Goal: Task Accomplishment & Management: Manage account settings

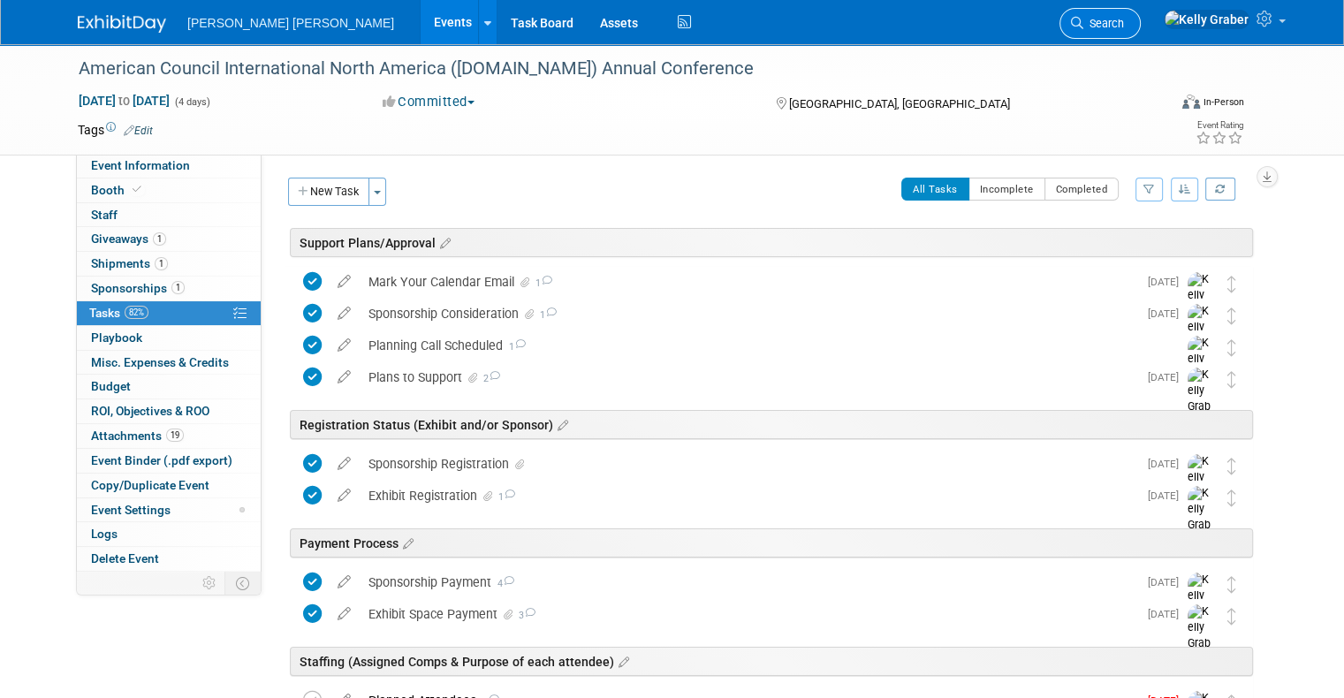
click at [1124, 27] on span "Search" at bounding box center [1103, 23] width 41 height 13
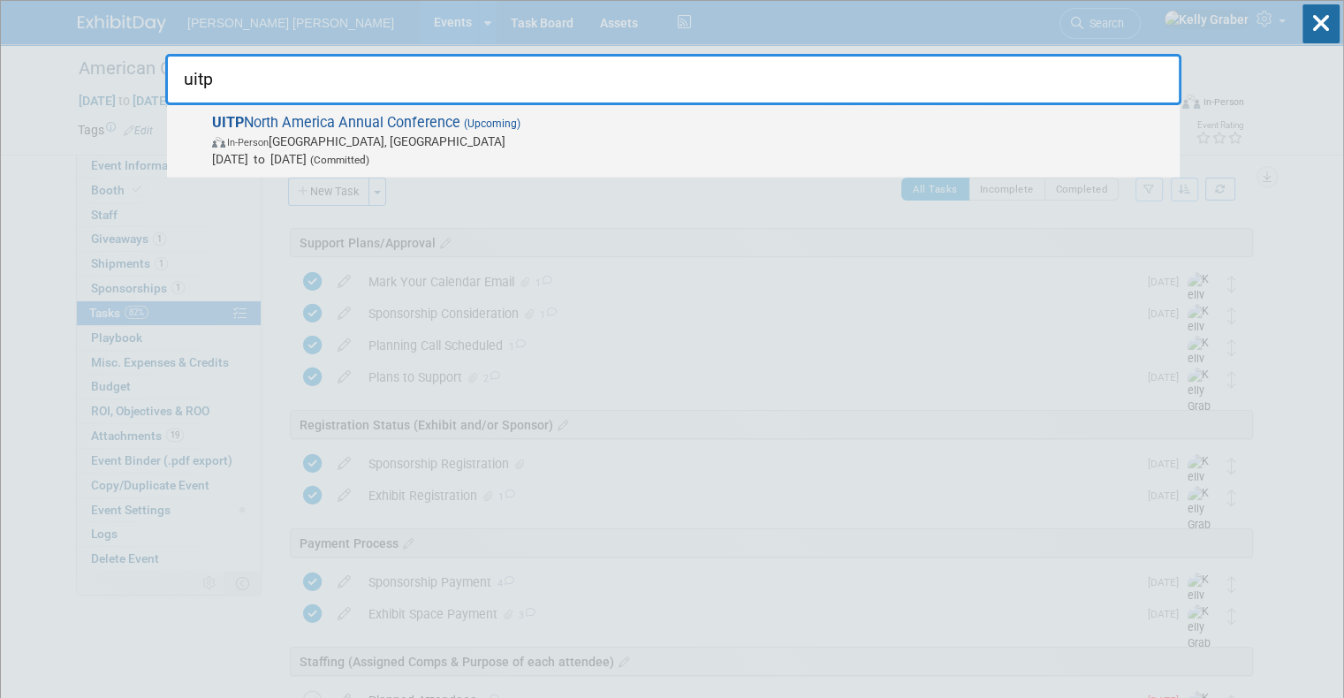
type input "uitp"
click at [256, 140] on span "In-Person" at bounding box center [248, 142] width 42 height 11
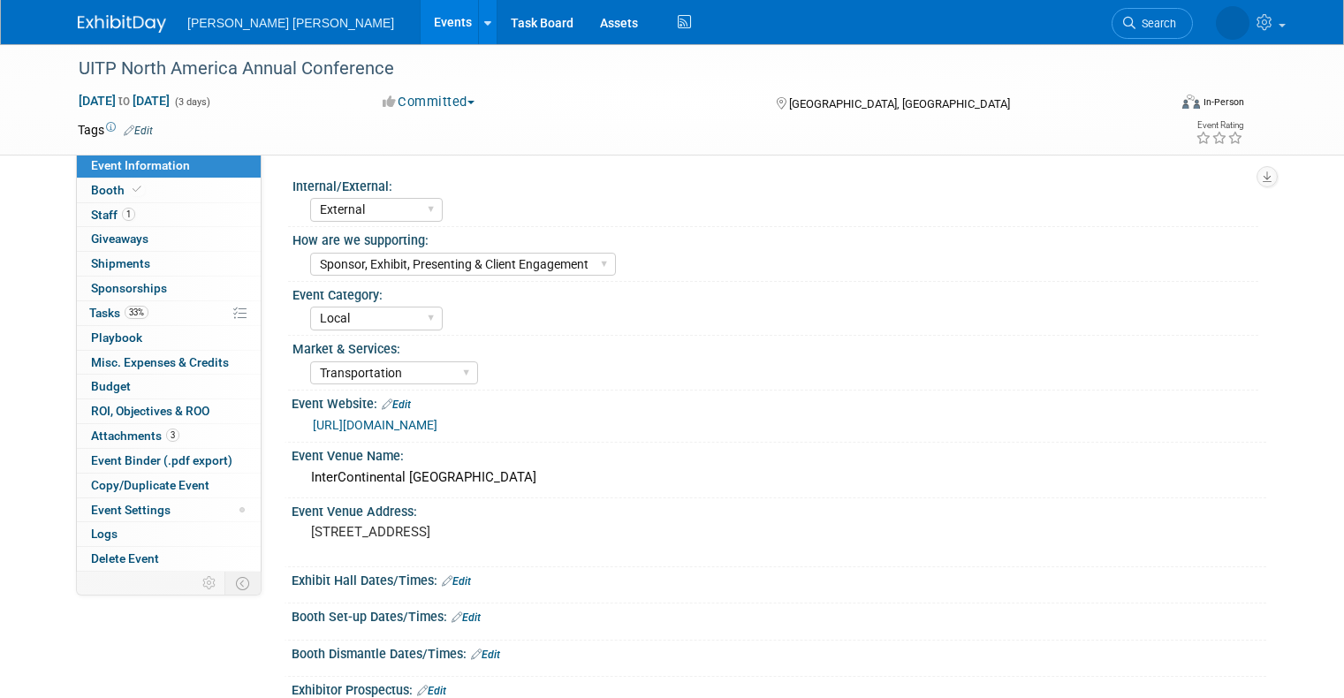
select select "External"
select select "Sponsor, Exhibit, Presenting & Client Engagement"
select select "Local"
select select "Transportation"
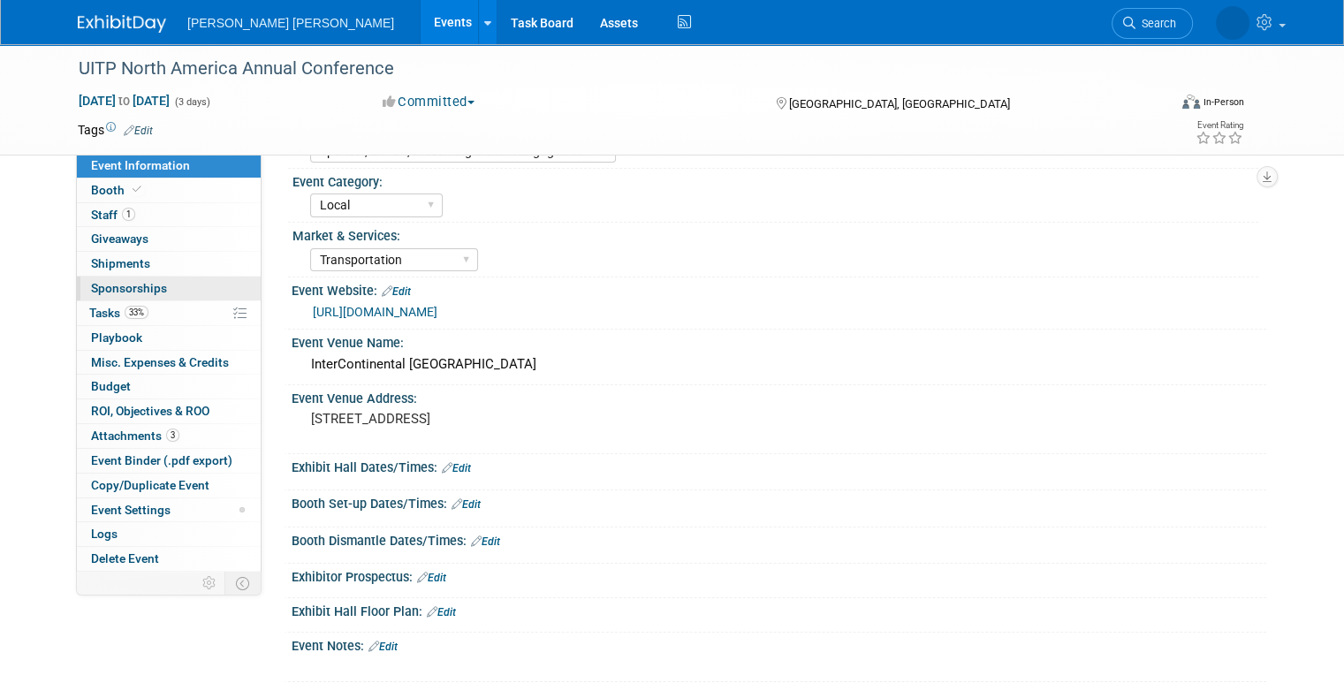
scroll to position [177, 0]
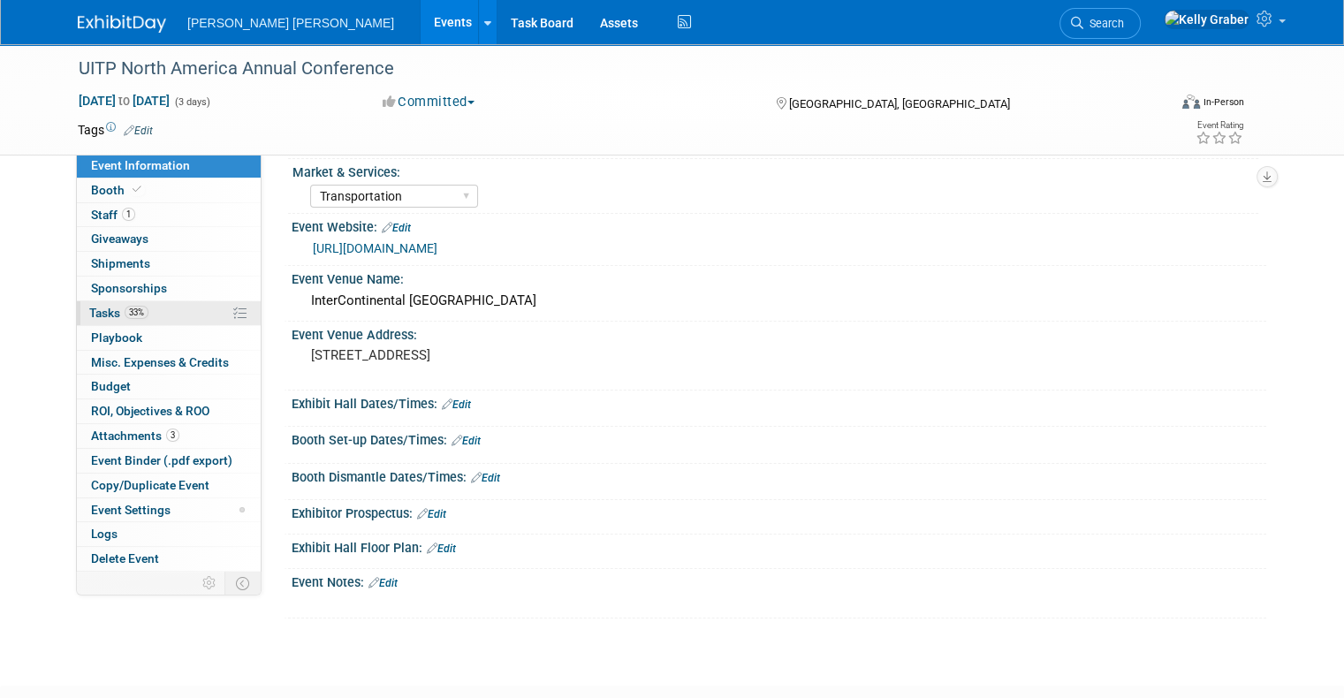
click at [89, 314] on span "Tasks 33%" at bounding box center [118, 313] width 59 height 14
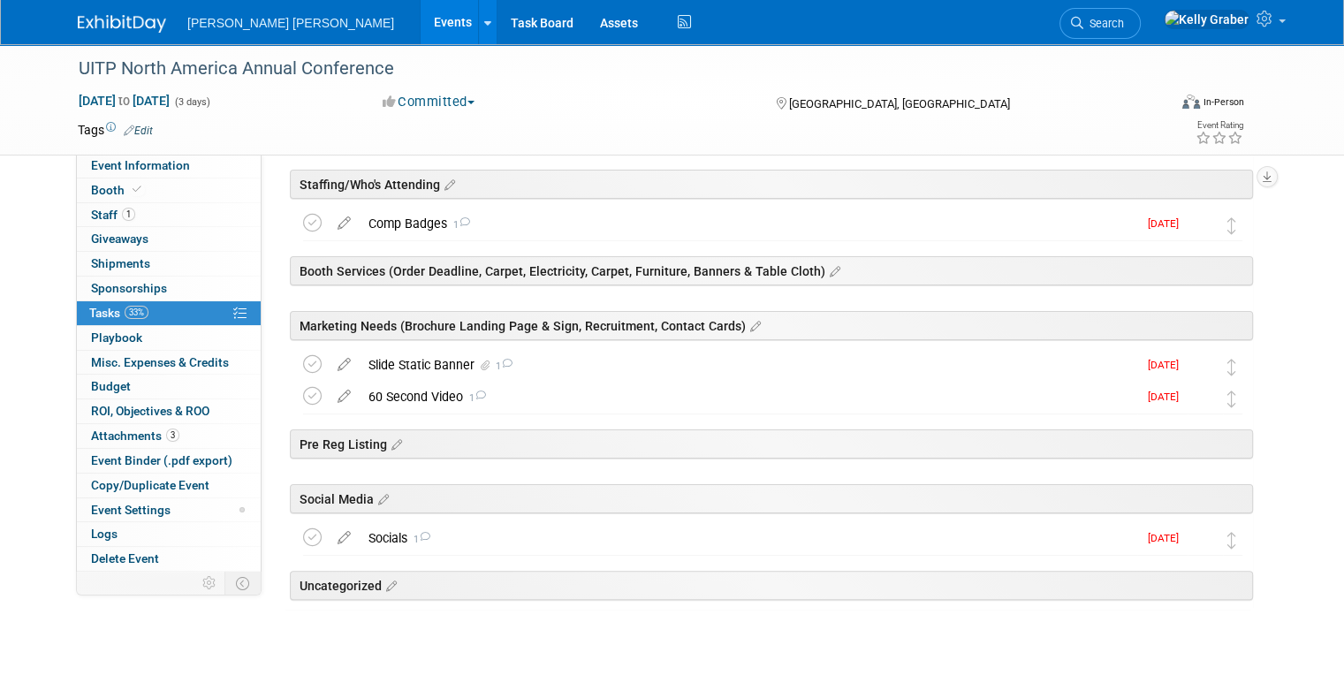
scroll to position [304, 0]
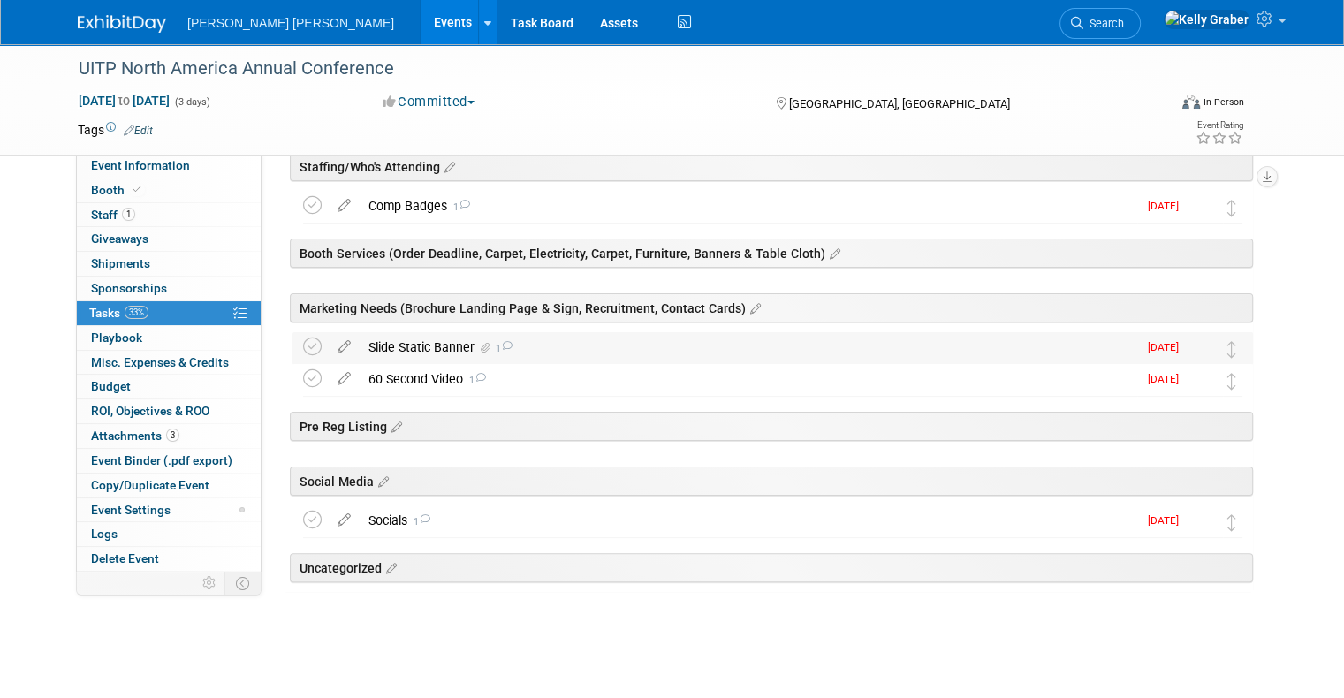
click at [424, 345] on div "Slide Static Banner 1" at bounding box center [749, 347] width 778 height 30
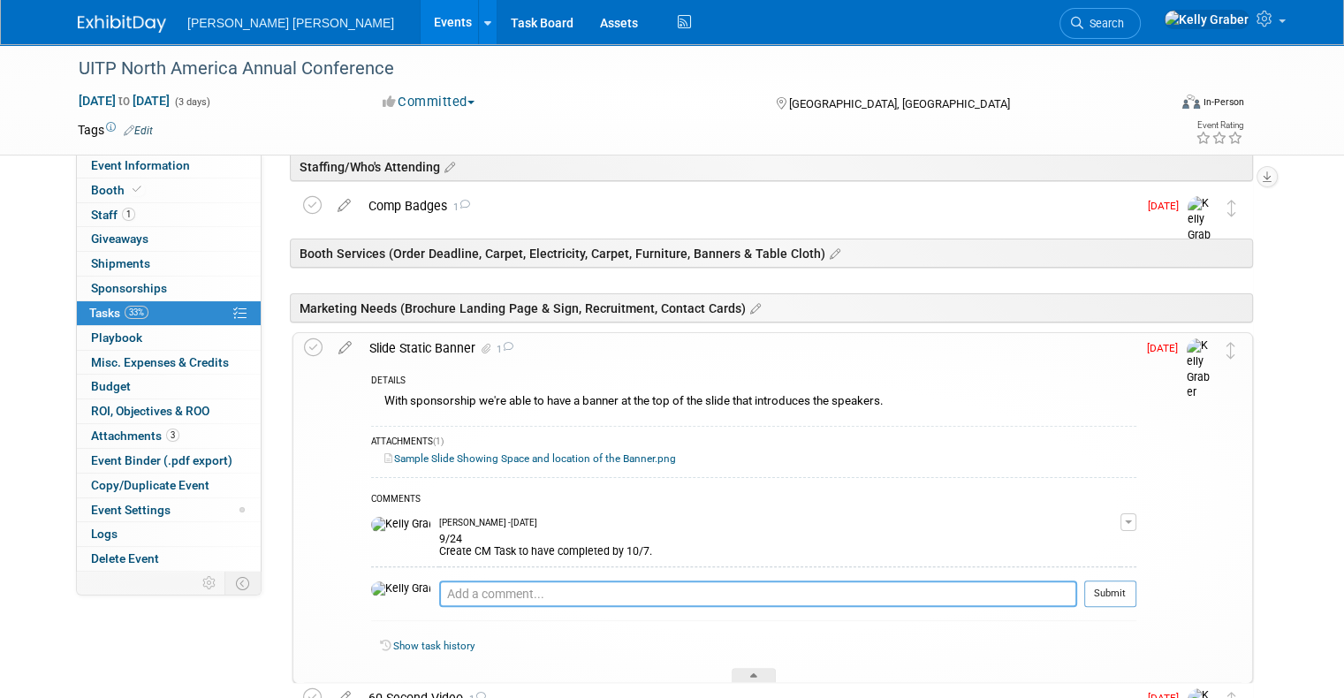
click at [472, 586] on textarea at bounding box center [758, 594] width 638 height 27
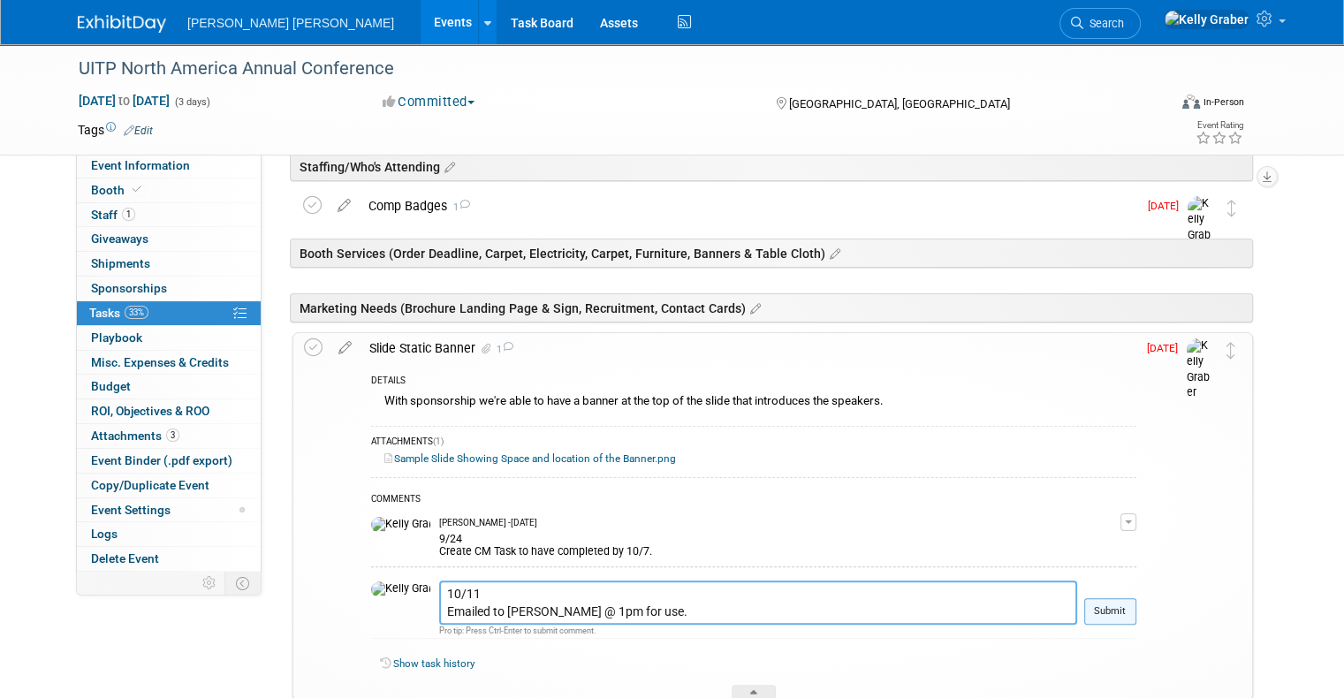
type textarea "10/11 Emailed to Matt @ 1pm for use."
click at [1131, 604] on button "Submit" at bounding box center [1110, 611] width 52 height 27
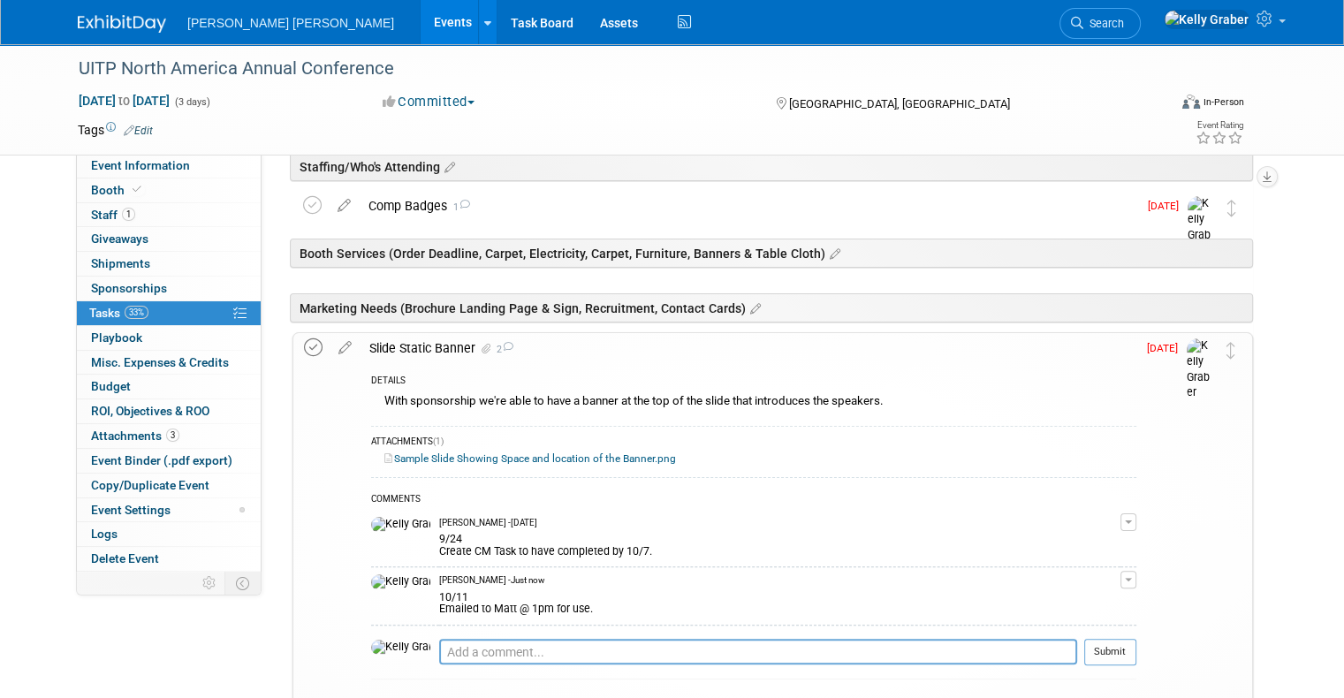
click at [304, 338] on icon at bounding box center [313, 347] width 19 height 19
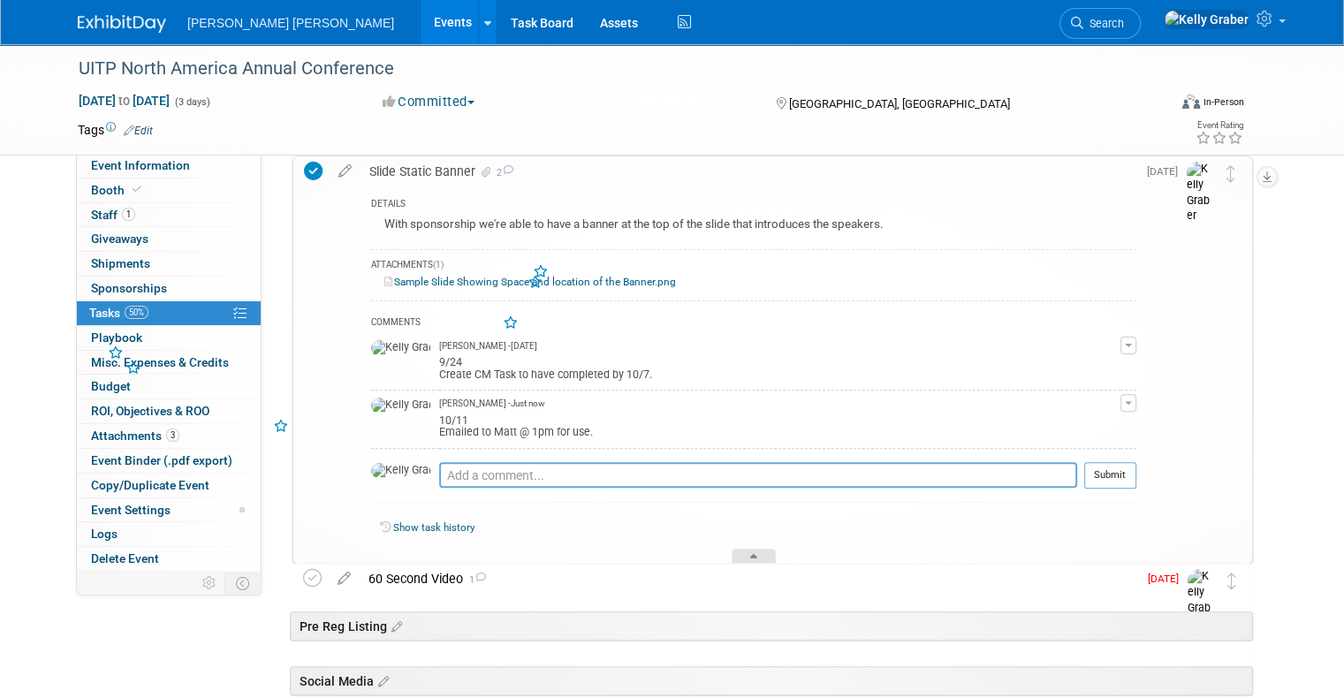
click at [763, 549] on div at bounding box center [754, 556] width 44 height 15
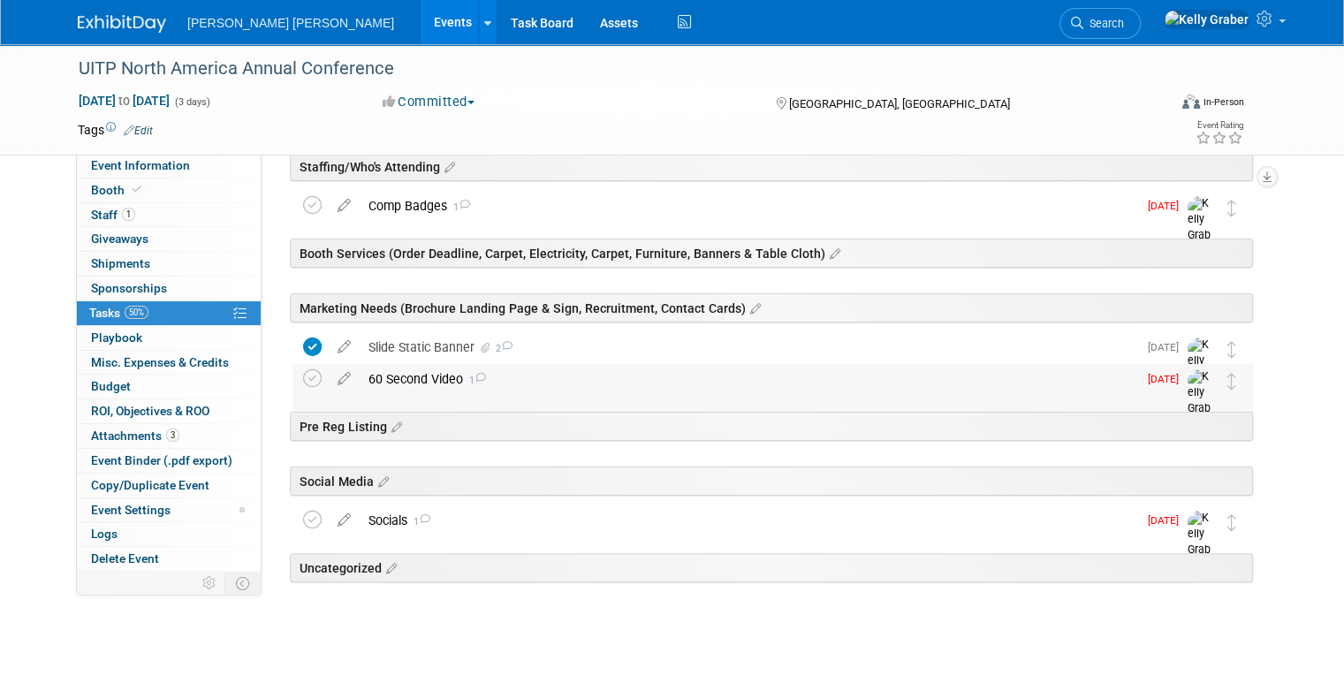
click at [463, 376] on span "1" at bounding box center [474, 380] width 23 height 11
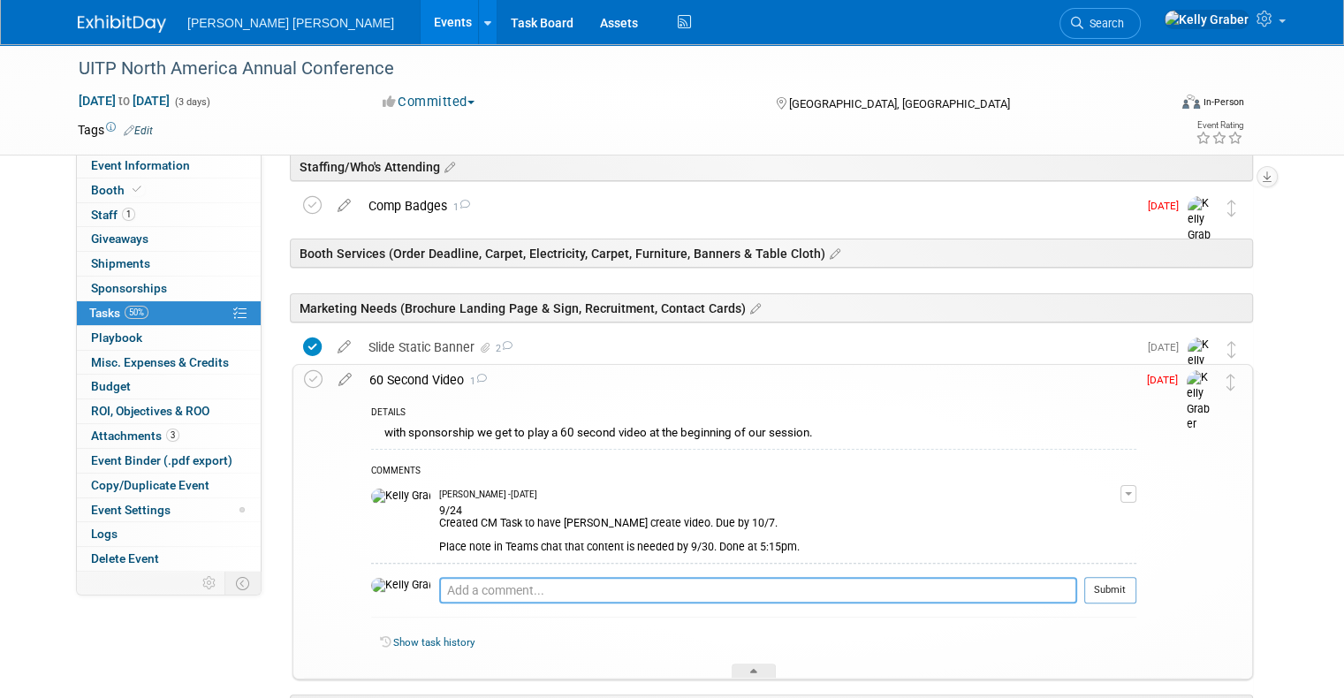
click at [469, 590] on textarea at bounding box center [758, 590] width 638 height 27
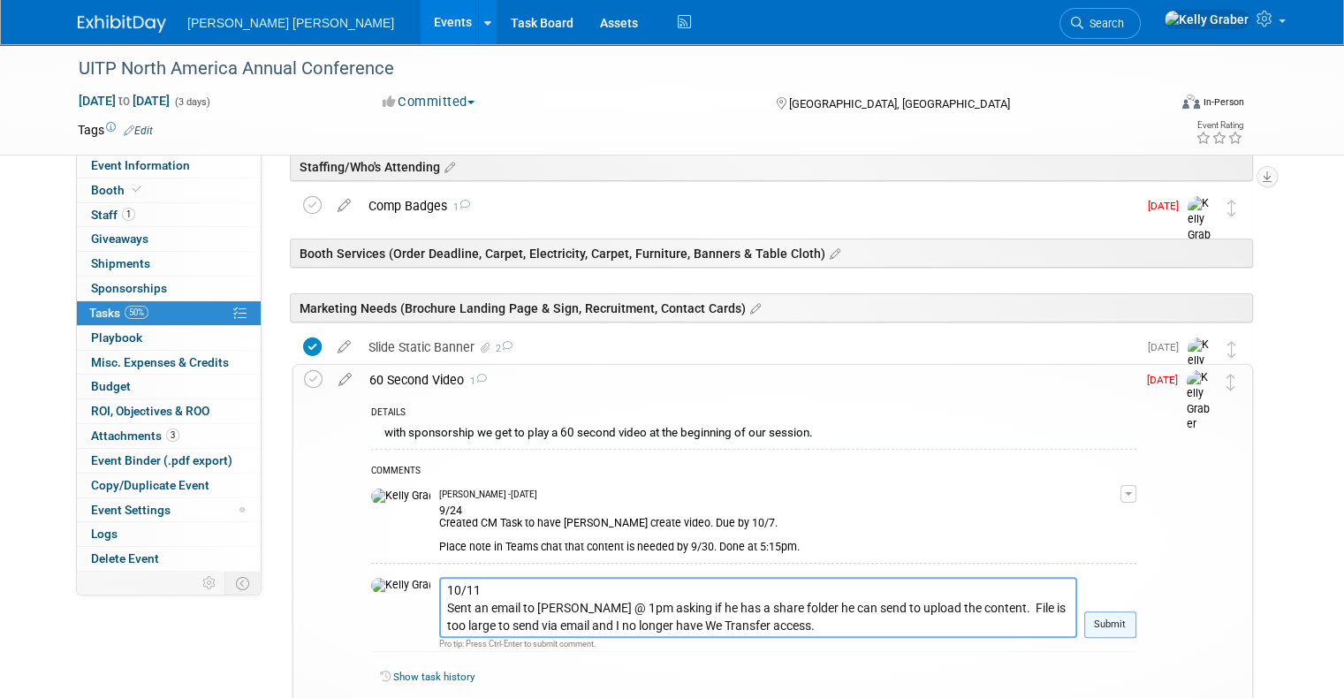
type textarea "10/11 Sent an email to Matt @ 1pm asking if he has a share folder he can send t…"
click at [1124, 628] on button "Submit" at bounding box center [1110, 625] width 52 height 27
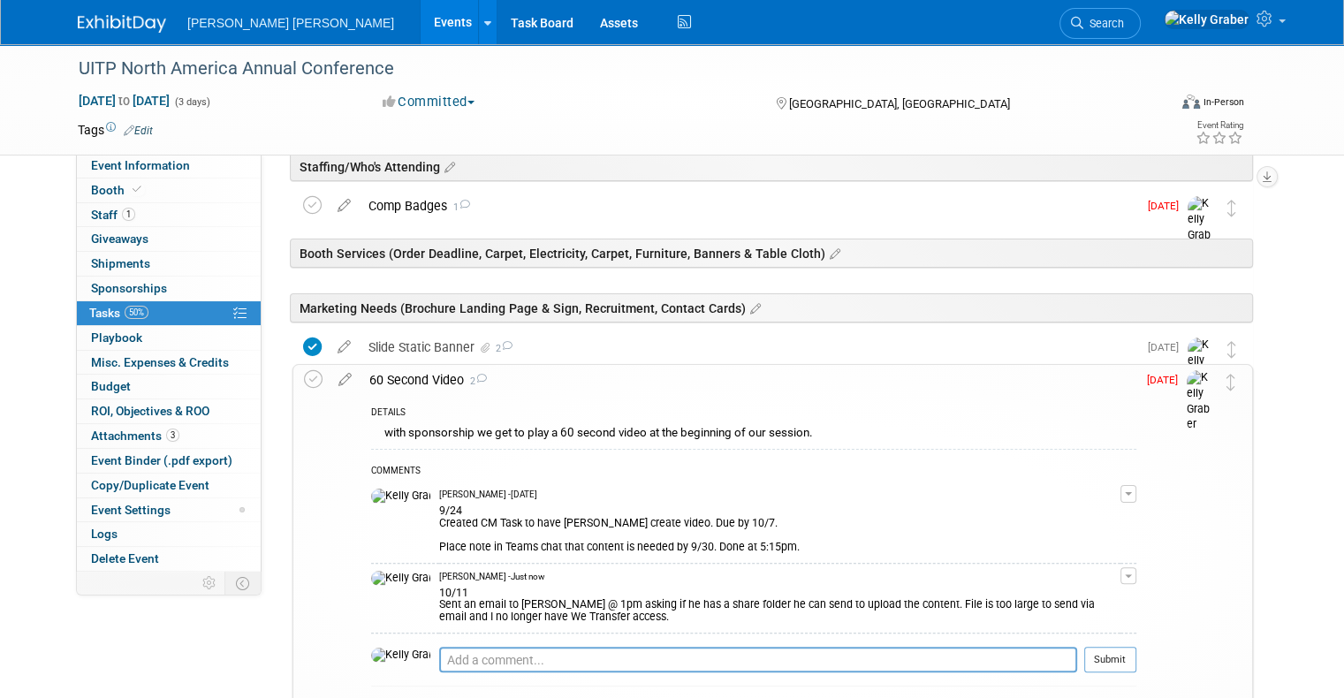
click at [364, 376] on div "60 Second Video 2" at bounding box center [749, 380] width 776 height 30
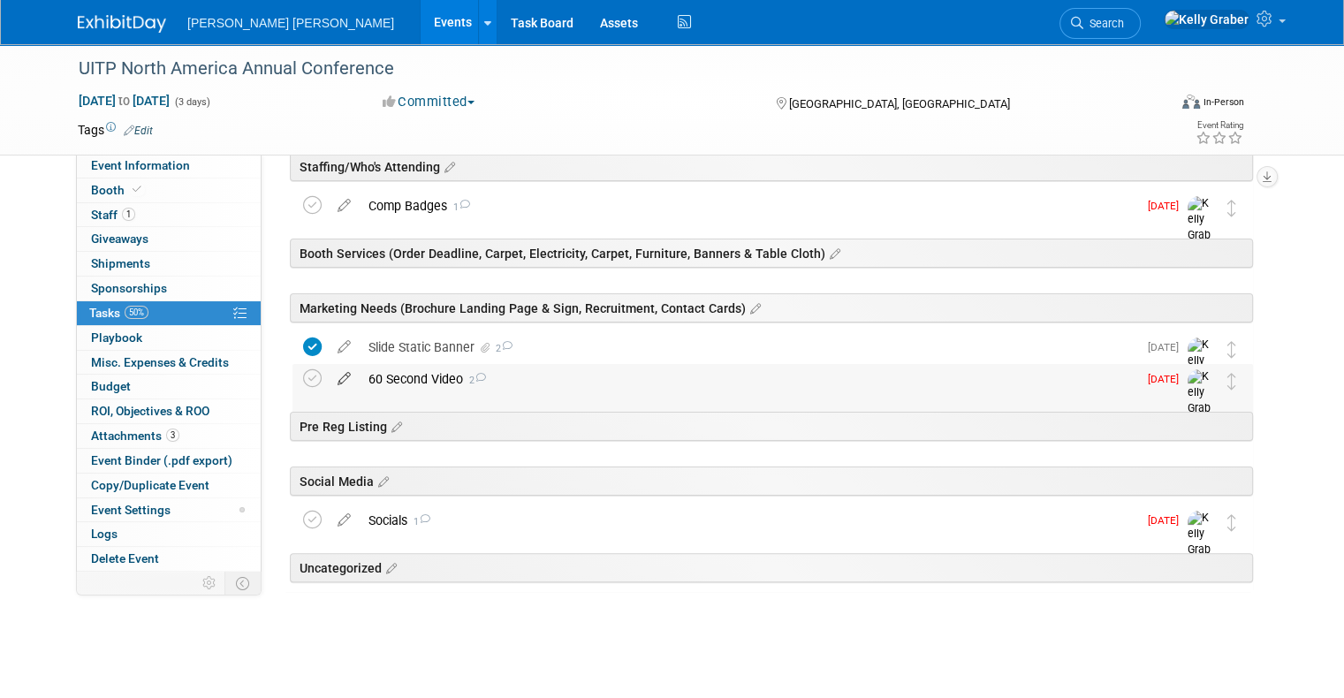
click at [329, 369] on icon at bounding box center [344, 375] width 31 height 22
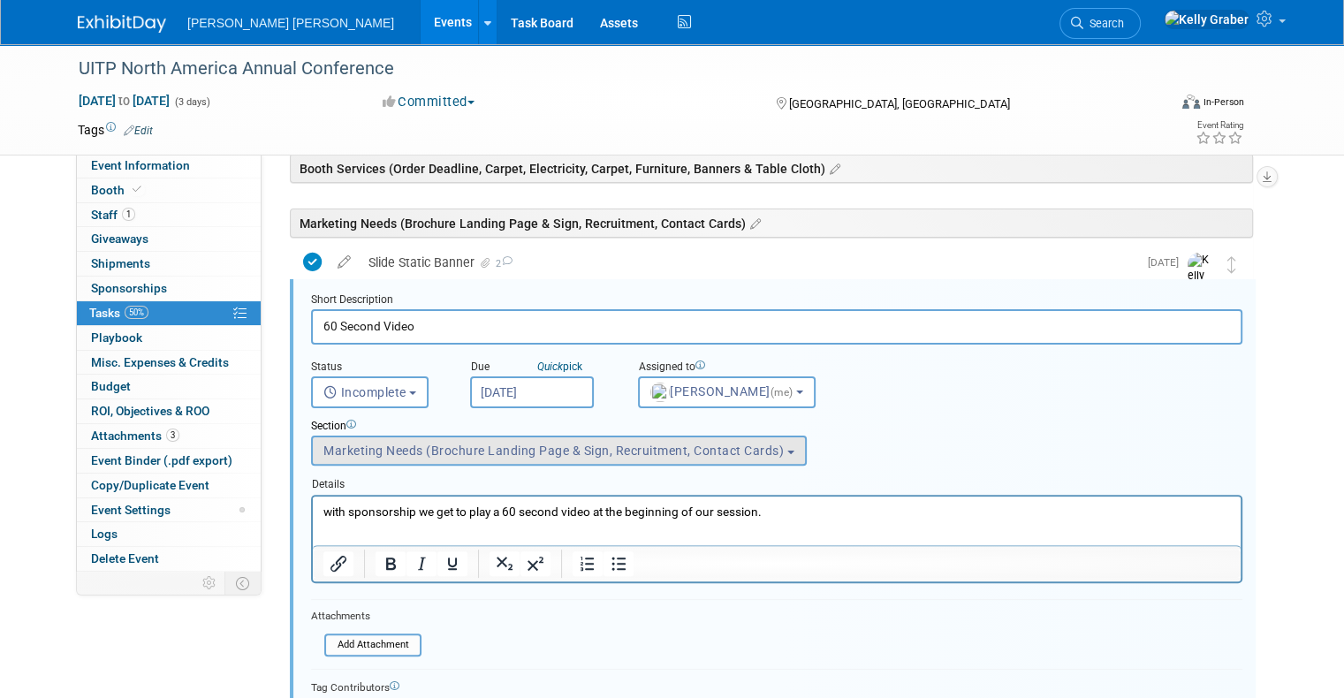
scroll to position [409, 0]
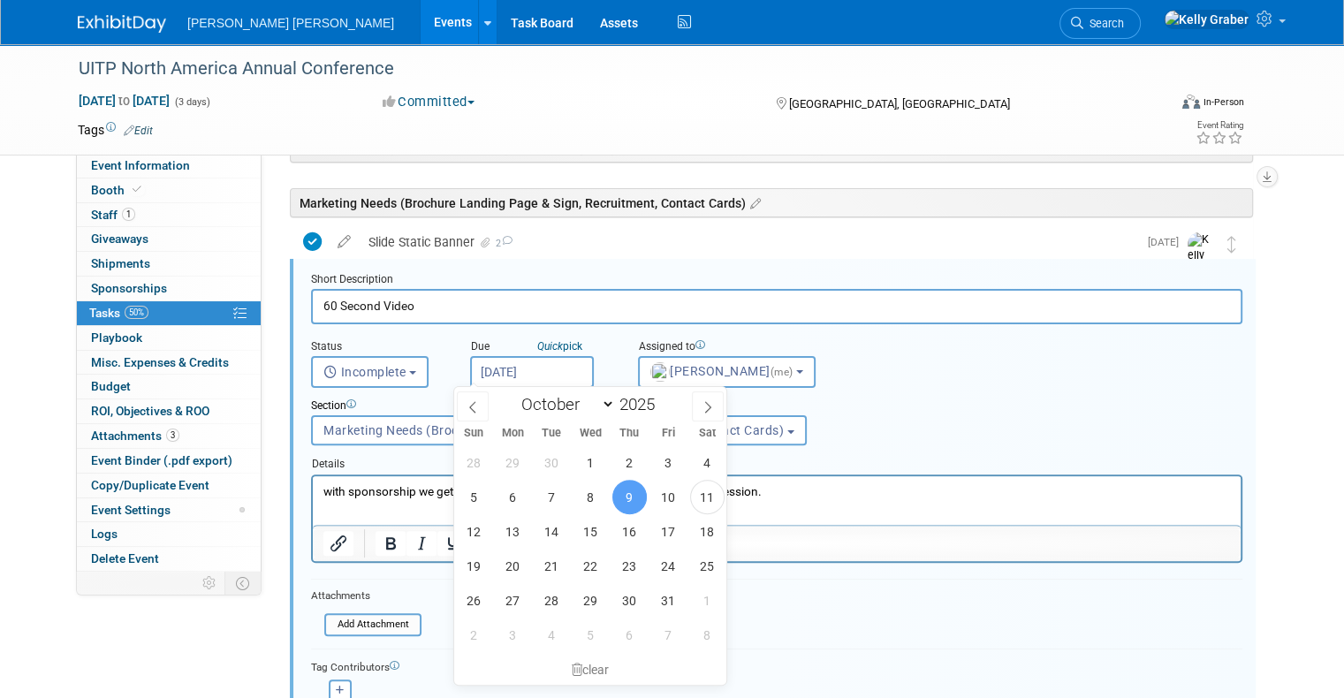
click at [547, 373] on input "Oct 9, 2025" at bounding box center [532, 372] width 124 height 32
click at [558, 522] on span "14" at bounding box center [552, 531] width 34 height 34
type input "Oct 14, 2025"
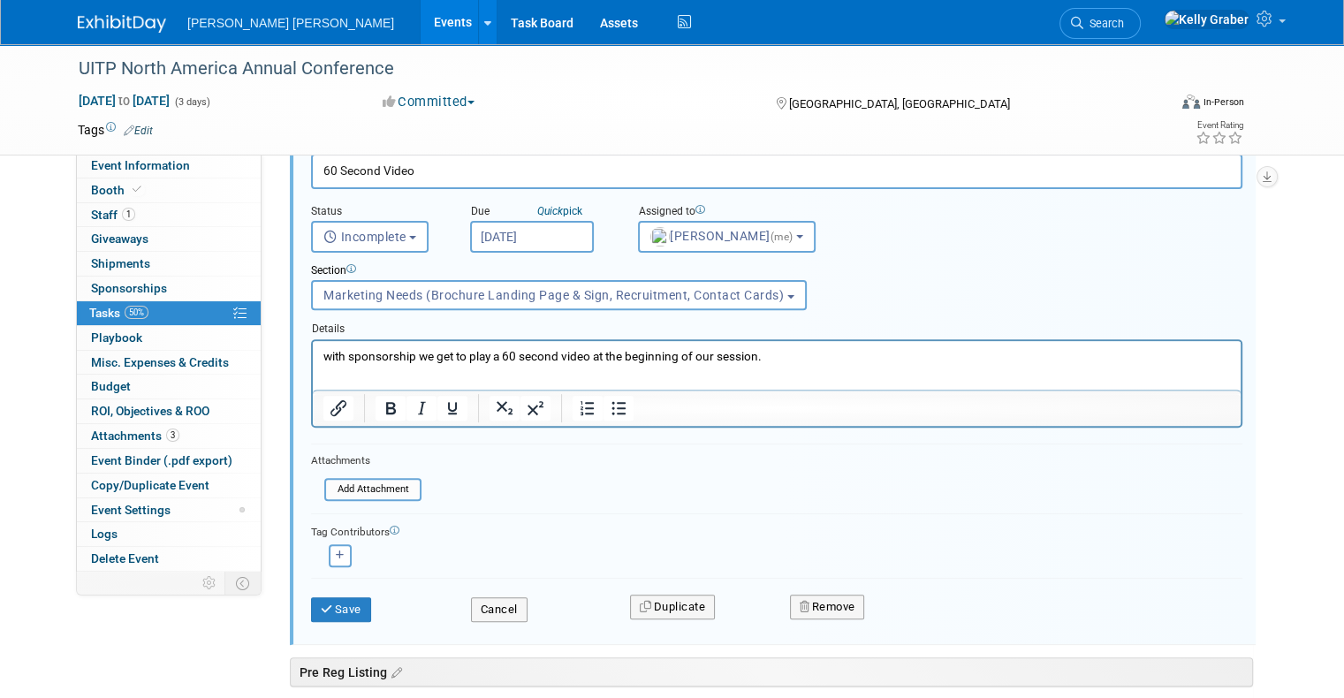
scroll to position [586, 0]
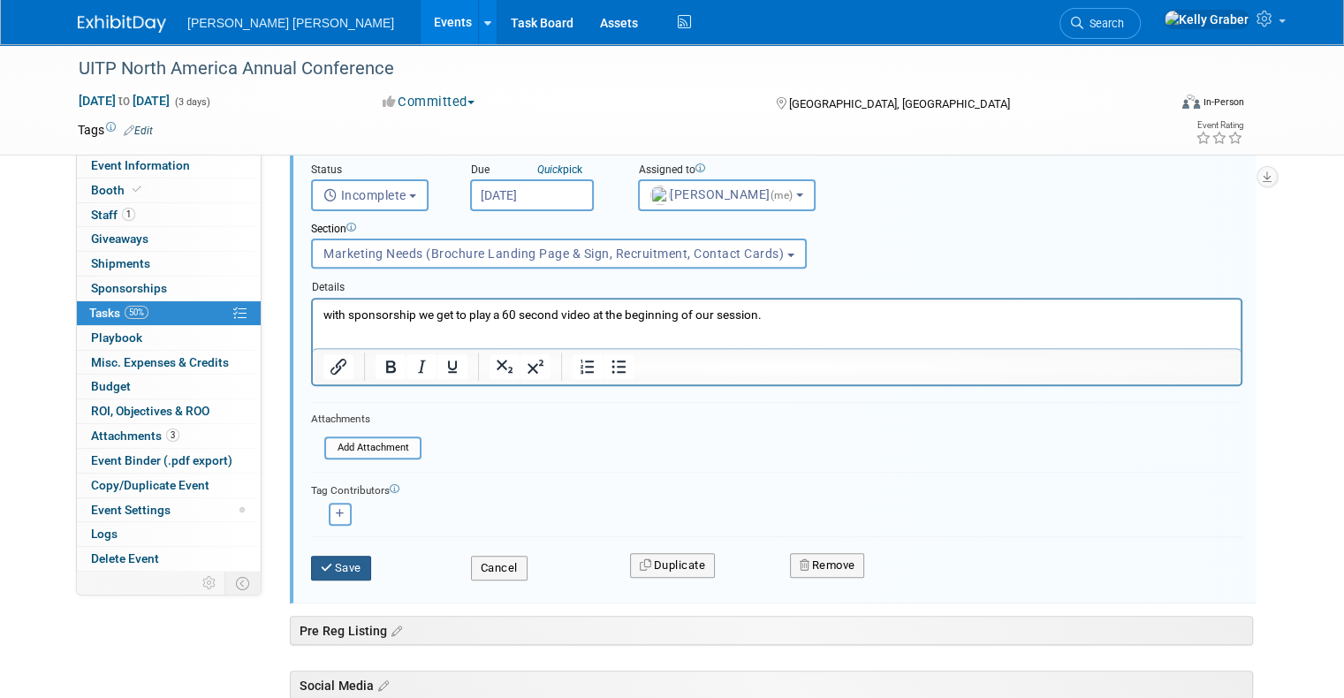
click at [346, 567] on button "Save" at bounding box center [341, 568] width 60 height 25
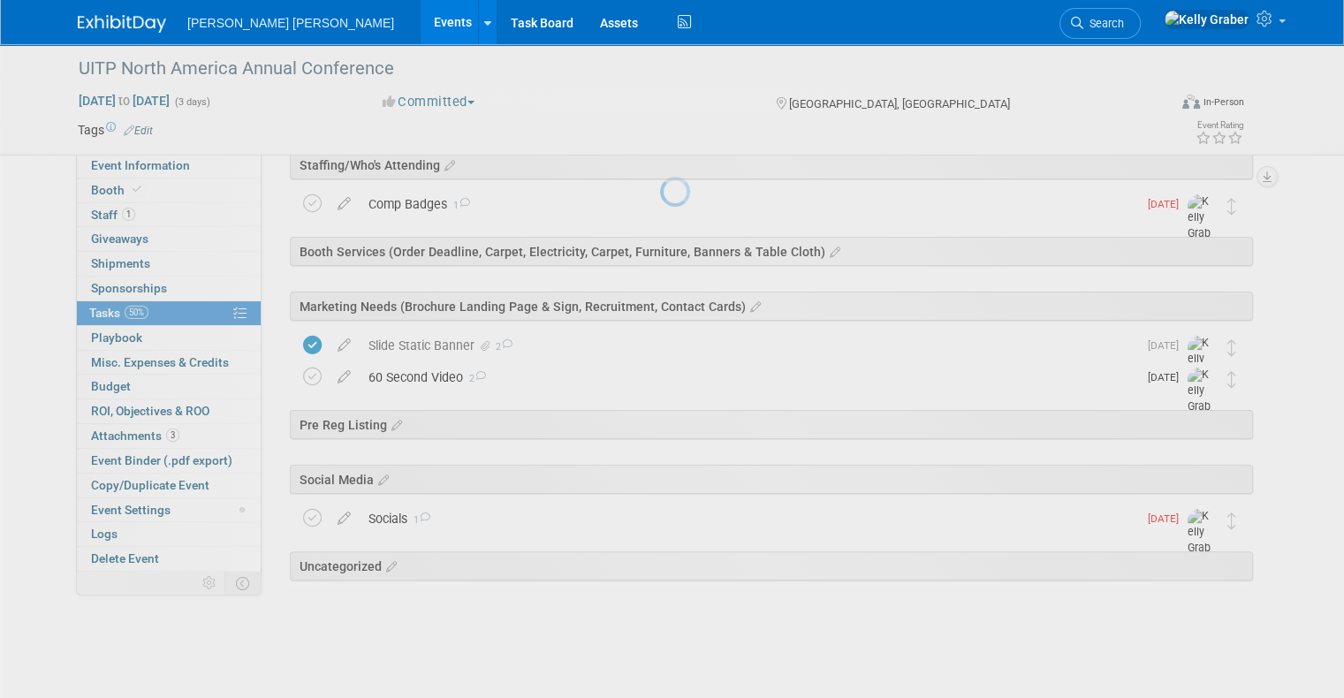
scroll to position [304, 0]
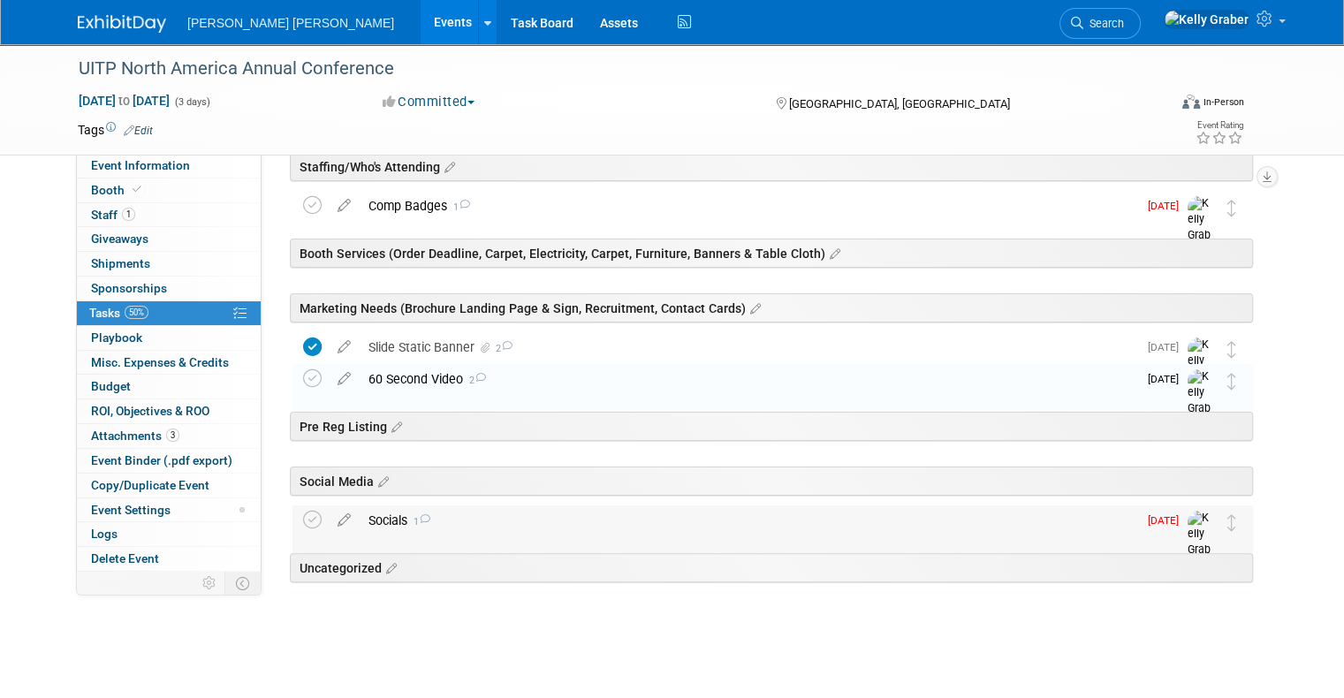
click at [419, 514] on icon at bounding box center [424, 519] width 11 height 10
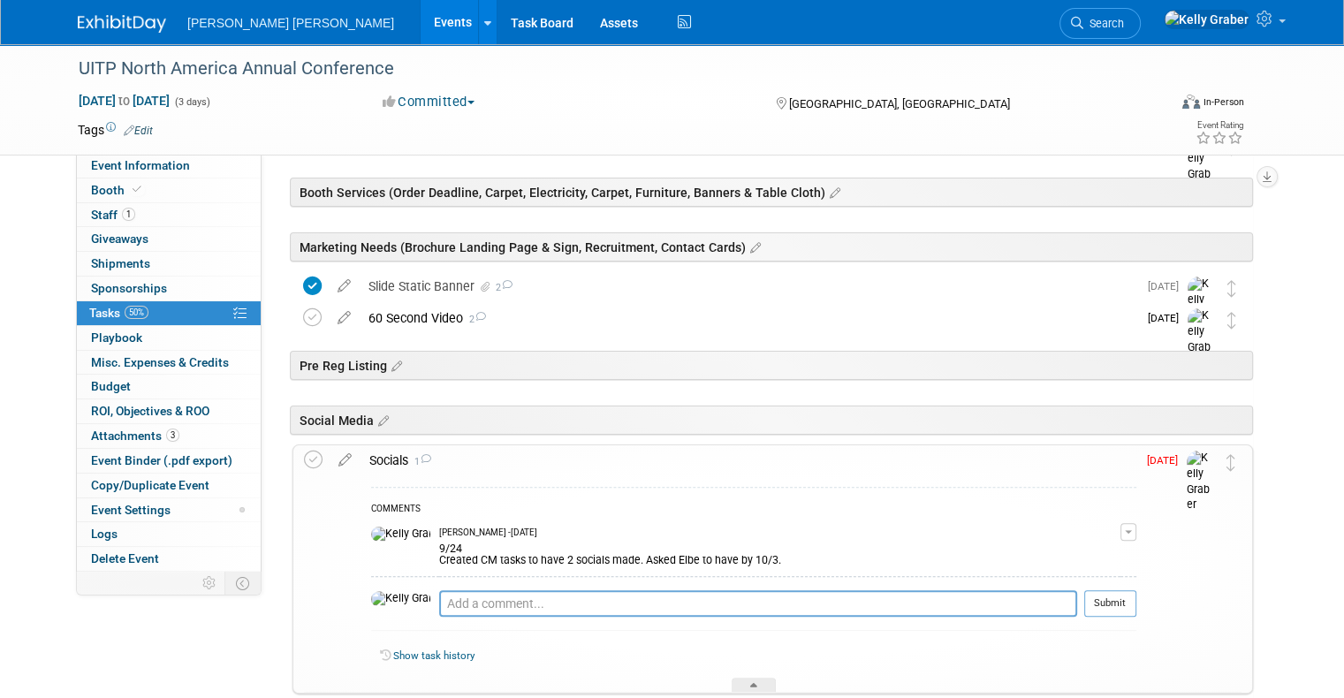
scroll to position [481, 0]
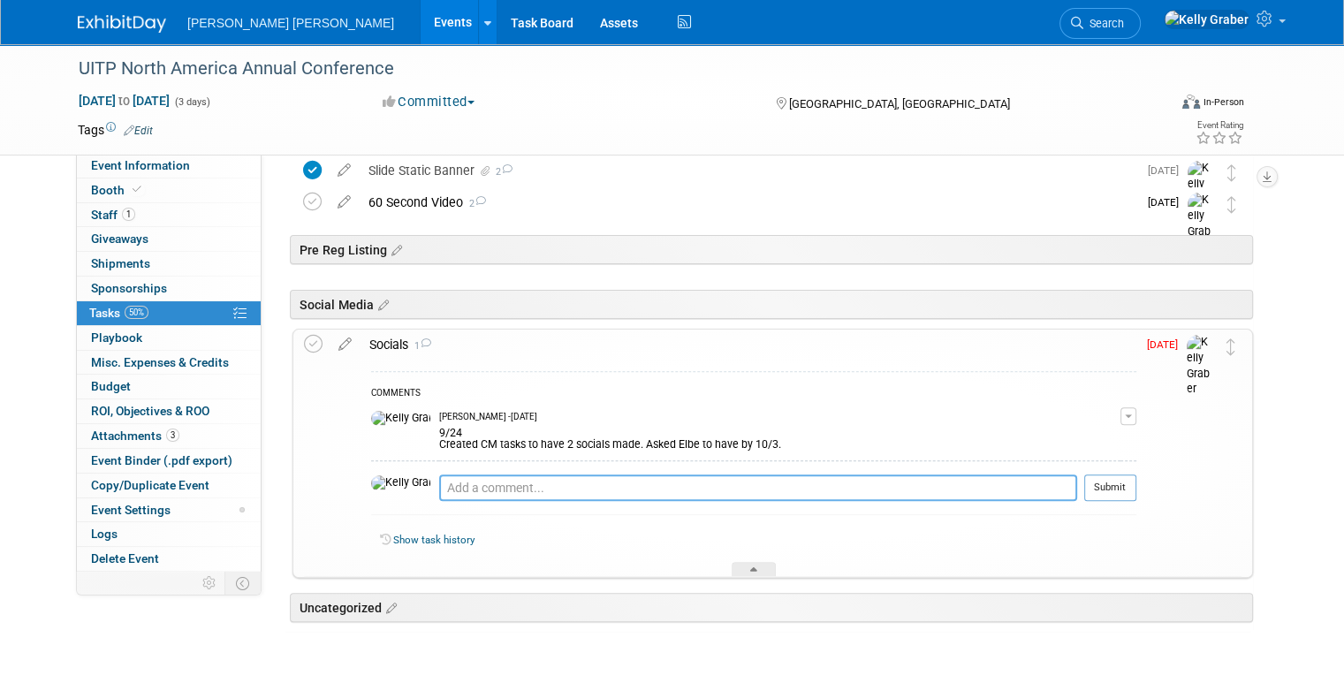
click at [470, 483] on textarea at bounding box center [758, 488] width 638 height 27
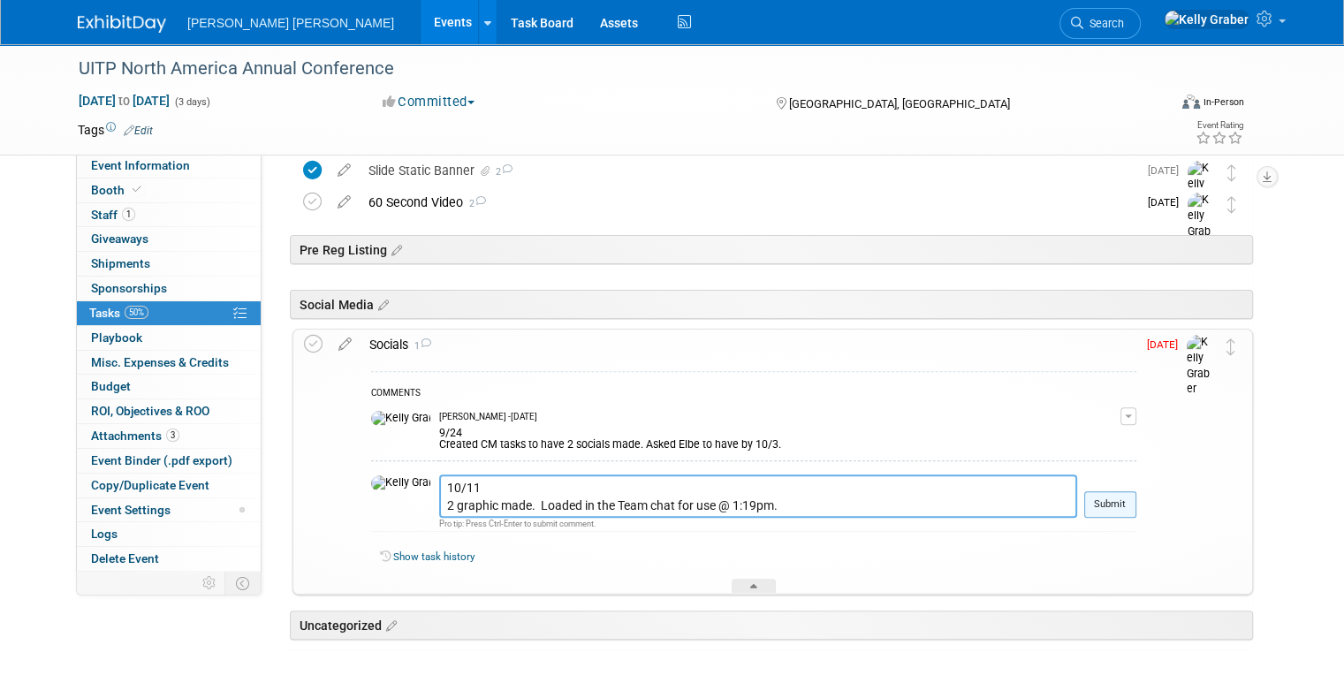
type textarea "10/11 2 graphic made. Loaded in the Team chat for use @ 1:19pm."
click at [1136, 503] on button "Submit" at bounding box center [1110, 504] width 52 height 27
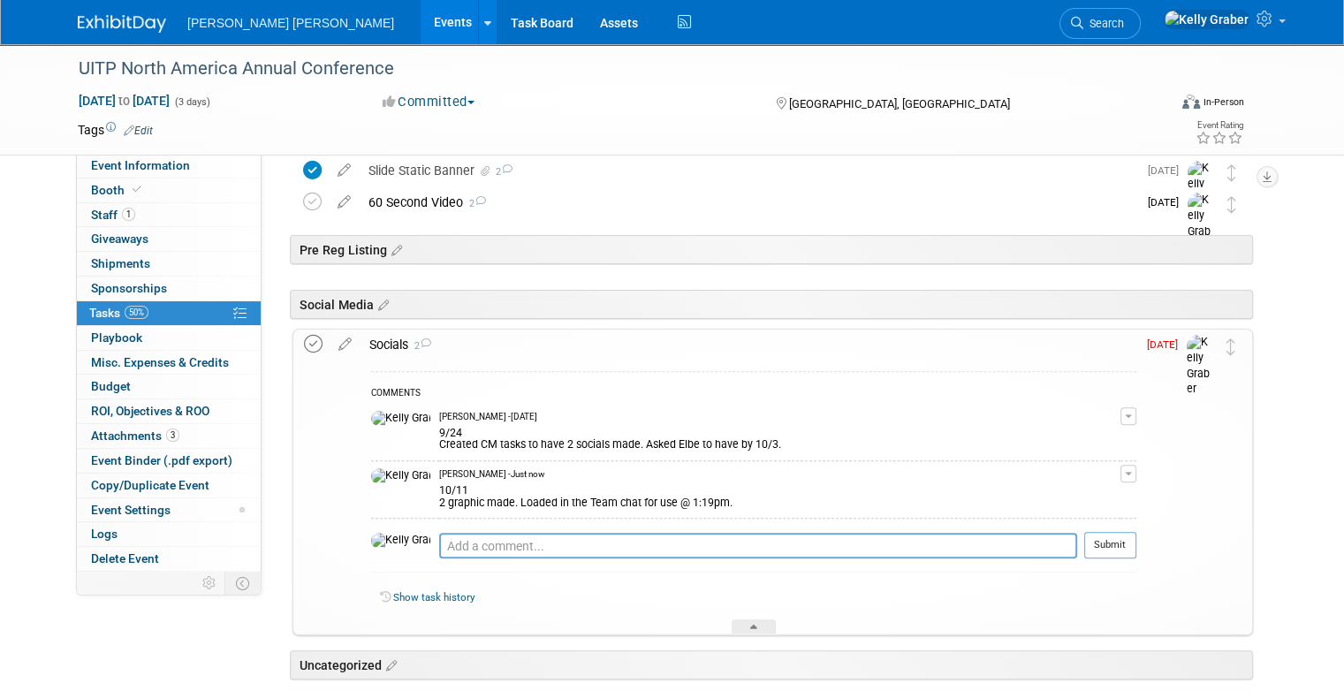
click at [304, 342] on icon at bounding box center [313, 344] width 19 height 19
click at [750, 630] on div at bounding box center [754, 626] width 44 height 15
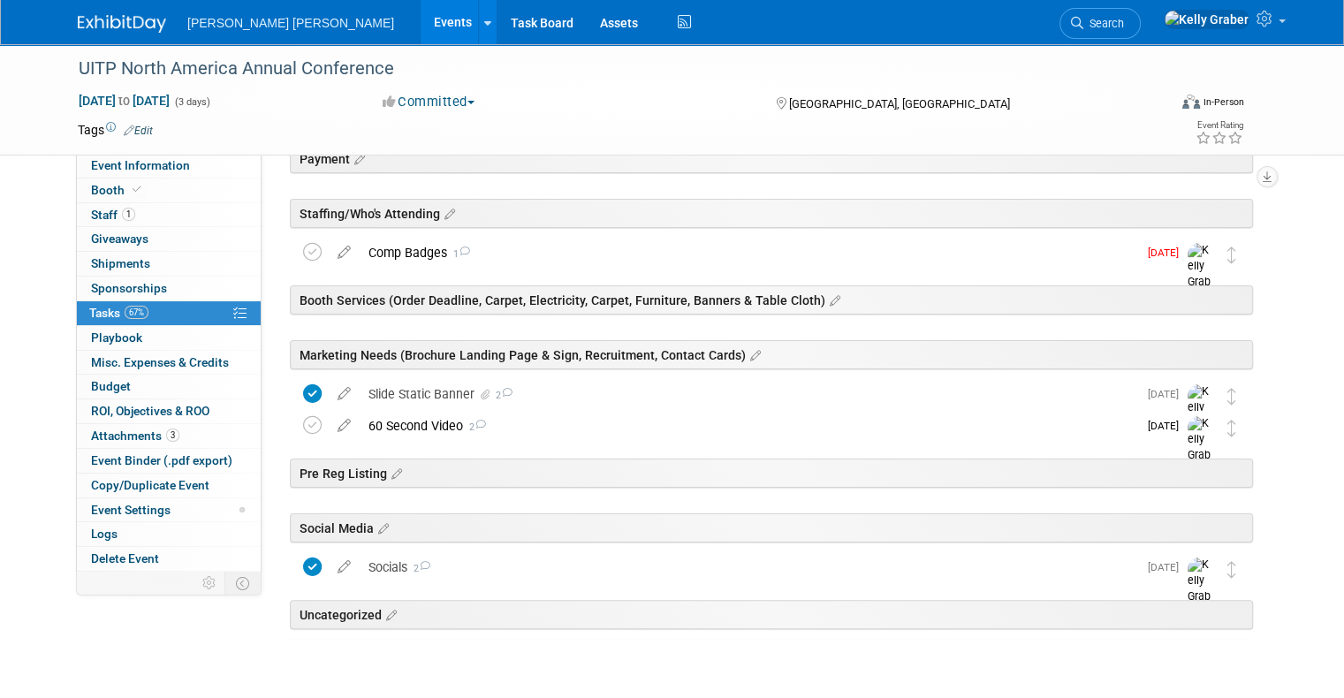
scroll to position [216, 0]
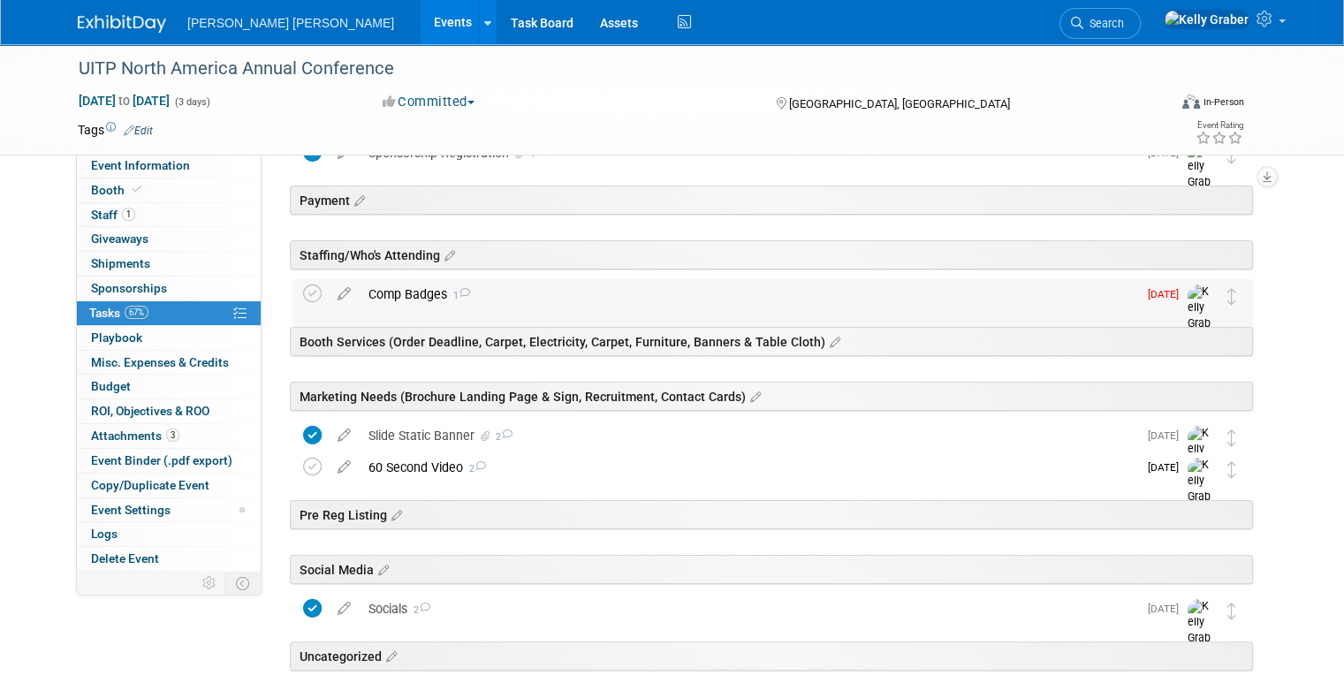
click at [463, 297] on div "Comp Badges 1" at bounding box center [749, 294] width 778 height 30
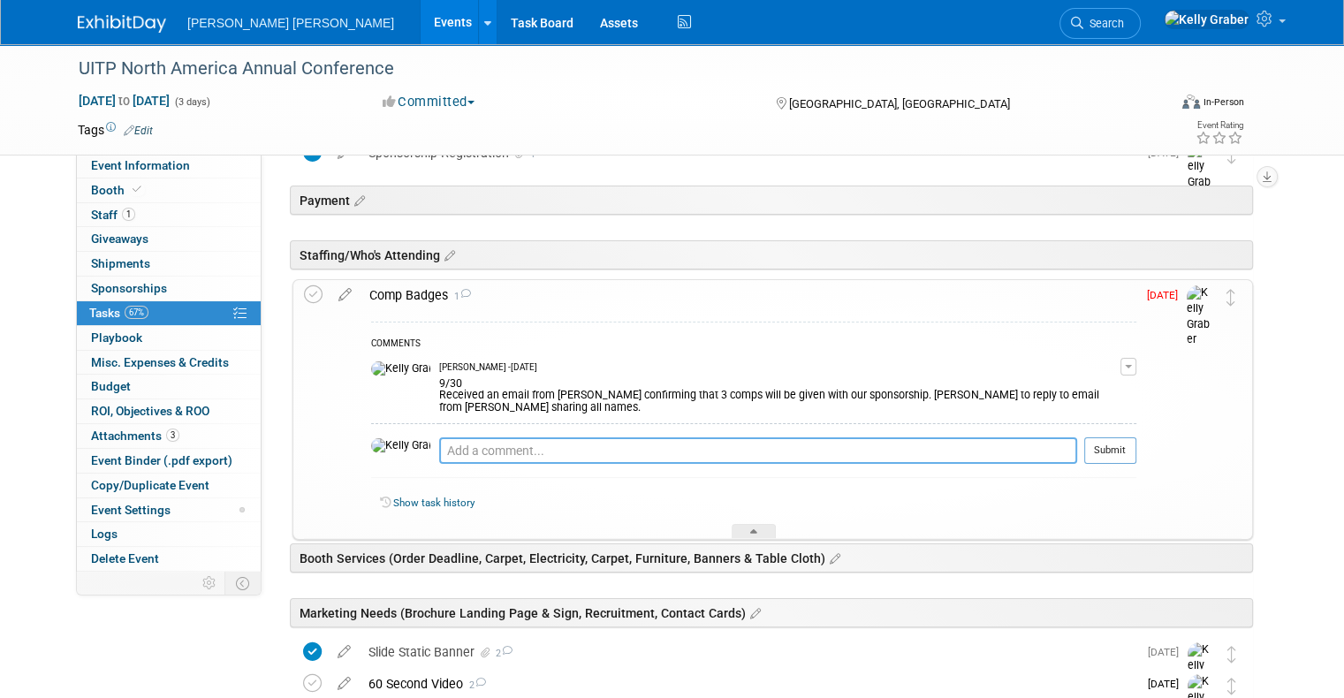
click at [470, 440] on textarea at bounding box center [758, 450] width 638 height 27
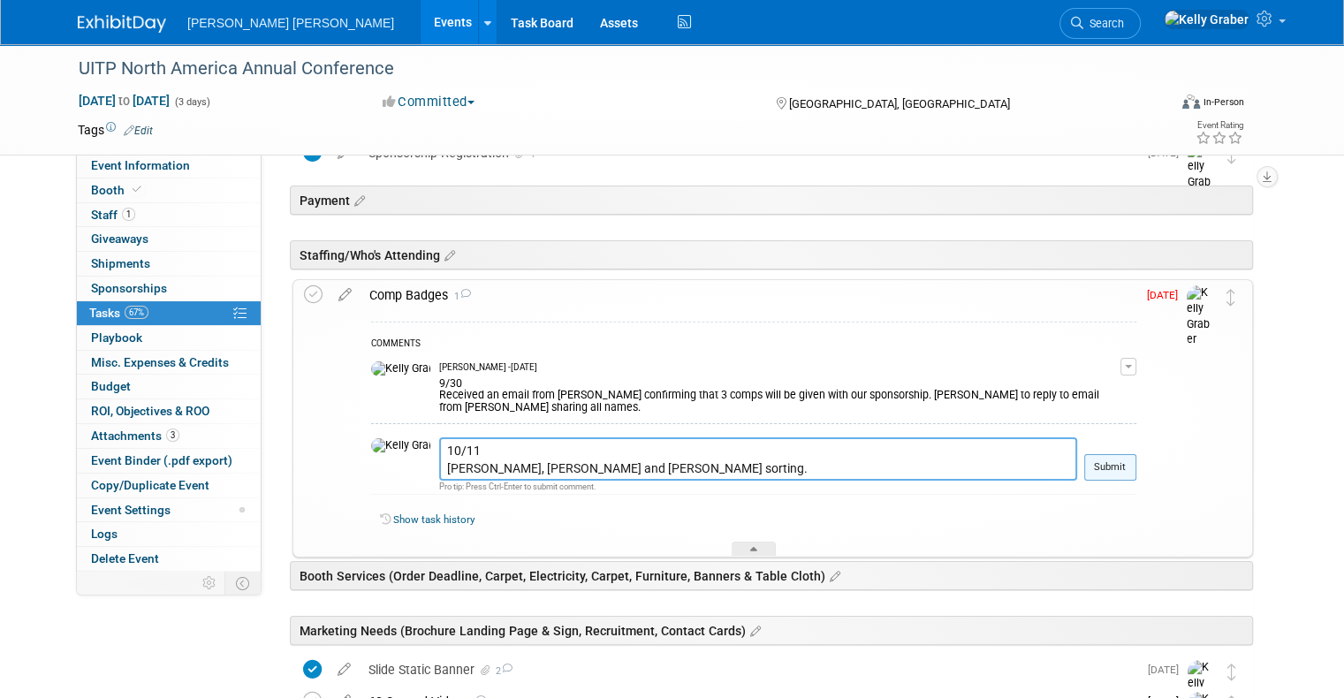
type textarea "10/11 Melissa, Emily and Sarp sorting."
click at [1136, 455] on button "Submit" at bounding box center [1110, 467] width 52 height 27
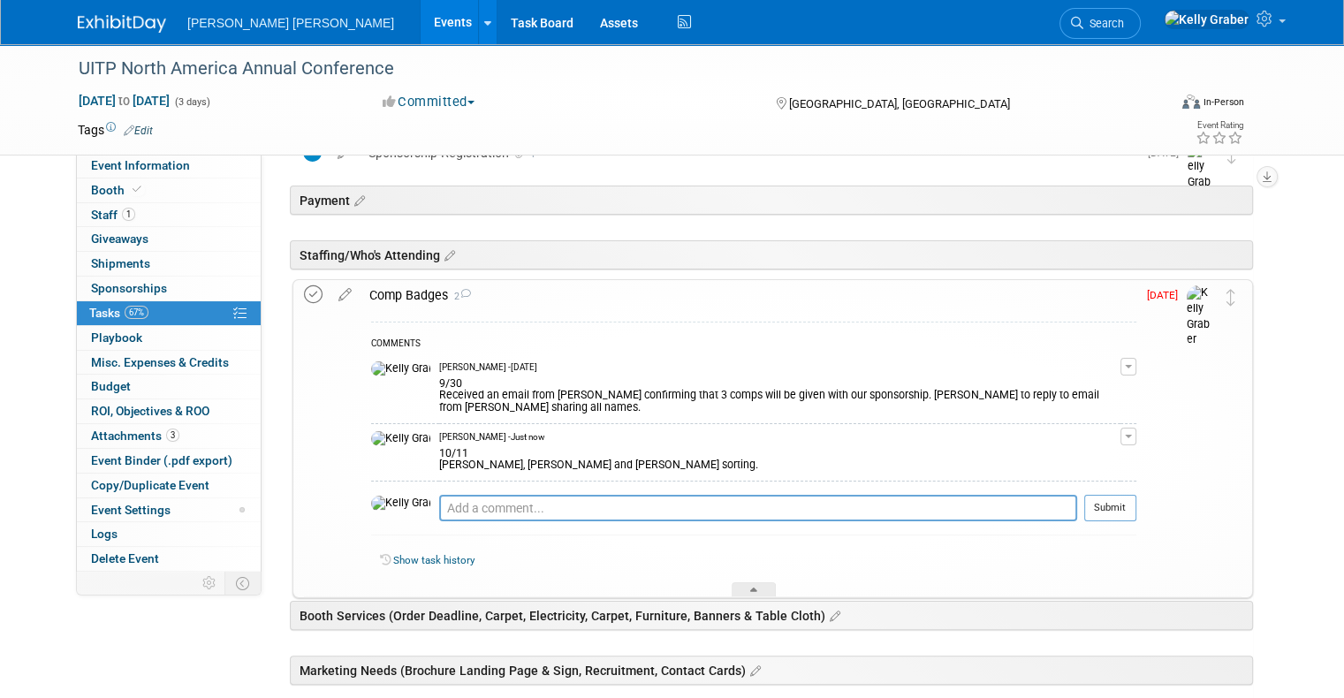
click at [304, 294] on icon at bounding box center [313, 294] width 19 height 19
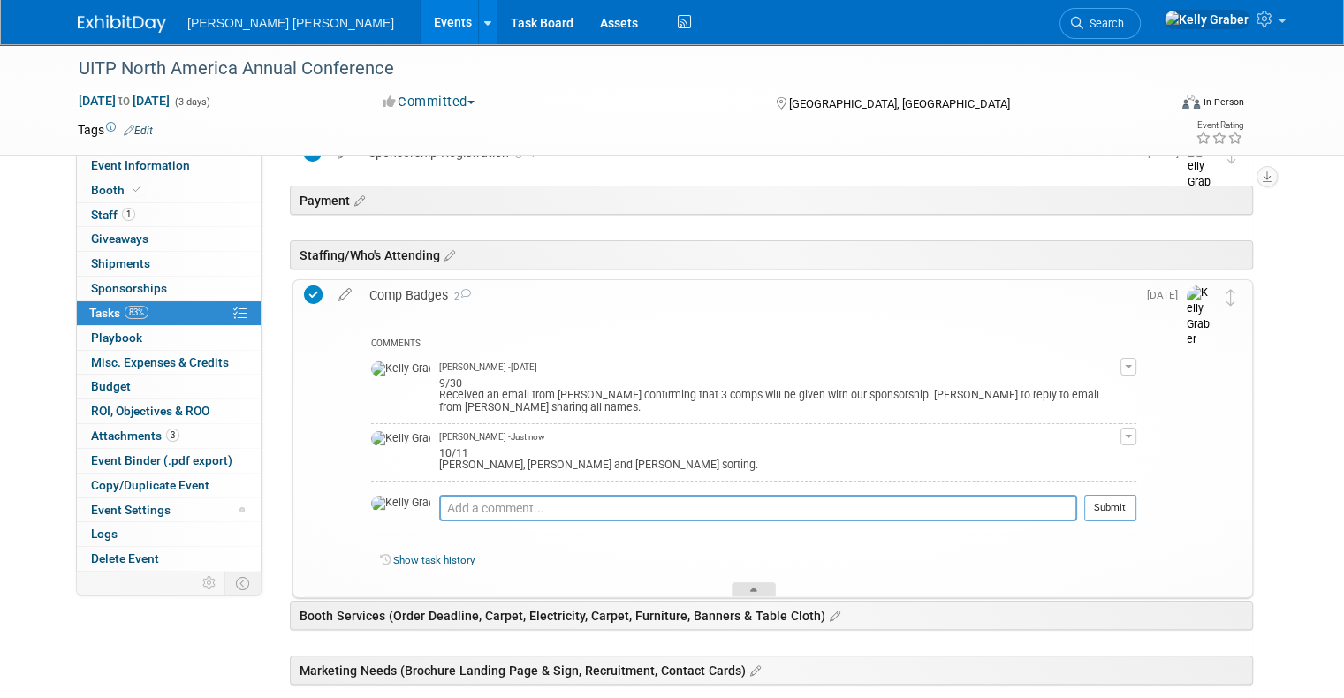
click at [750, 588] on icon at bounding box center [753, 593] width 7 height 11
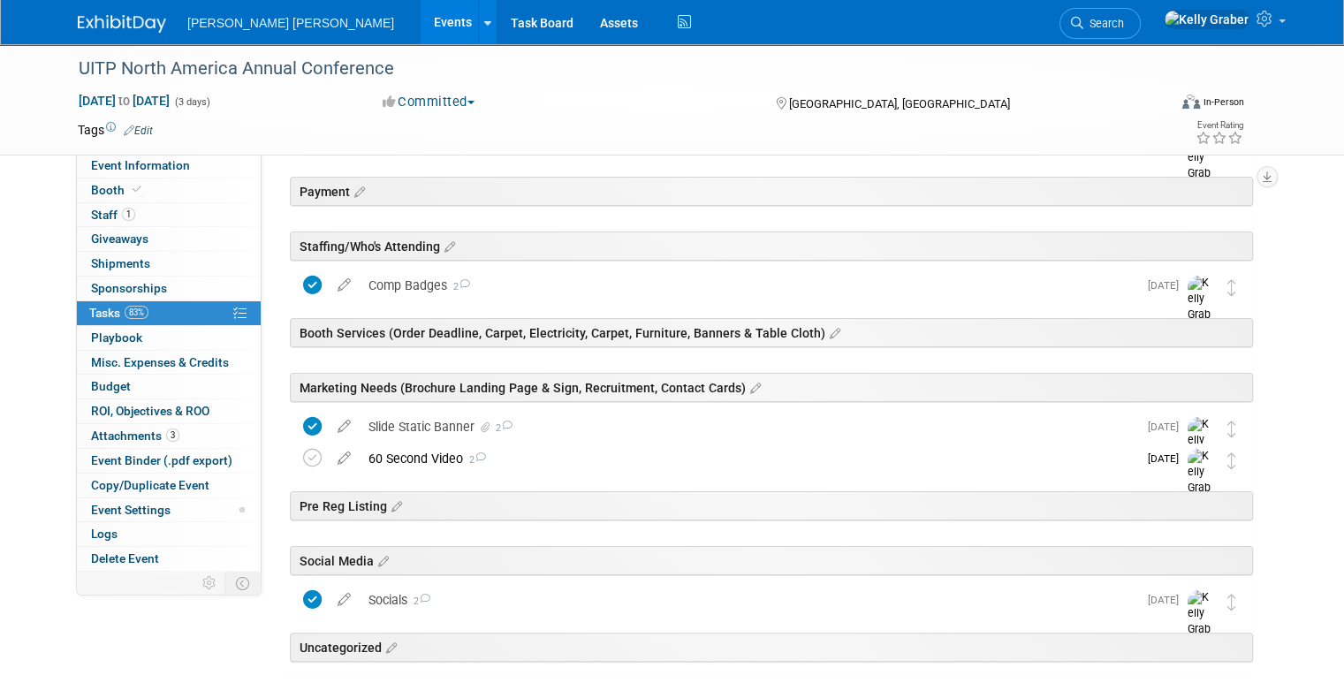
scroll to position [265, 0]
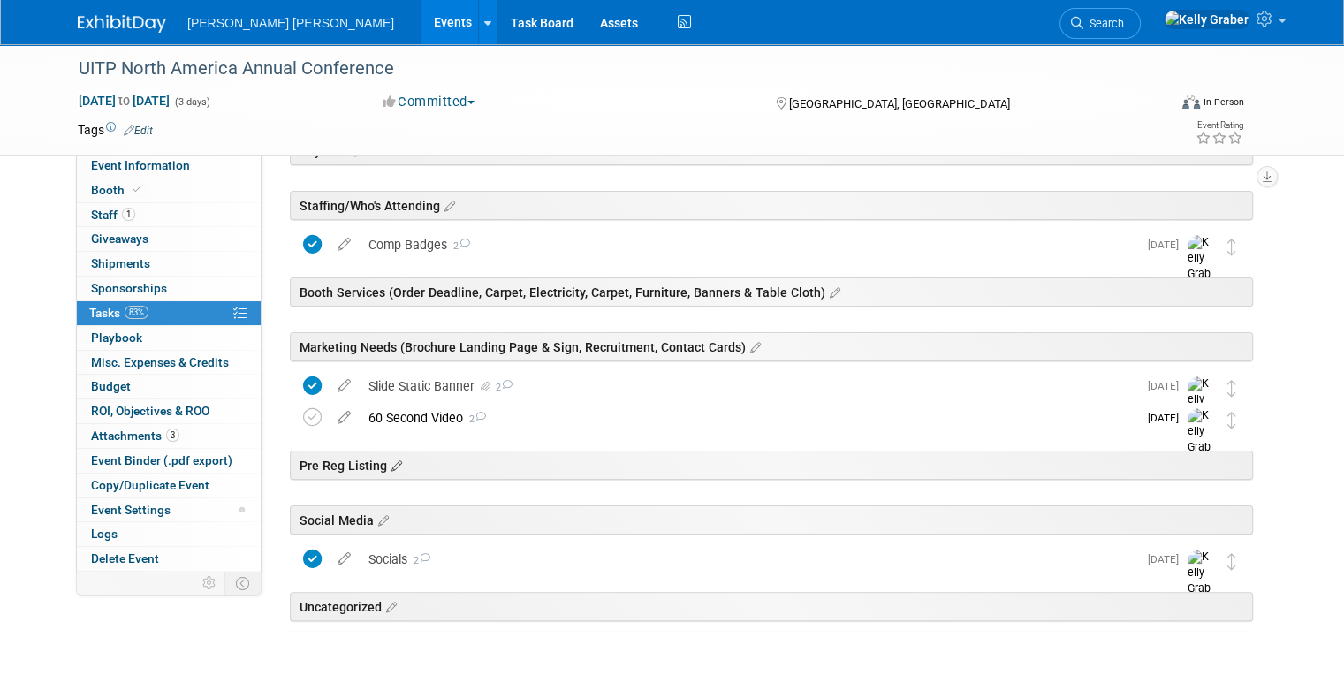
click at [387, 461] on icon at bounding box center [394, 467] width 15 height 16
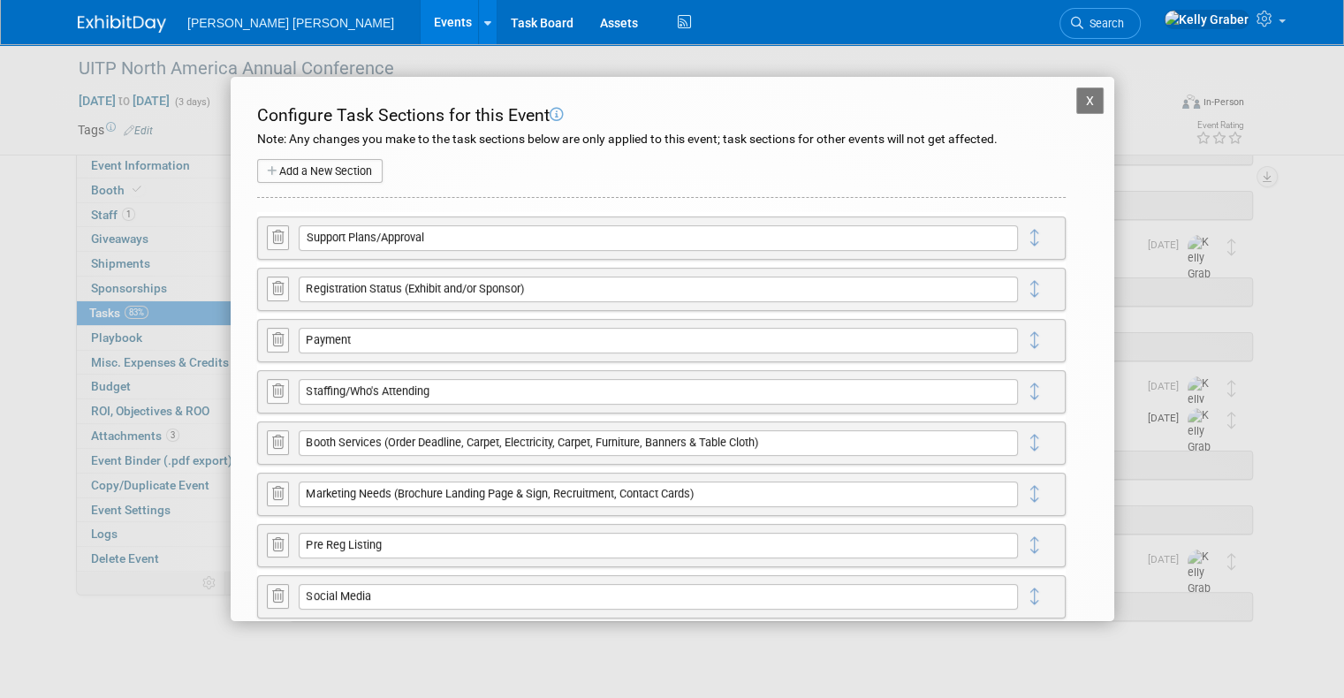
click at [1085, 97] on button "X" at bounding box center [1090, 100] width 28 height 27
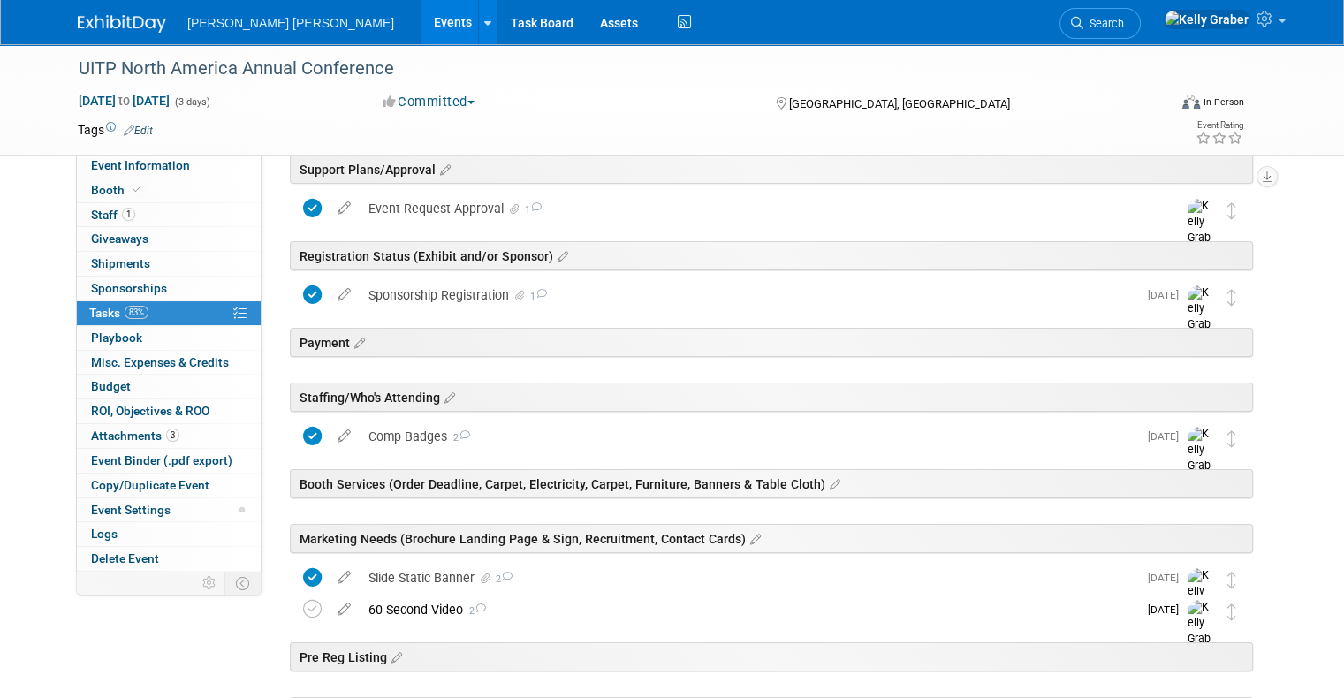
scroll to position [0, 0]
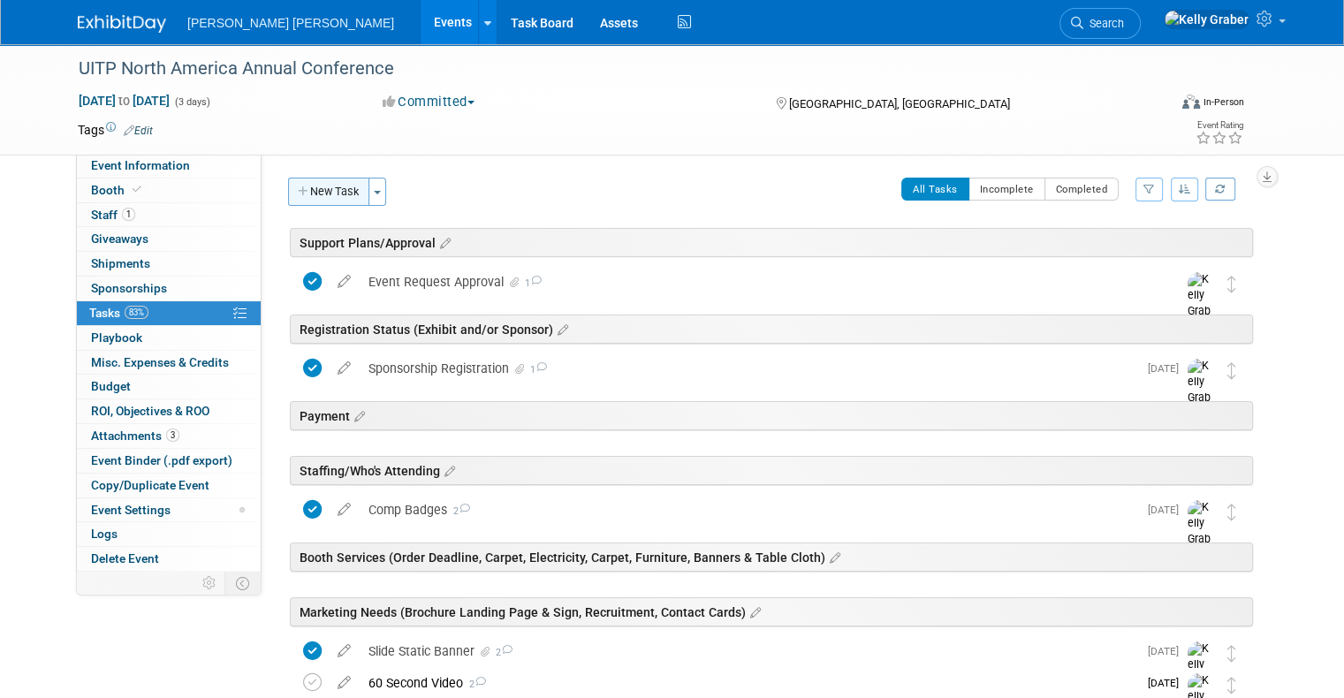
click at [322, 196] on button "New Task" at bounding box center [328, 192] width 81 height 28
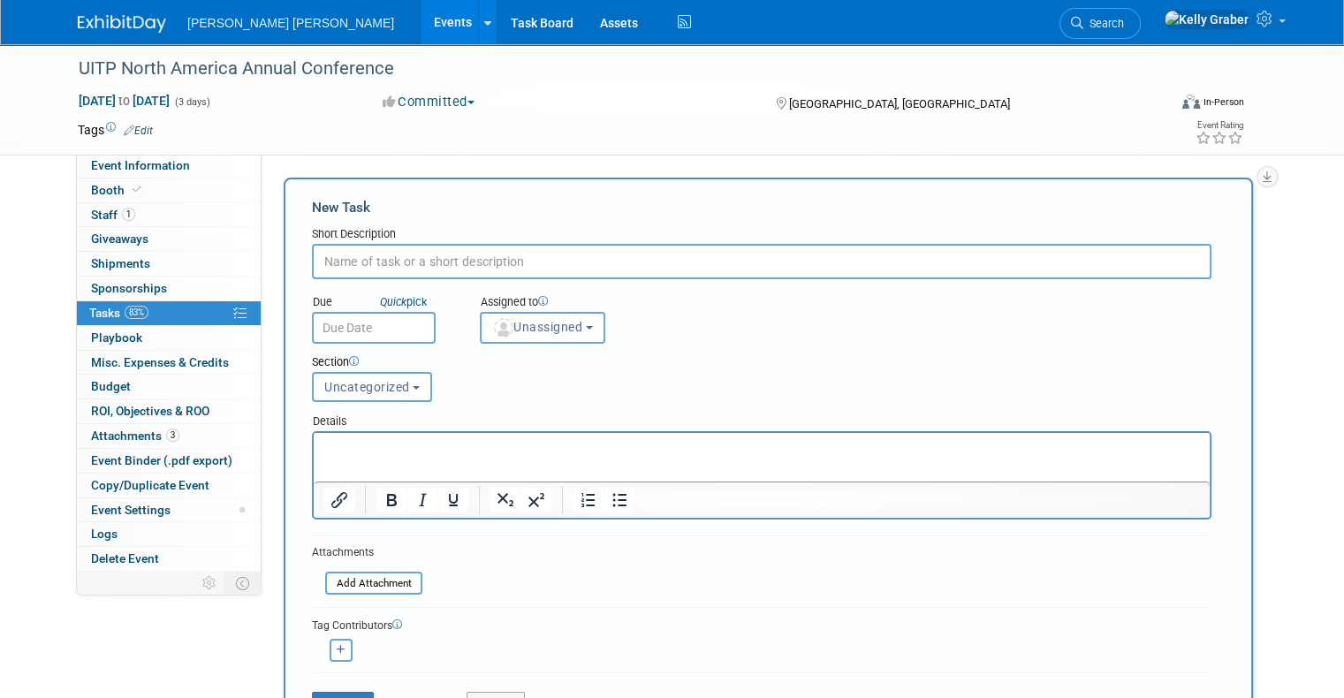
click at [353, 268] on input "text" at bounding box center [762, 261] width 900 height 35
type input "Pre Reg Listing Received."
click at [566, 331] on span "Unassigned" at bounding box center [537, 327] width 90 height 14
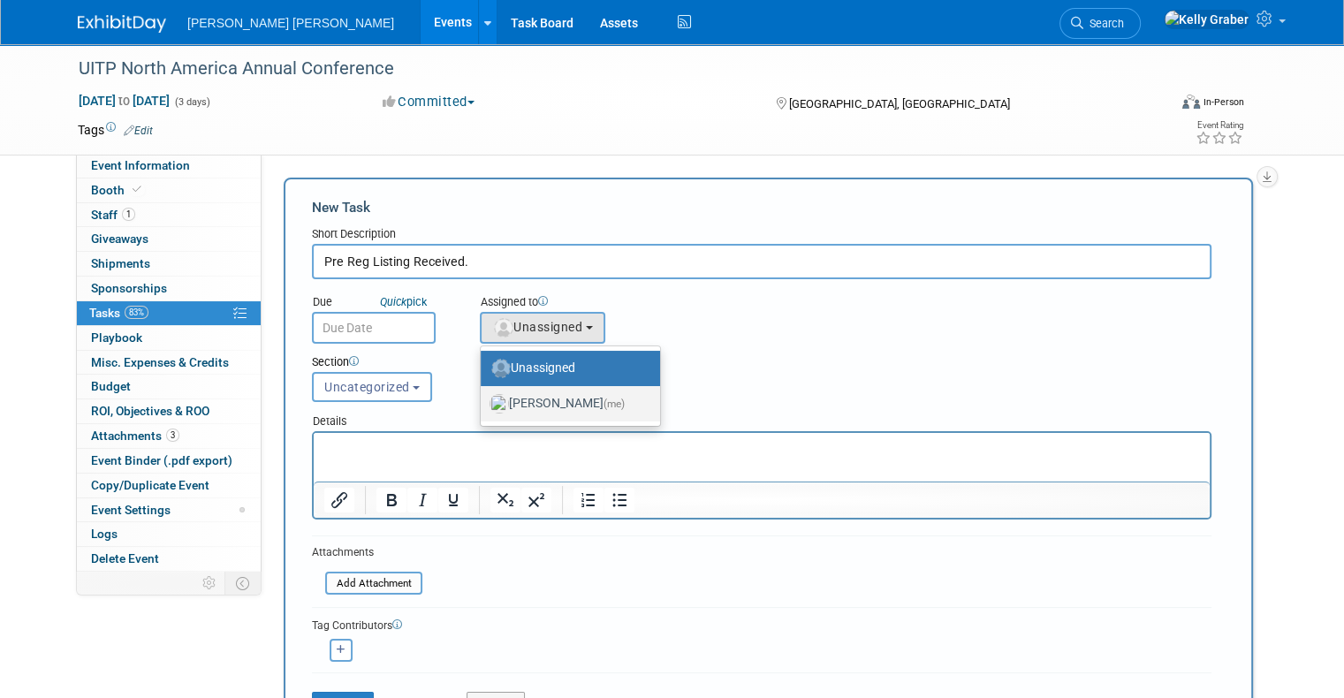
click at [513, 406] on label "Kelly Graber (me)" at bounding box center [566, 404] width 153 height 28
click at [483, 406] on input "Kelly Graber (me)" at bounding box center [477, 401] width 11 height 11
select select "ec37184c-c01f-4f21-939d-fe7fd02e2e7e"
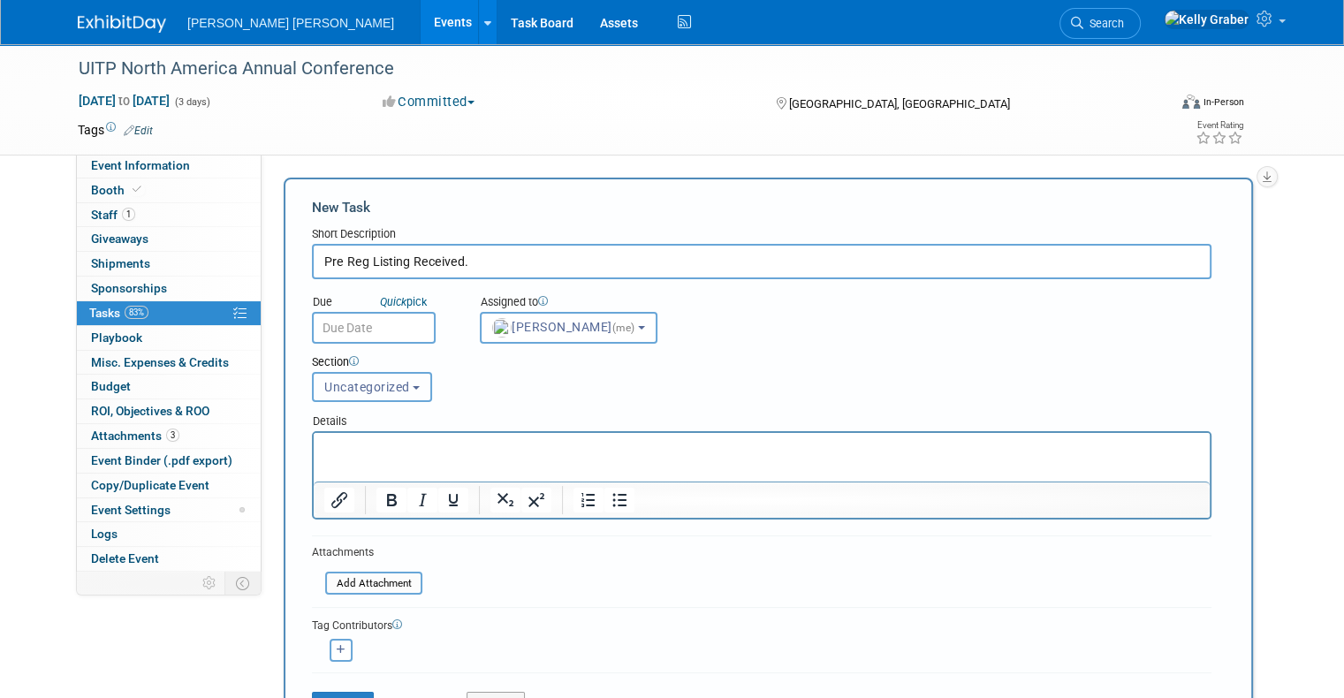
click at [354, 391] on span "Uncategorized" at bounding box center [367, 387] width 86 height 14
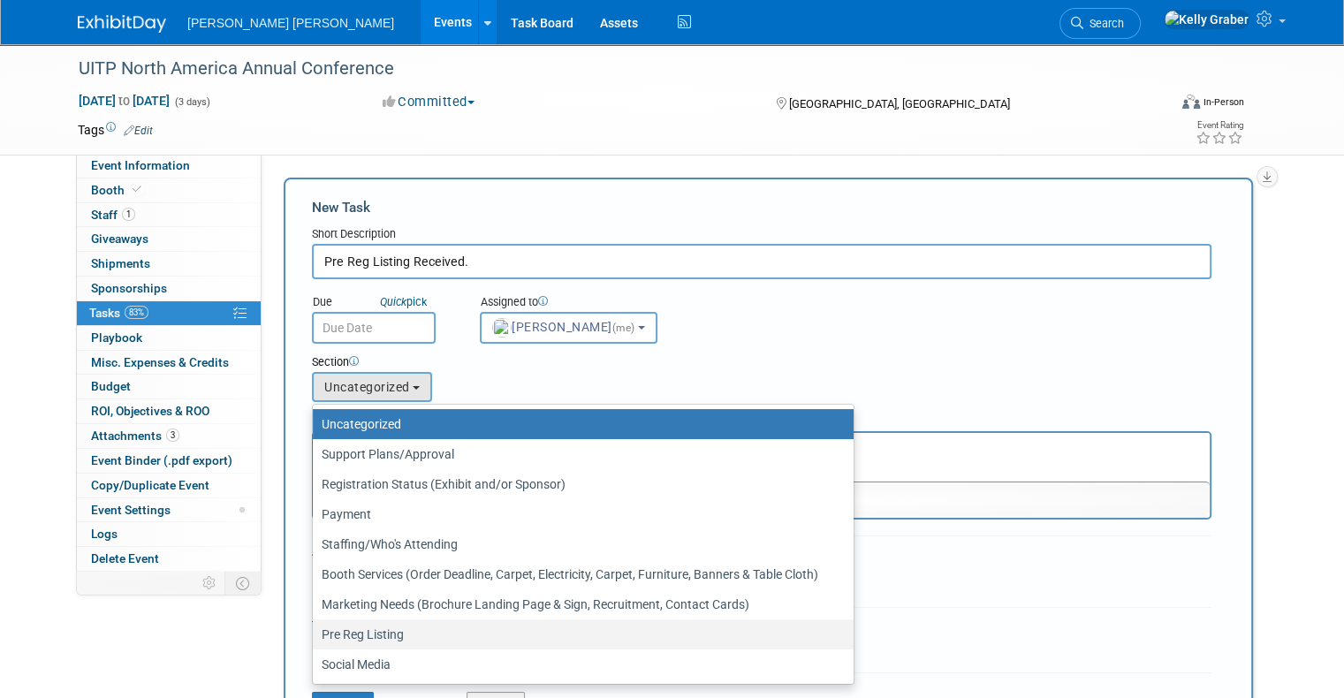
click at [350, 635] on label "Pre Reg Listing" at bounding box center [579, 634] width 514 height 23
click at [315, 635] on input "Pre Reg Listing" at bounding box center [309, 634] width 11 height 11
select select "11273652"
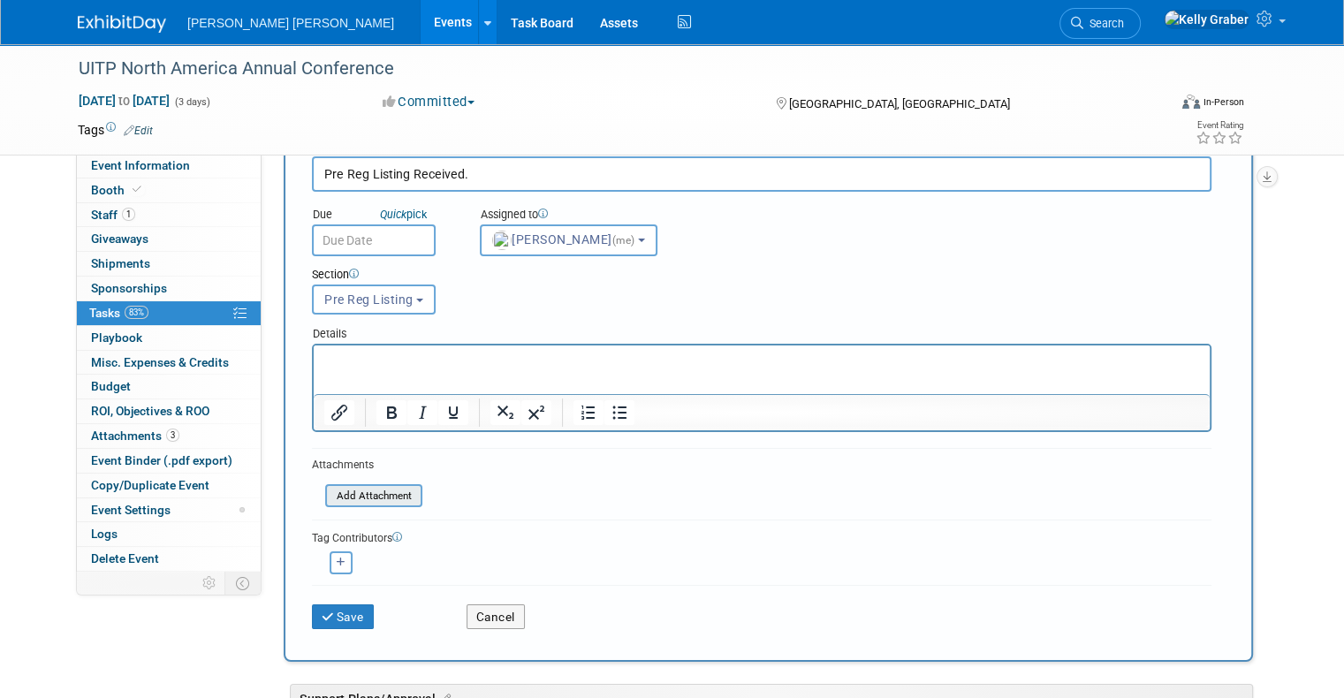
scroll to position [88, 0]
click at [346, 490] on input "file" at bounding box center [315, 495] width 210 height 20
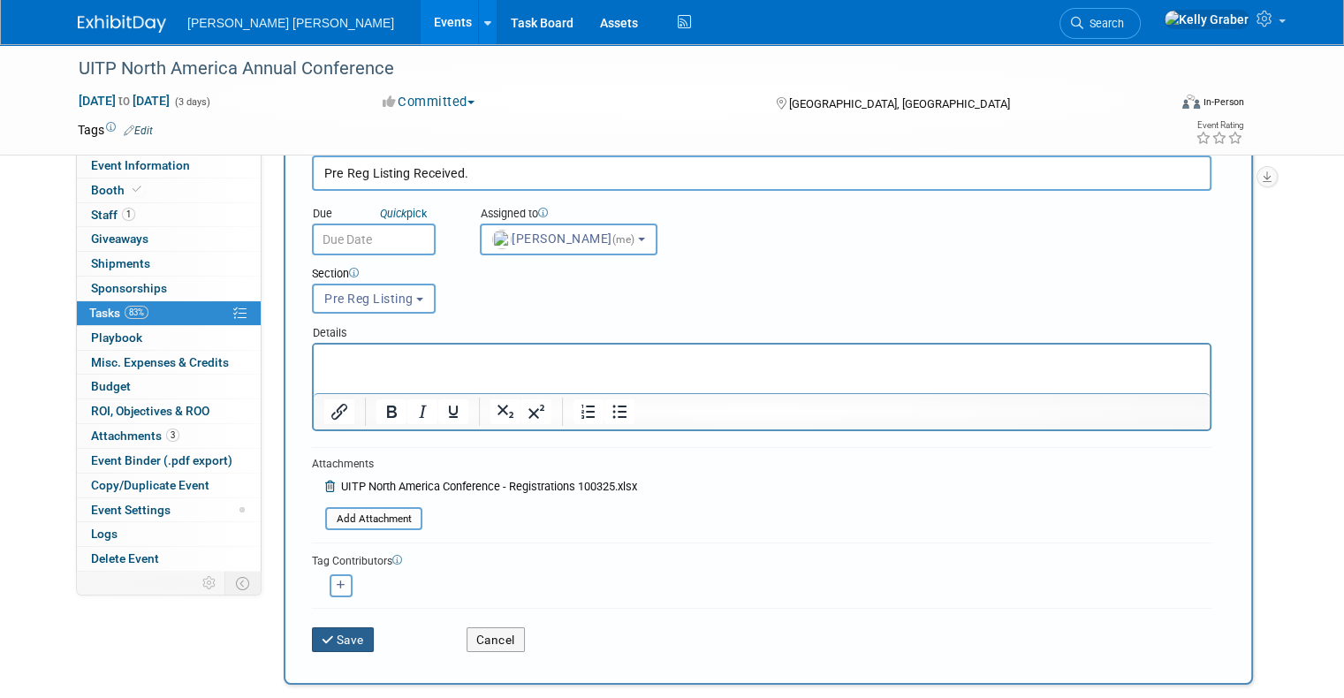
click at [331, 627] on button "Save" at bounding box center [343, 639] width 62 height 25
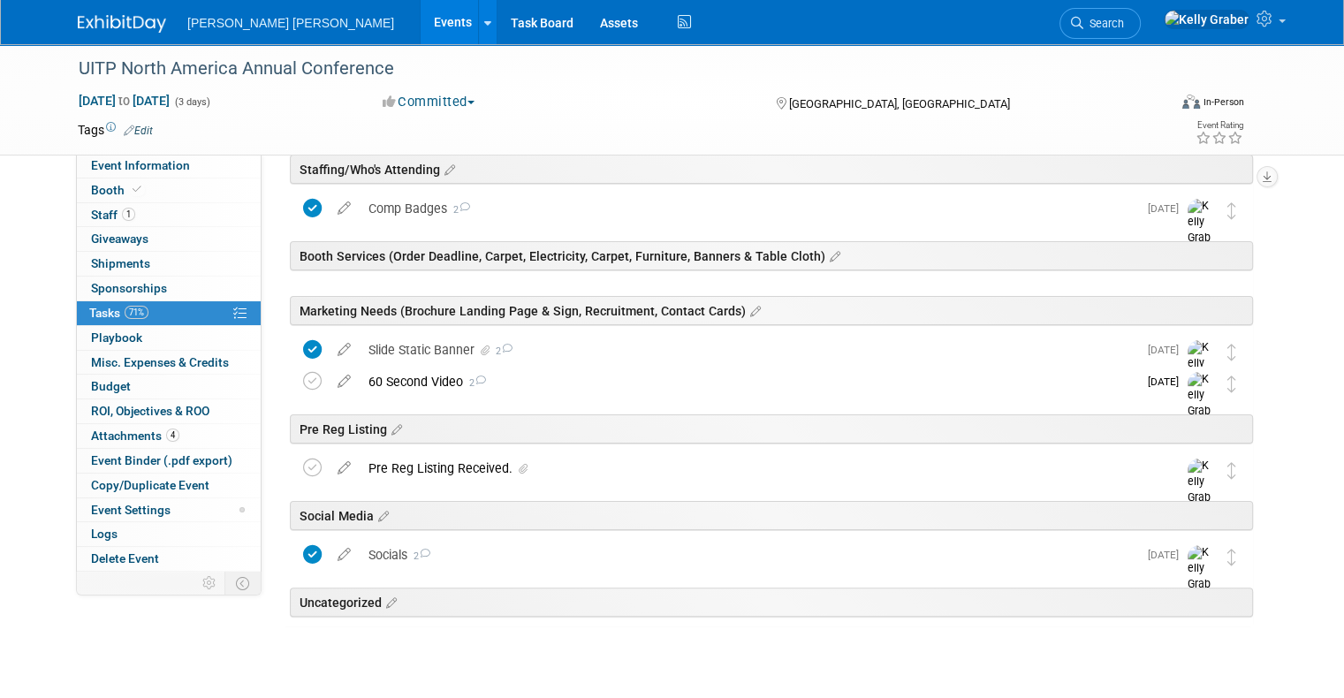
scroll to position [336, 0]
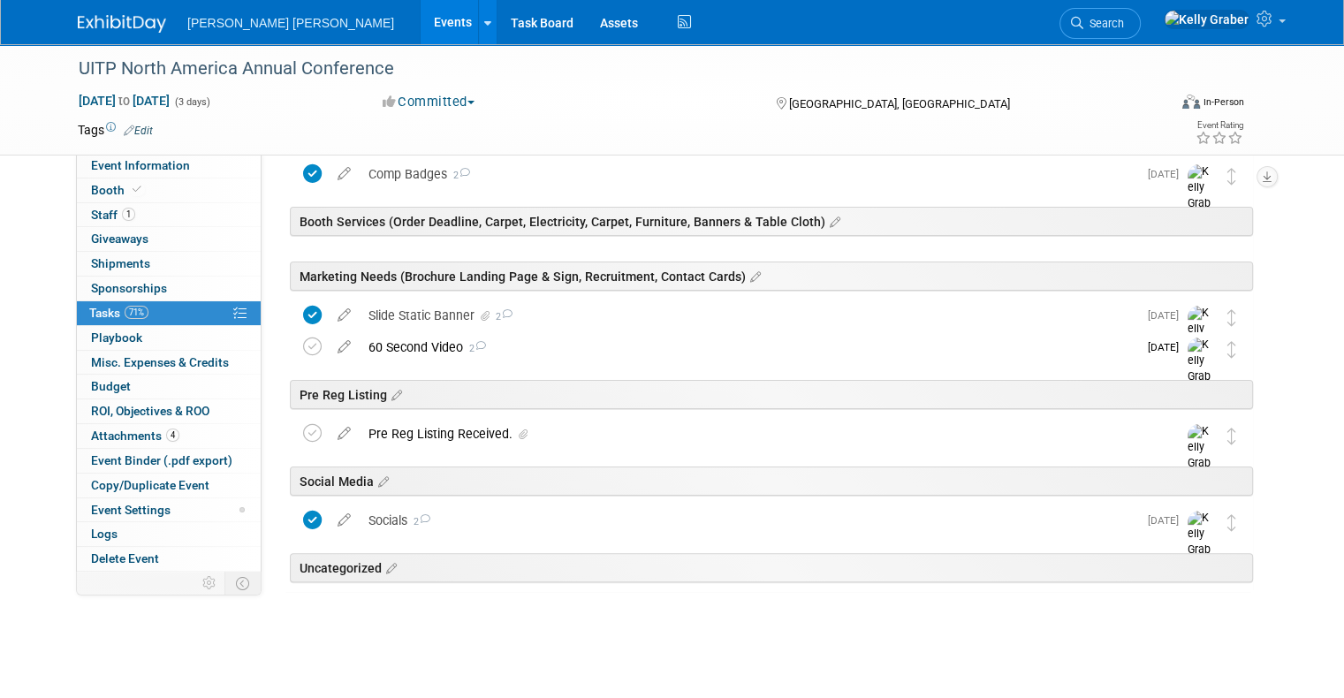
click at [392, 439] on div "Pre Reg Listing Received." at bounding box center [756, 434] width 793 height 30
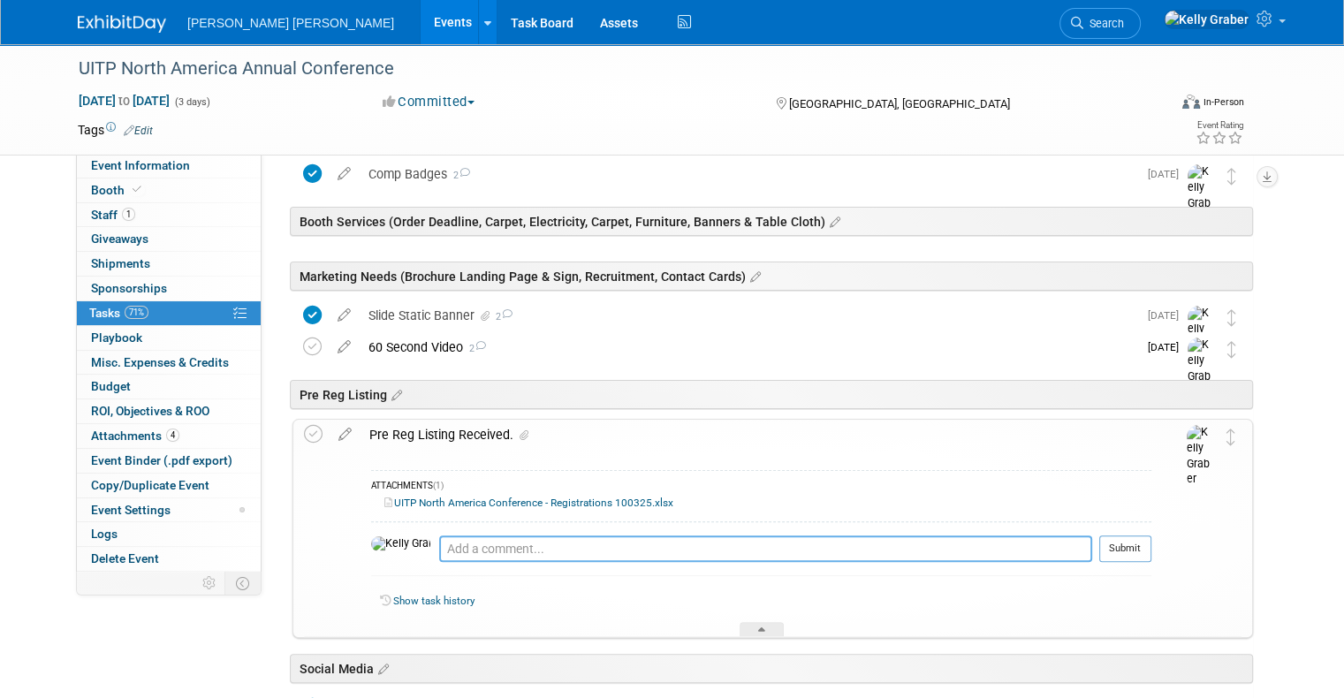
click at [439, 543] on textarea at bounding box center [765, 549] width 653 height 27
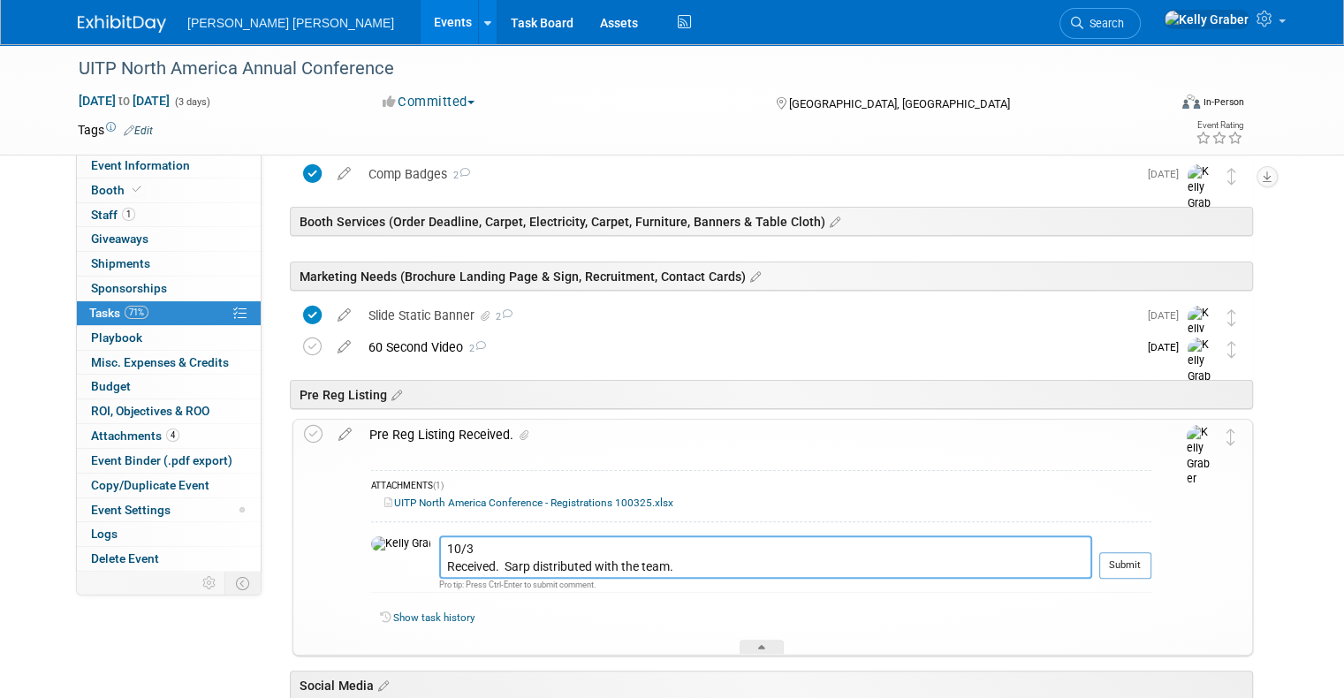
type textarea "10/3 Received. Sarp distributed with the team."
click at [1151, 558] on button "Submit" at bounding box center [1125, 565] width 52 height 27
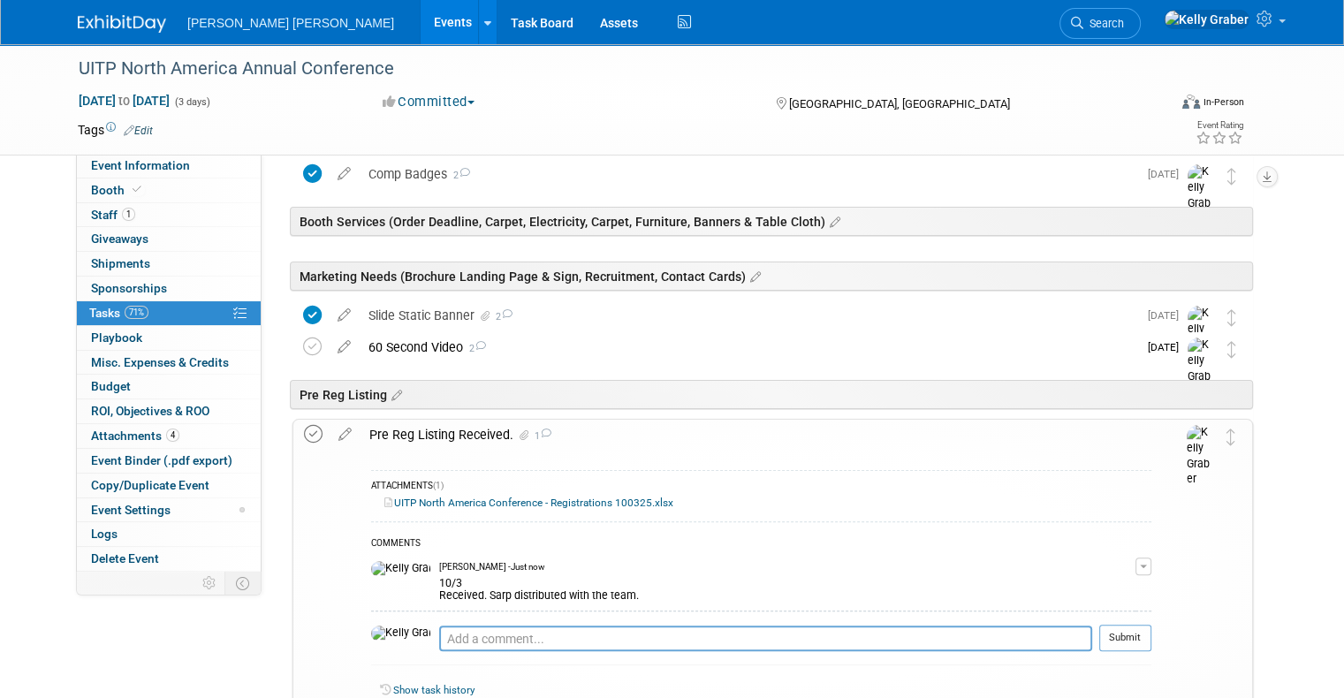
click at [304, 440] on icon at bounding box center [313, 434] width 19 height 19
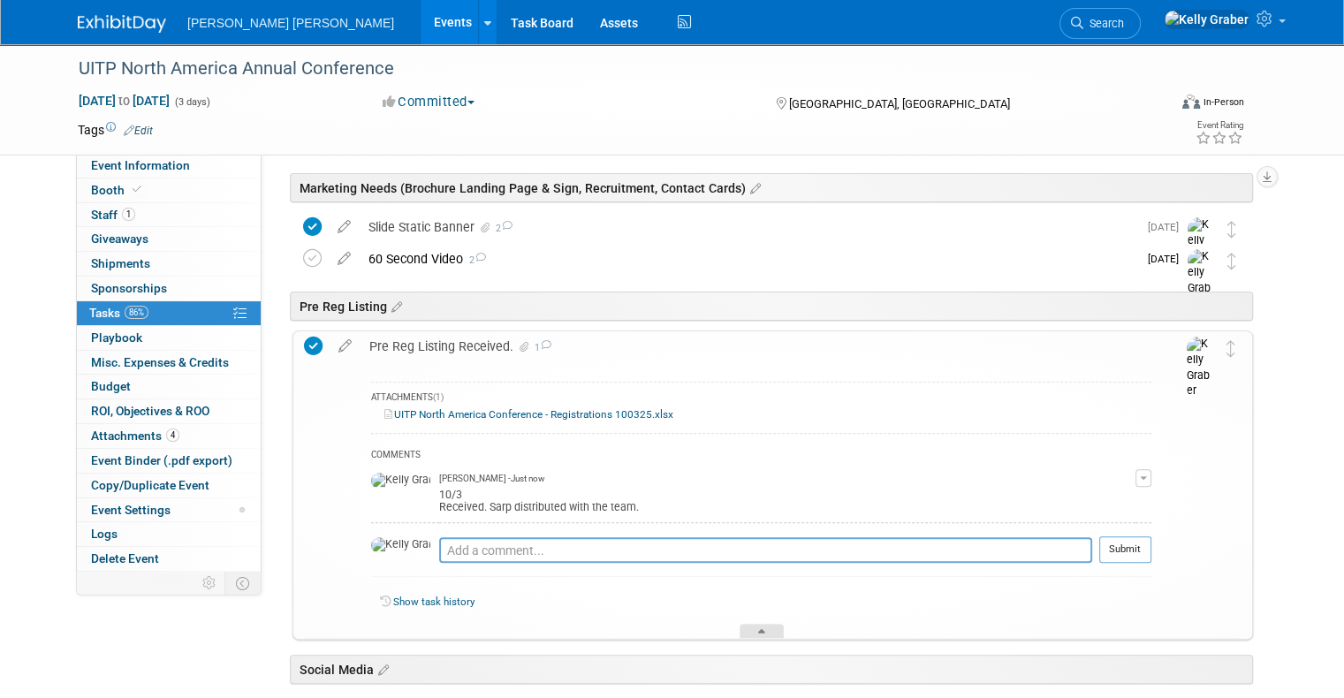
click at [764, 632] on icon at bounding box center [761, 634] width 7 height 11
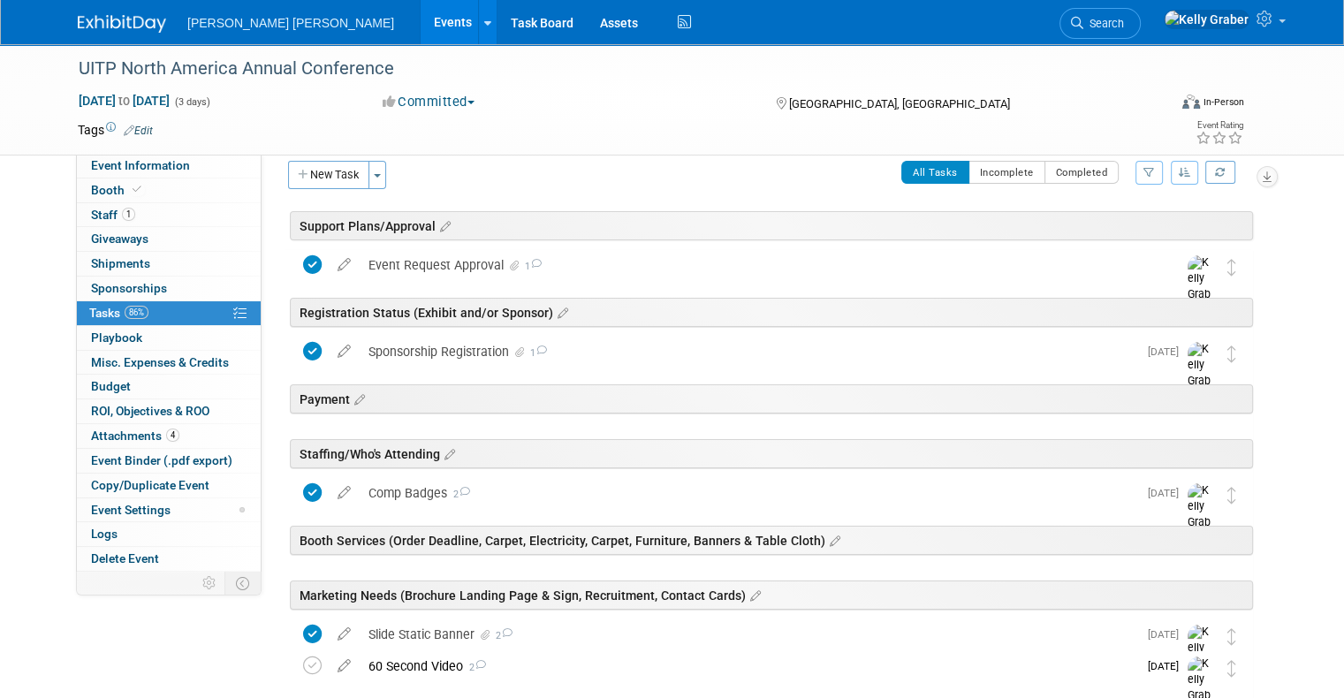
scroll to position [0, 0]
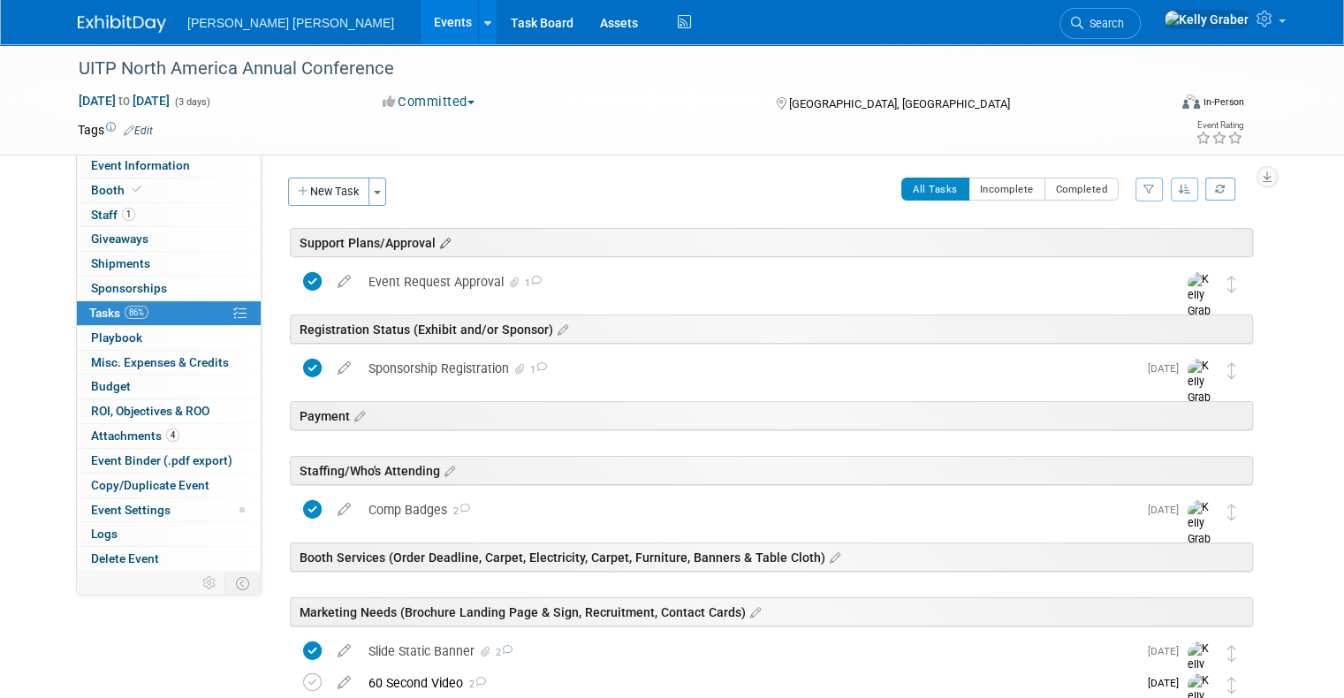
click at [436, 239] on icon at bounding box center [443, 244] width 15 height 16
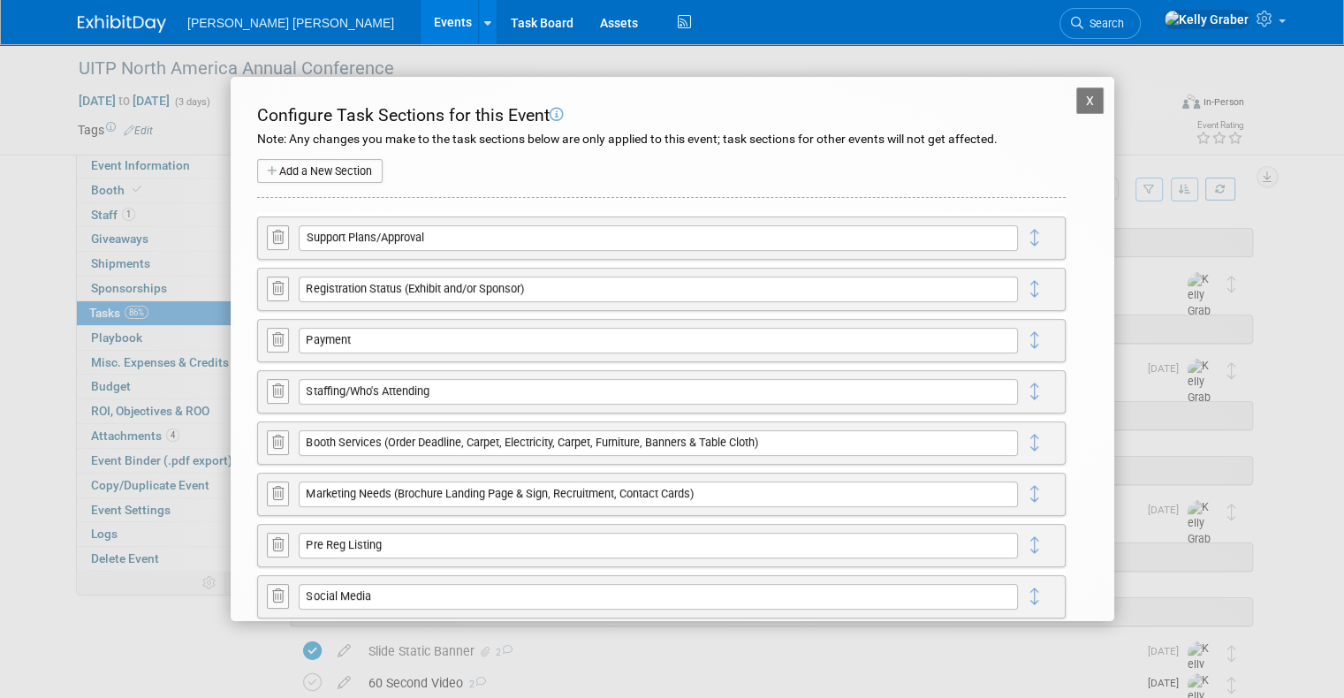
click at [288, 446] on button at bounding box center [278, 442] width 22 height 24
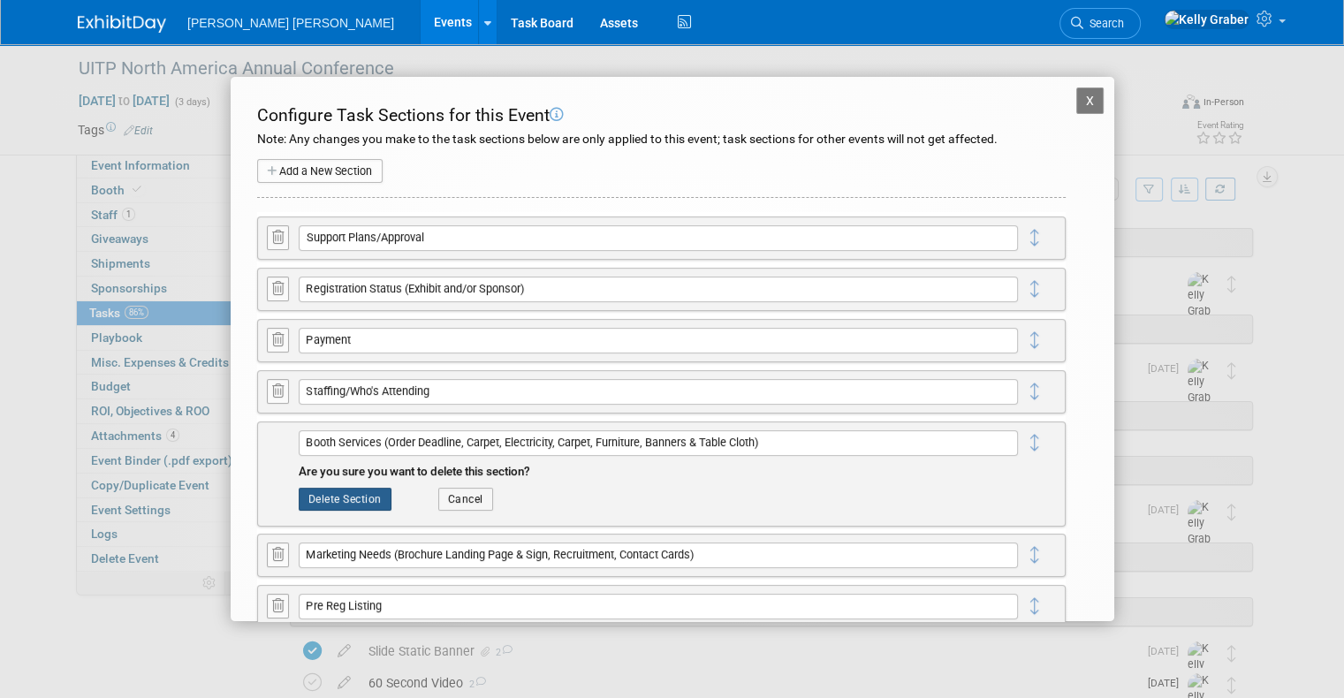
click at [373, 498] on button "Delete Section" at bounding box center [345, 499] width 93 height 23
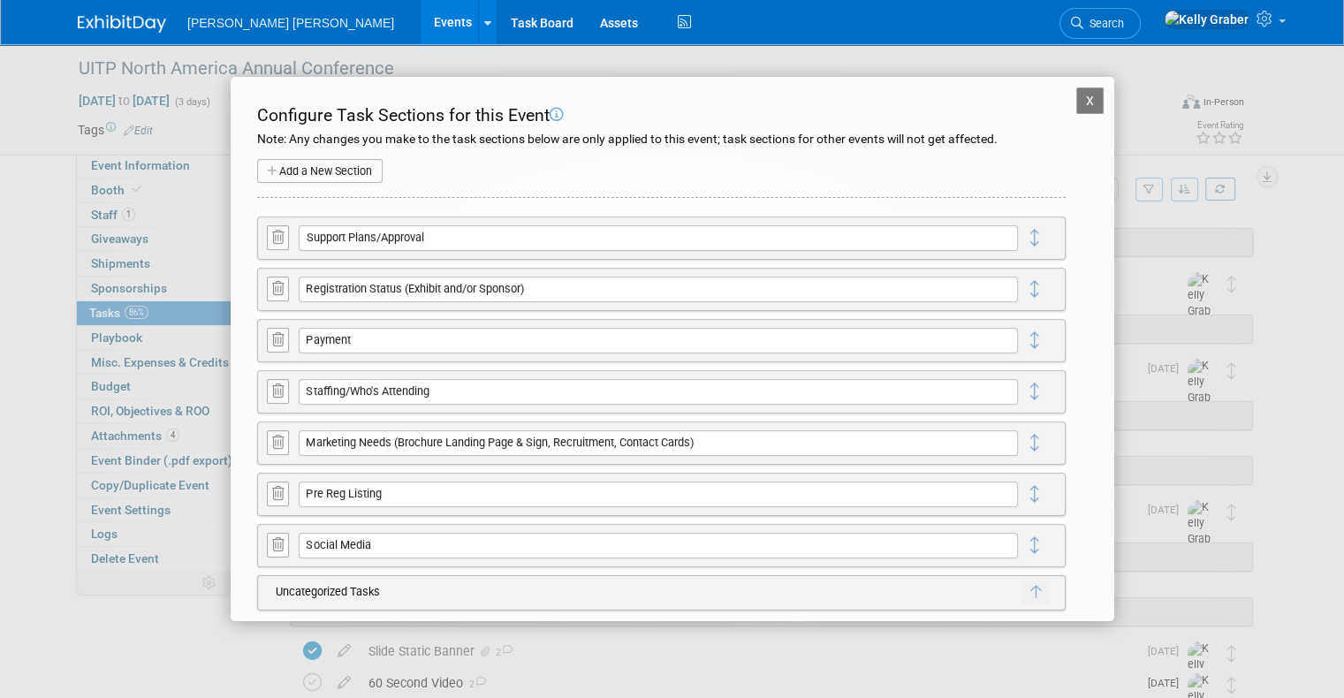
click at [1076, 93] on button "X" at bounding box center [1090, 100] width 28 height 27
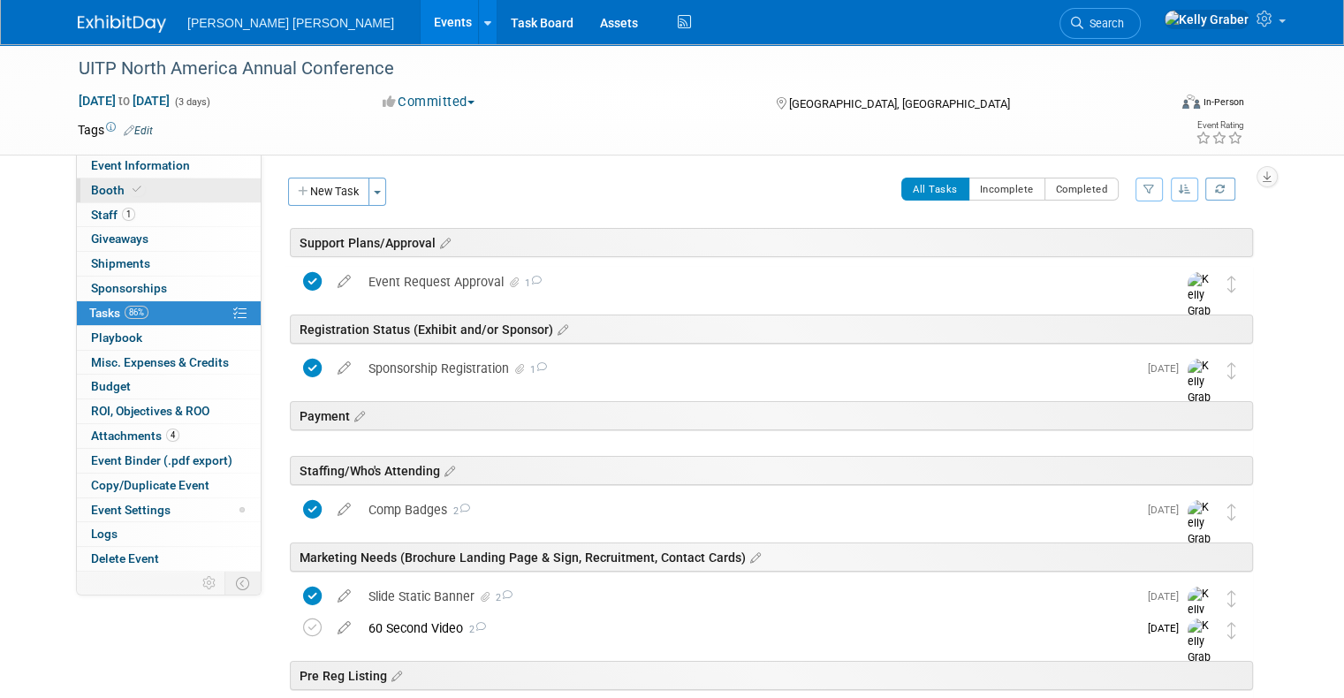
click at [133, 187] on icon at bounding box center [137, 190] width 9 height 10
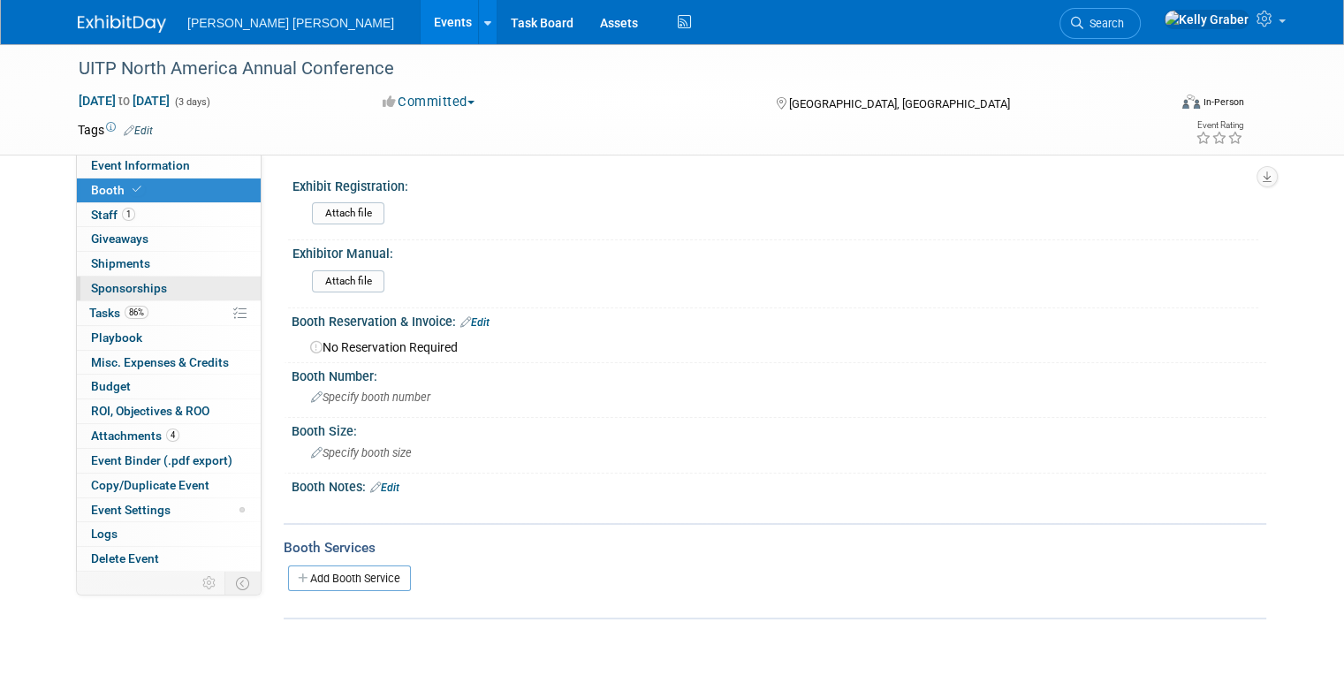
click at [110, 282] on span "Sponsorships 0" at bounding box center [129, 288] width 76 height 14
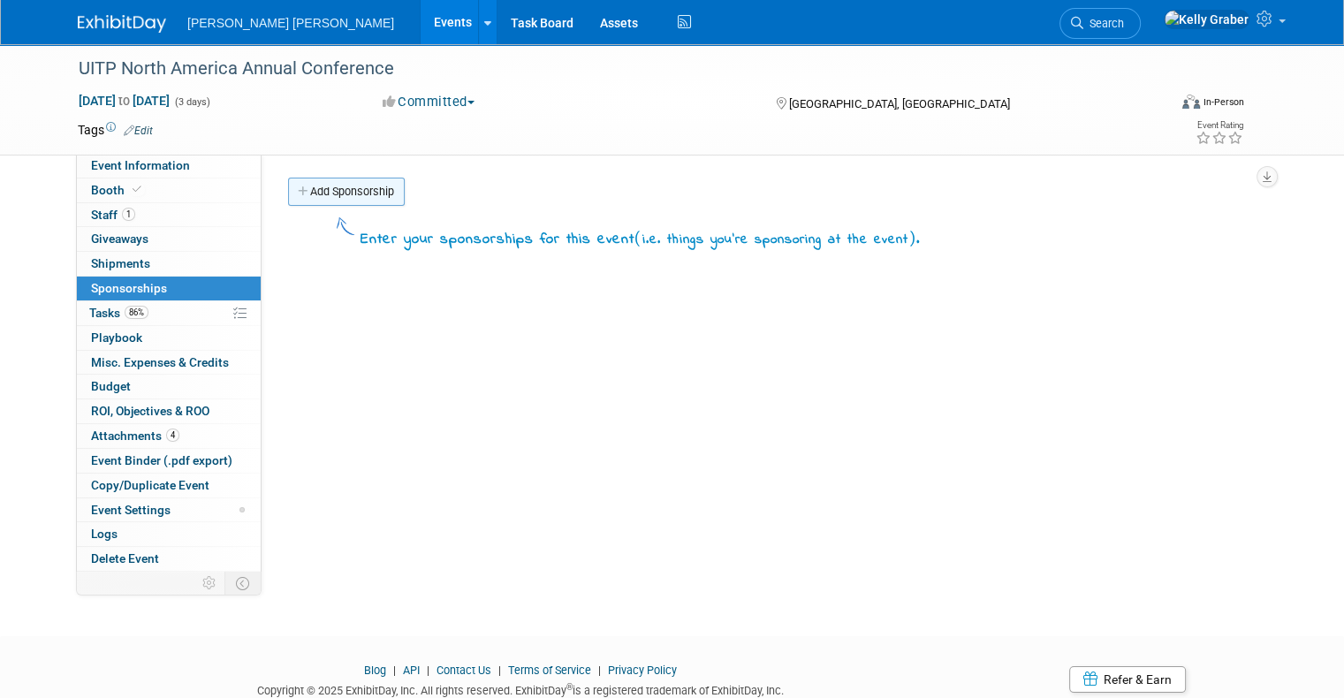
click at [315, 194] on link "Add Sponsorship" at bounding box center [346, 192] width 117 height 28
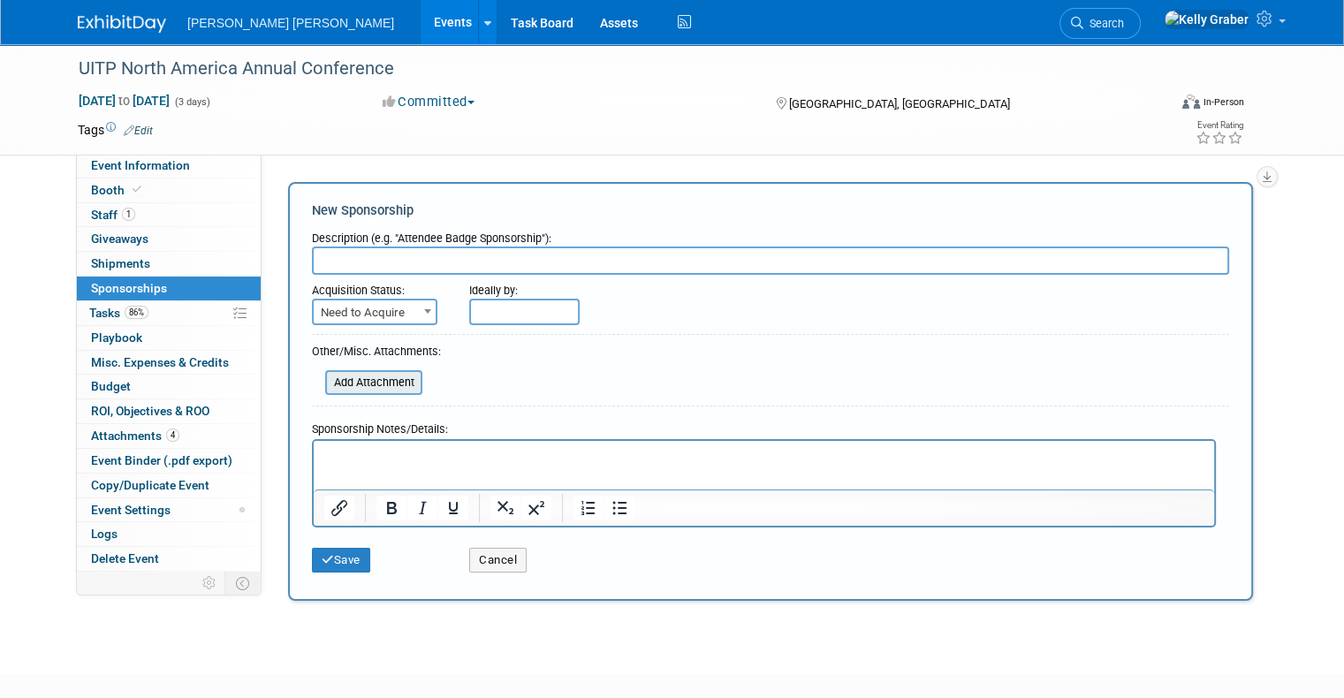
click at [353, 385] on input "file" at bounding box center [315, 382] width 210 height 21
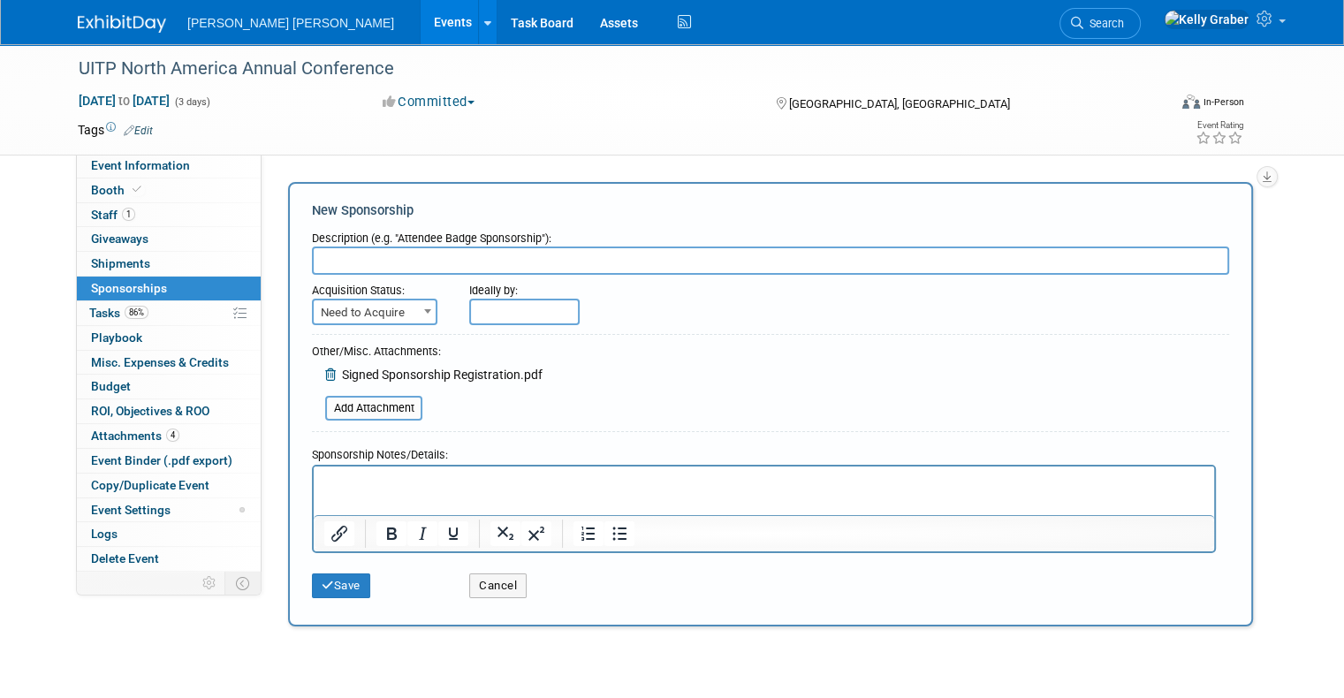
click at [353, 262] on input "text" at bounding box center [770, 261] width 917 height 28
type input "Session Sponsor"
click at [367, 313] on span "Need to Acquire" at bounding box center [375, 312] width 122 height 25
select select "2"
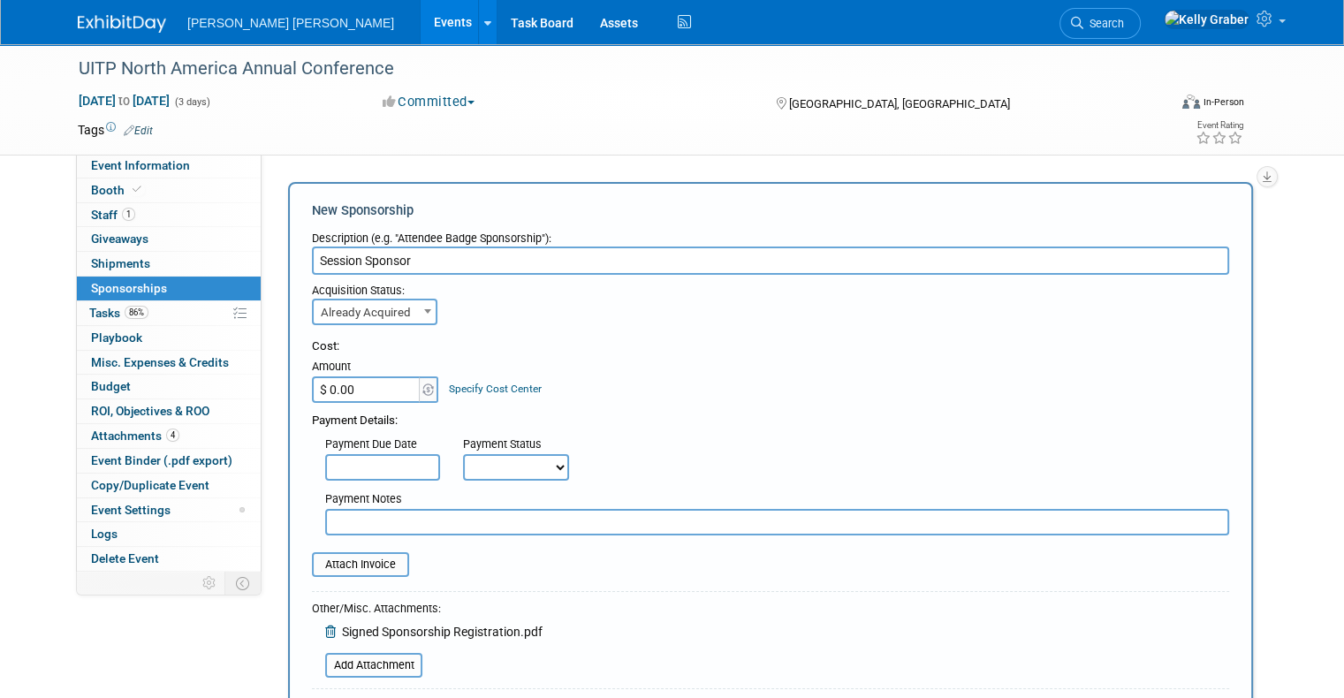
click at [352, 391] on input "$ 0.00" at bounding box center [367, 389] width 110 height 27
type input "$ 2,500.00"
click at [388, 460] on input "text" at bounding box center [382, 467] width 115 height 27
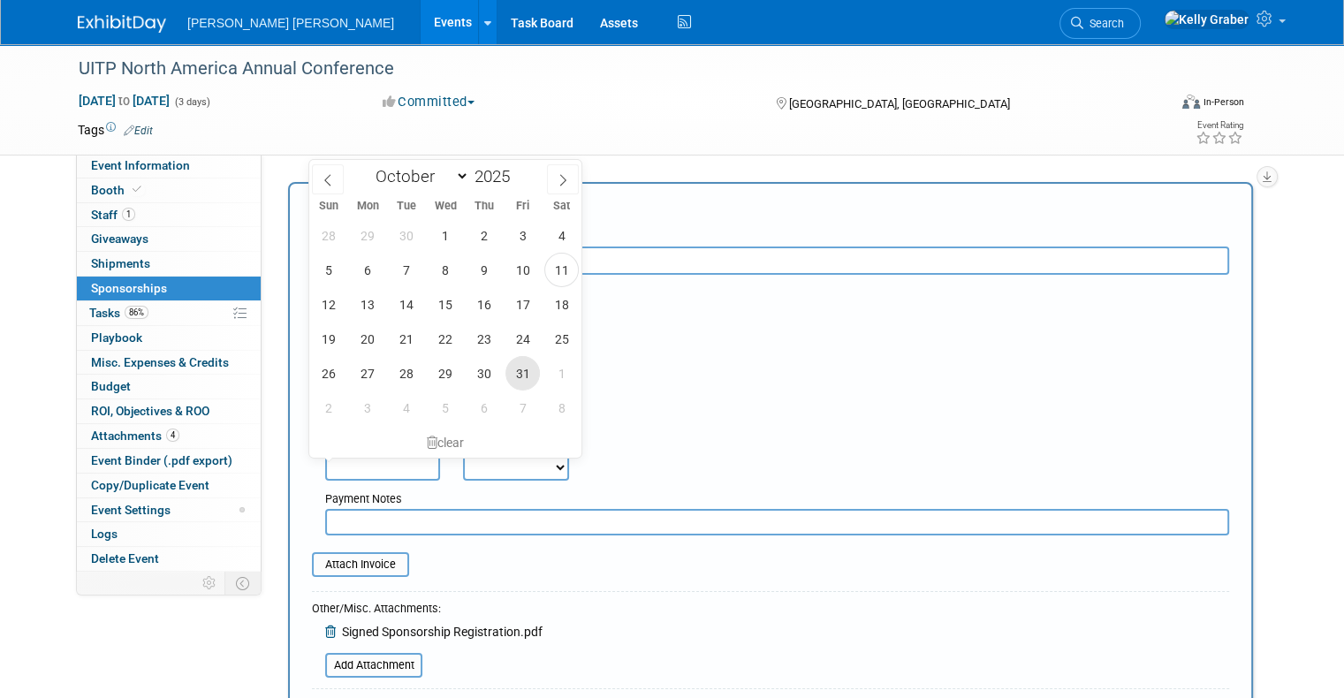
click at [518, 369] on span "31" at bounding box center [522, 373] width 34 height 34
type input "Oct 31, 2025"
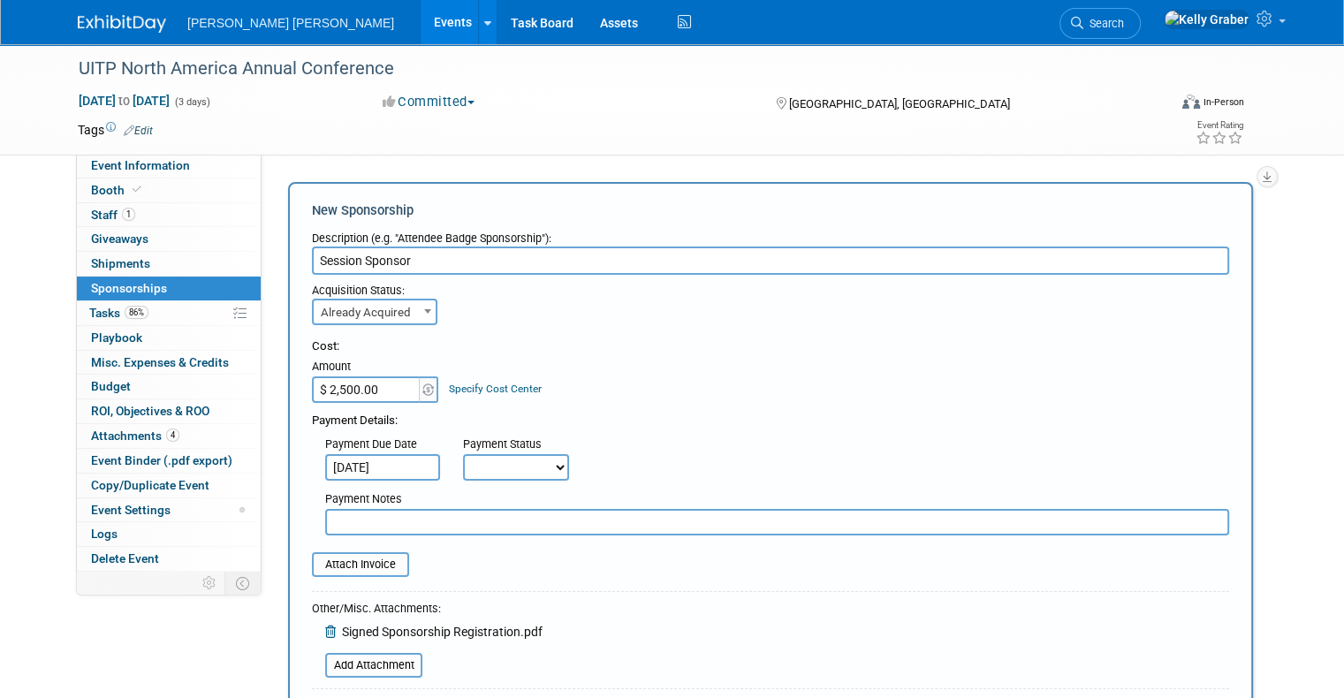
click at [499, 473] on select "Not Paid Yet Partially Paid Paid in Full" at bounding box center [516, 467] width 106 height 27
select select "3"
click at [463, 454] on select "Not Paid Yet Partially Paid Paid in Full" at bounding box center [516, 467] width 106 height 27
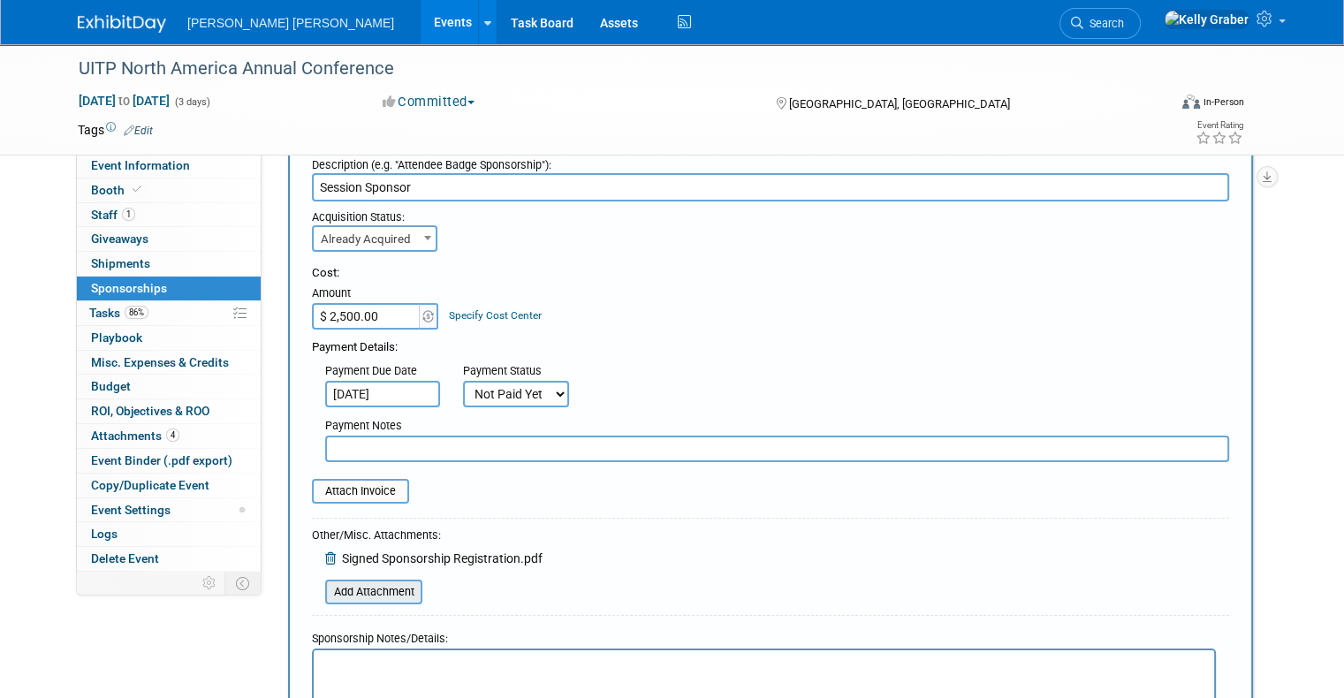
scroll to position [177, 0]
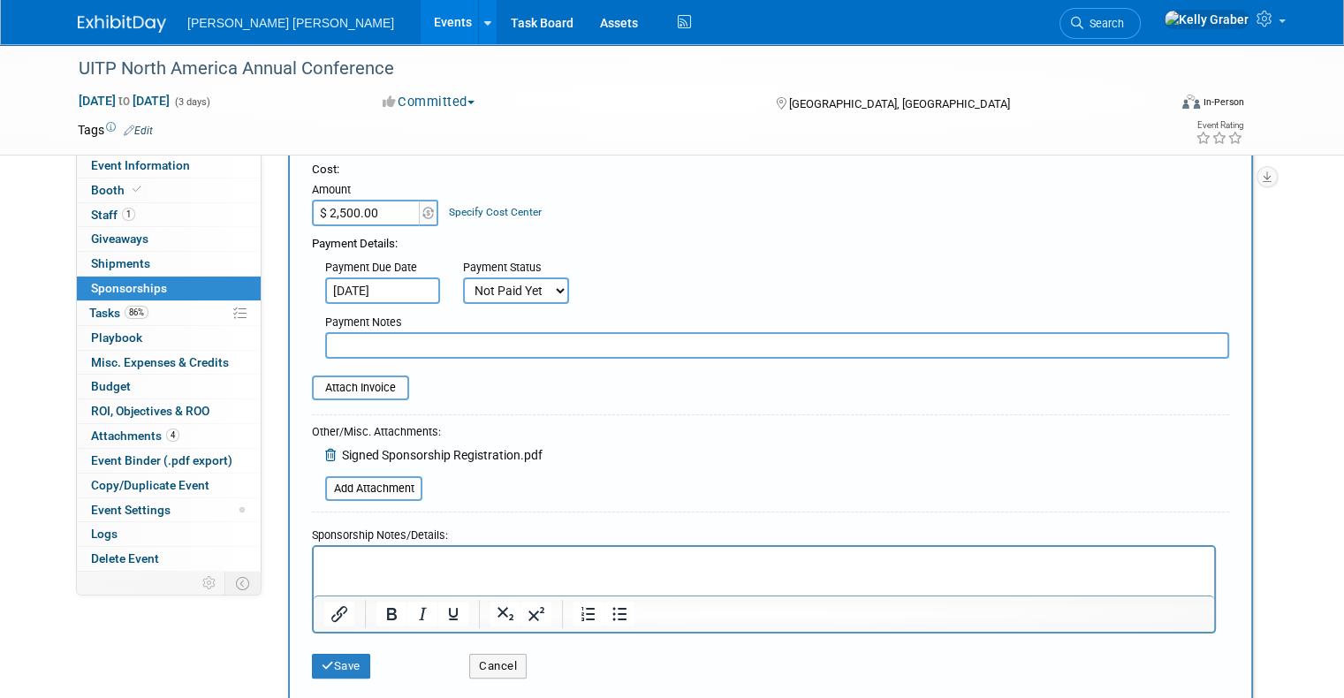
click at [336, 372] on div "Attach Invoice" at bounding box center [770, 380] width 917 height 42
click at [340, 384] on input "file" at bounding box center [302, 387] width 210 height 21
click at [353, 390] on input "file" at bounding box center [302, 387] width 210 height 21
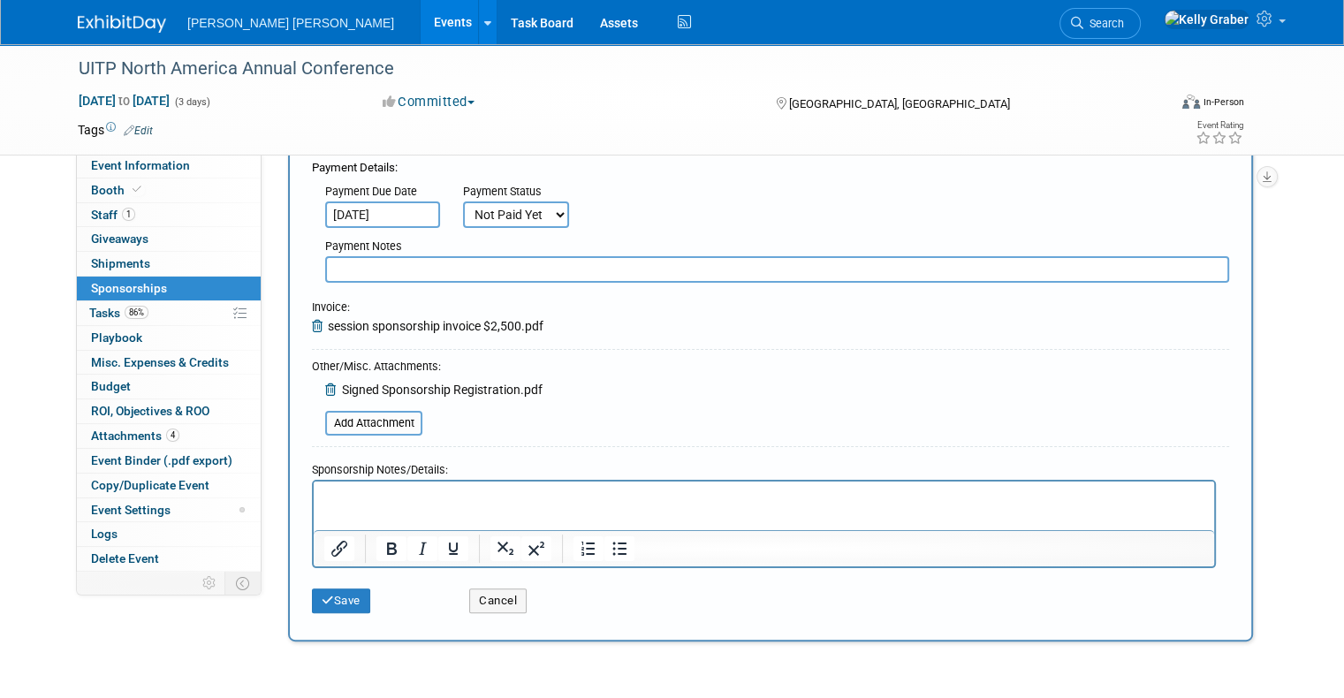
scroll to position [353, 0]
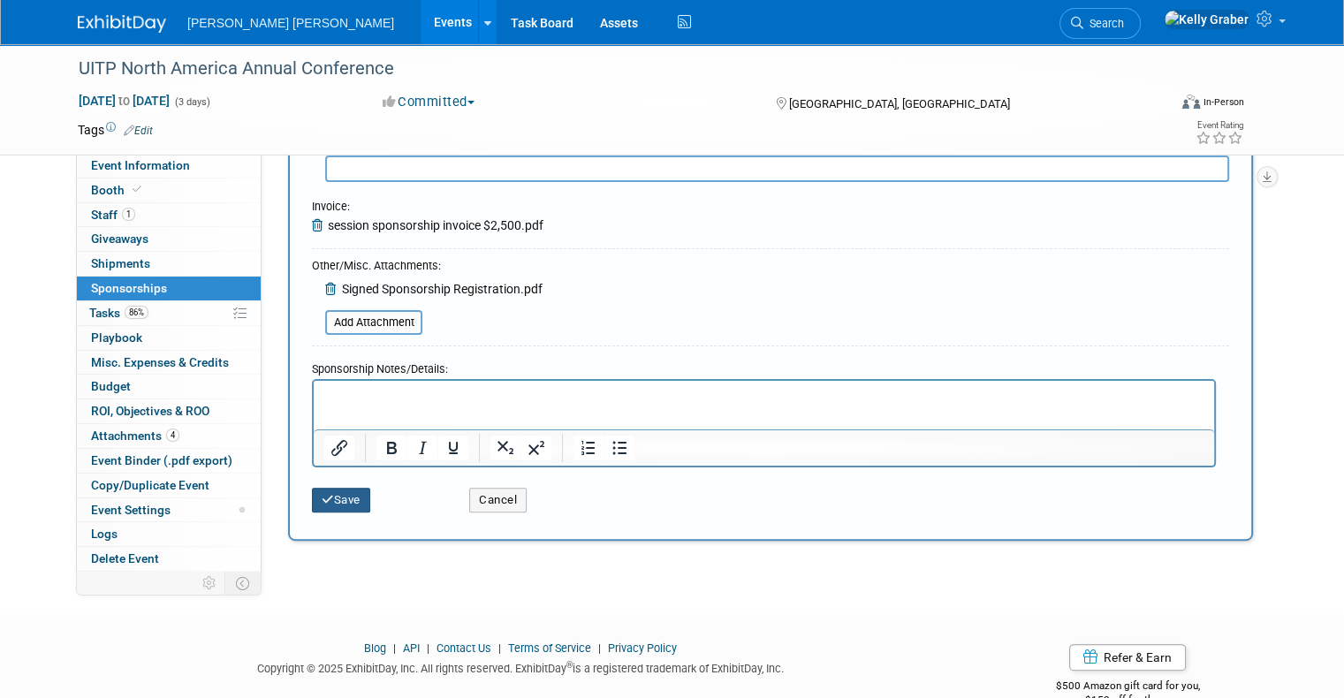
click at [333, 488] on button "Save" at bounding box center [341, 500] width 58 height 25
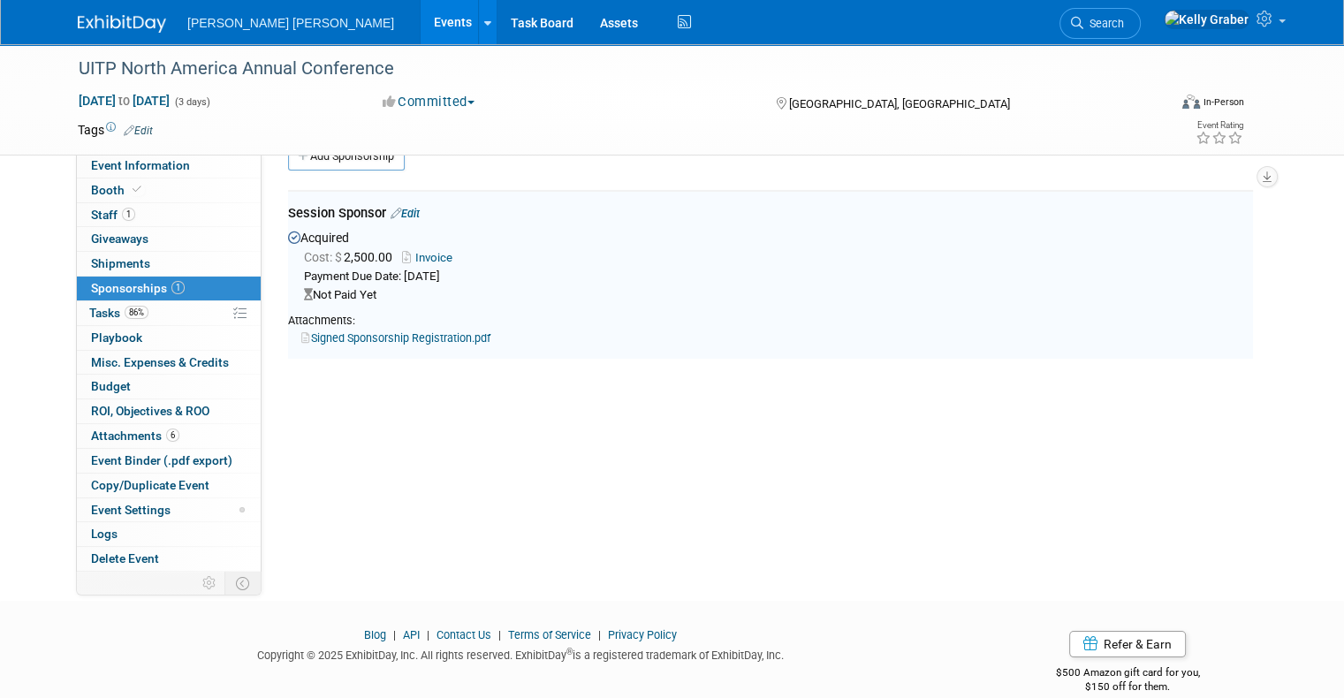
scroll to position [0, 0]
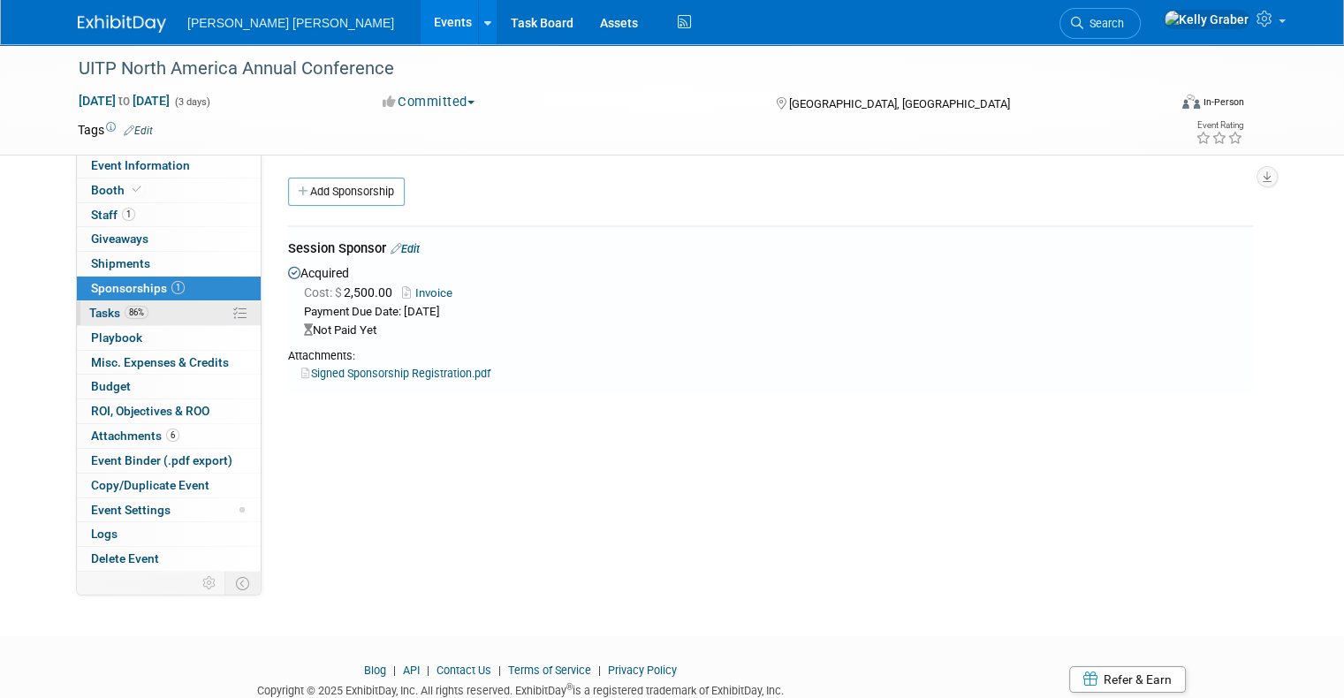
click at [77, 309] on link "86% Tasks 86%" at bounding box center [169, 313] width 184 height 24
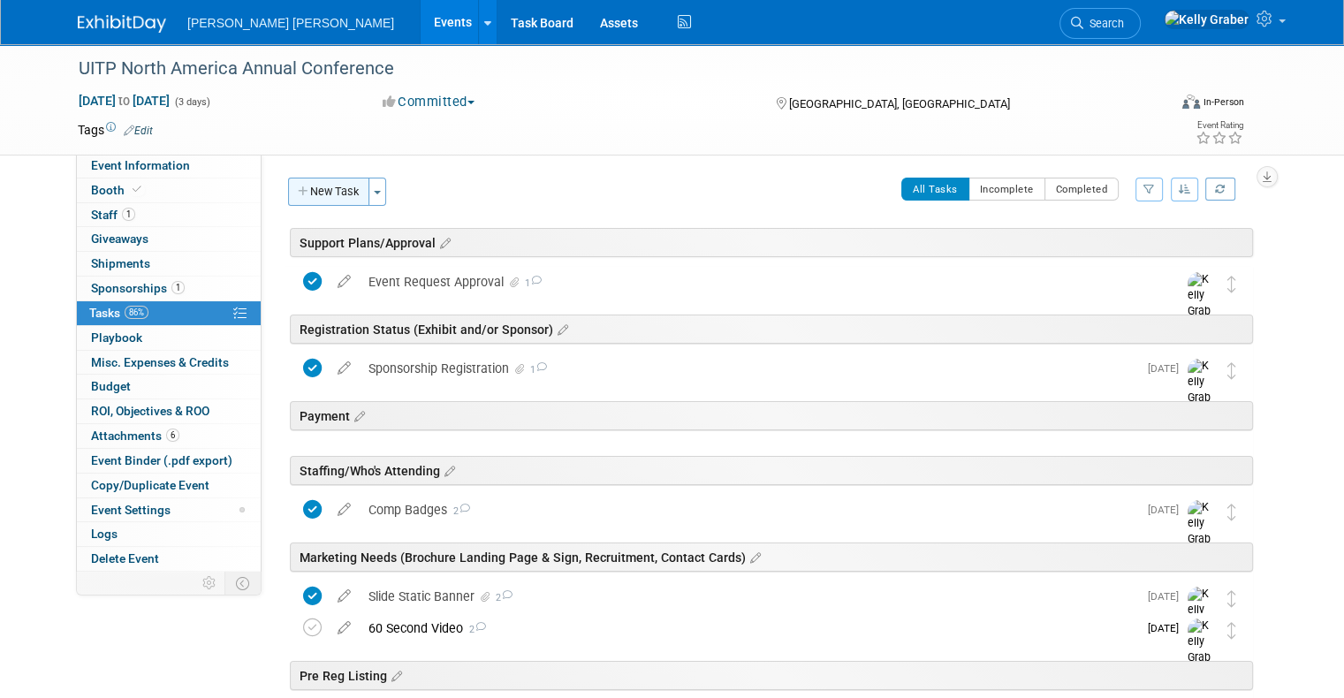
click at [329, 198] on button "New Task" at bounding box center [328, 192] width 81 height 28
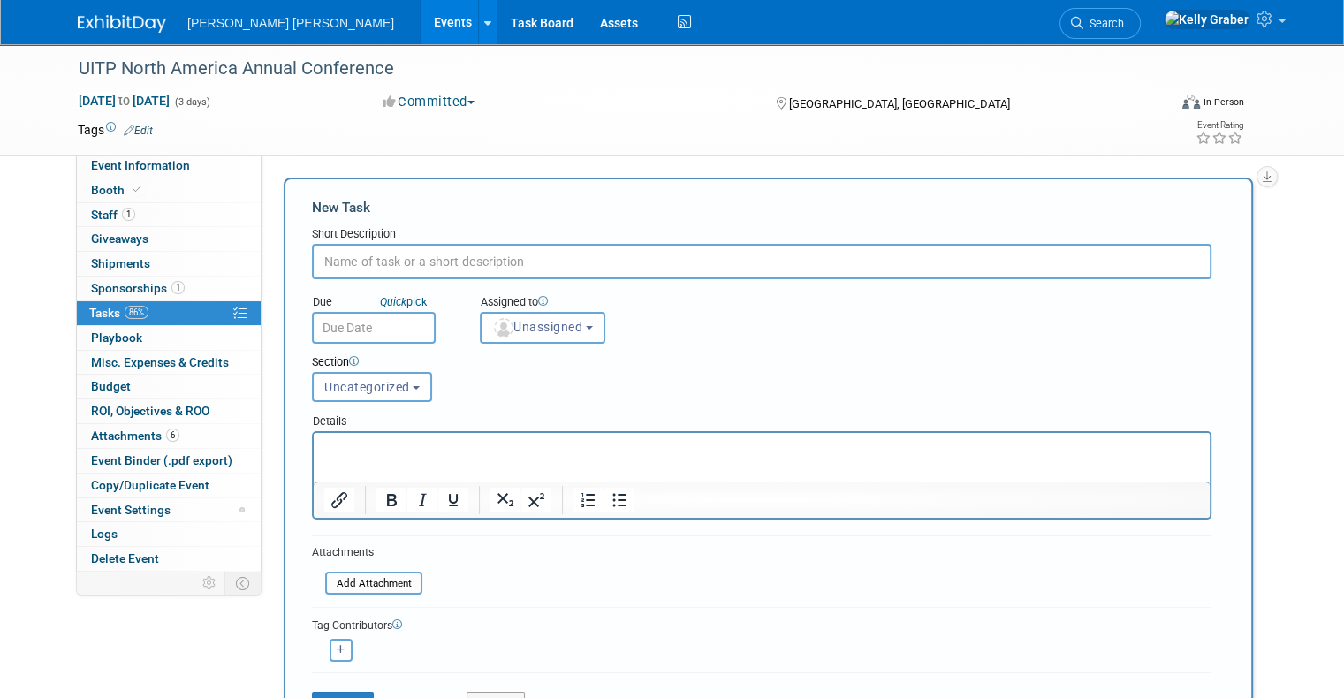
click at [363, 260] on input "text" at bounding box center [762, 261] width 900 height 35
type input "Payment Processing"
click at [377, 323] on input "text" at bounding box center [374, 328] width 124 height 32
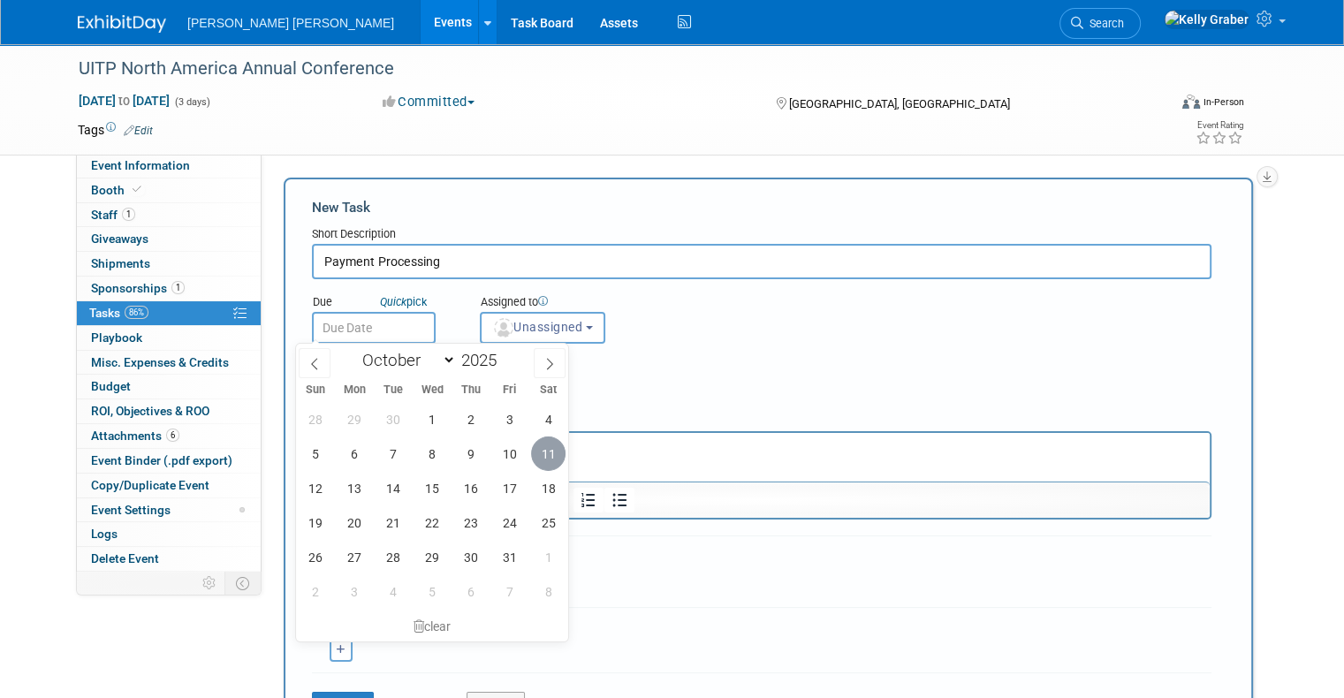
click at [543, 450] on span "11" at bounding box center [548, 454] width 34 height 34
type input "Oct 11, 2025"
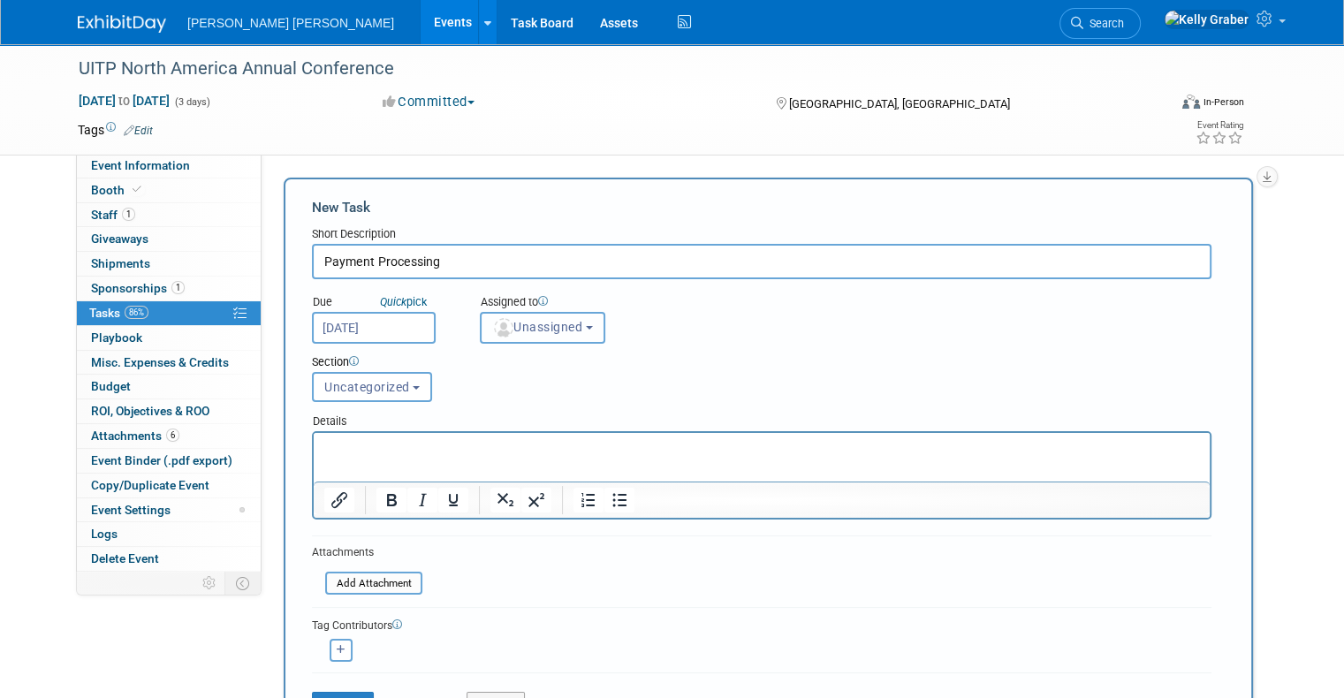
click at [520, 331] on span "Unassigned" at bounding box center [537, 327] width 90 height 14
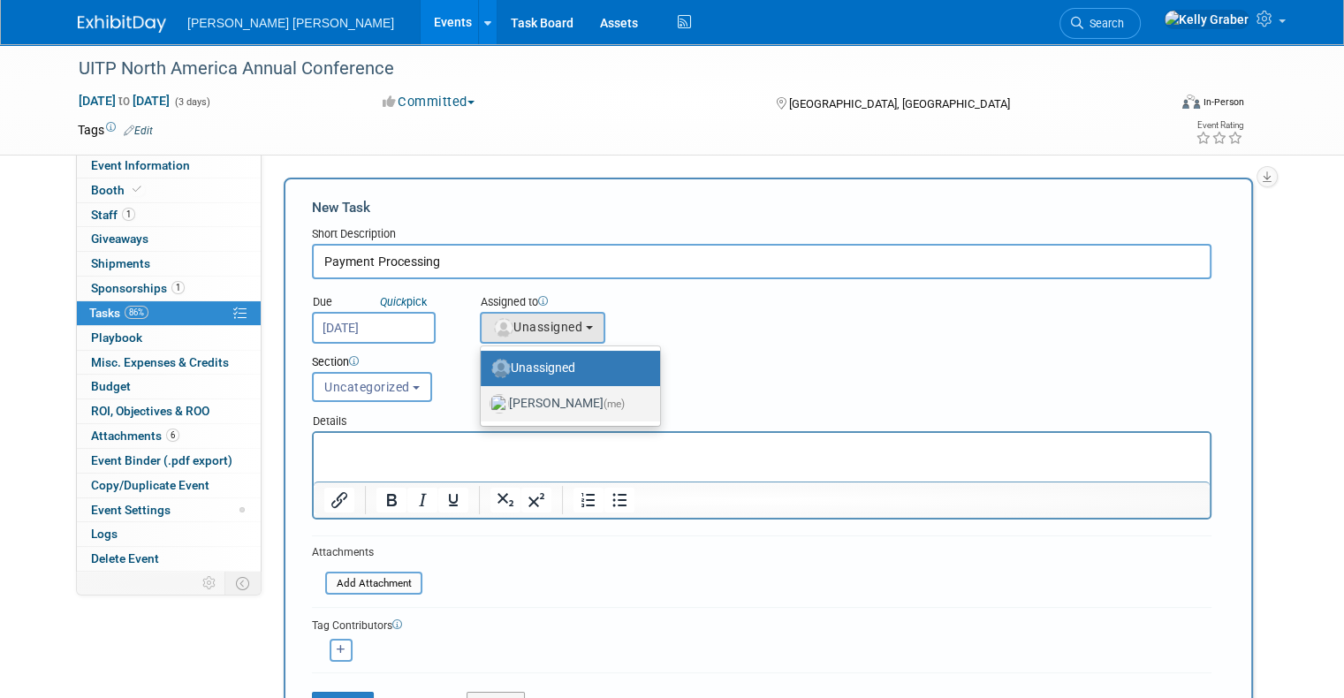
click at [522, 398] on label "Kelly Graber (me)" at bounding box center [566, 404] width 153 height 28
click at [483, 398] on input "Kelly Graber (me)" at bounding box center [477, 401] width 11 height 11
select select "ec37184c-c01f-4f21-939d-fe7fd02e2e7e"
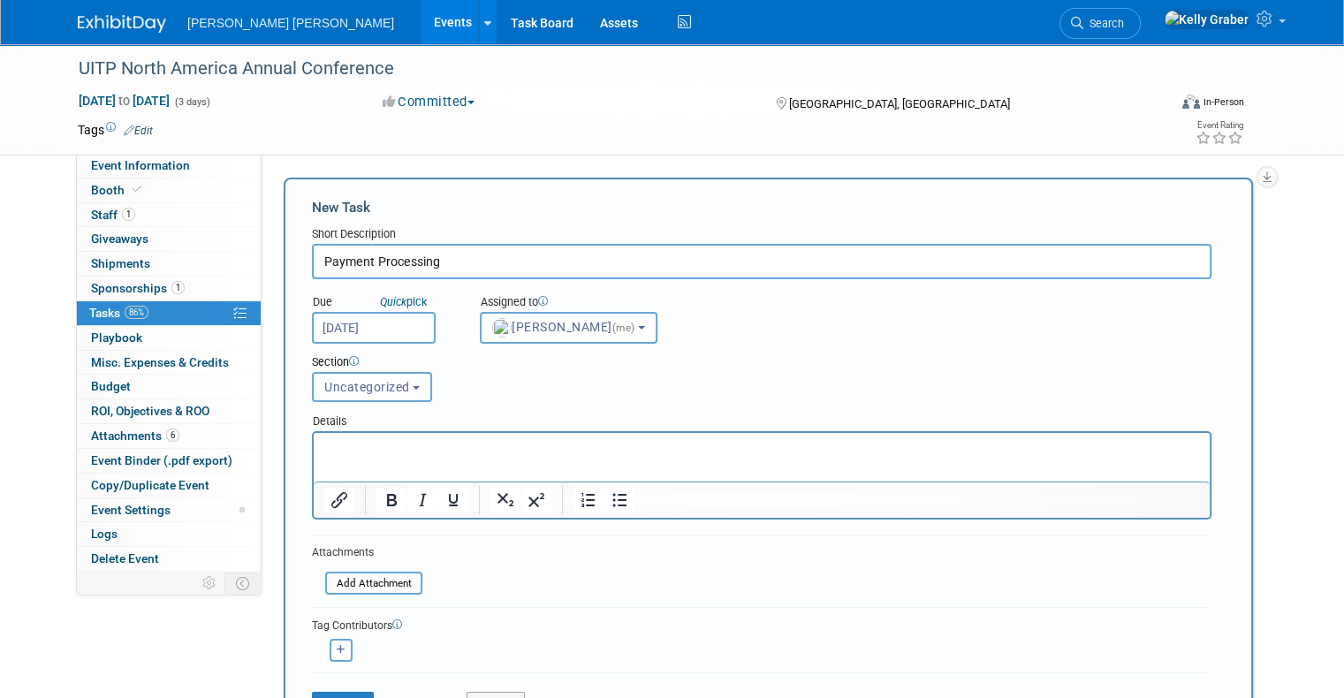
click at [362, 384] on span "Uncategorized" at bounding box center [367, 387] width 86 height 14
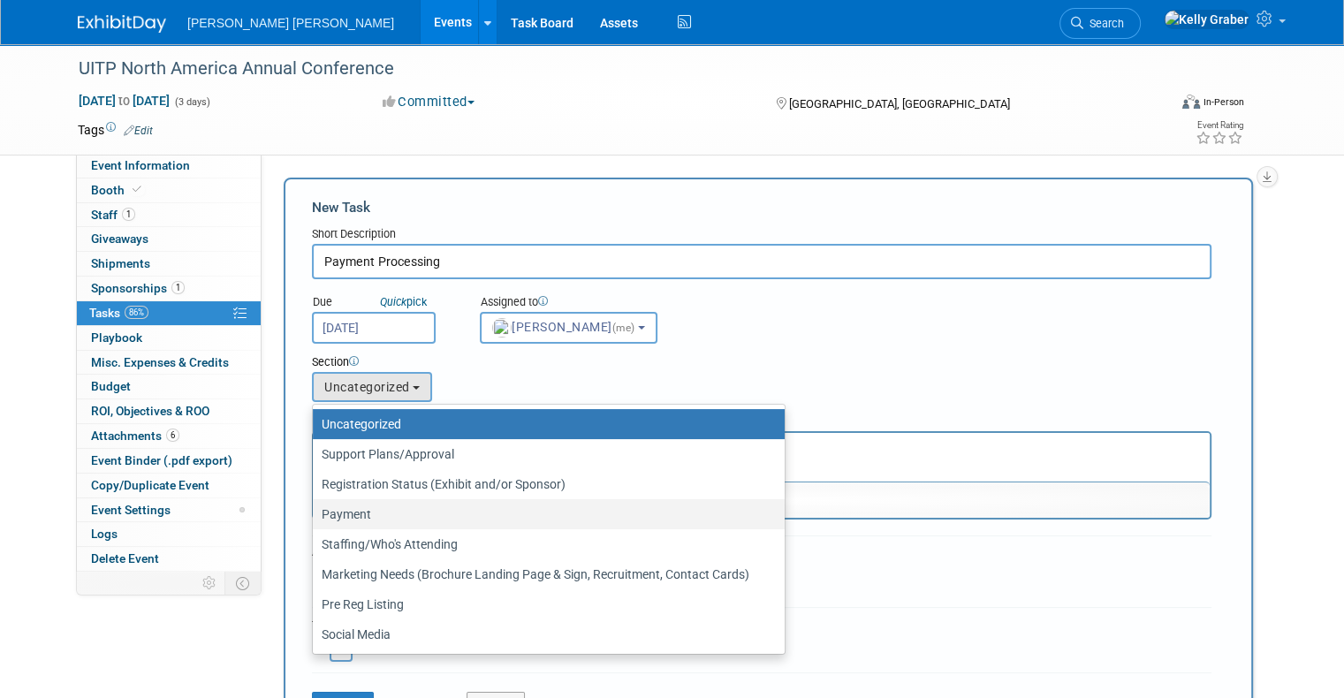
click at [371, 503] on label "Payment" at bounding box center [544, 514] width 445 height 23
click at [315, 509] on input "Payment" at bounding box center [309, 514] width 11 height 11
select select "11273645"
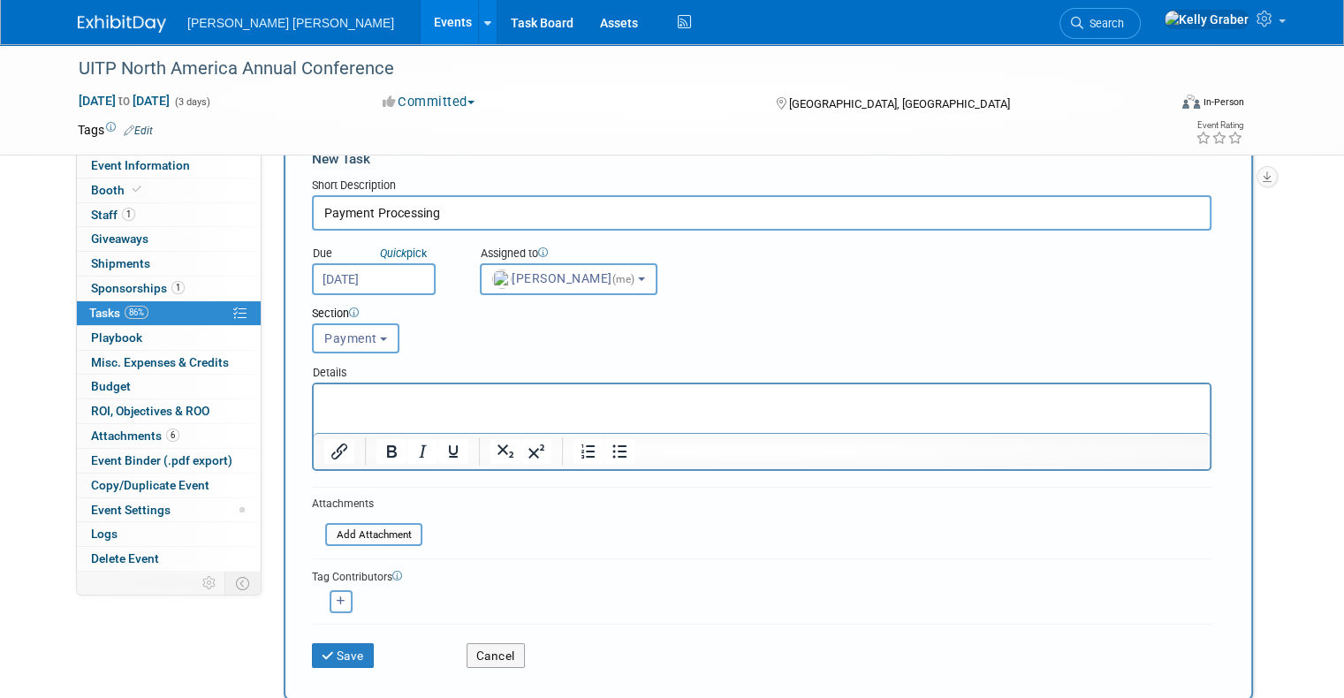
scroll to position [88, 0]
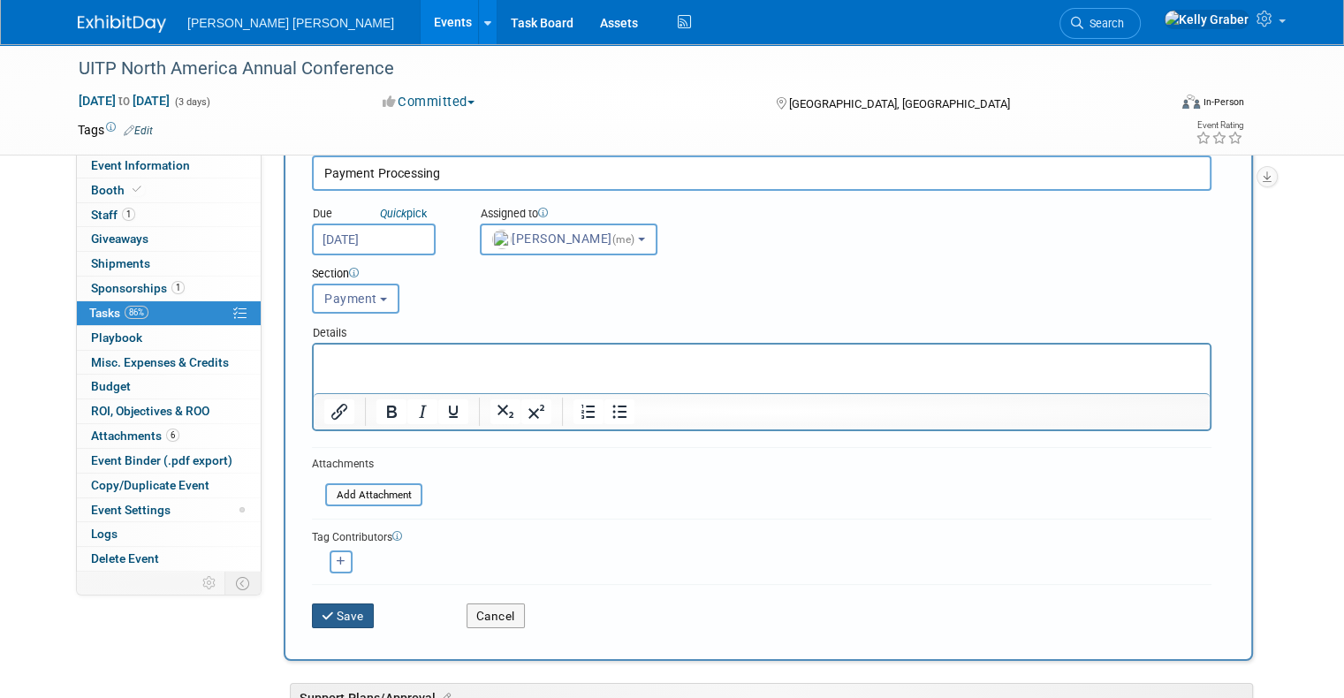
click at [332, 606] on button "Save" at bounding box center [343, 616] width 62 height 25
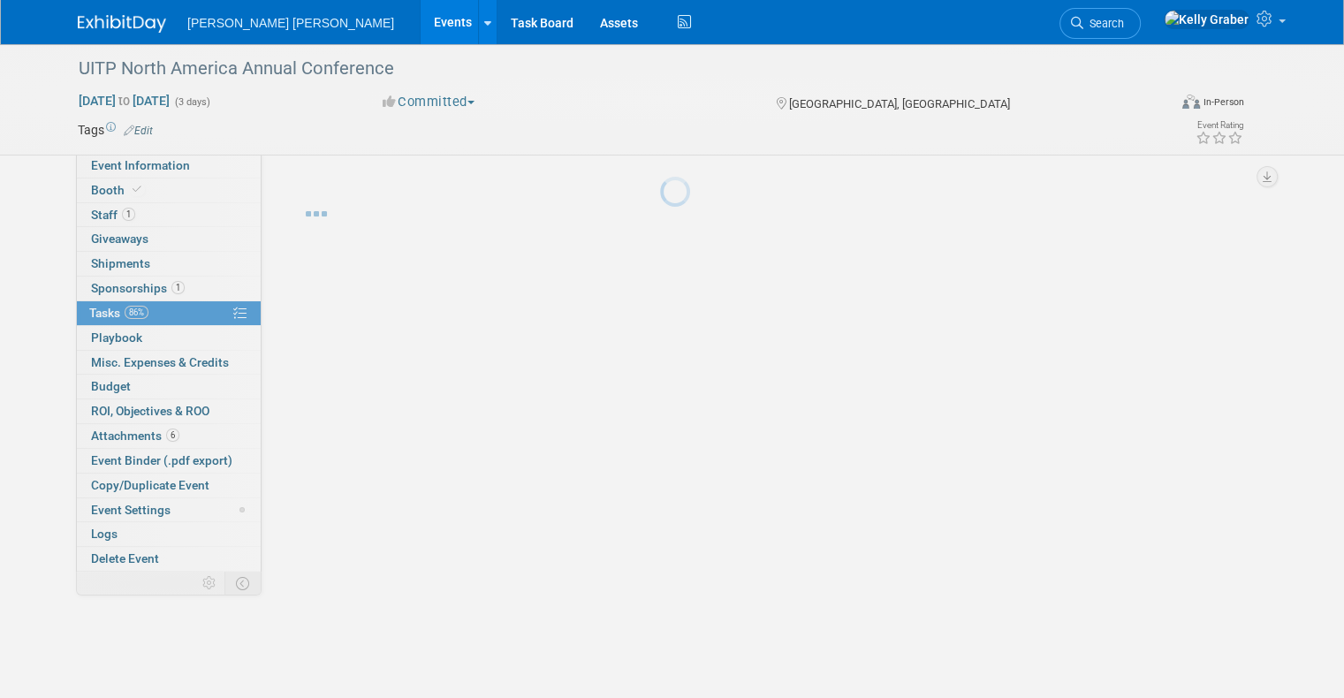
scroll to position [0, 0]
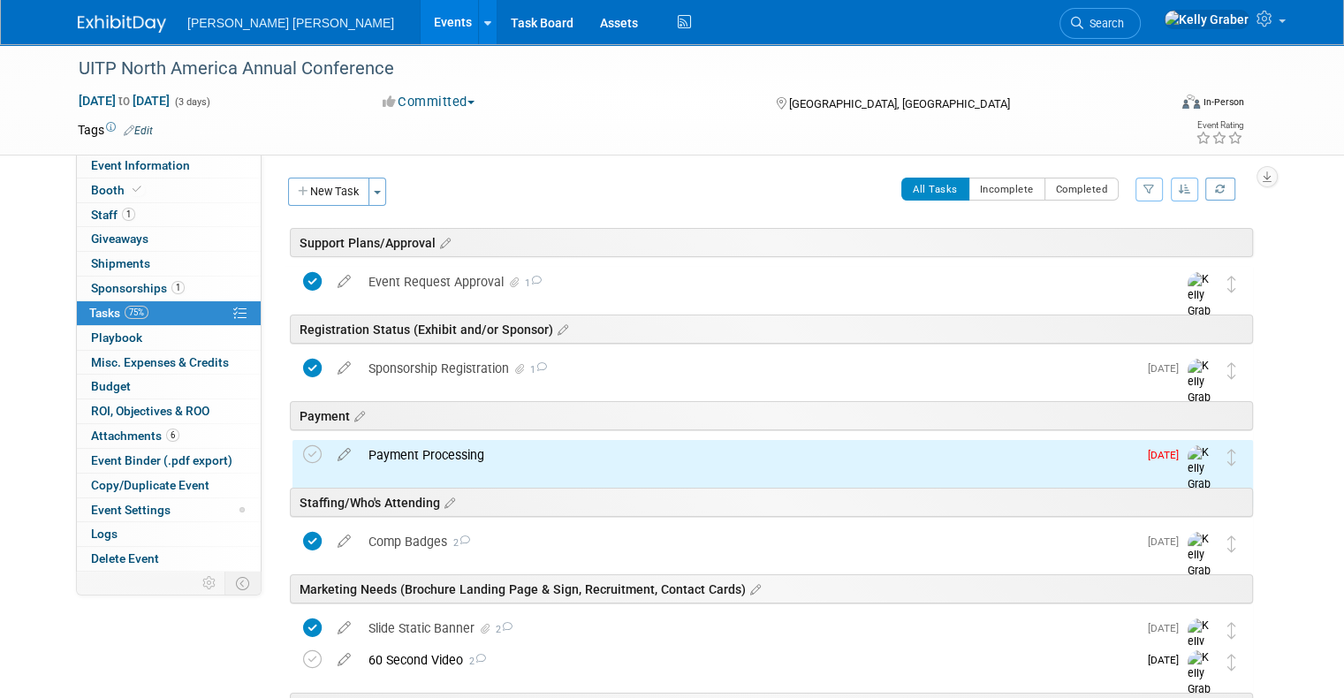
click at [400, 461] on div "Payment Processing" at bounding box center [749, 455] width 778 height 30
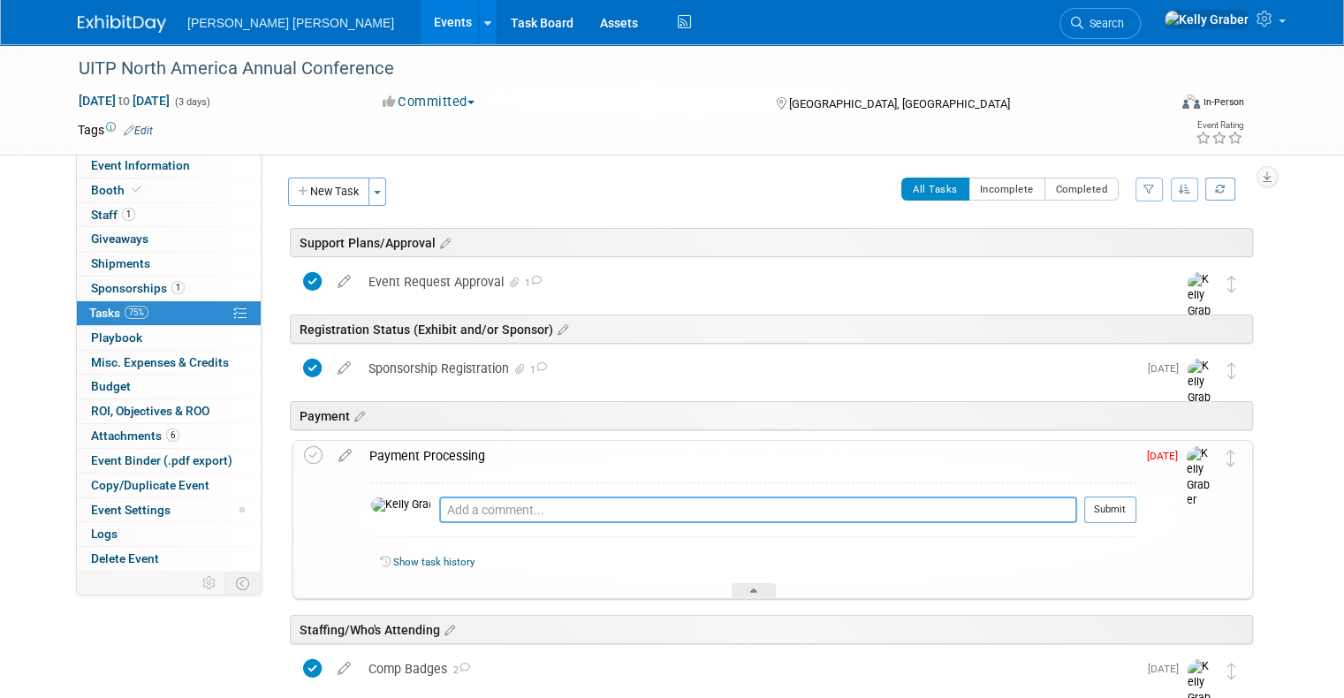
click at [439, 506] on textarea at bounding box center [758, 510] width 638 height 27
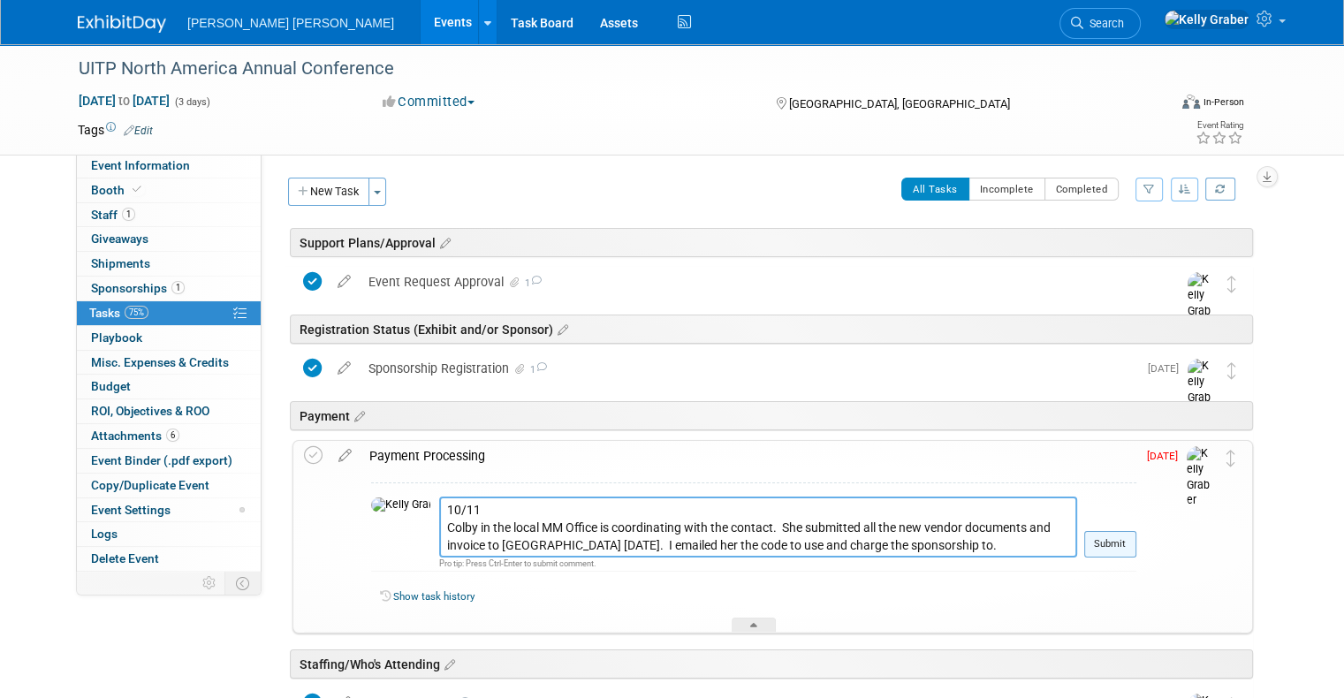
type textarea "10/11 Colby in the local MM Office is coordinating with the contact. She submit…"
click at [1132, 542] on button "Submit" at bounding box center [1110, 544] width 52 height 27
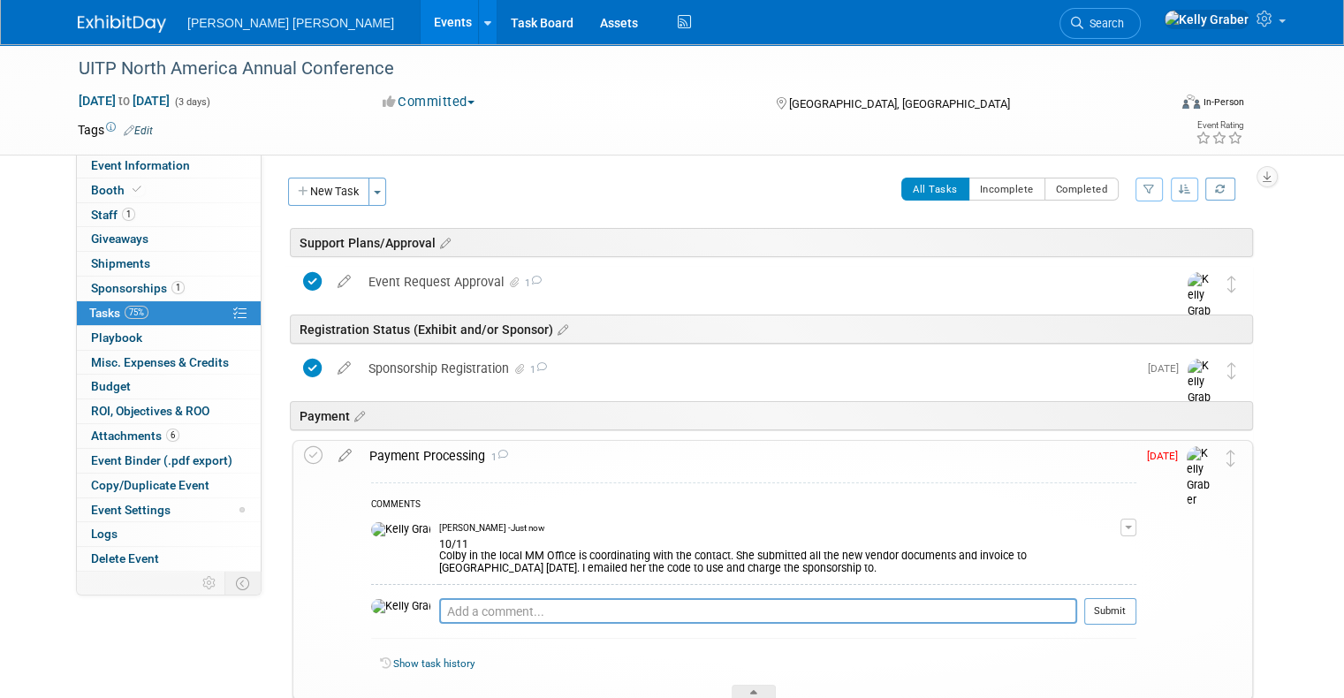
click at [311, 454] on td at bounding box center [317, 570] width 26 height 259
click at [284, 451] on div "Payment Processing 1 COMMENTS Kelly Graber - Just now 10/11" at bounding box center [768, 570] width 969 height 261
click at [304, 456] on icon at bounding box center [313, 455] width 19 height 19
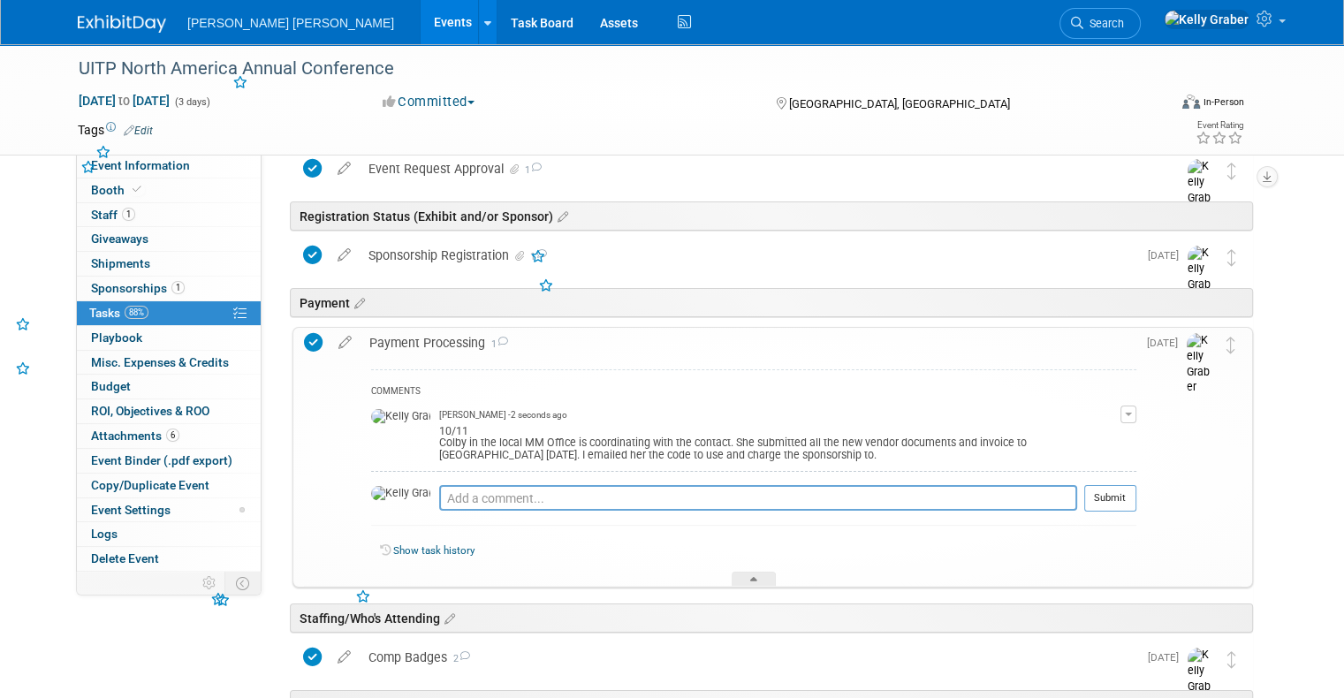
scroll to position [265, 0]
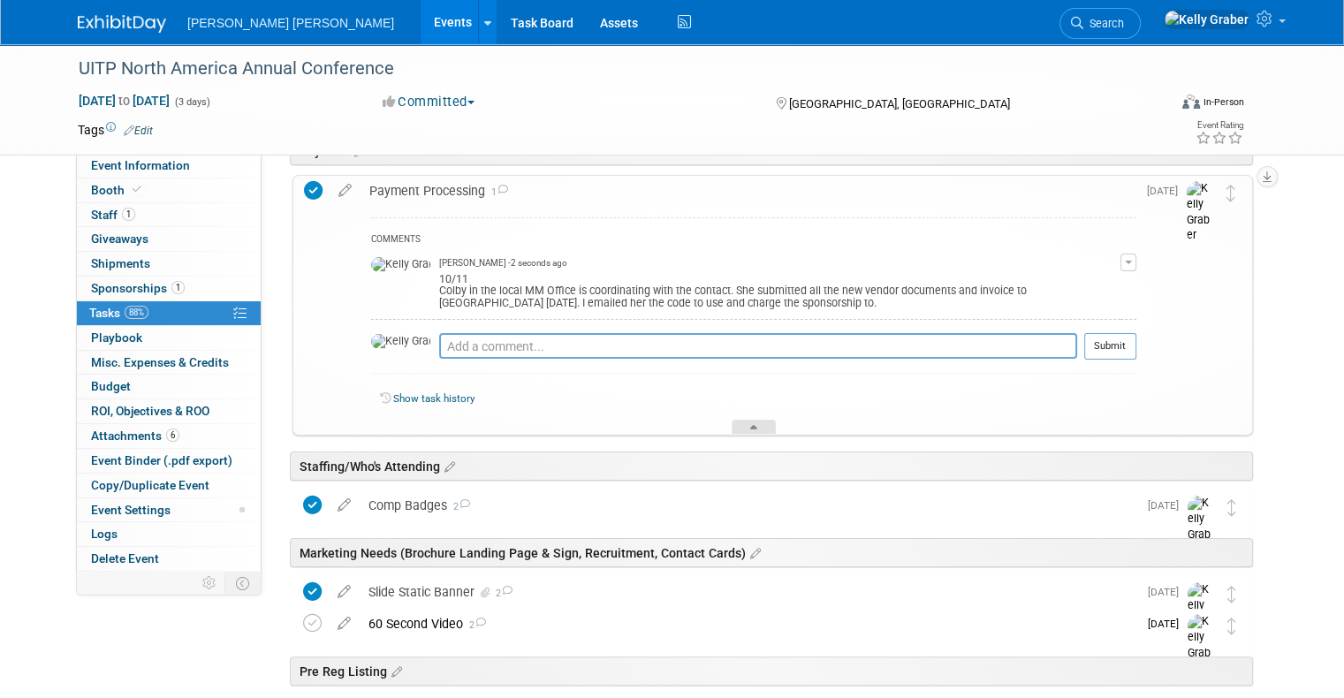
click at [758, 421] on div at bounding box center [754, 427] width 44 height 15
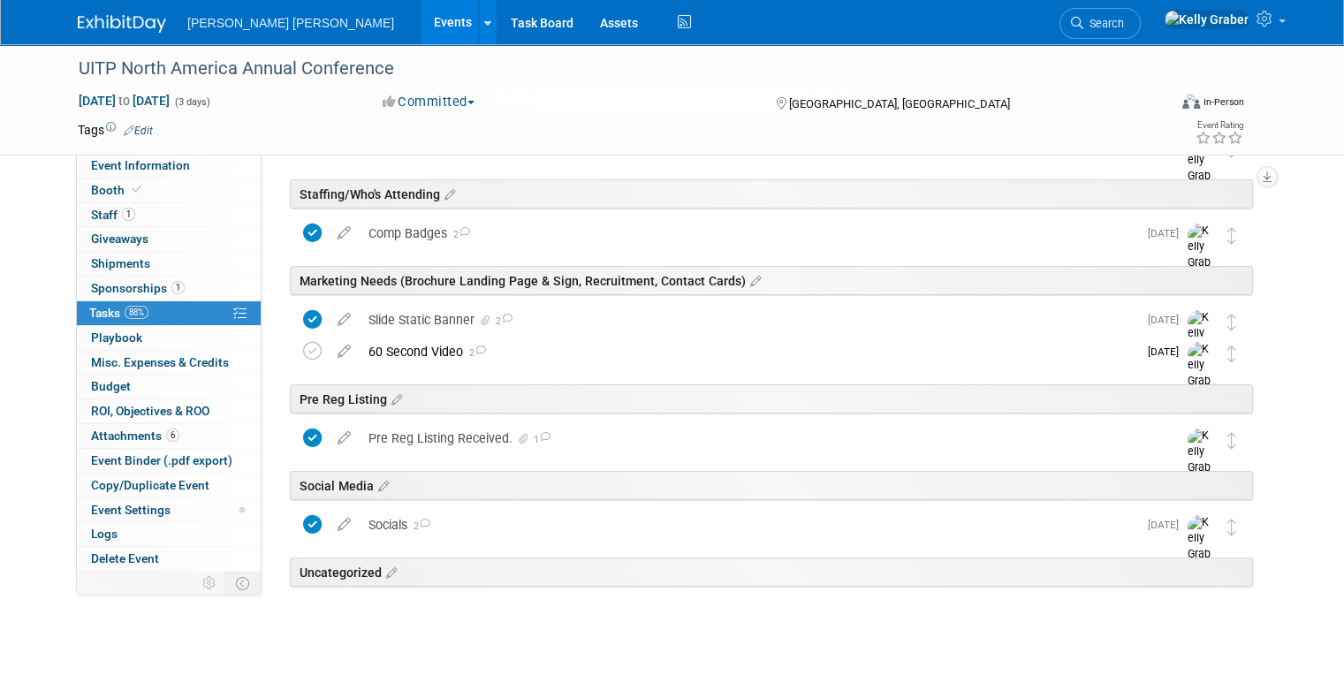
scroll to position [314, 0]
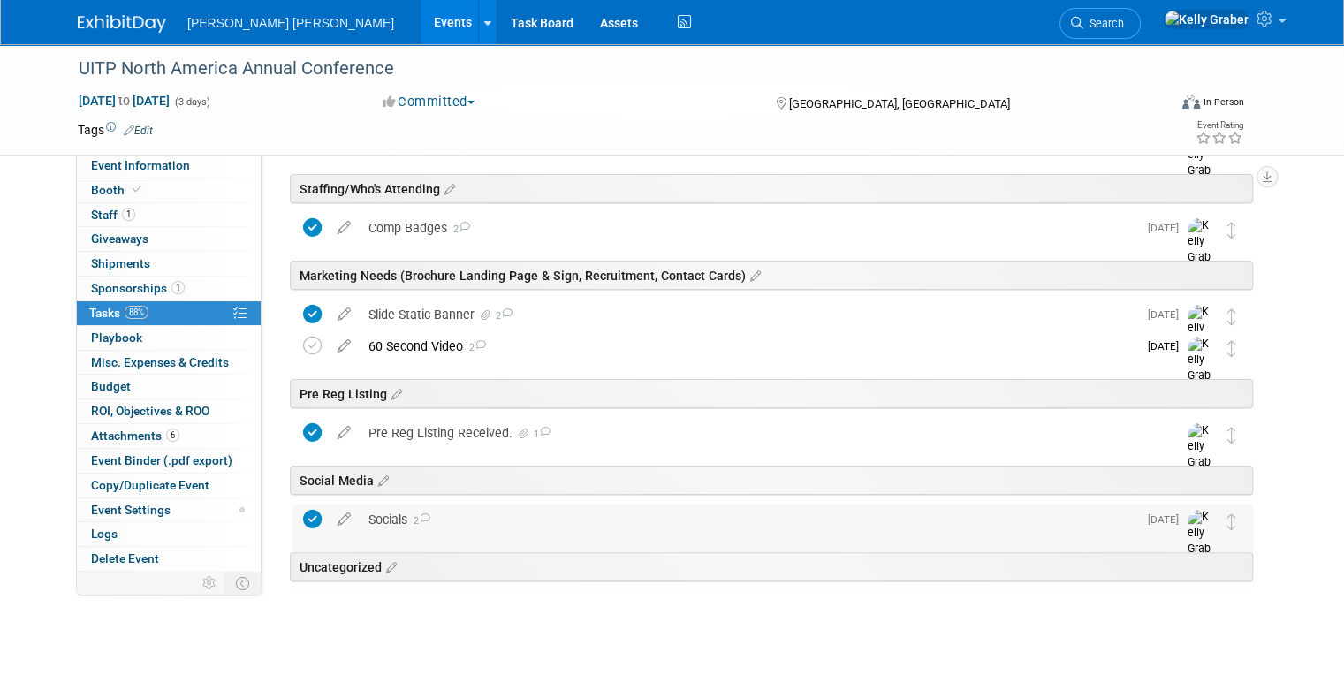
click at [448, 520] on div "Socials 2" at bounding box center [749, 520] width 778 height 30
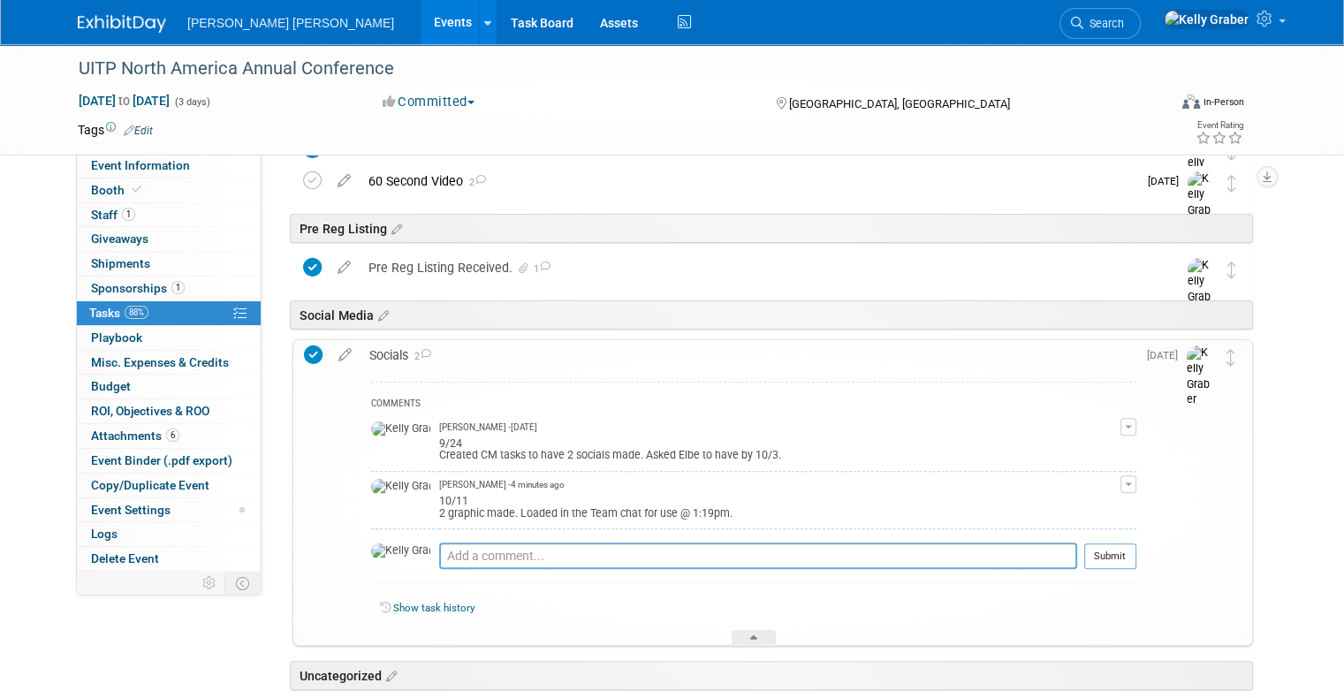
scroll to position [490, 0]
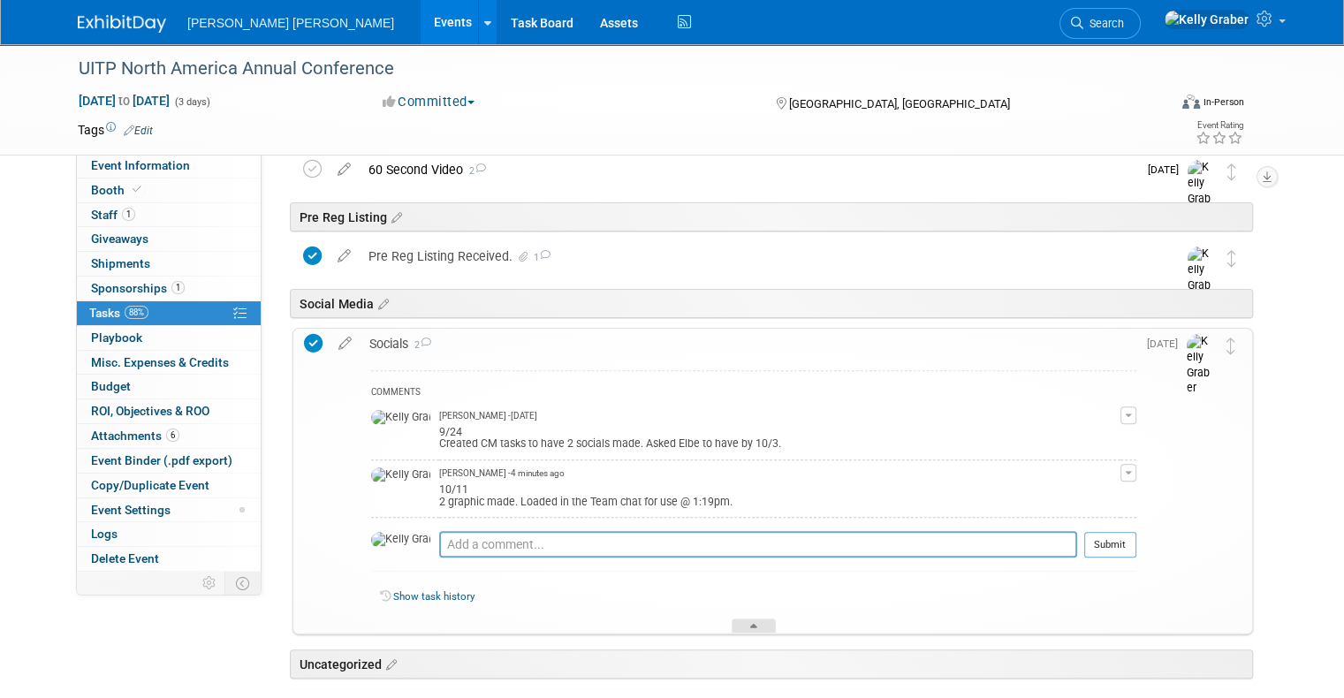
click at [771, 626] on div at bounding box center [754, 626] width 44 height 15
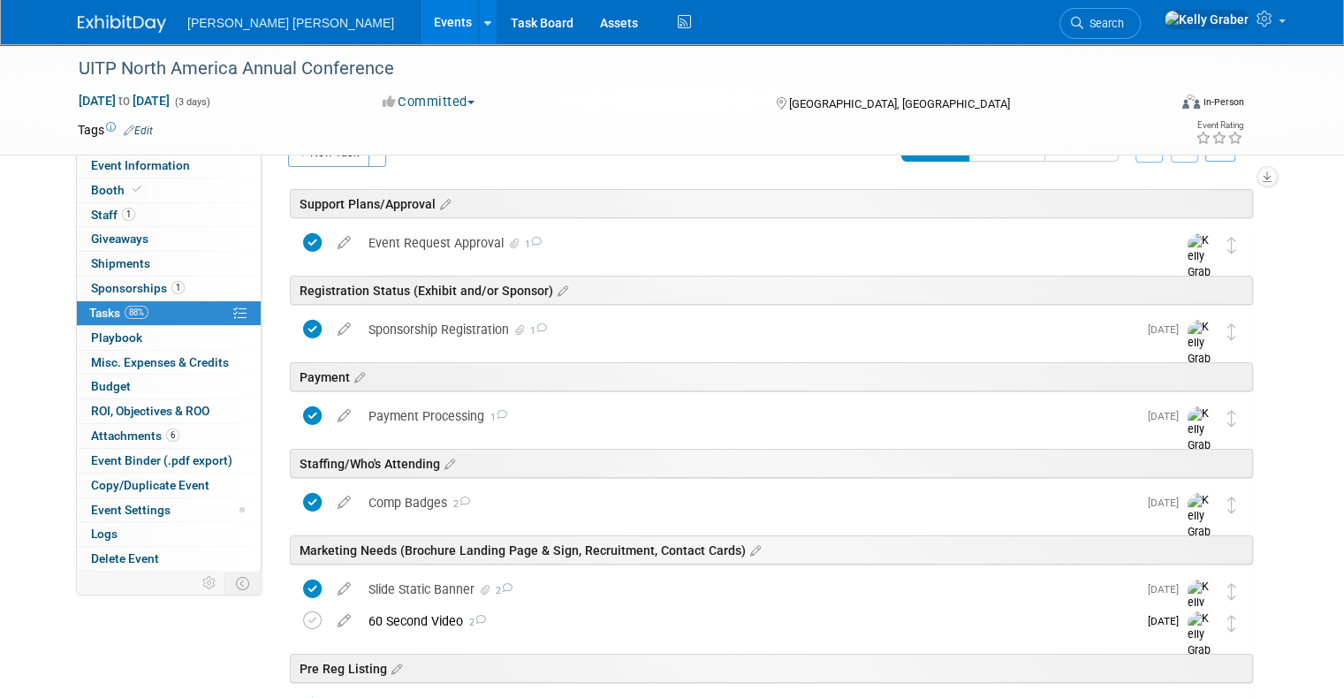
scroll to position [0, 0]
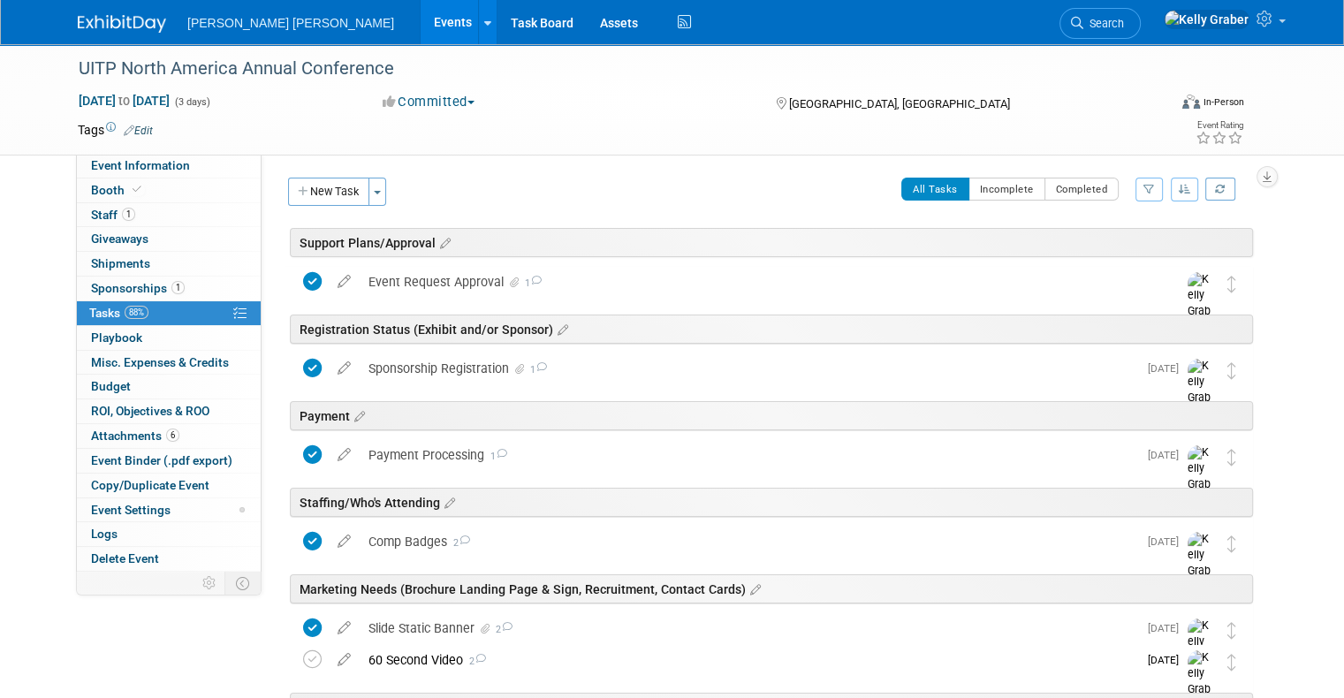
click at [111, 27] on img at bounding box center [122, 24] width 88 height 18
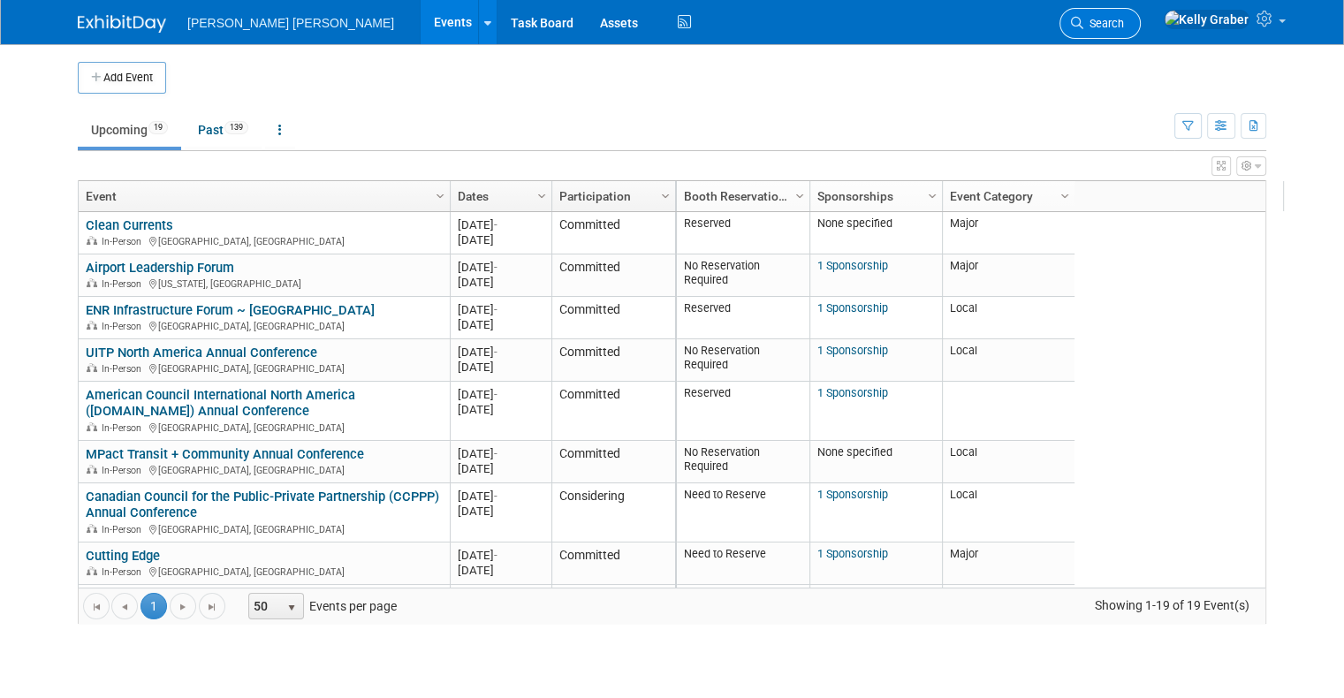
click at [1124, 18] on span "Search" at bounding box center [1103, 23] width 41 height 13
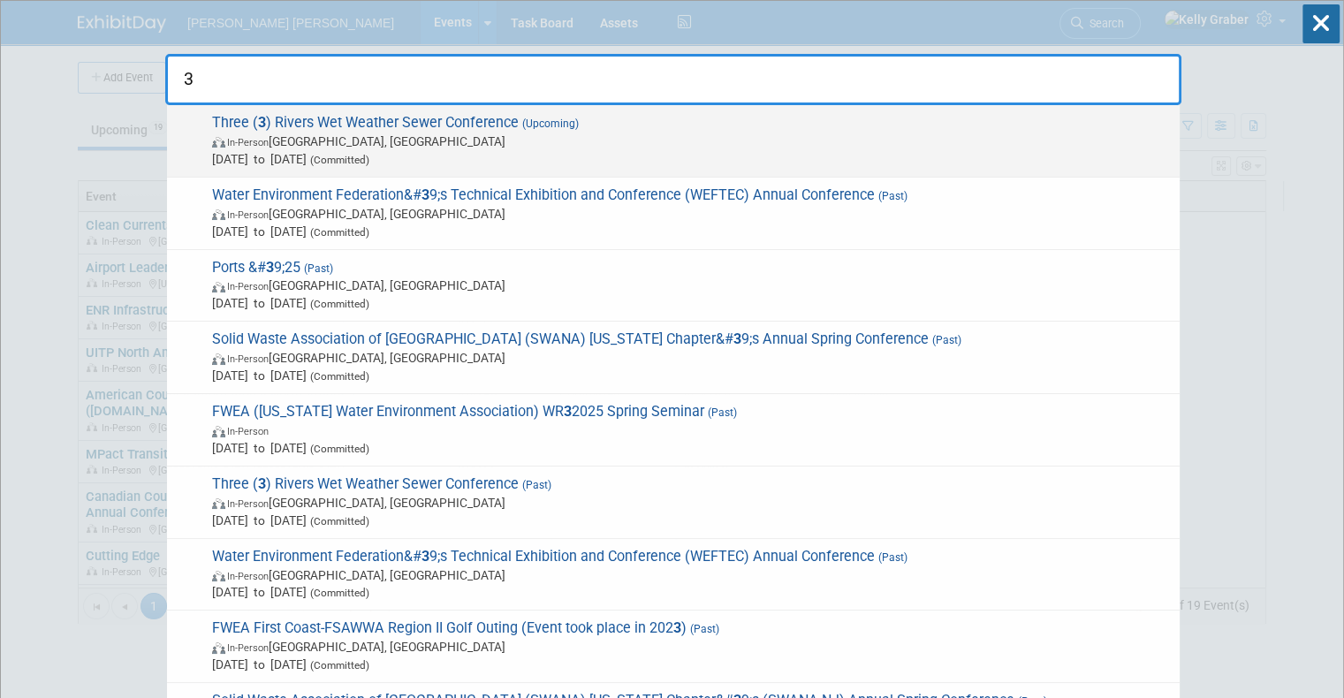
type input "3"
click at [438, 141] on span "In-Person [GEOGRAPHIC_DATA], [GEOGRAPHIC_DATA]" at bounding box center [691, 142] width 959 height 18
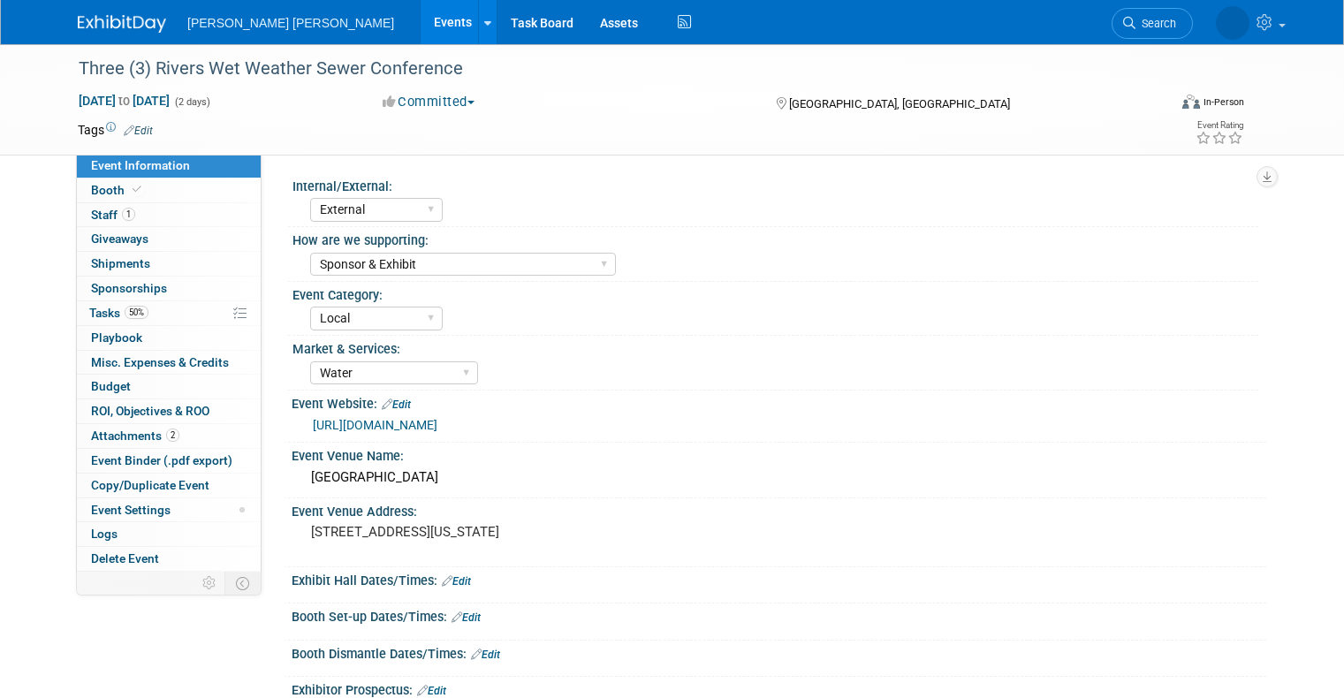
select select "External"
select select "Sponsor & Exhibit"
select select "Local"
select select "Water"
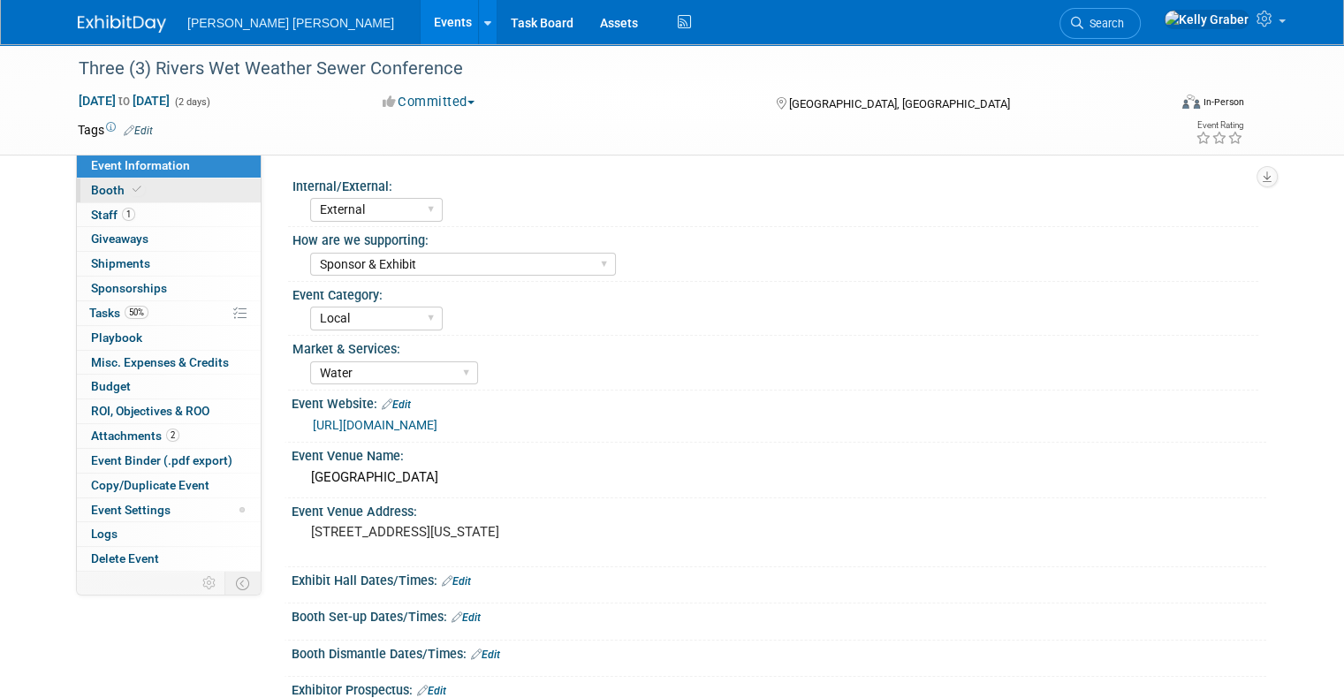
click at [97, 192] on span "Booth" at bounding box center [118, 190] width 54 height 14
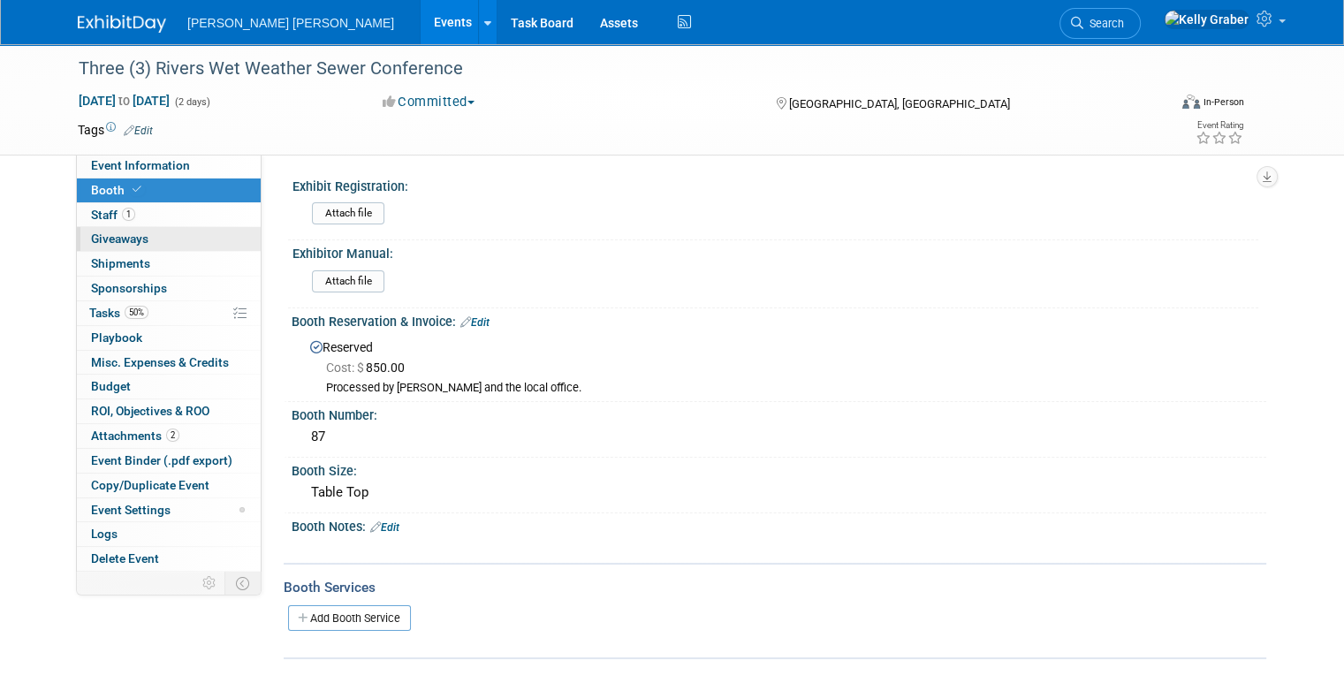
click at [103, 238] on span "Giveaways 0" at bounding box center [119, 239] width 57 height 14
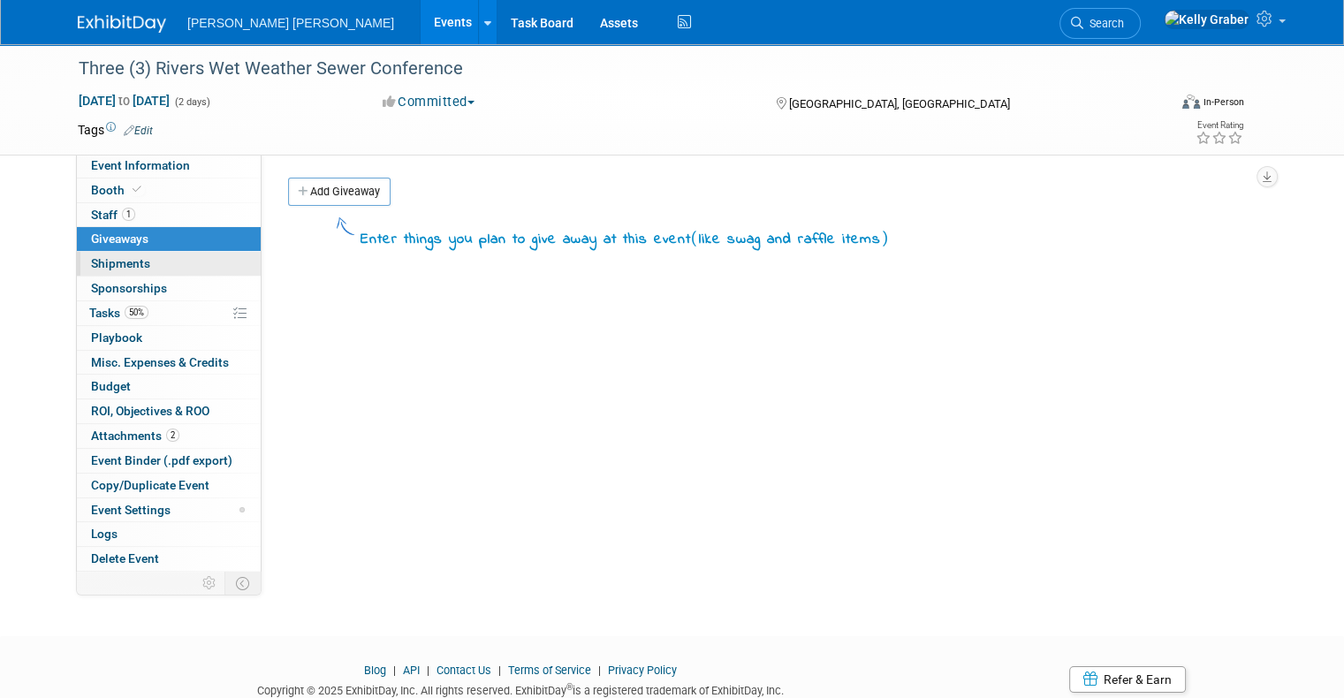
click at [117, 256] on span "Shipments 0" at bounding box center [120, 263] width 59 height 14
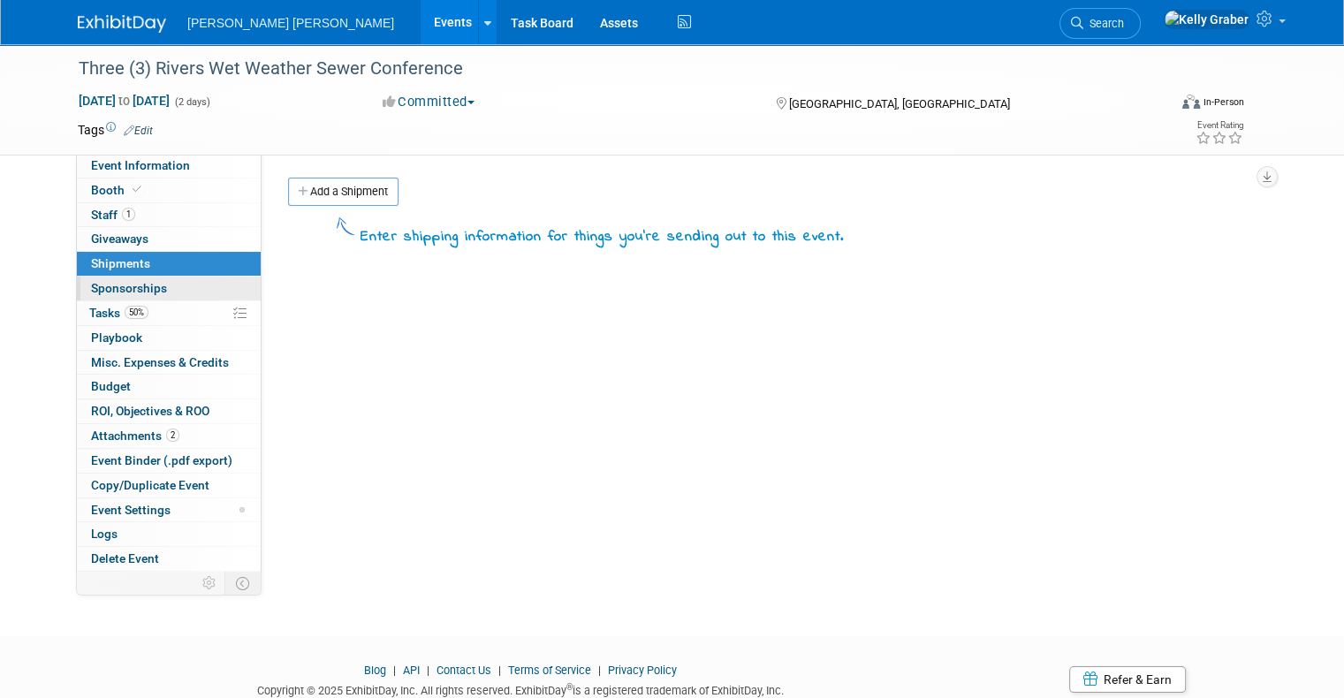
click at [93, 297] on link "0 Sponsorships 0" at bounding box center [169, 289] width 184 height 24
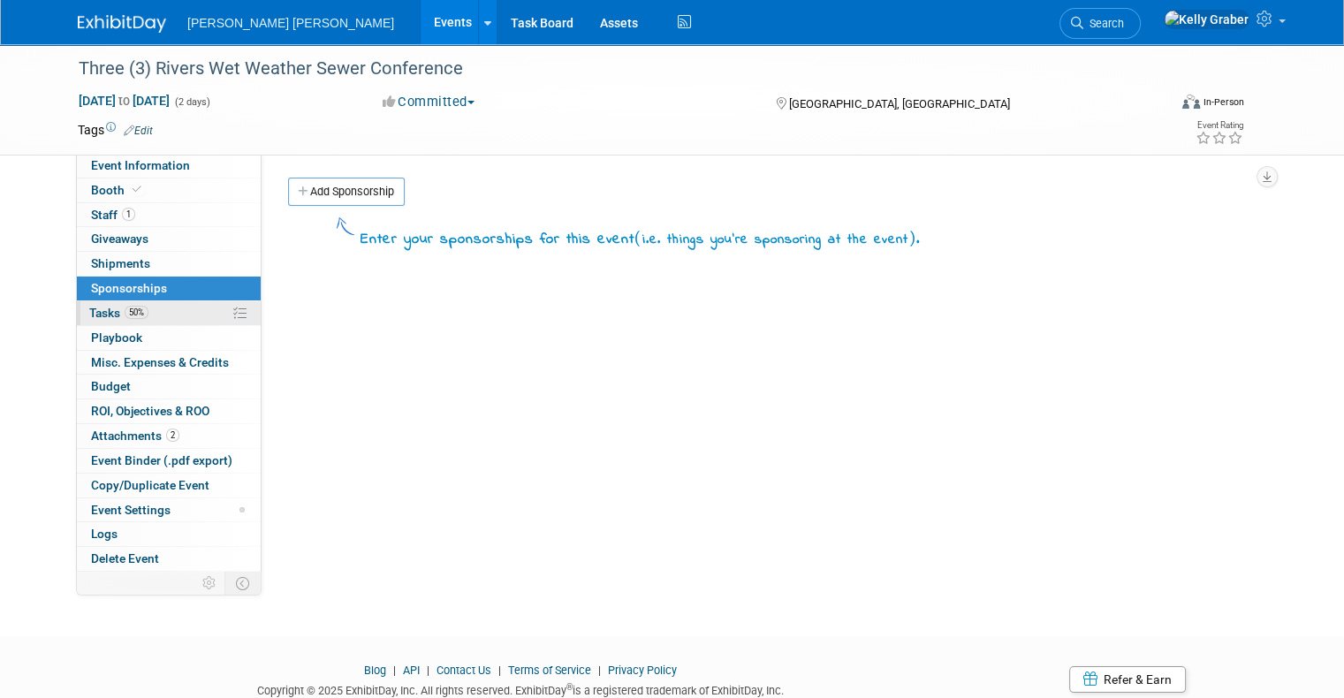
click at [89, 308] on span "Tasks 50%" at bounding box center [118, 313] width 59 height 14
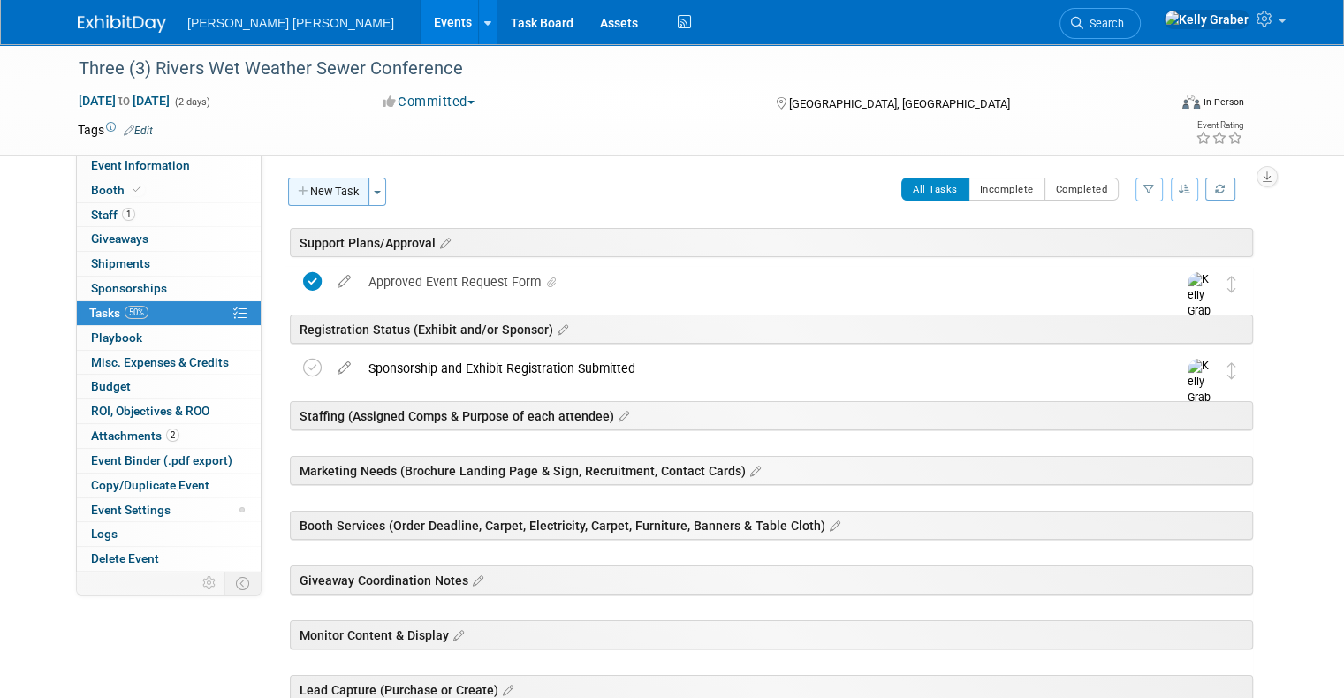
click at [321, 197] on button "New Task" at bounding box center [328, 192] width 81 height 28
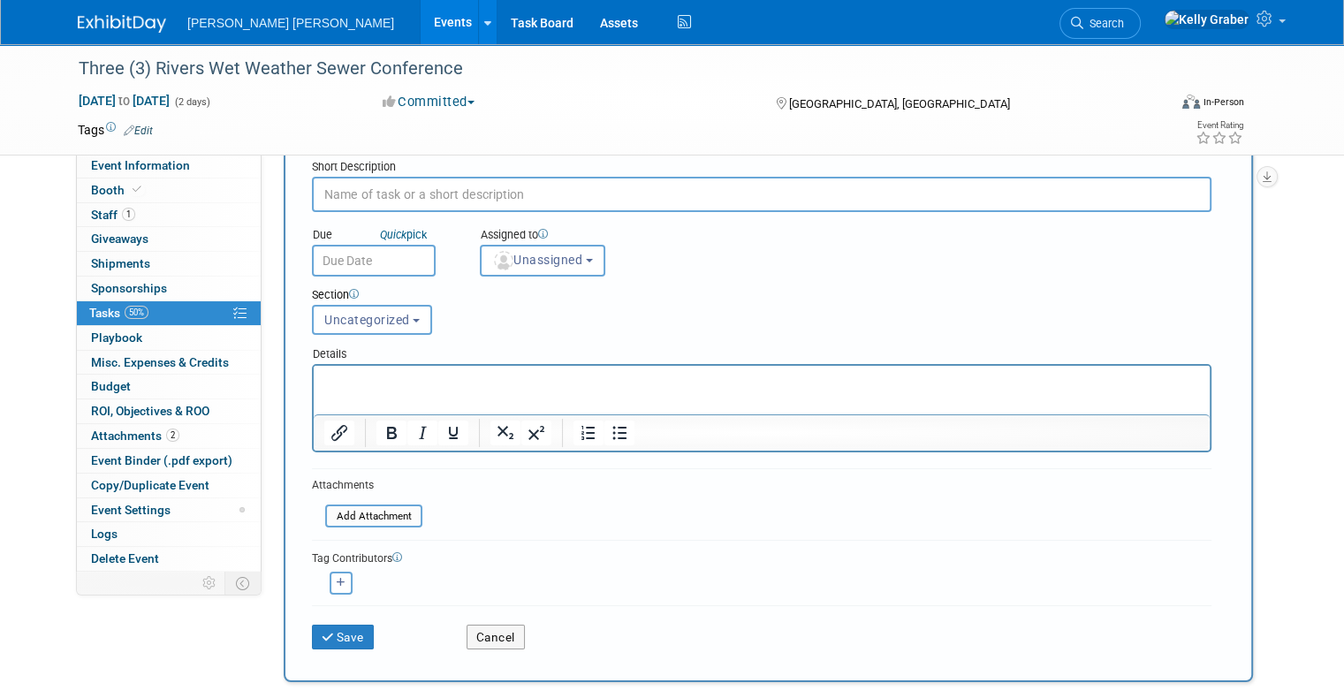
scroll to position [177, 0]
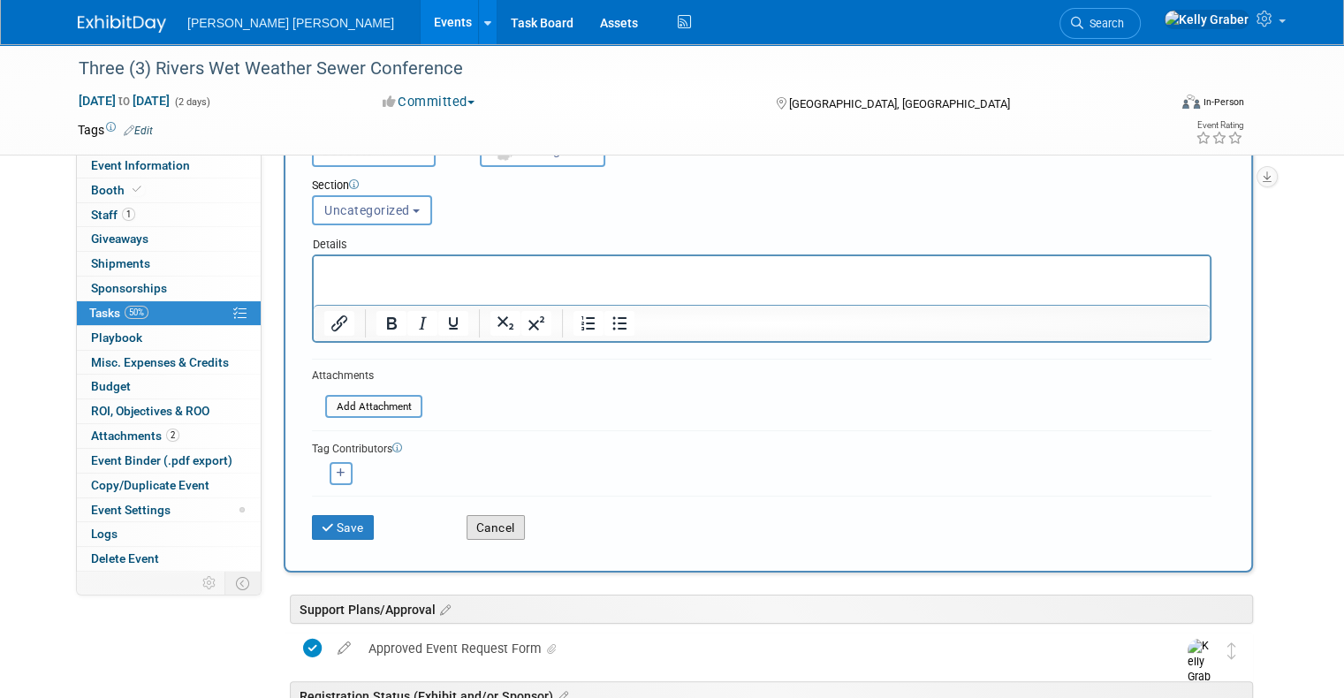
click at [491, 516] on button "Cancel" at bounding box center [496, 527] width 58 height 25
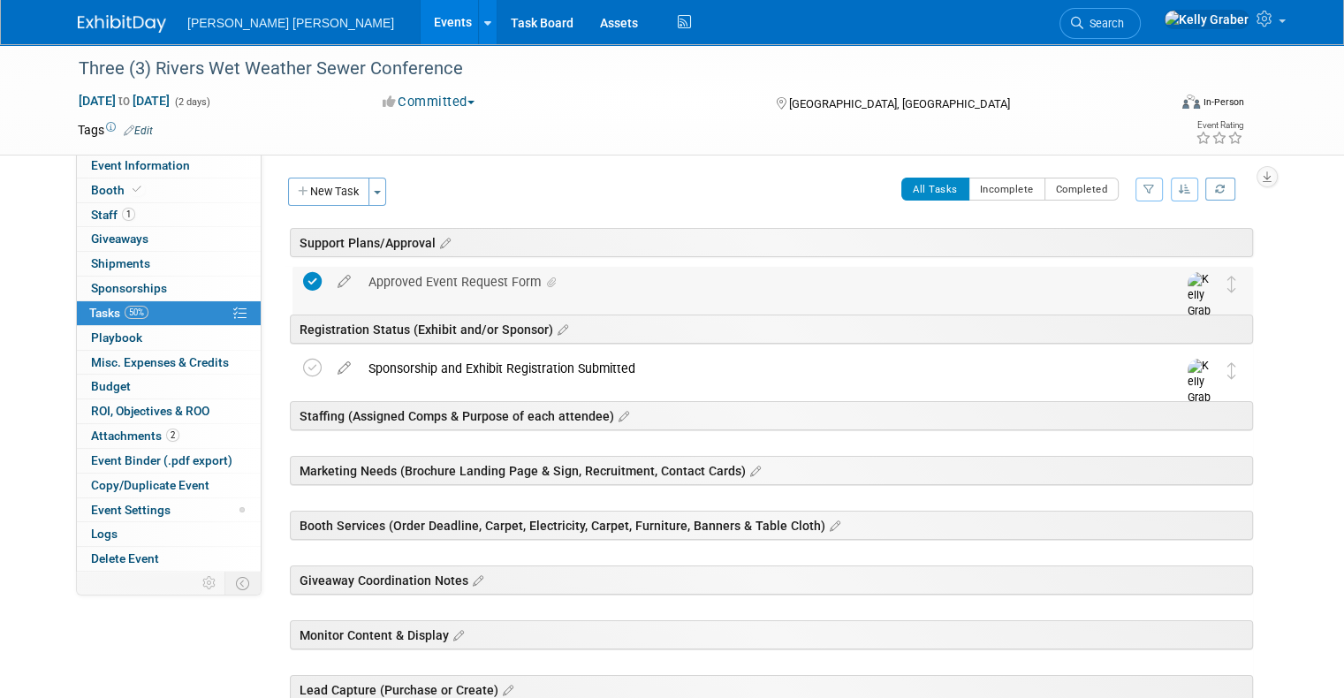
scroll to position [0, 0]
click at [436, 236] on icon at bounding box center [443, 244] width 15 height 16
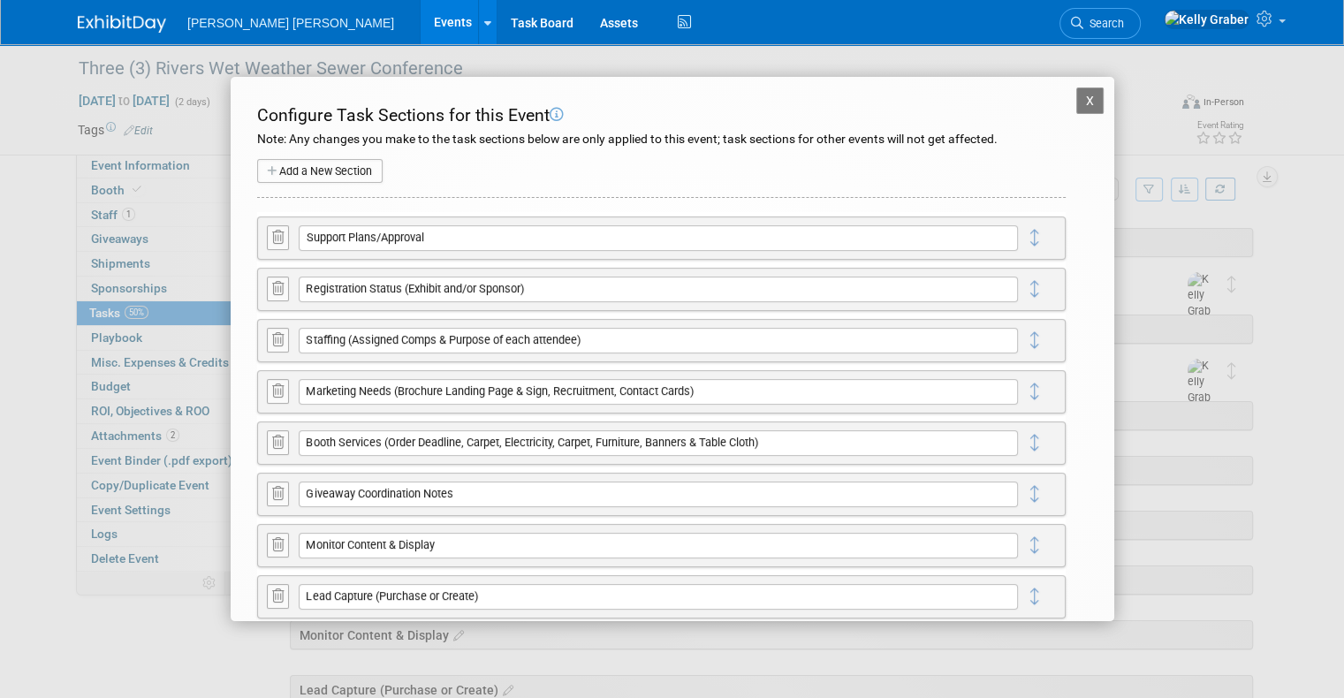
click at [279, 438] on icon at bounding box center [277, 442] width 11 height 13
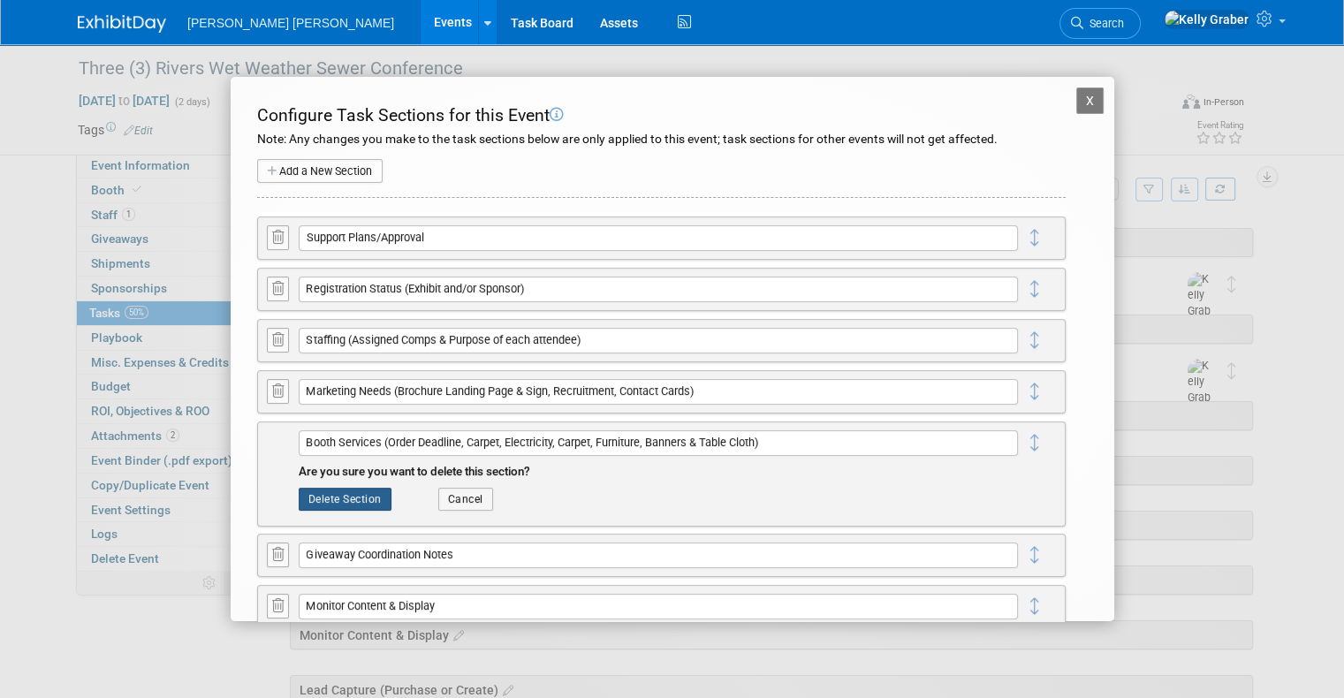
click at [335, 490] on button "Delete Section" at bounding box center [345, 499] width 93 height 23
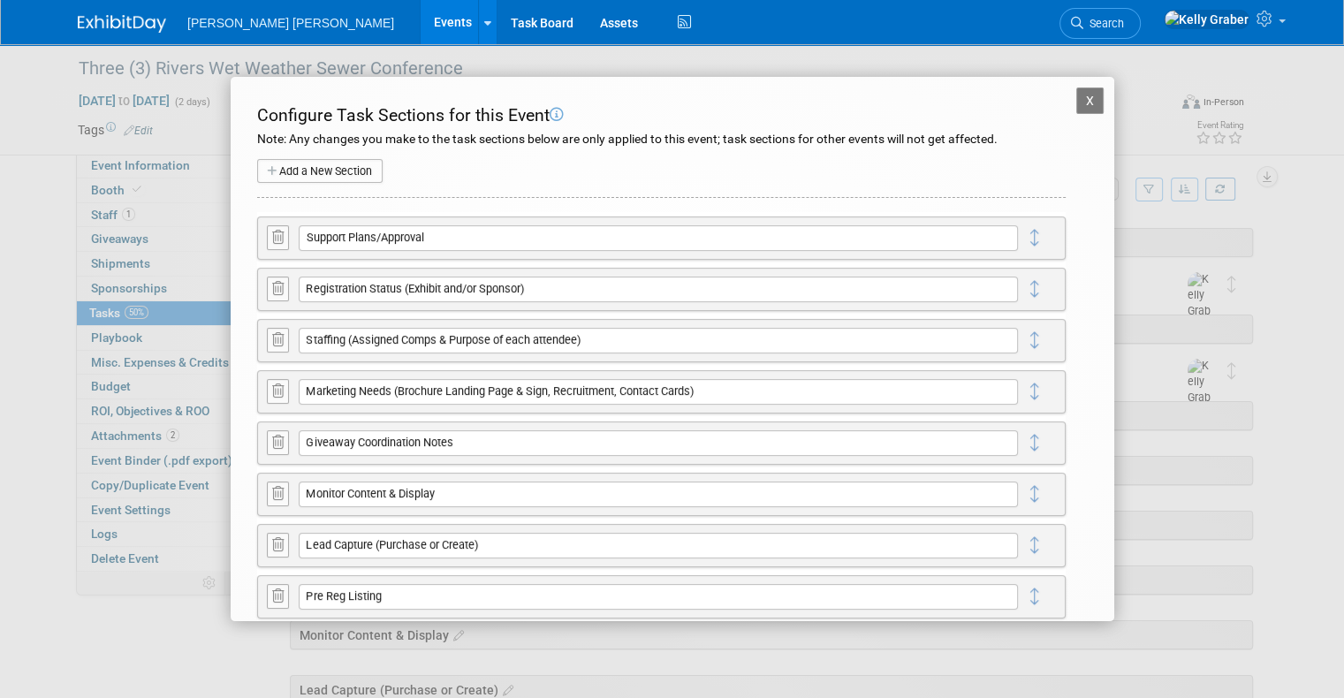
click at [279, 497] on icon at bounding box center [277, 493] width 11 height 13
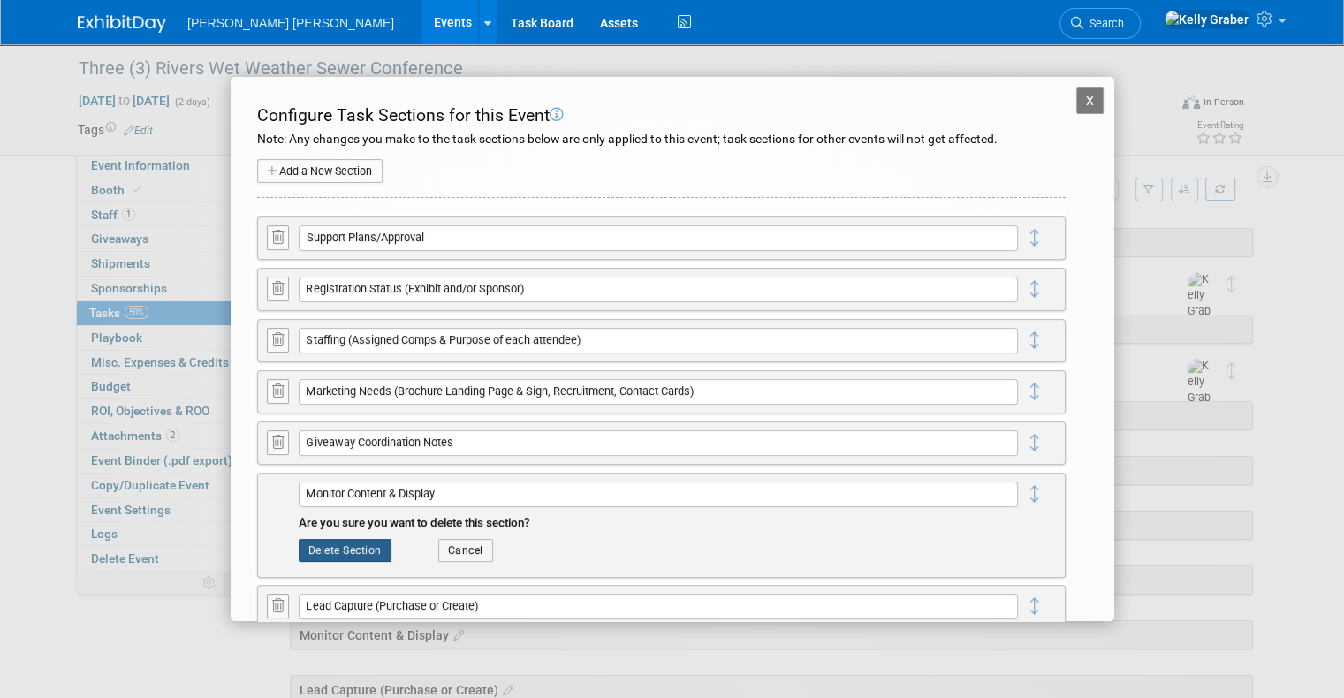
click at [361, 550] on button "Delete Section" at bounding box center [345, 550] width 93 height 23
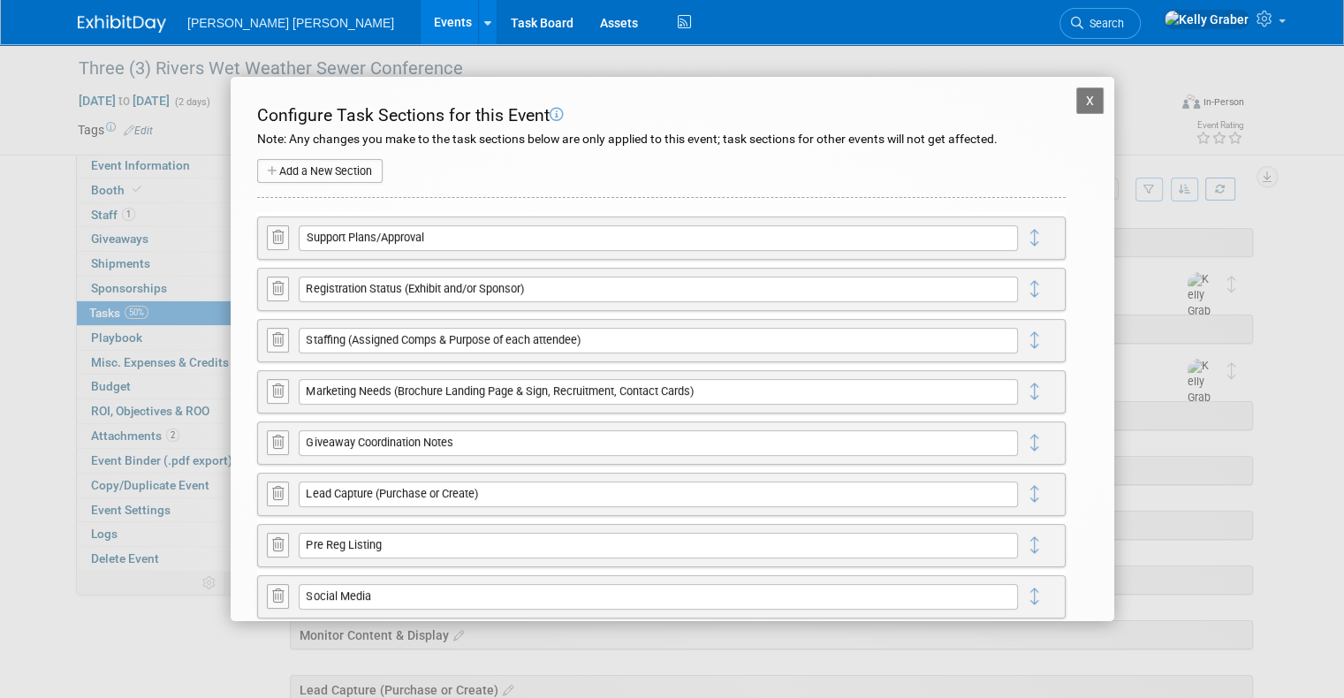
click at [283, 491] on icon at bounding box center [277, 493] width 11 height 13
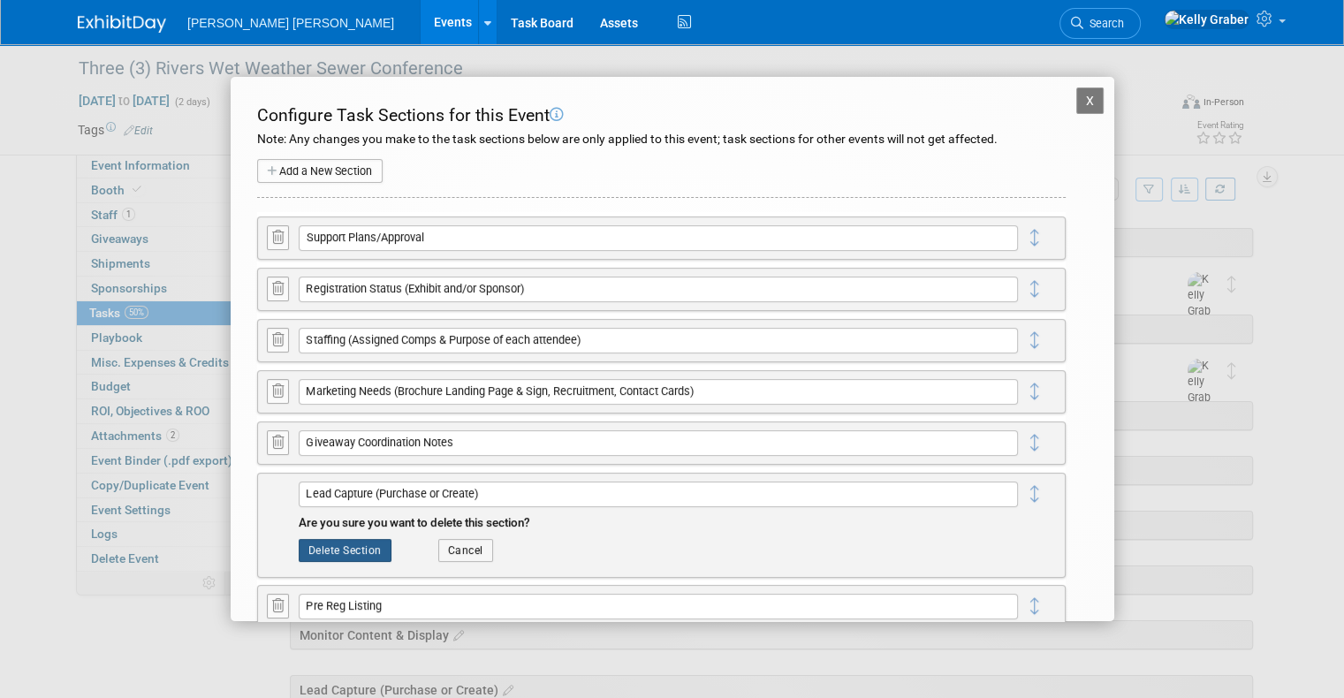
click at [346, 545] on button "Delete Section" at bounding box center [345, 550] width 93 height 23
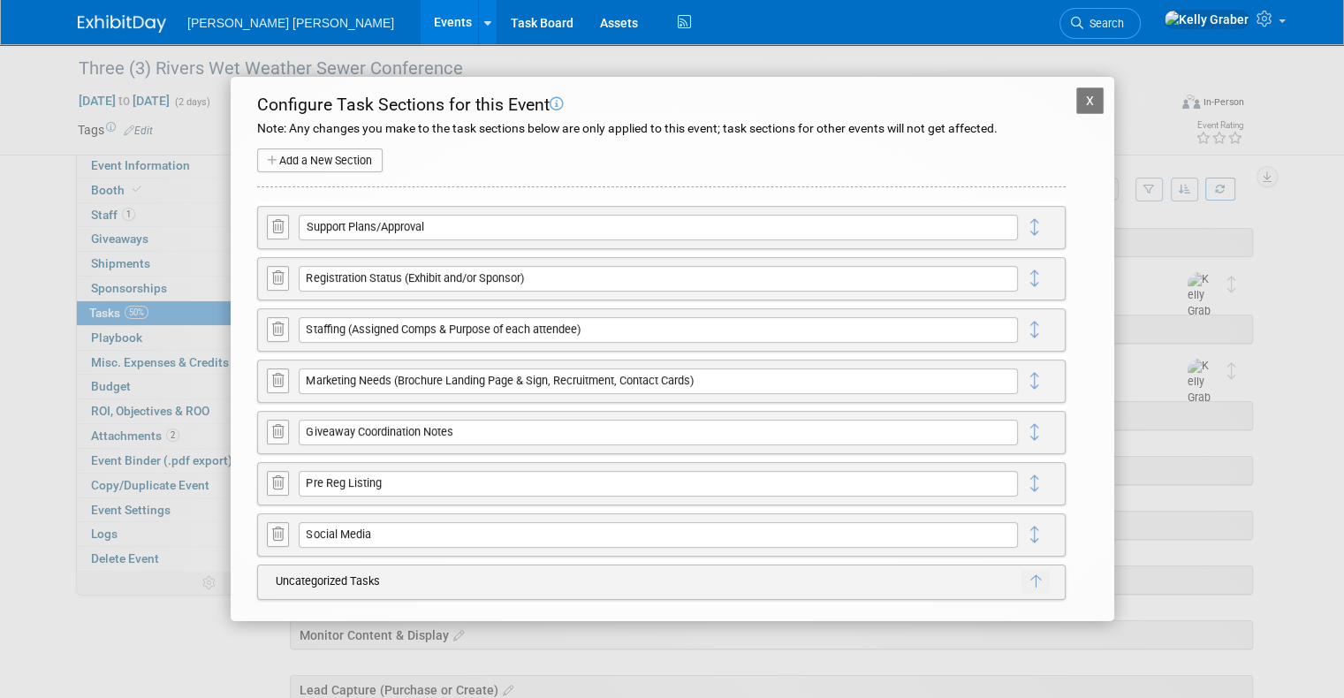
scroll to position [14, 0]
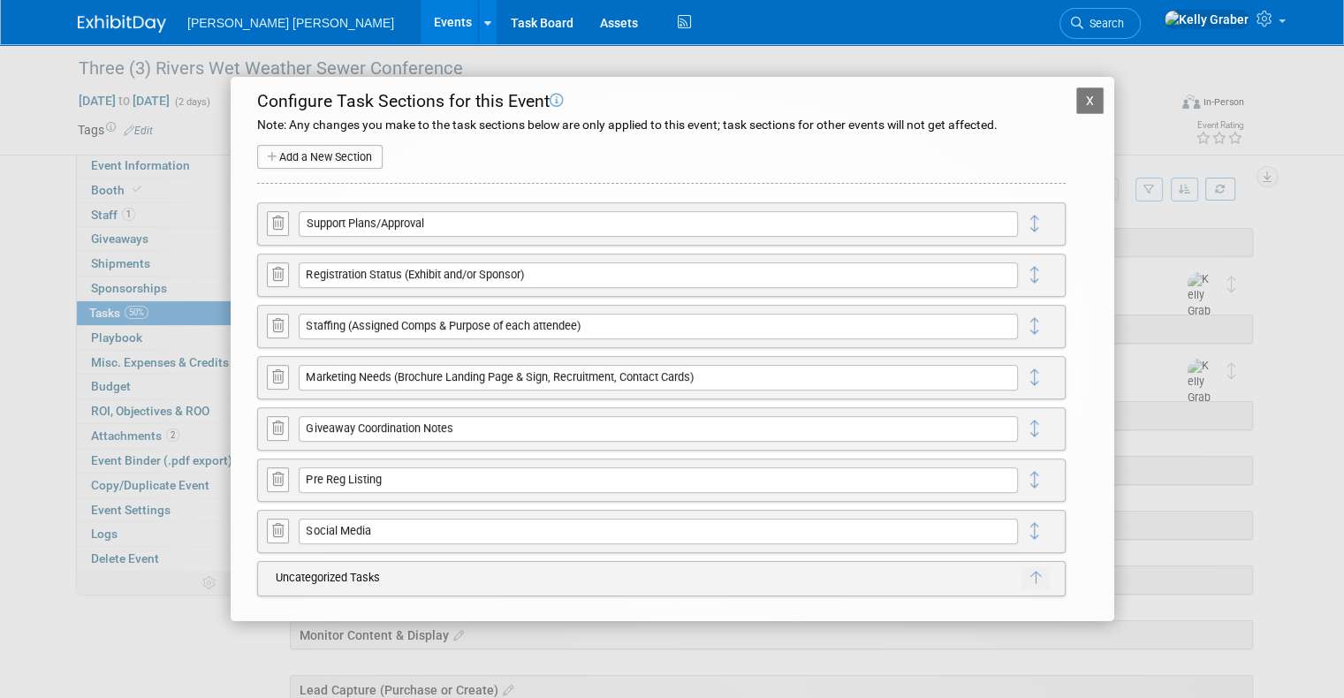
click at [275, 478] on icon at bounding box center [277, 479] width 11 height 13
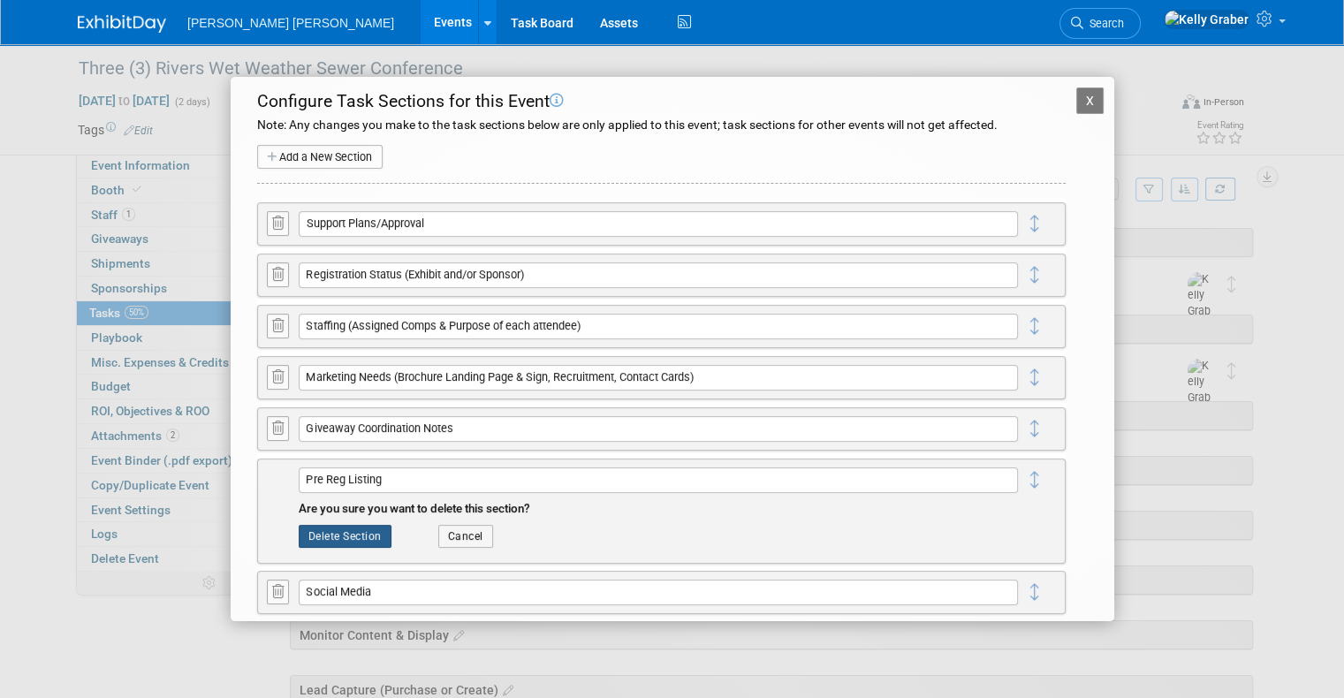
click at [361, 532] on button "Delete Section" at bounding box center [345, 536] width 93 height 23
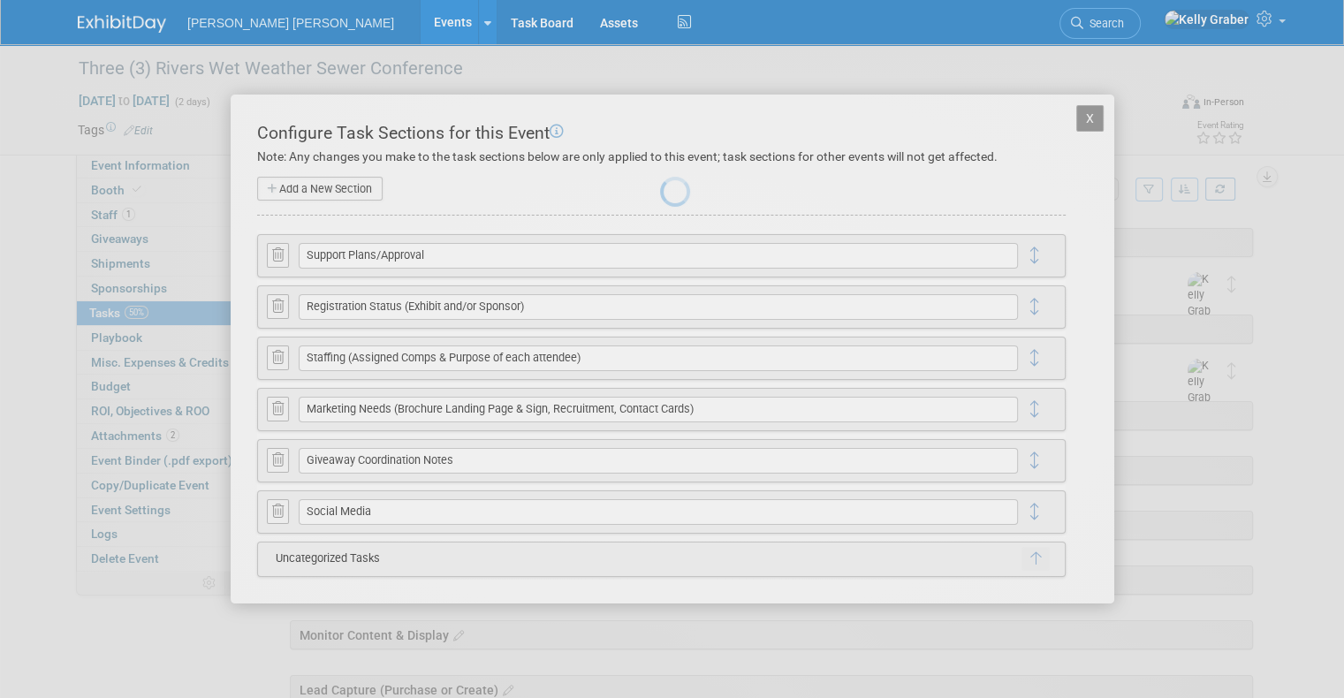
scroll to position [0, 0]
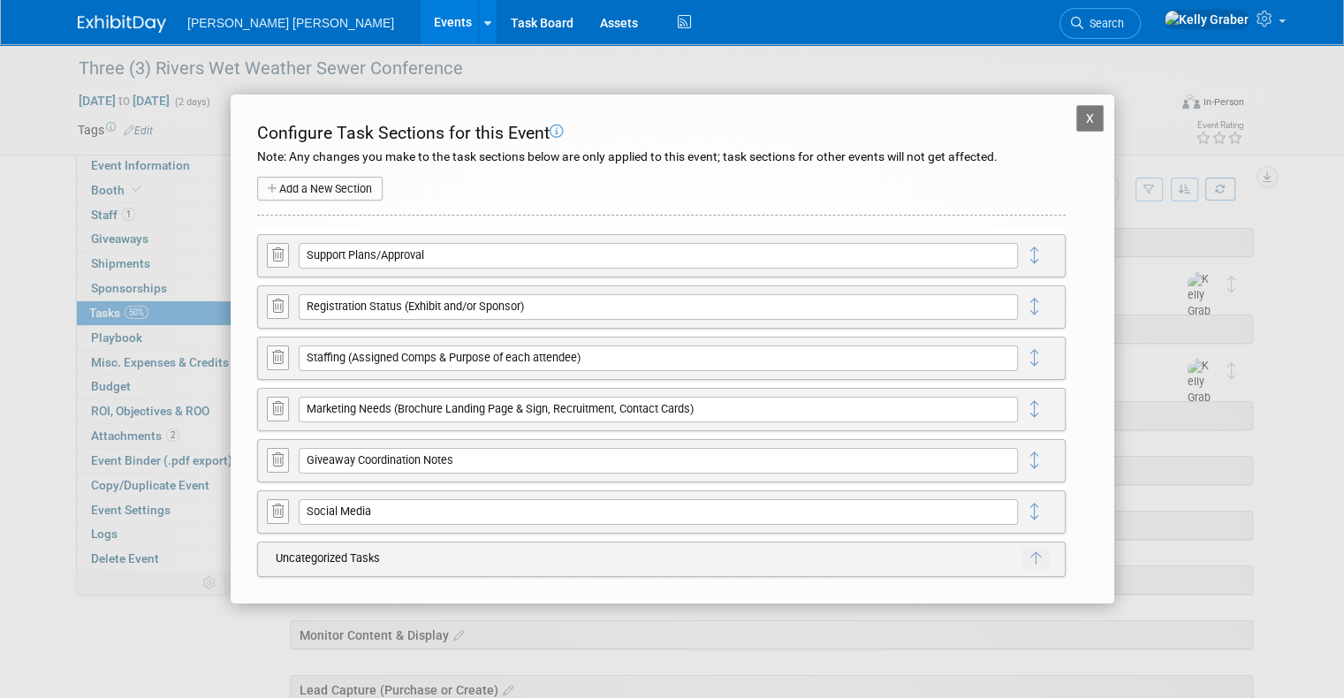
click at [1084, 123] on button "X" at bounding box center [1090, 118] width 28 height 27
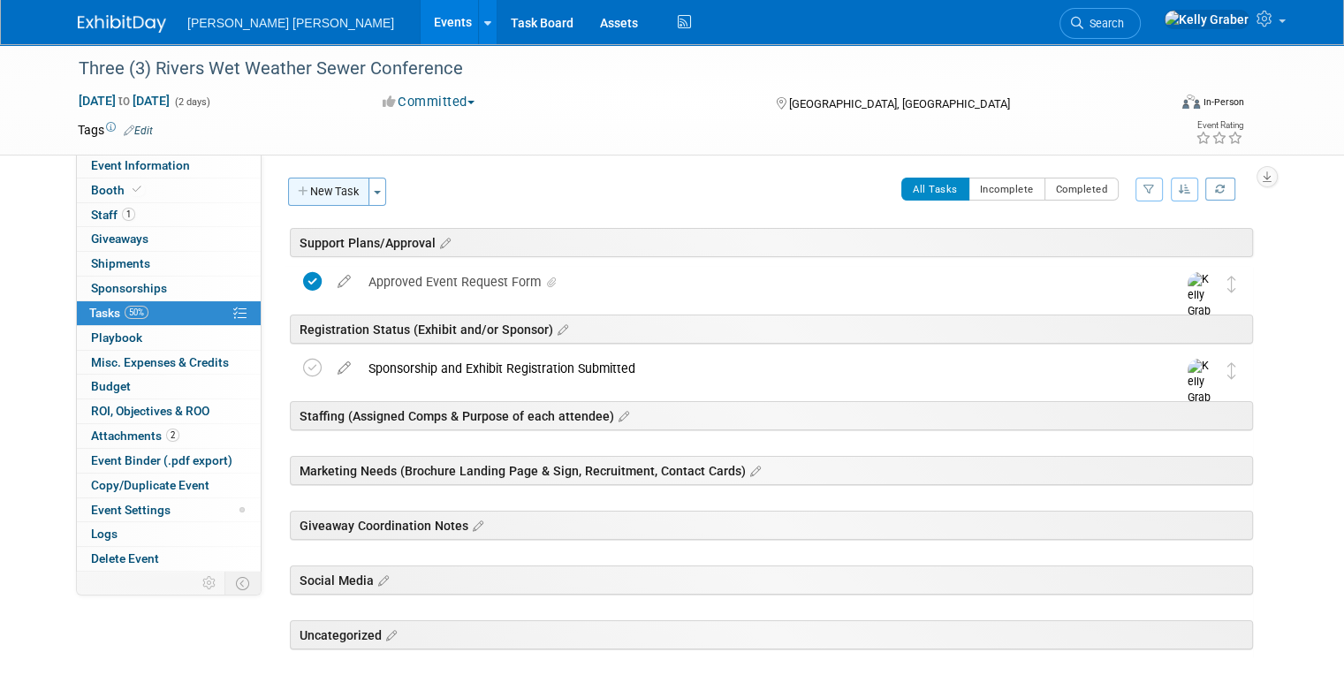
click at [312, 192] on button "New Task" at bounding box center [328, 192] width 81 height 28
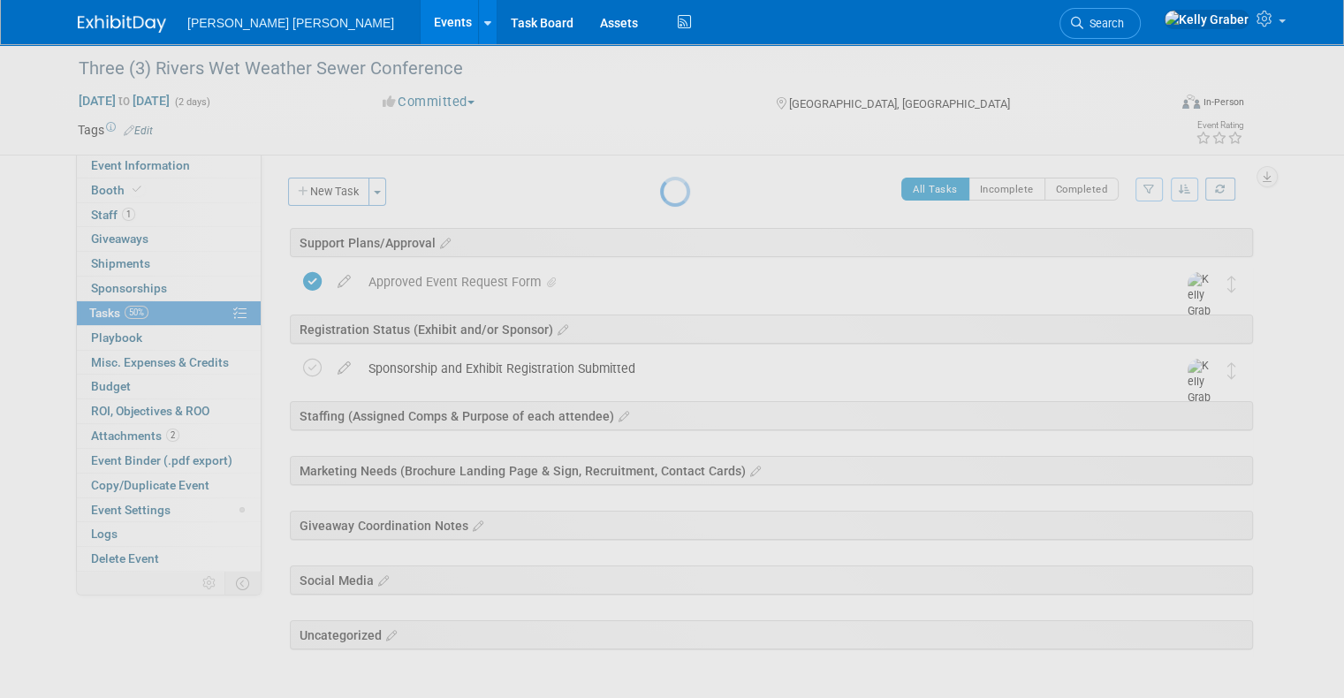
select select "9"
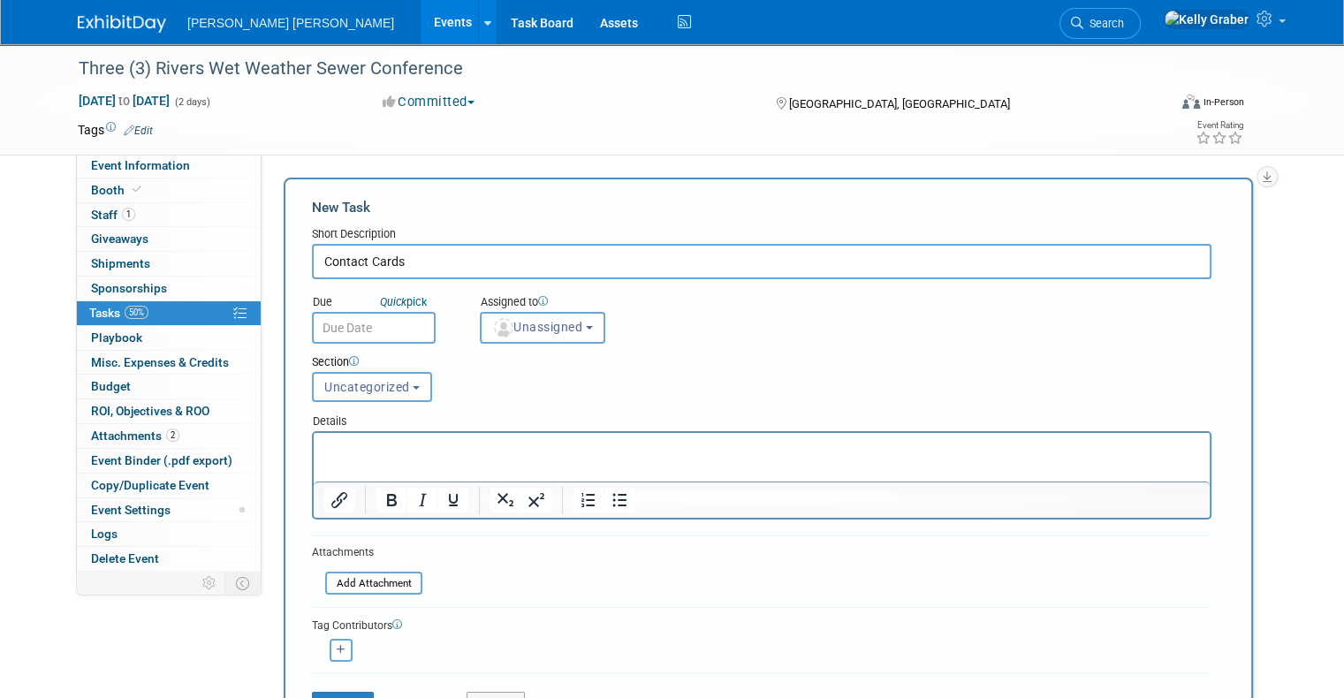
type input "Contact Cards"
click at [370, 329] on input "text" at bounding box center [374, 328] width 124 height 32
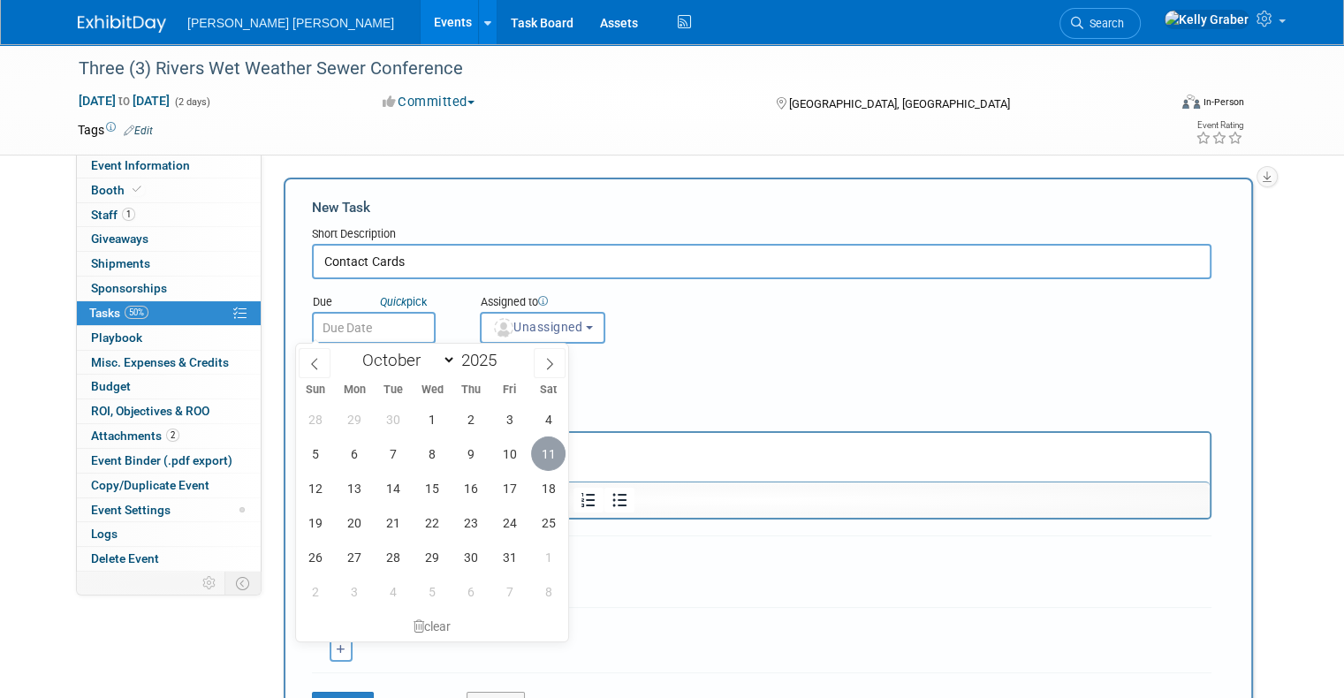
click at [548, 456] on span "11" at bounding box center [548, 454] width 34 height 34
type input "Oct 11, 2025"
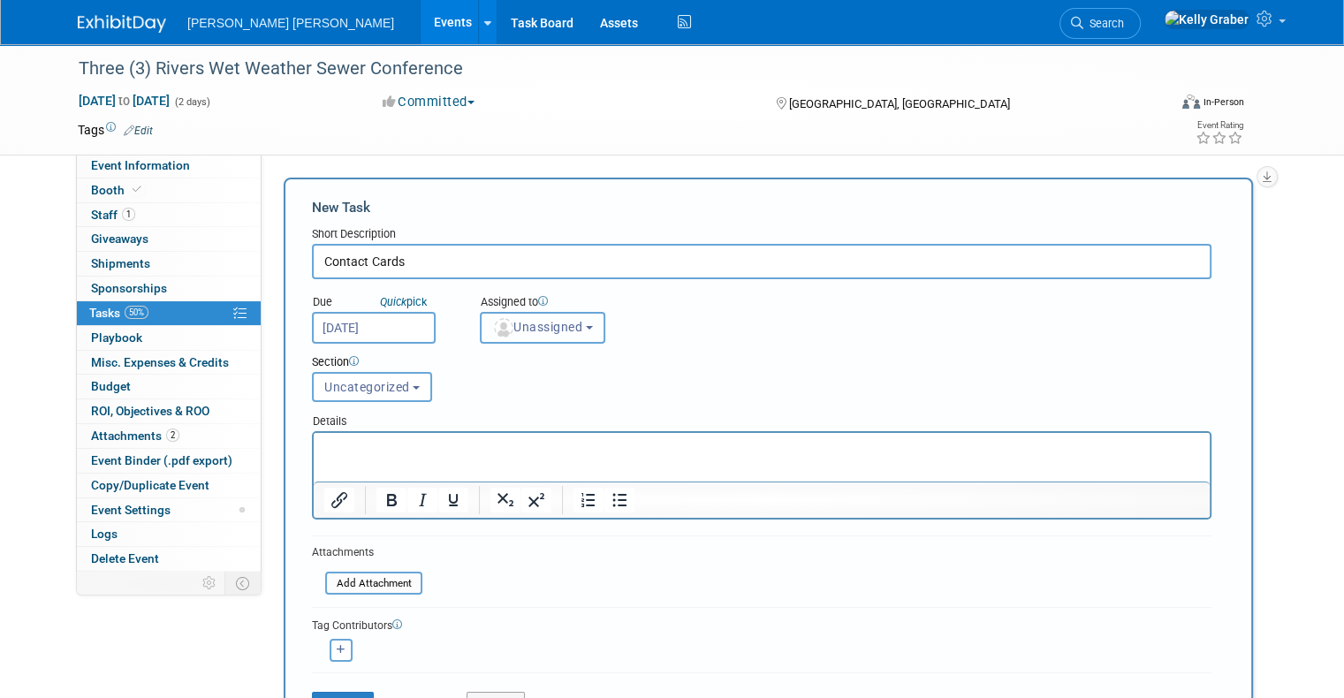
click at [529, 331] on span "Unassigned" at bounding box center [537, 327] width 90 height 14
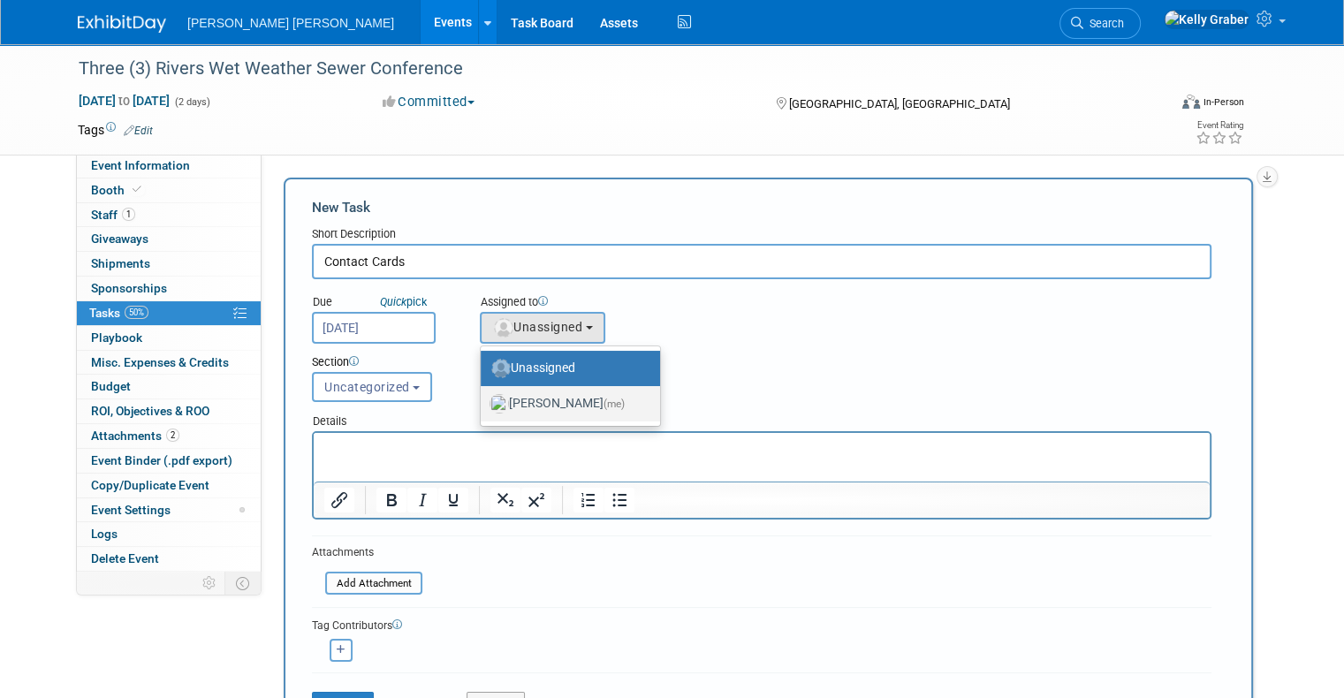
click at [530, 399] on label "Kelly Graber (me)" at bounding box center [566, 404] width 153 height 28
click at [483, 399] on input "Kelly Graber (me)" at bounding box center [477, 401] width 11 height 11
select select "ec37184c-c01f-4f21-939d-fe7fd02e2e7e"
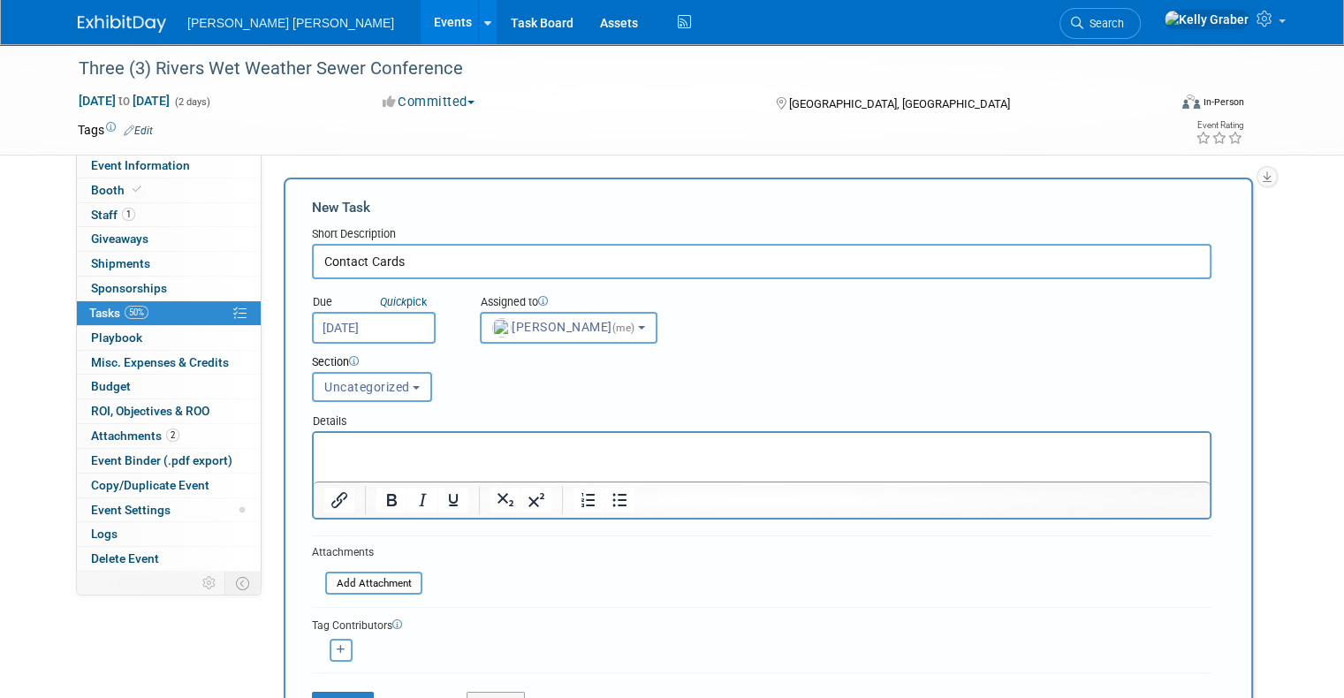
click at [355, 381] on span "Uncategorized" at bounding box center [367, 387] width 86 height 14
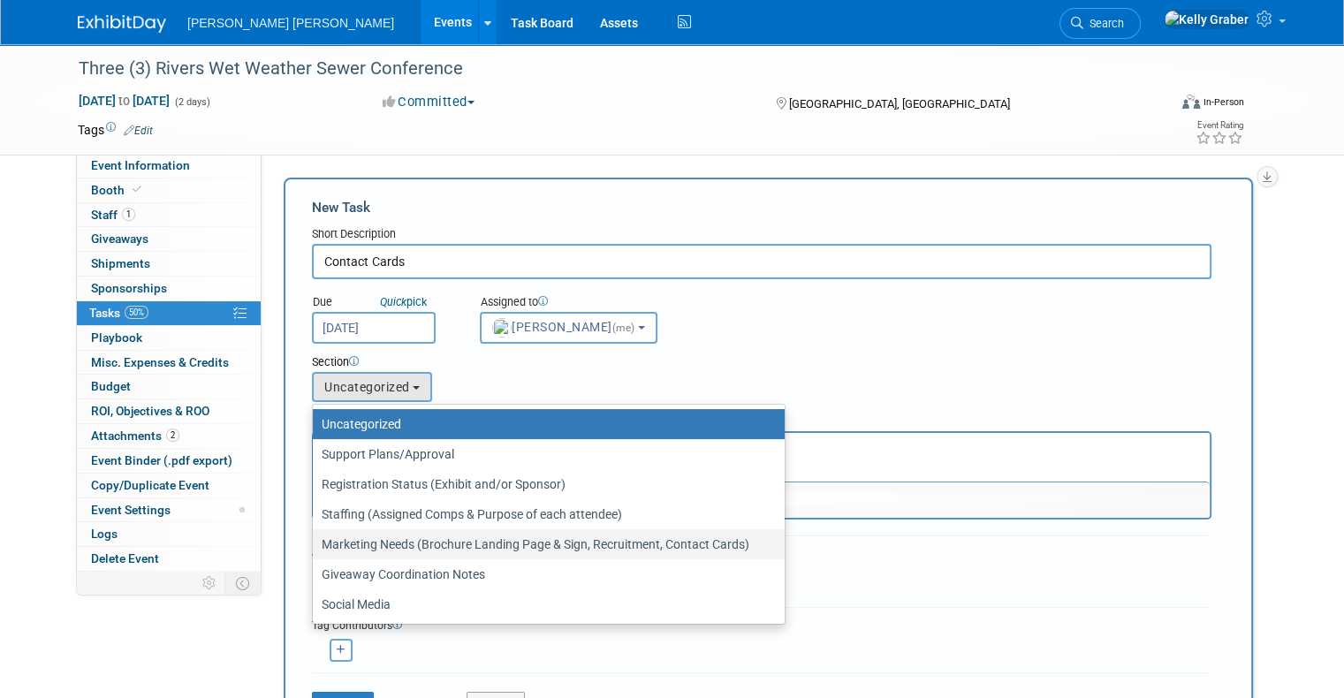
click at [368, 542] on label "Marketing Needs (Brochure Landing Page & Sign, Recruitment, Contact Cards)" at bounding box center [544, 544] width 445 height 23
click at [315, 542] on input "Marketing Needs (Brochure Landing Page & Sign, Recruitment, Contact Cards)" at bounding box center [309, 544] width 11 height 11
select select "11274372"
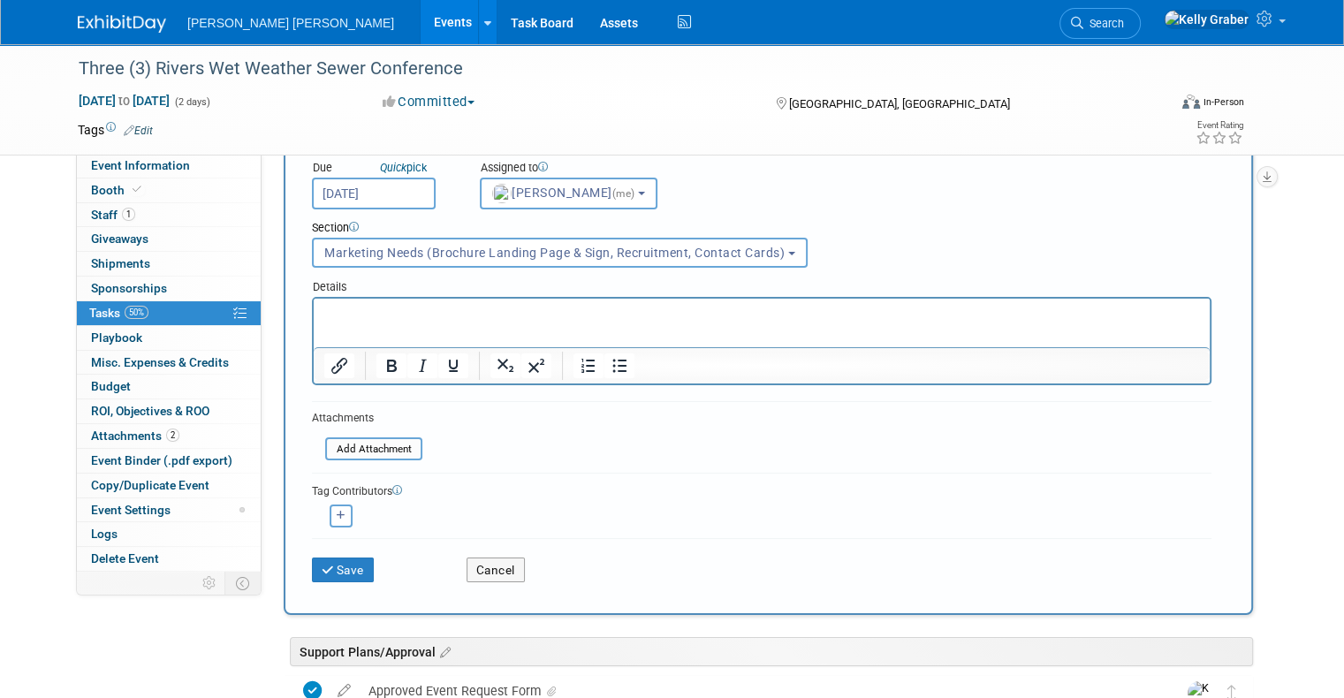
scroll to position [177, 0]
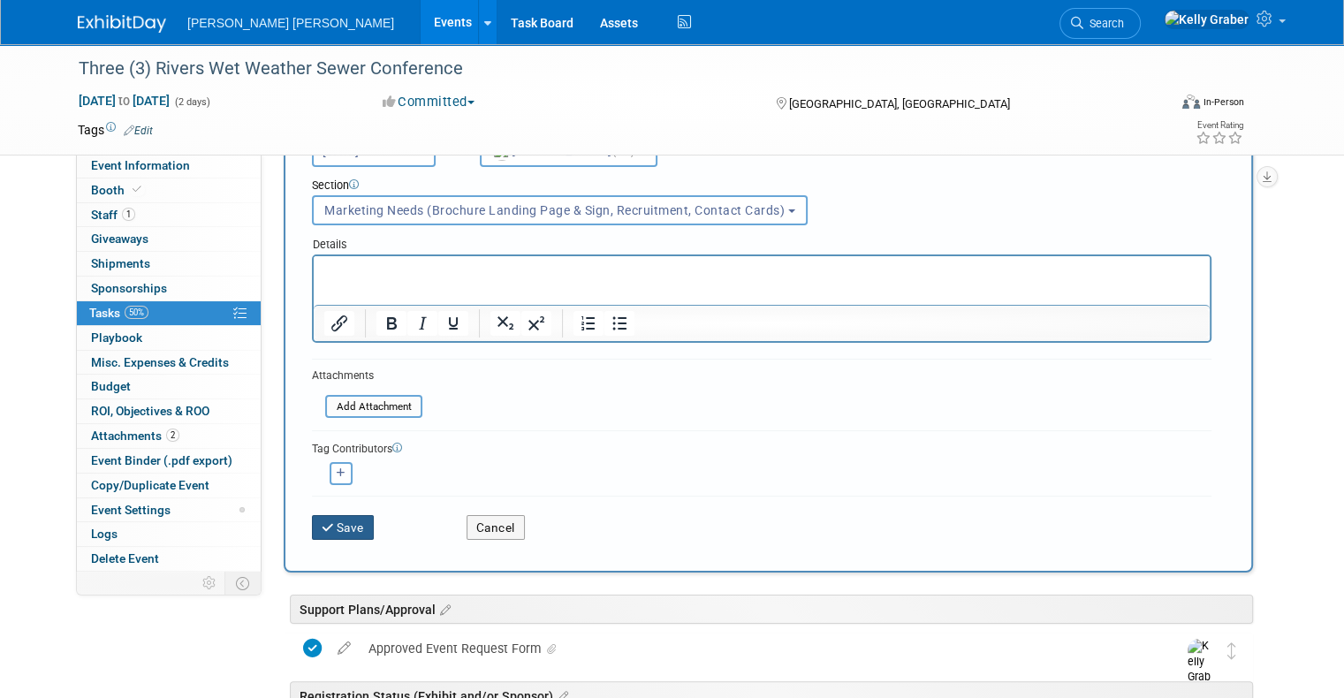
click at [339, 525] on button "Save" at bounding box center [343, 527] width 62 height 25
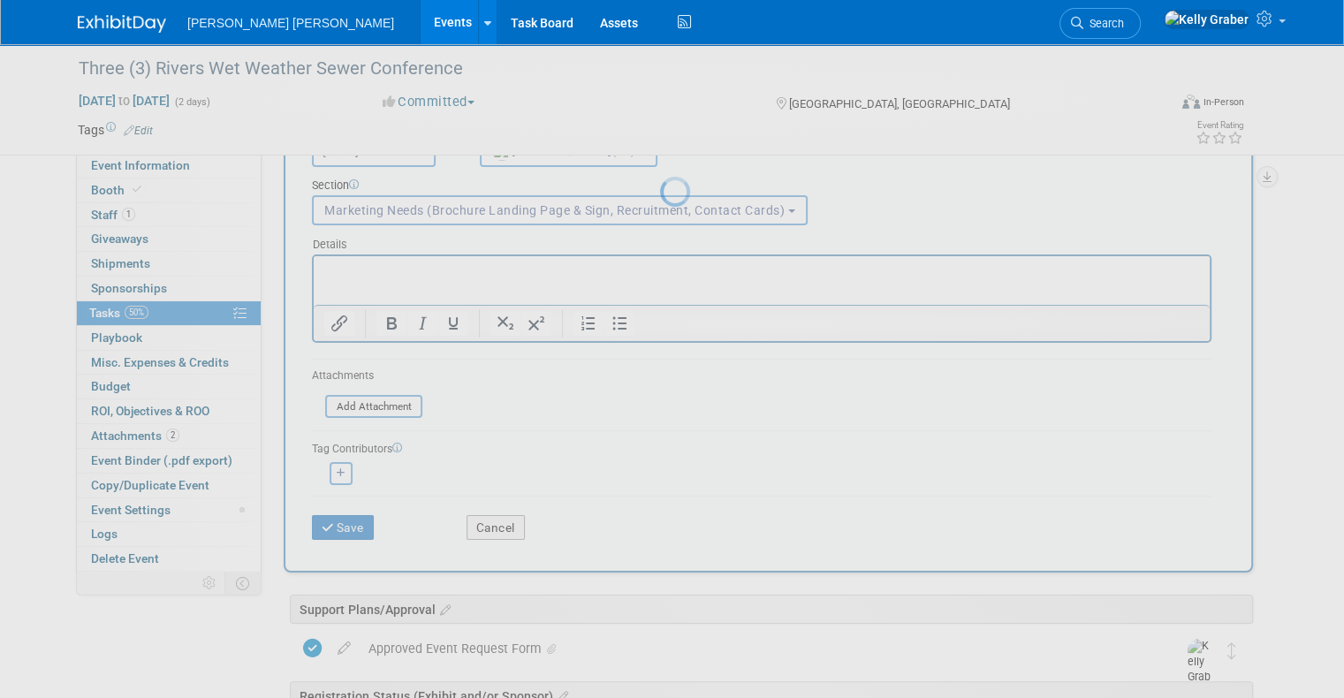
scroll to position [0, 0]
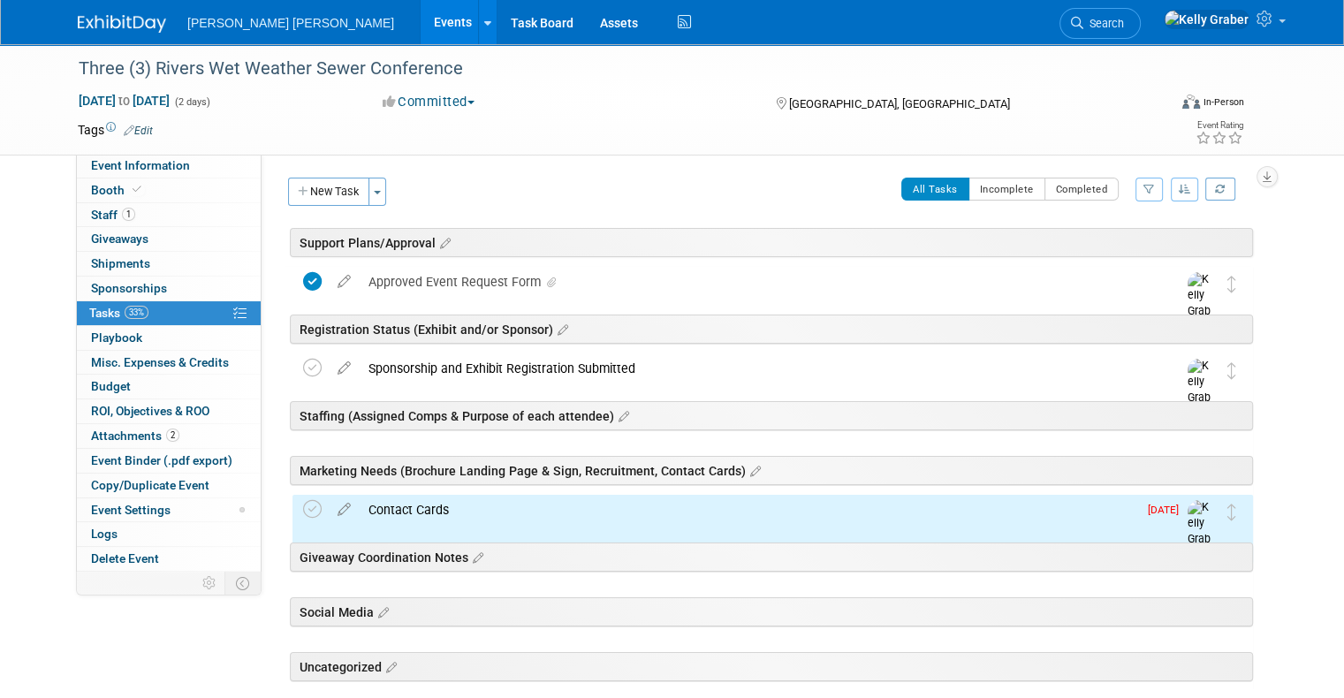
click at [316, 186] on button "New Task" at bounding box center [328, 192] width 81 height 28
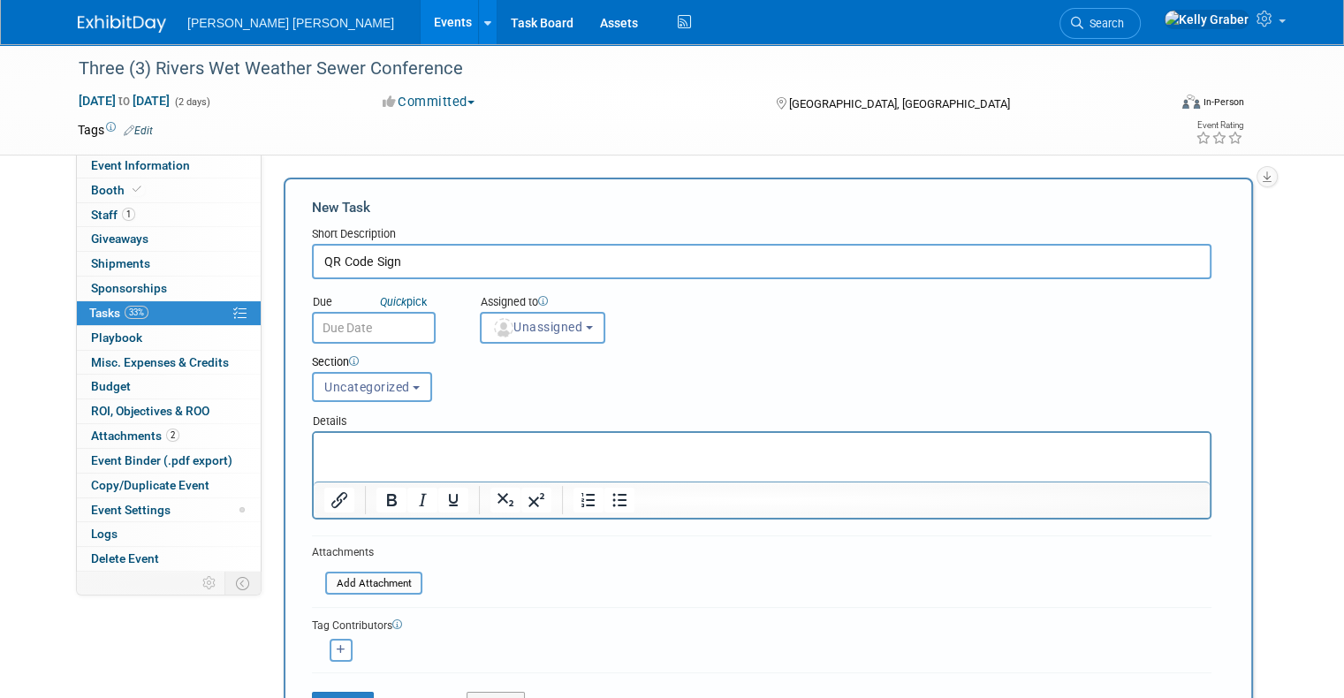
type input "QR Code Sign"
click at [338, 323] on input "text" at bounding box center [374, 328] width 124 height 32
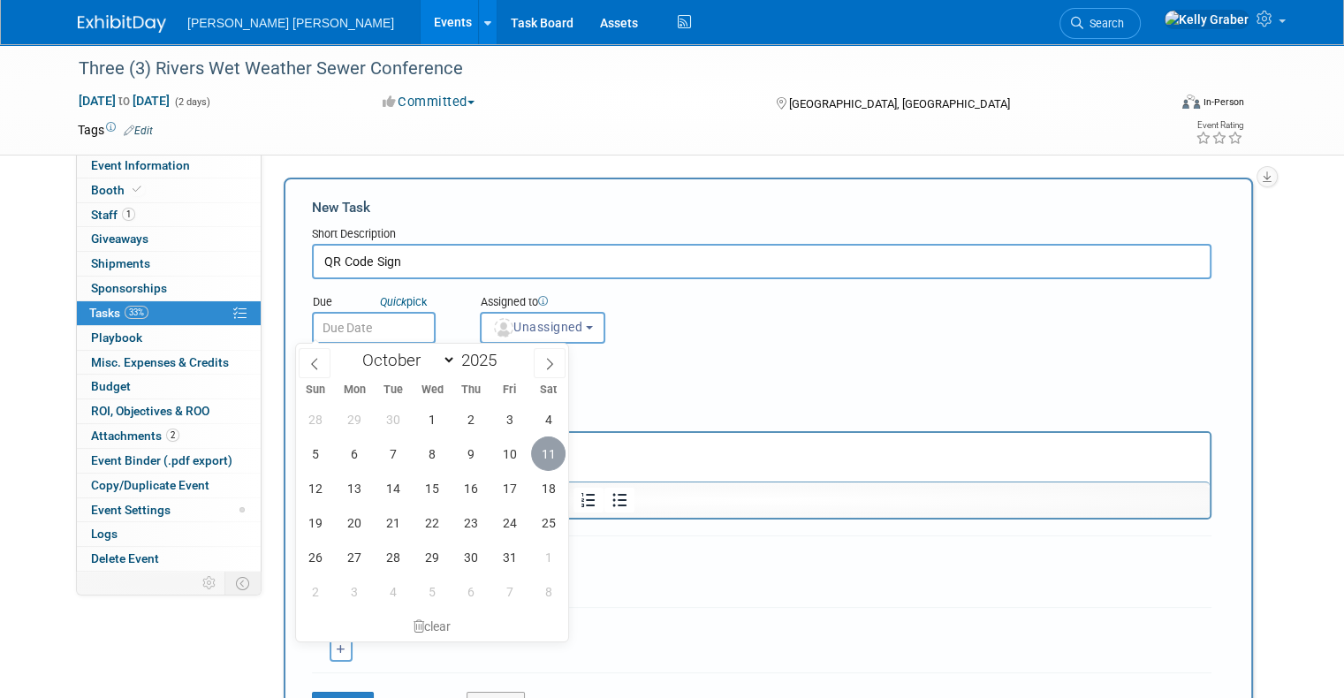
click at [545, 447] on span "11" at bounding box center [548, 454] width 34 height 34
type input "Oct 11, 2025"
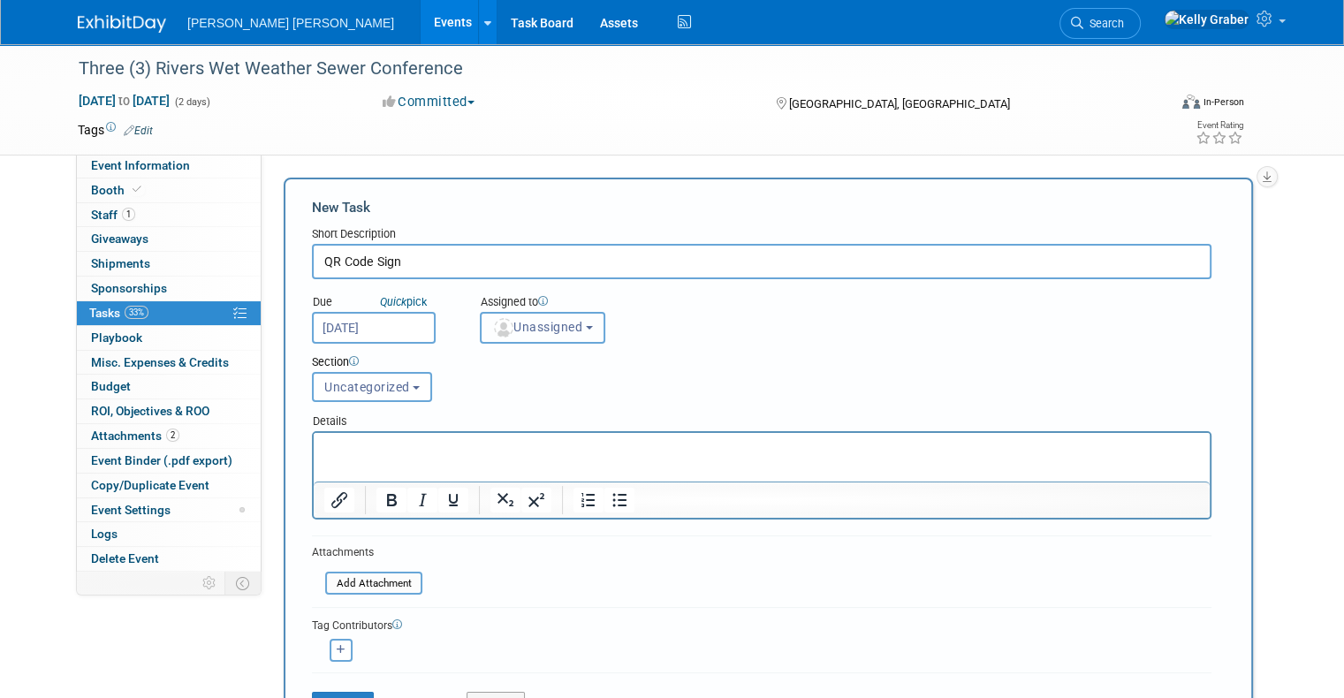
click at [536, 331] on span "Unassigned" at bounding box center [537, 327] width 90 height 14
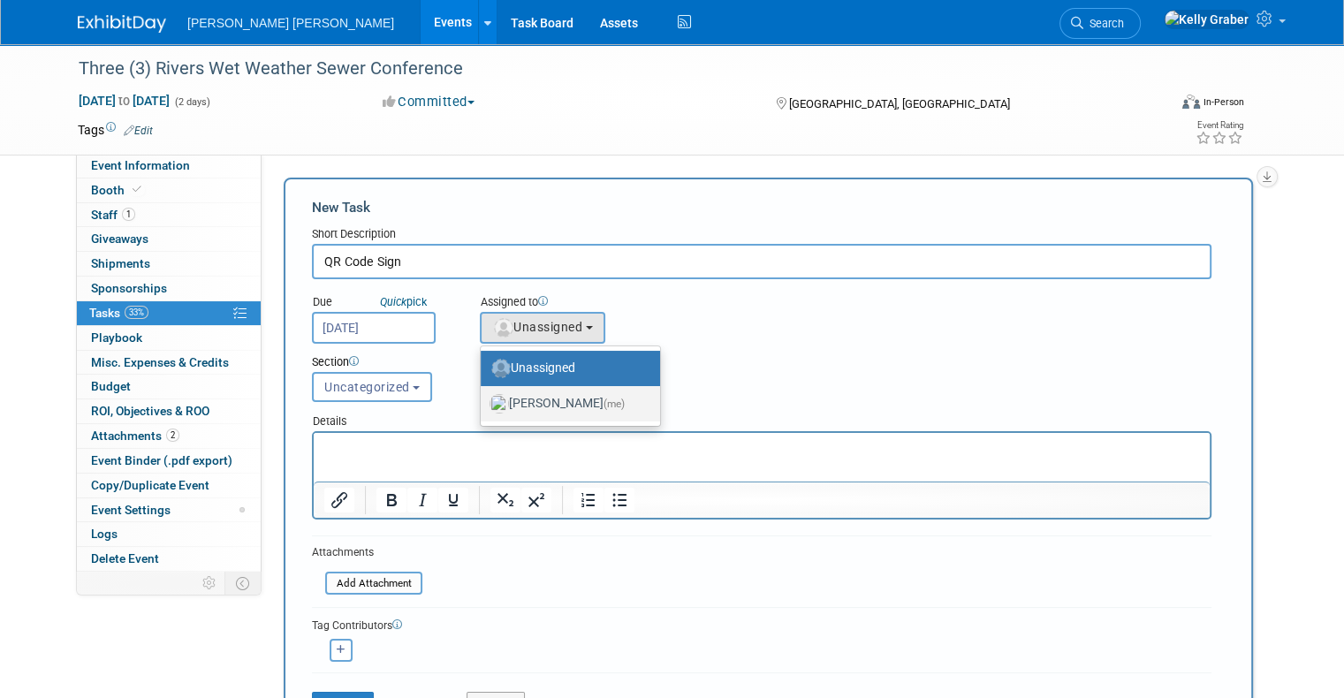
click at [538, 393] on label "Kelly Graber (me)" at bounding box center [566, 404] width 153 height 28
click at [483, 396] on input "Kelly Graber (me)" at bounding box center [477, 401] width 11 height 11
select select "ec37184c-c01f-4f21-939d-fe7fd02e2e7e"
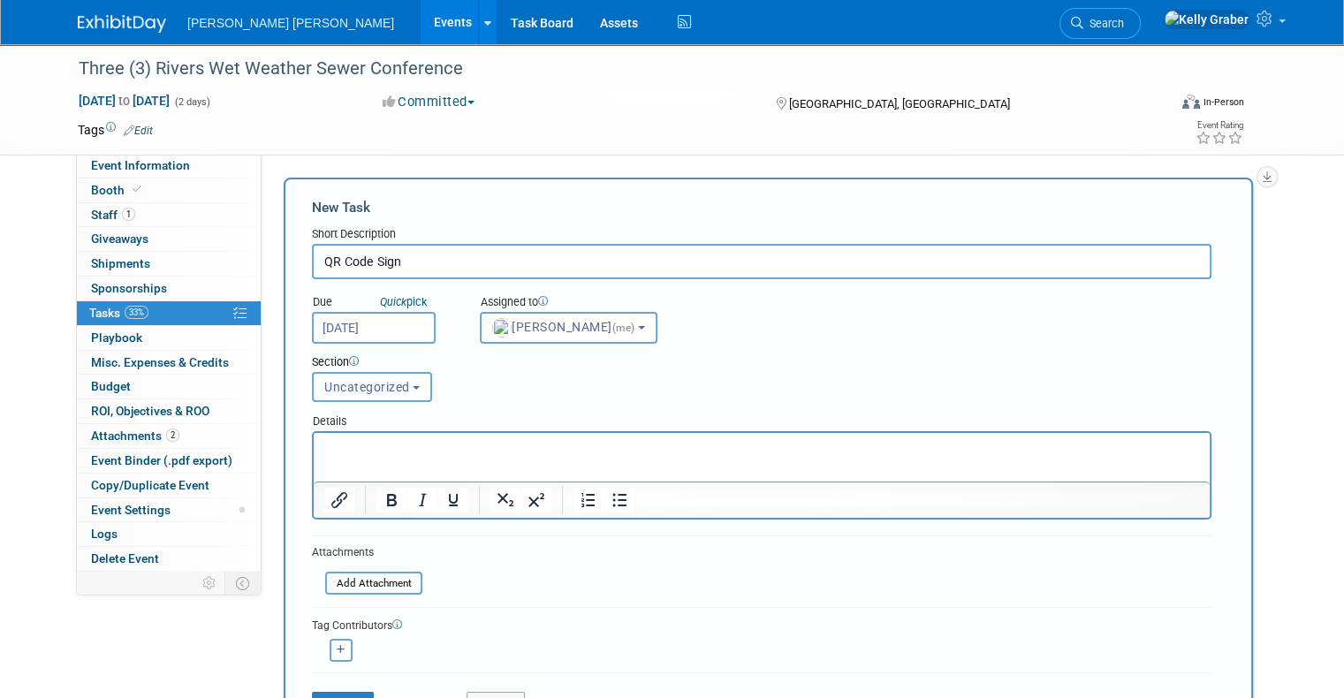
click at [336, 393] on button "Uncategorized" at bounding box center [372, 387] width 120 height 30
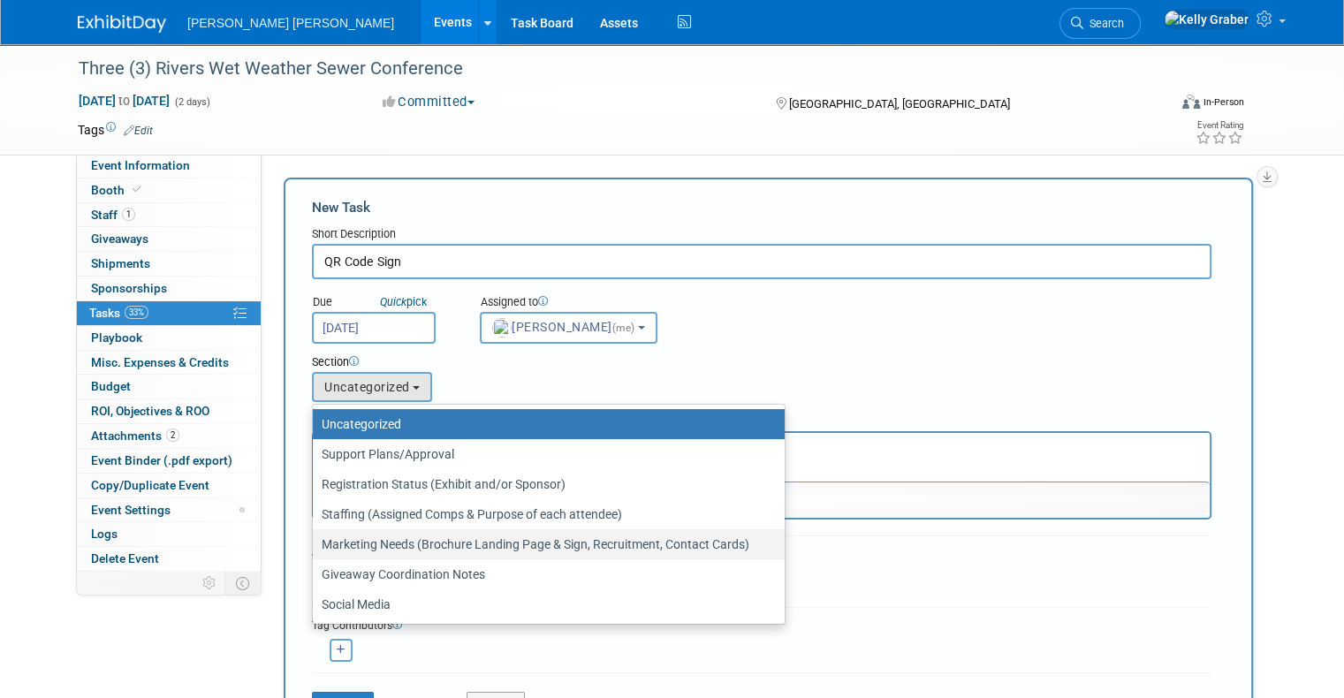
click at [369, 550] on label "Marketing Needs (Brochure Landing Page & Sign, Recruitment, Contact Cards)" at bounding box center [544, 544] width 445 height 23
click at [315, 550] on input "Marketing Needs (Brochure Landing Page & Sign, Recruitment, Contact Cards)" at bounding box center [309, 544] width 11 height 11
select select "11274372"
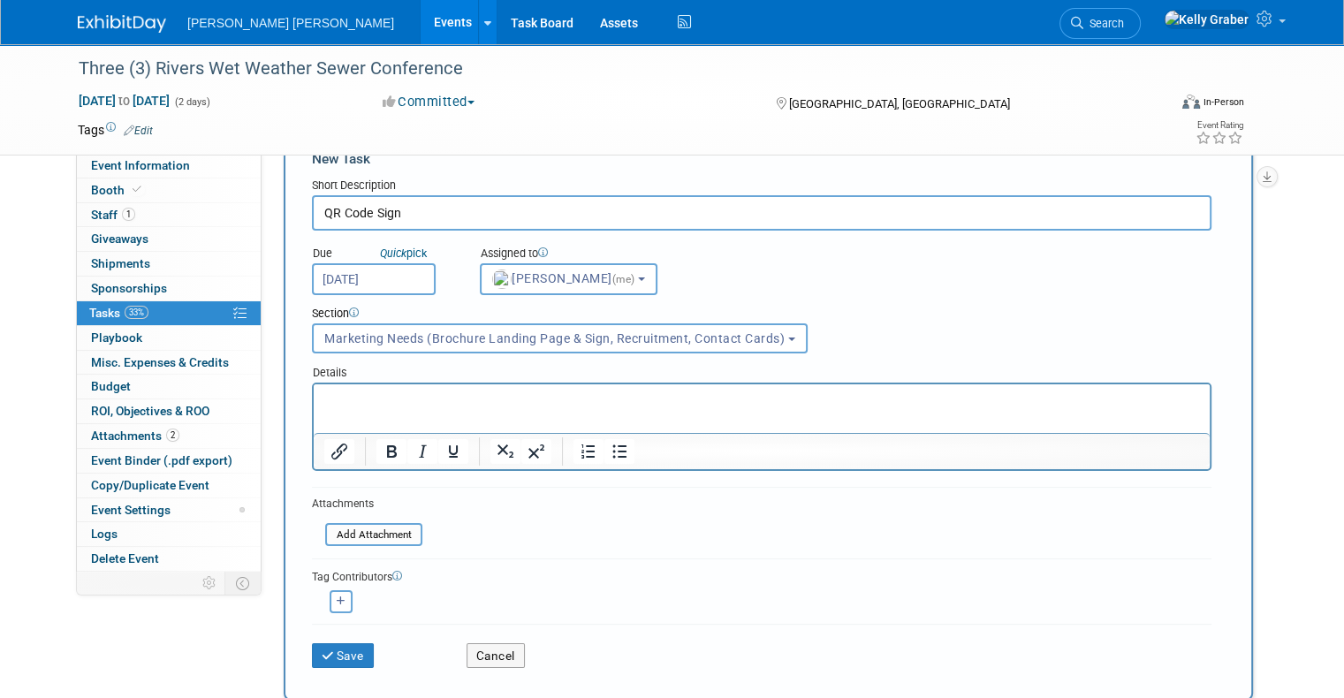
scroll to position [88, 0]
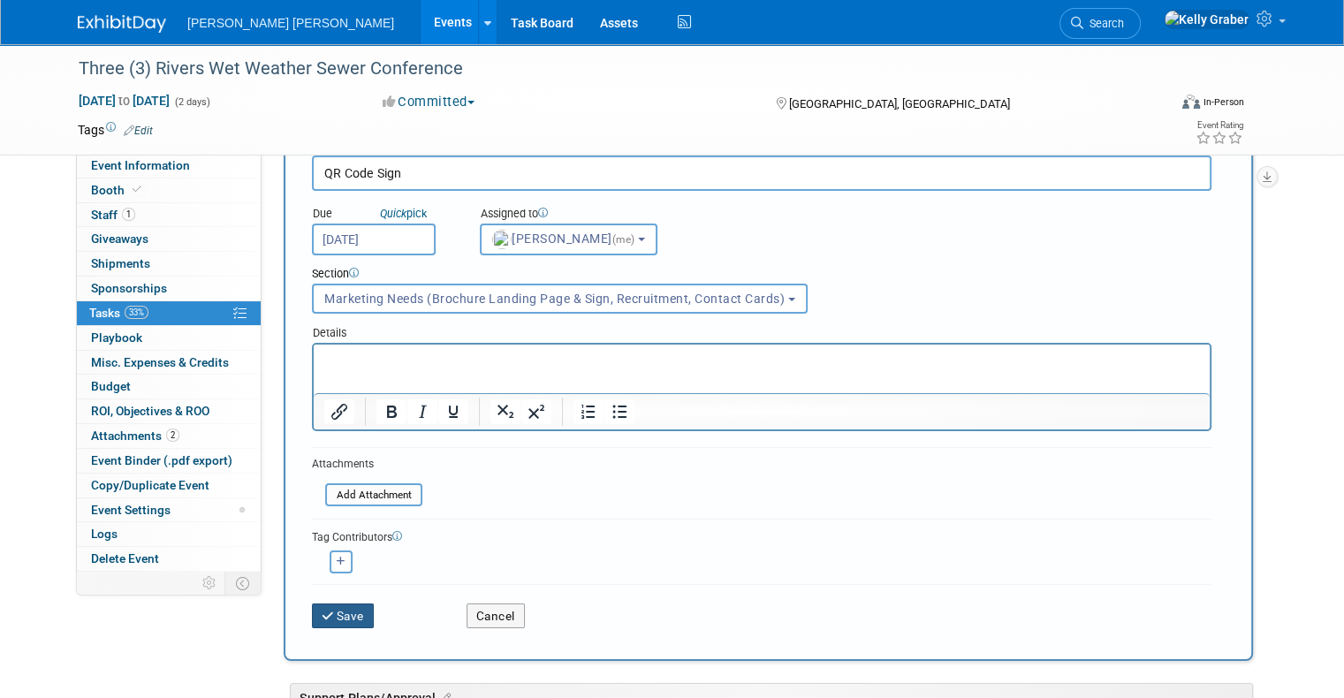
click at [330, 614] on button "Save" at bounding box center [343, 616] width 62 height 25
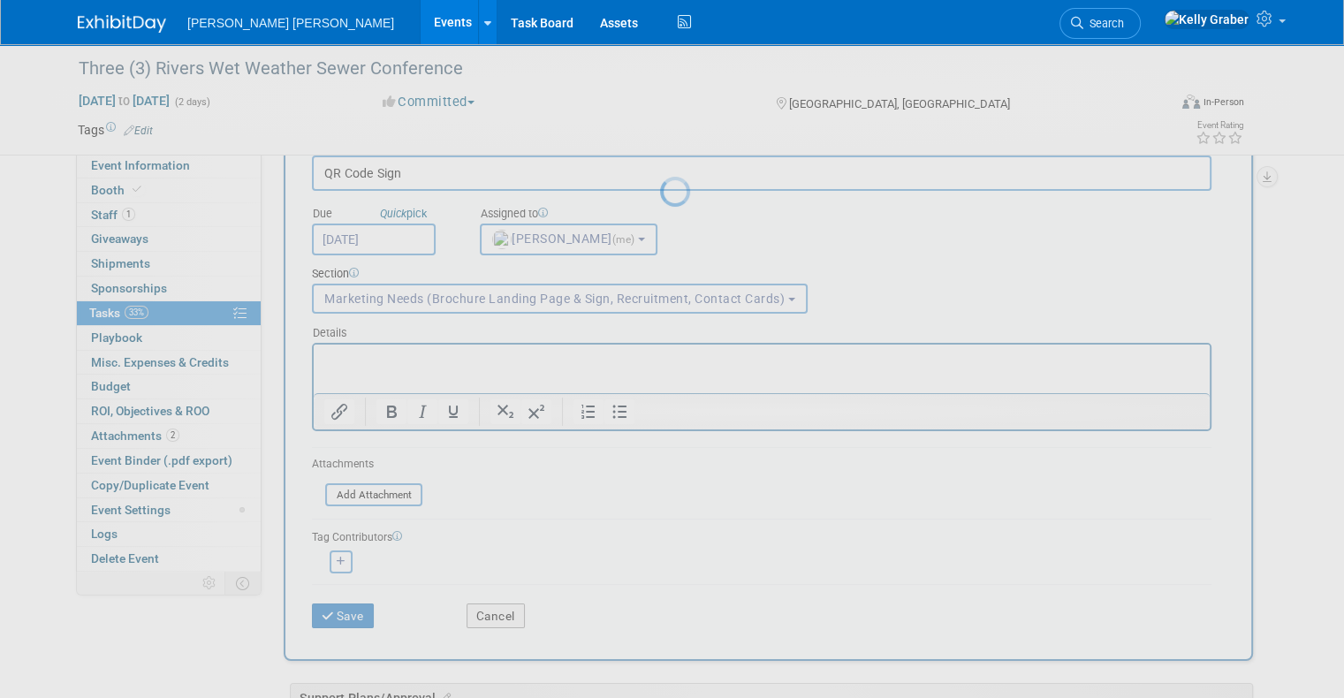
scroll to position [0, 0]
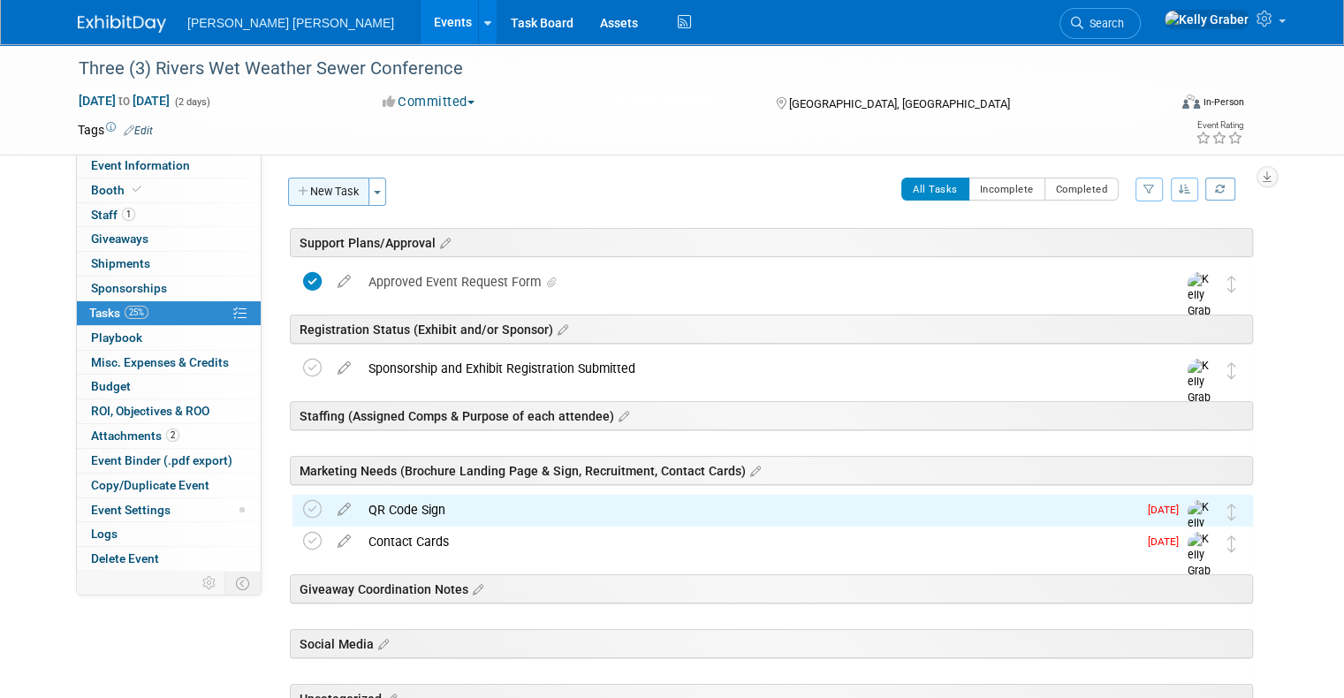
click at [315, 189] on button "New Task" at bounding box center [328, 192] width 81 height 28
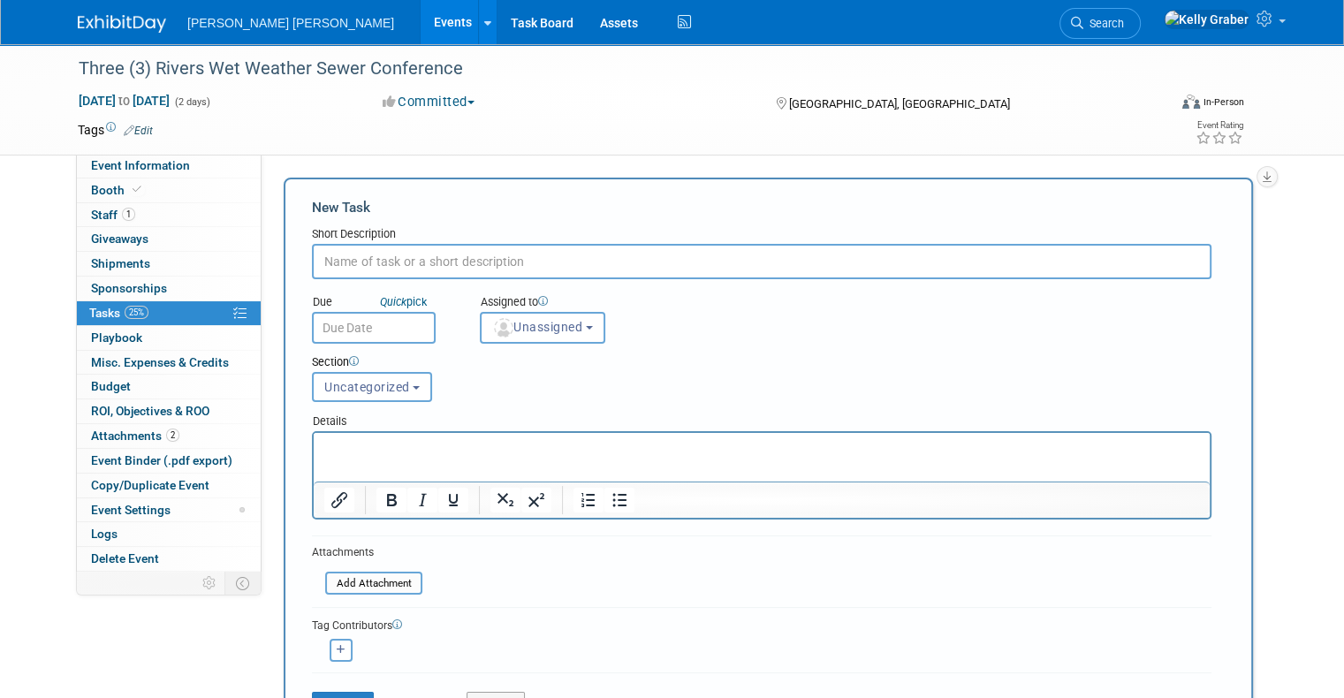
drag, startPoint x: 371, startPoint y: 264, endPoint x: 375, endPoint y: 239, distance: 25.9
click at [375, 240] on div "Short Description" at bounding box center [762, 252] width 900 height 53
type input "s"
type input "I'm Attending Social Graphic"
click at [339, 332] on input "text" at bounding box center [374, 328] width 124 height 32
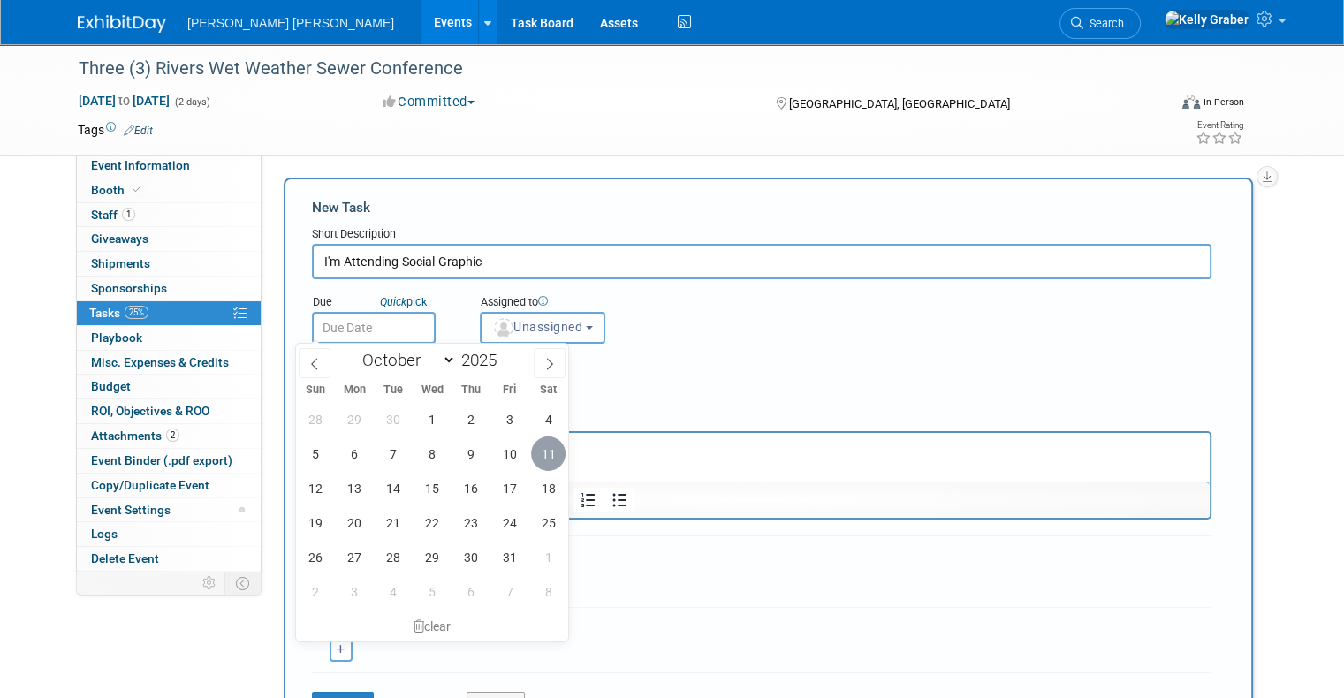
click at [545, 451] on span "11" at bounding box center [548, 454] width 34 height 34
type input "Oct 11, 2025"
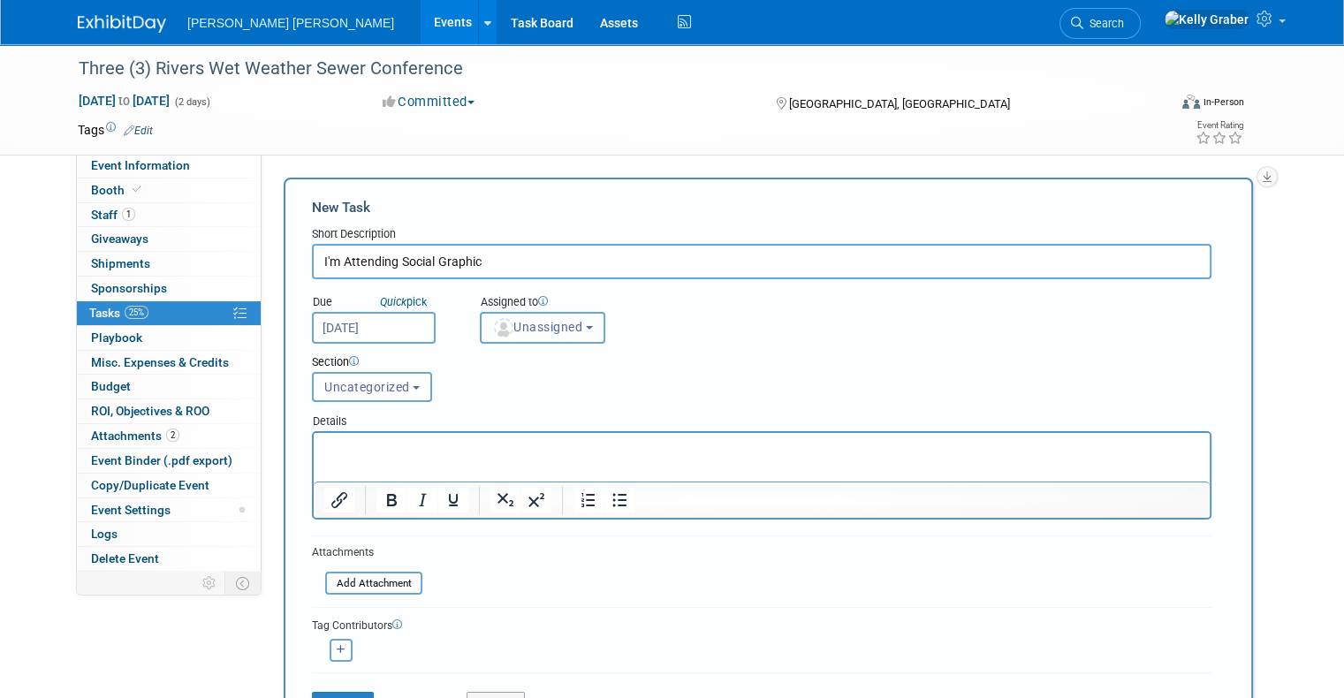
click at [516, 330] on span "Unassigned" at bounding box center [537, 327] width 90 height 14
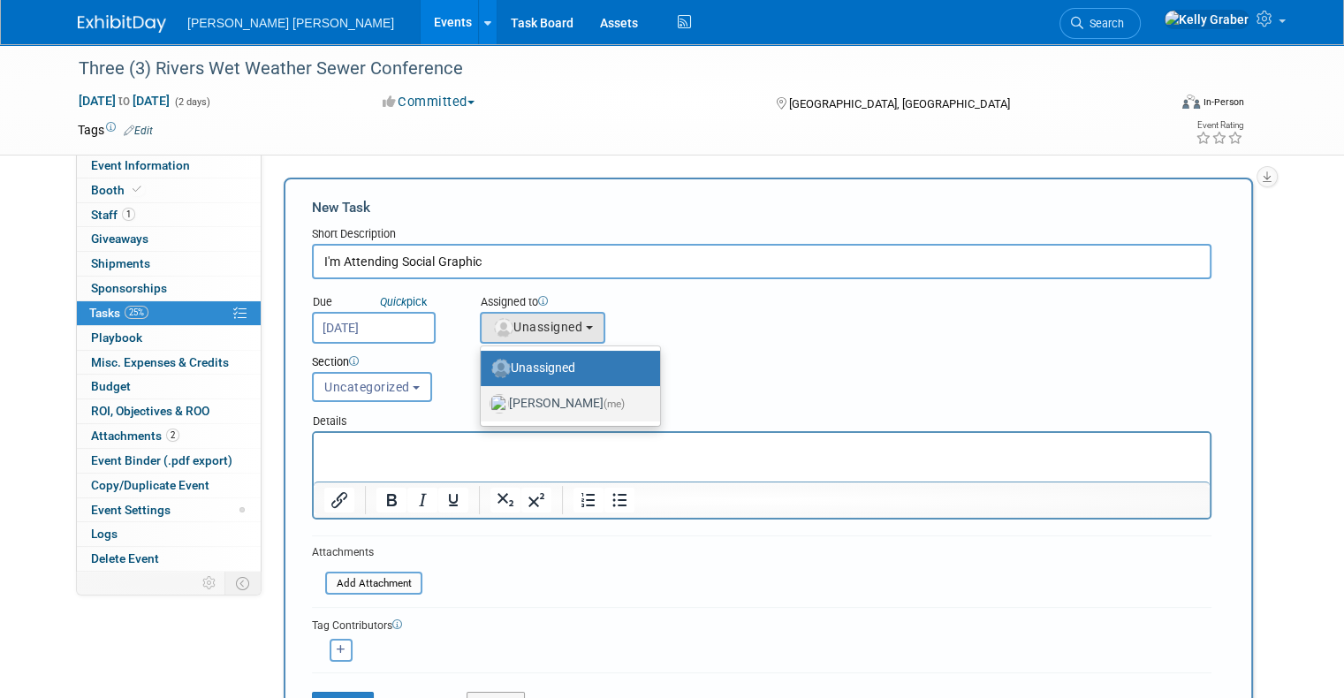
click at [520, 404] on label "Kelly Graber (me)" at bounding box center [566, 404] width 153 height 28
click at [483, 404] on input "Kelly Graber (me)" at bounding box center [477, 401] width 11 height 11
select select "ec37184c-c01f-4f21-939d-fe7fd02e2e7e"
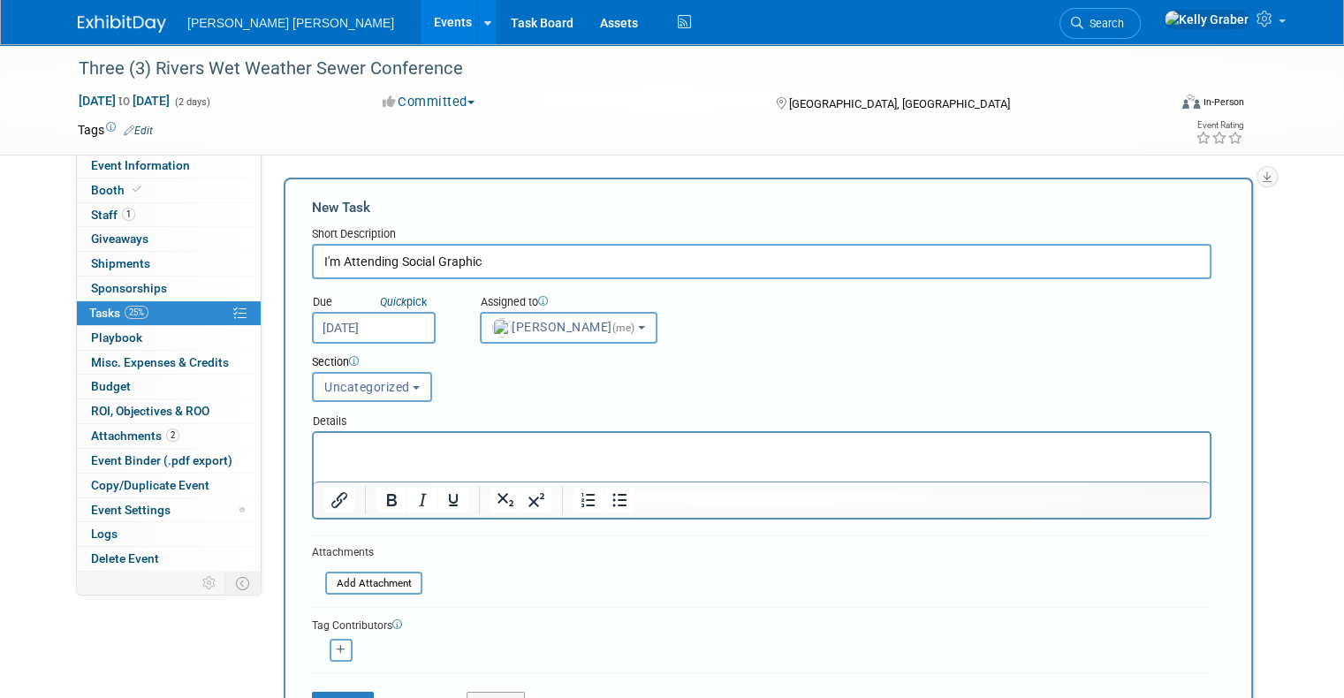
click at [368, 327] on input "Oct 11, 2025" at bounding box center [374, 328] width 124 height 32
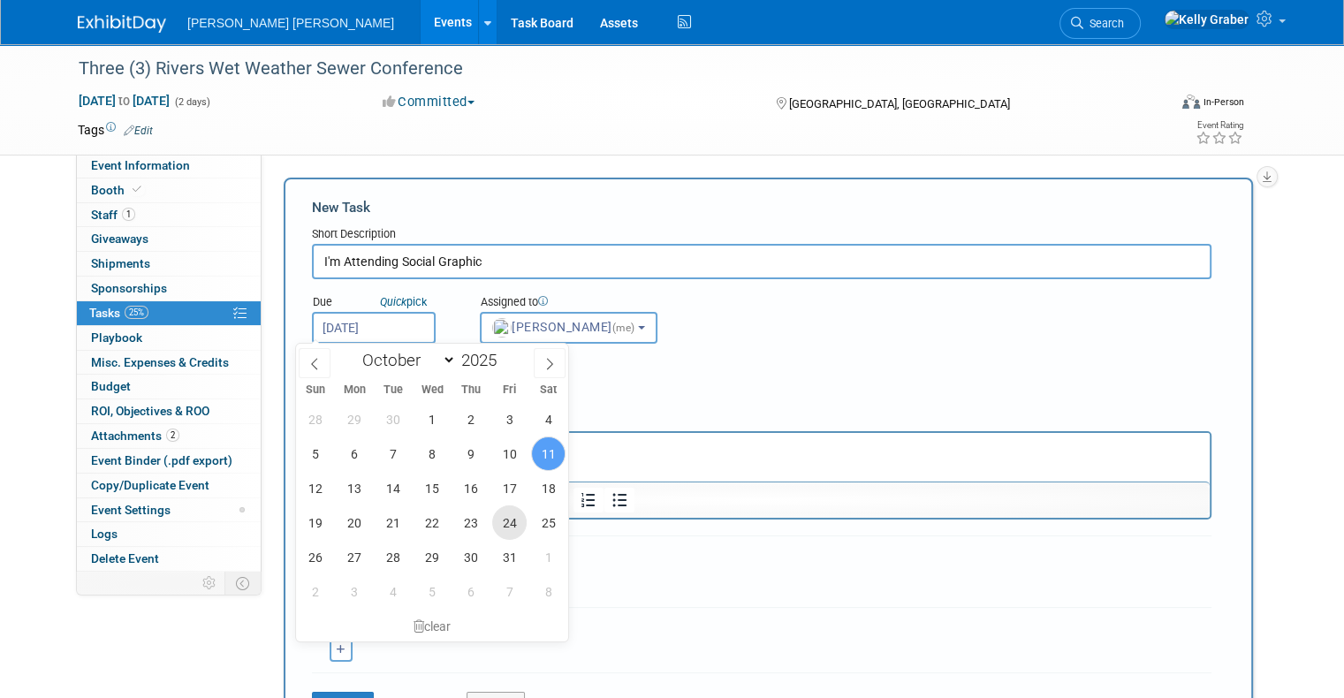
click at [515, 522] on span "24" at bounding box center [509, 522] width 34 height 34
type input "Oct 24, 2025"
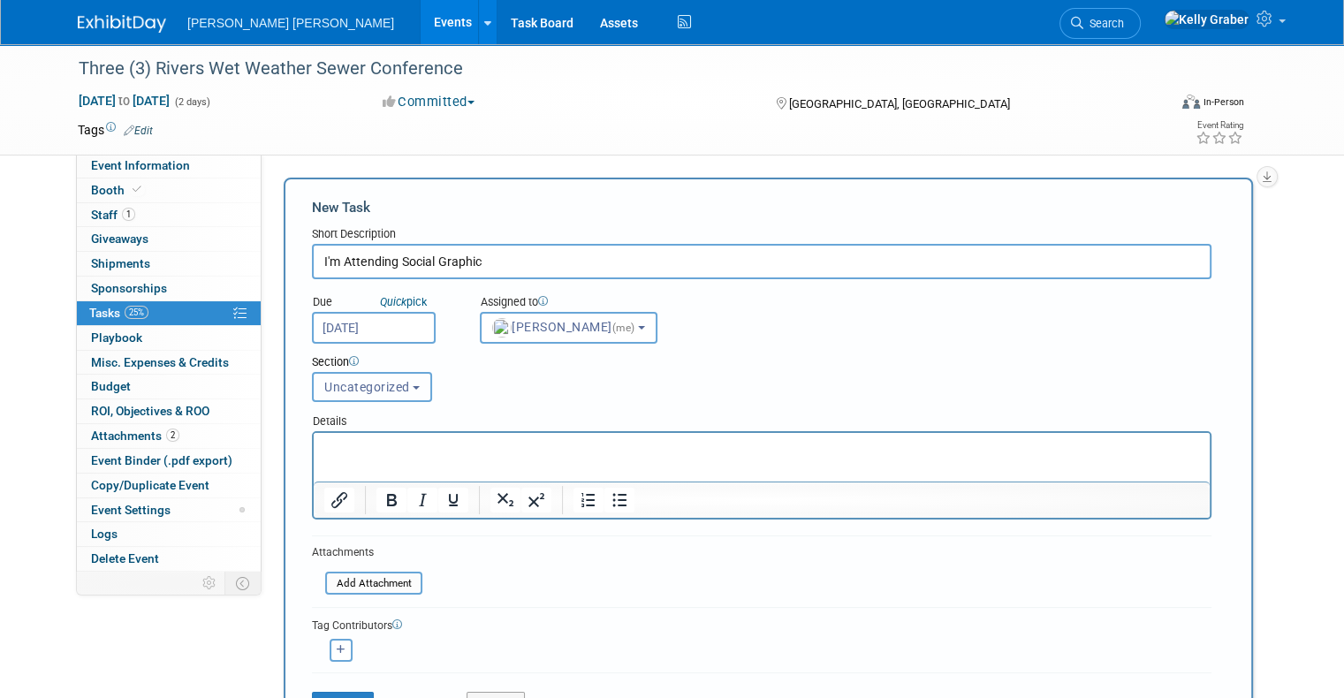
click at [370, 384] on span "Uncategorized" at bounding box center [367, 387] width 86 height 14
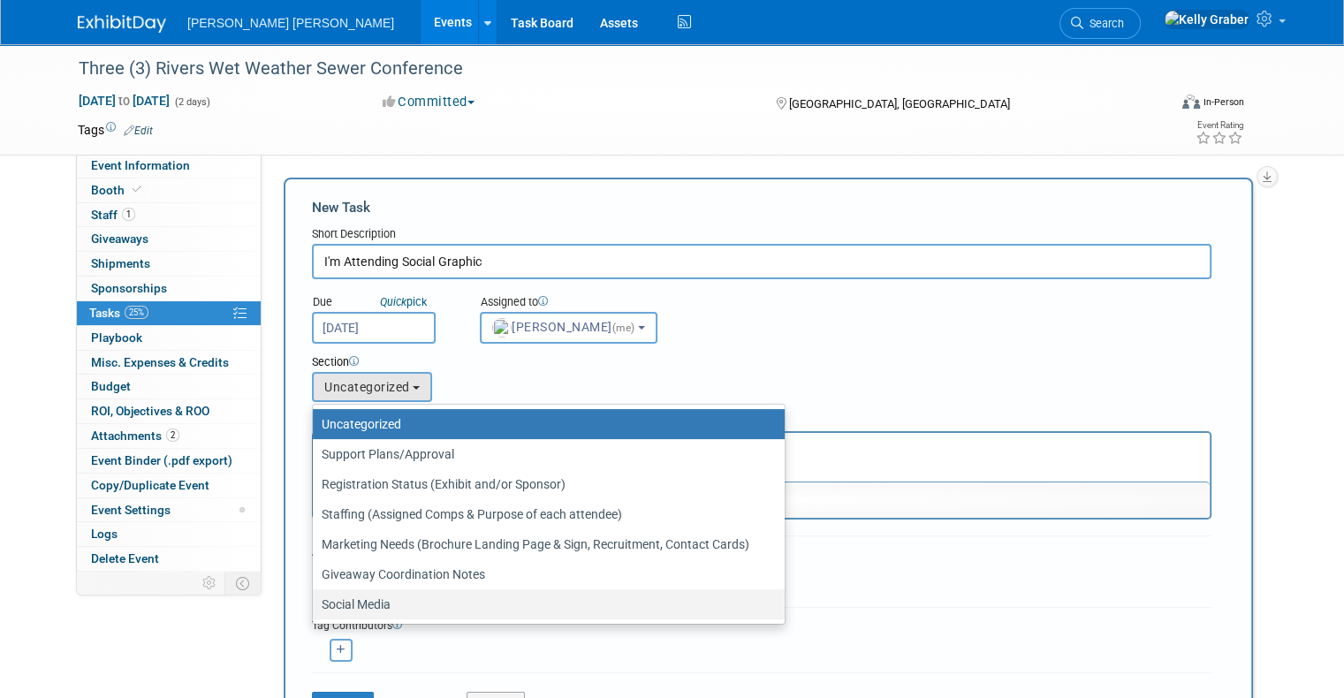
click at [376, 593] on label "Social Media" at bounding box center [544, 604] width 445 height 23
click at [315, 599] on input "Social Media" at bounding box center [309, 604] width 11 height 11
select select "11274375"
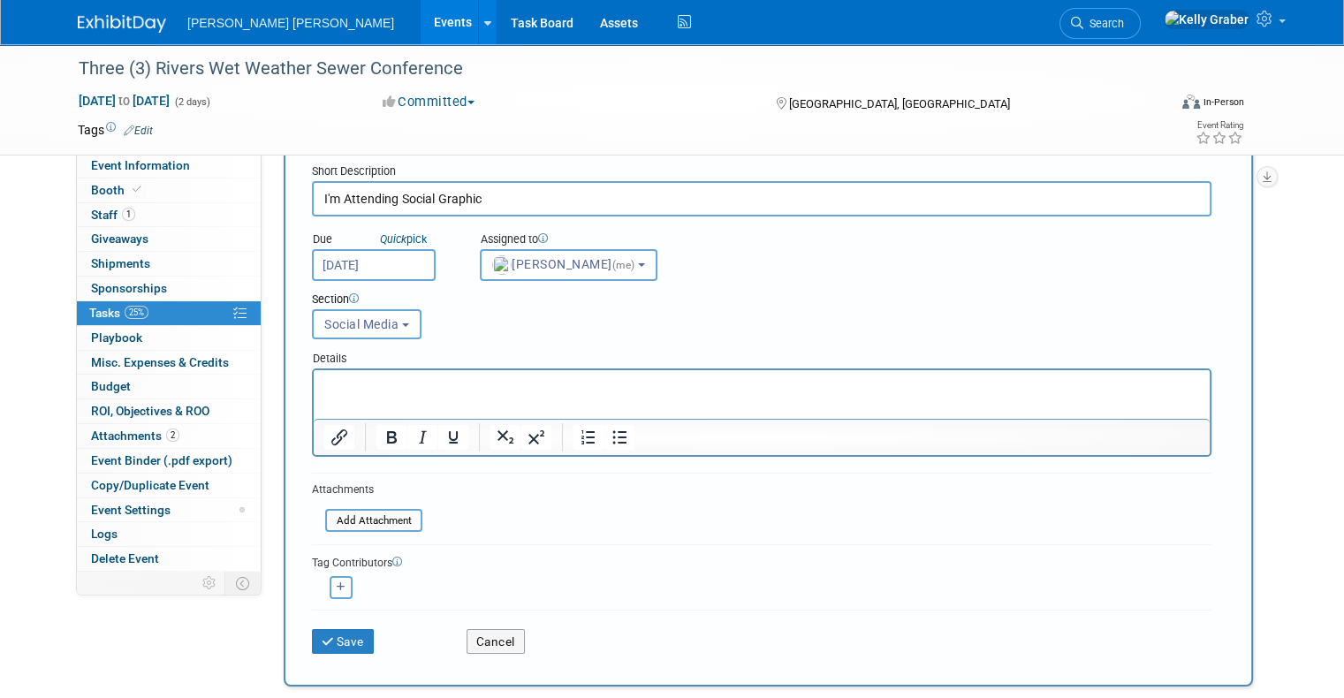
scroll to position [265, 0]
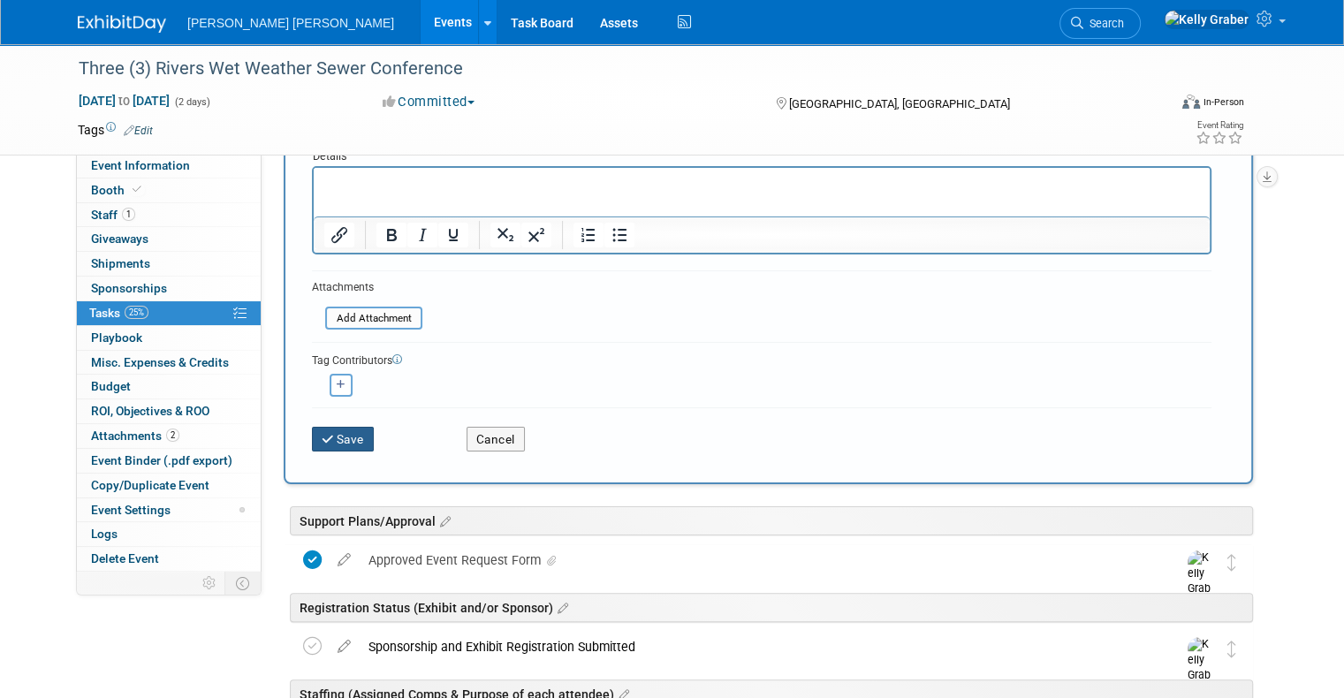
click at [336, 427] on button "Save" at bounding box center [343, 439] width 62 height 25
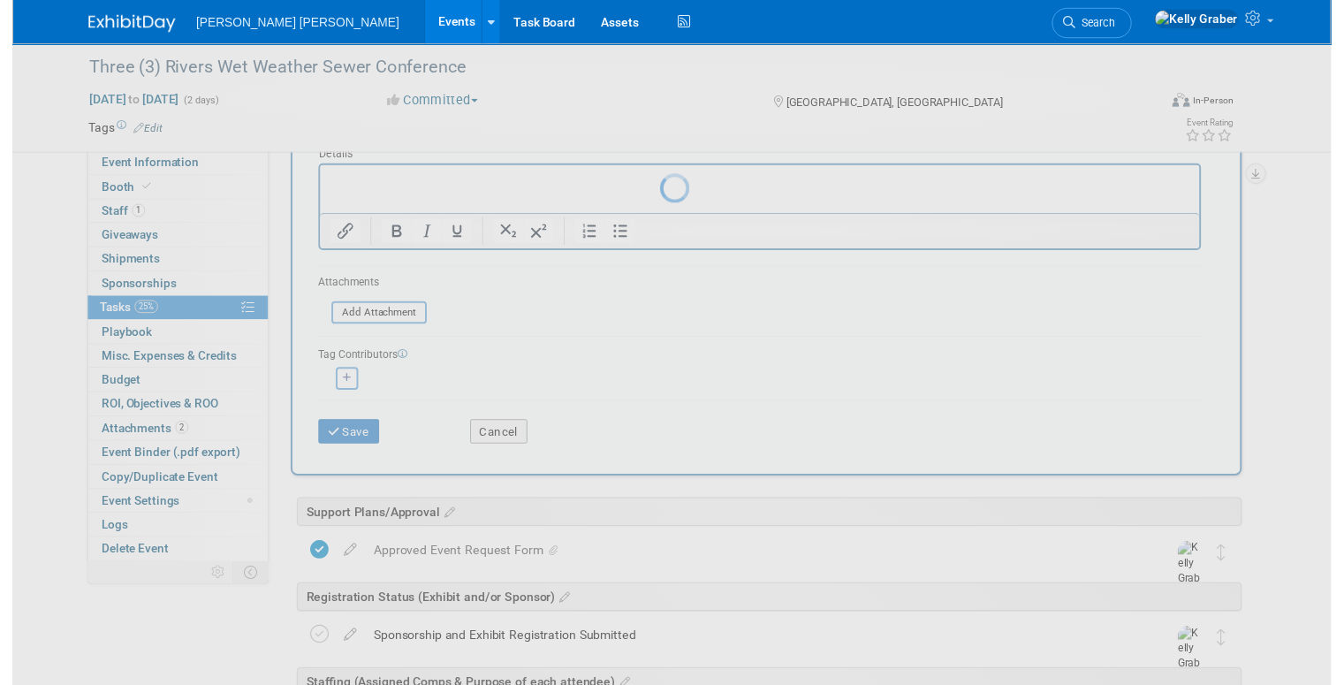
scroll to position [0, 0]
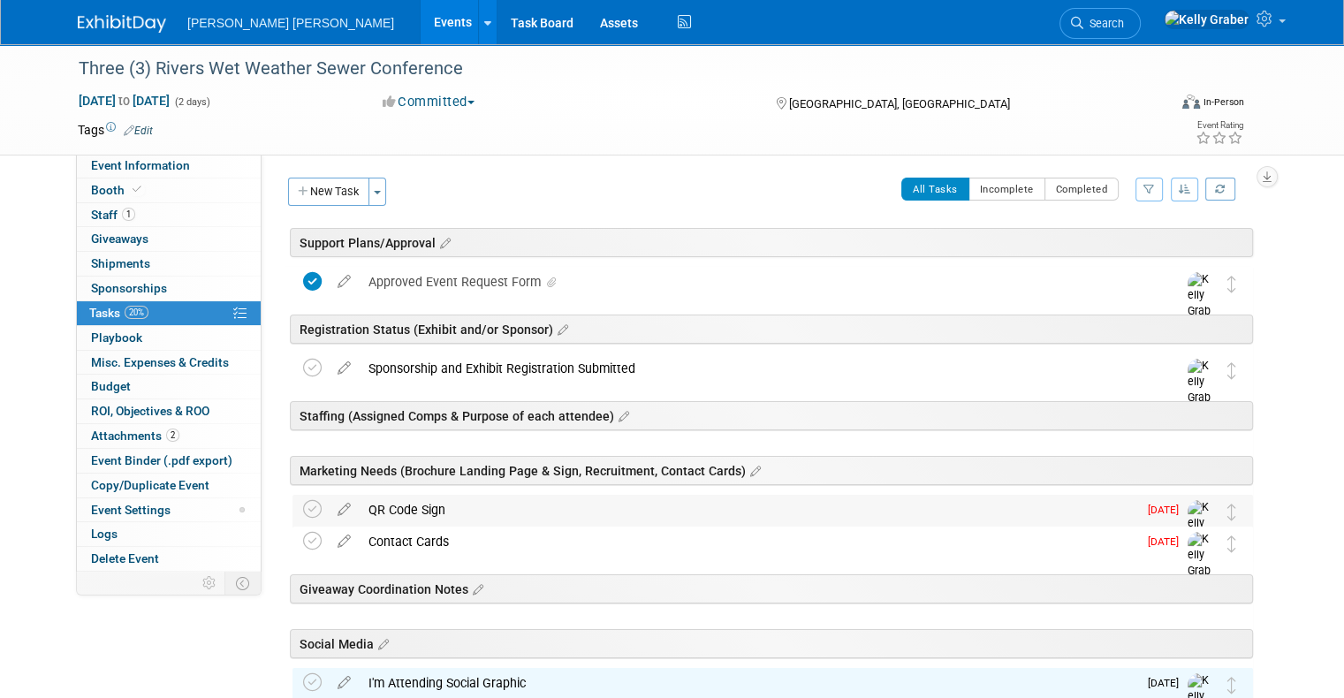
click at [412, 507] on div "QR Code Sign" at bounding box center [749, 510] width 778 height 30
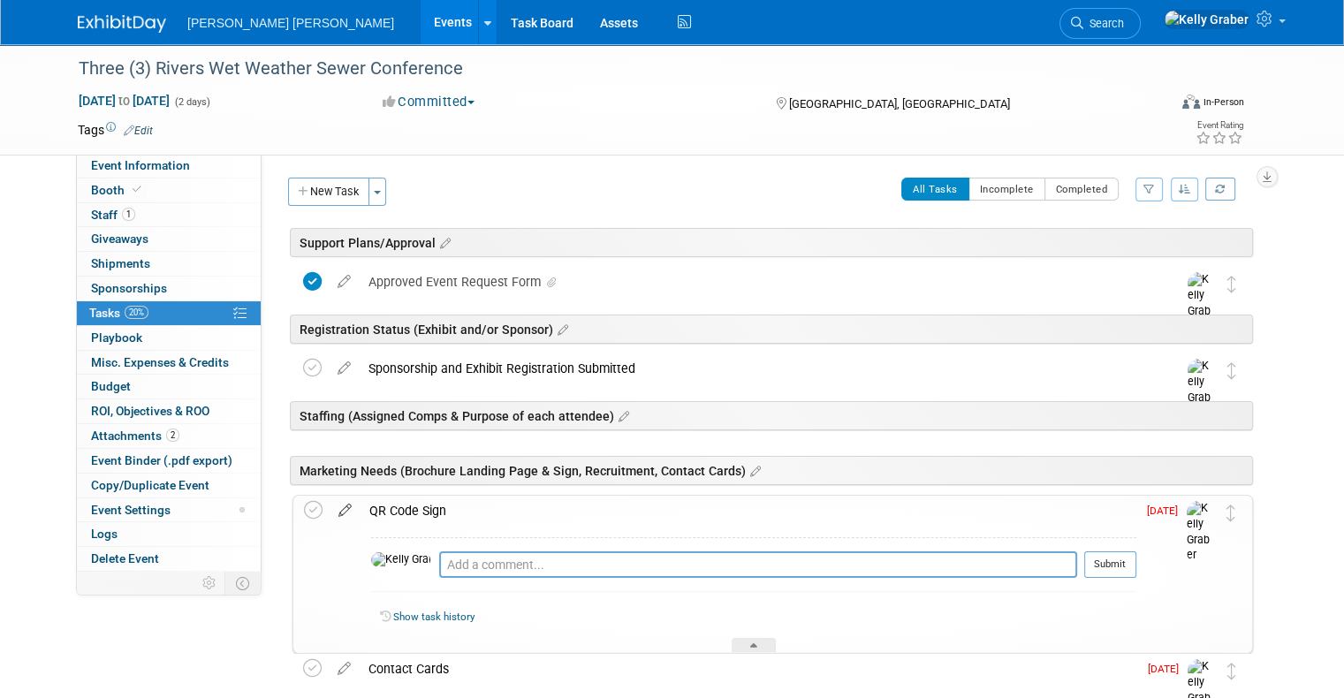
click at [330, 505] on icon at bounding box center [345, 507] width 31 height 22
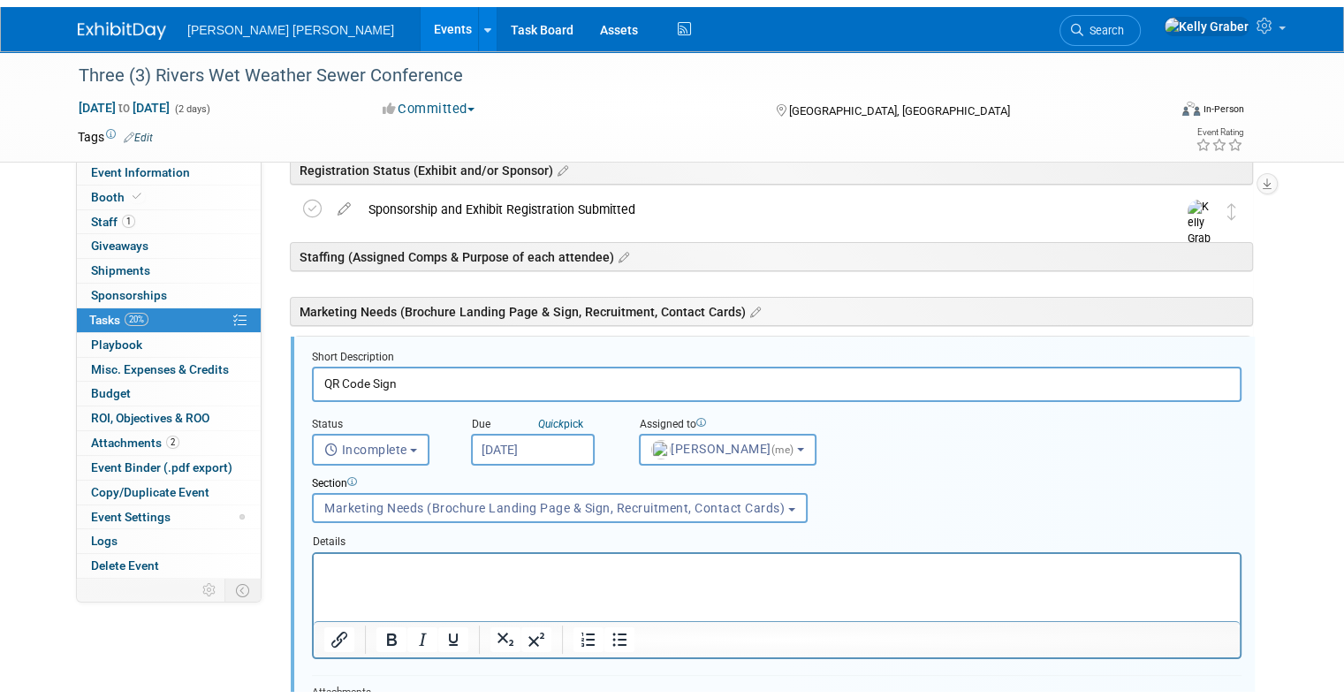
scroll to position [237, 0]
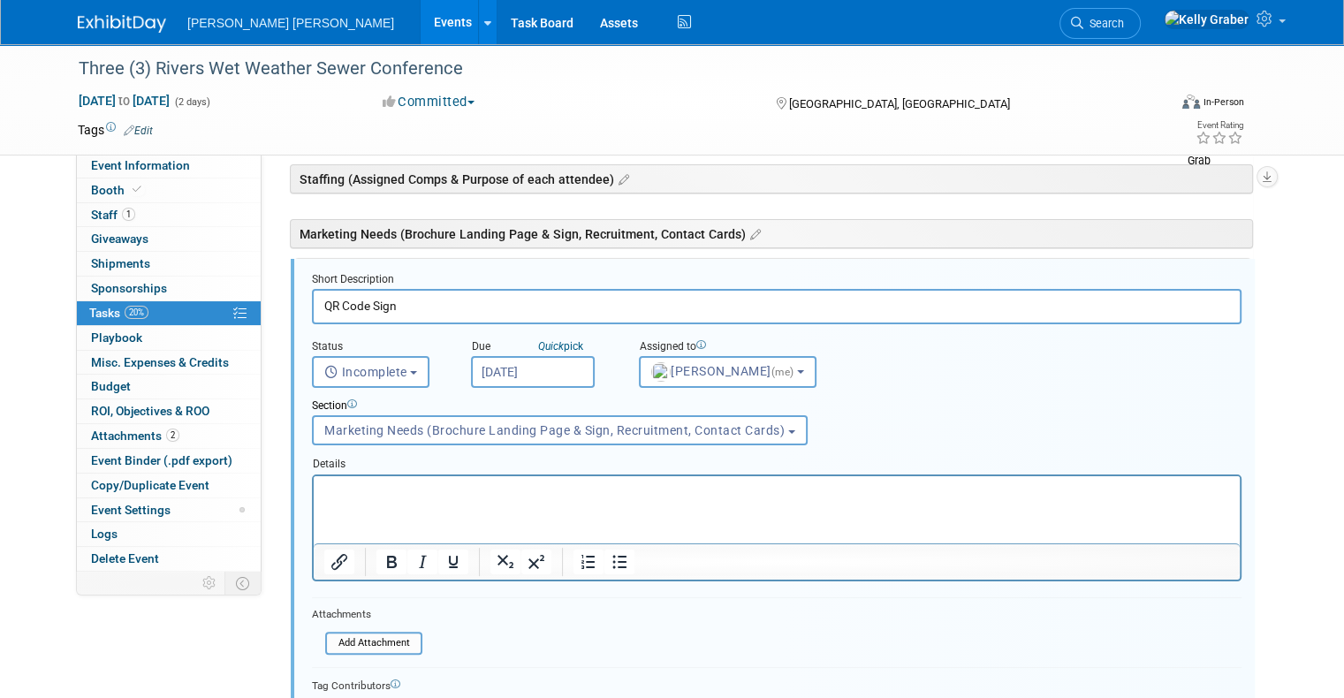
click at [484, 365] on input "Oct 11, 2025" at bounding box center [533, 372] width 124 height 32
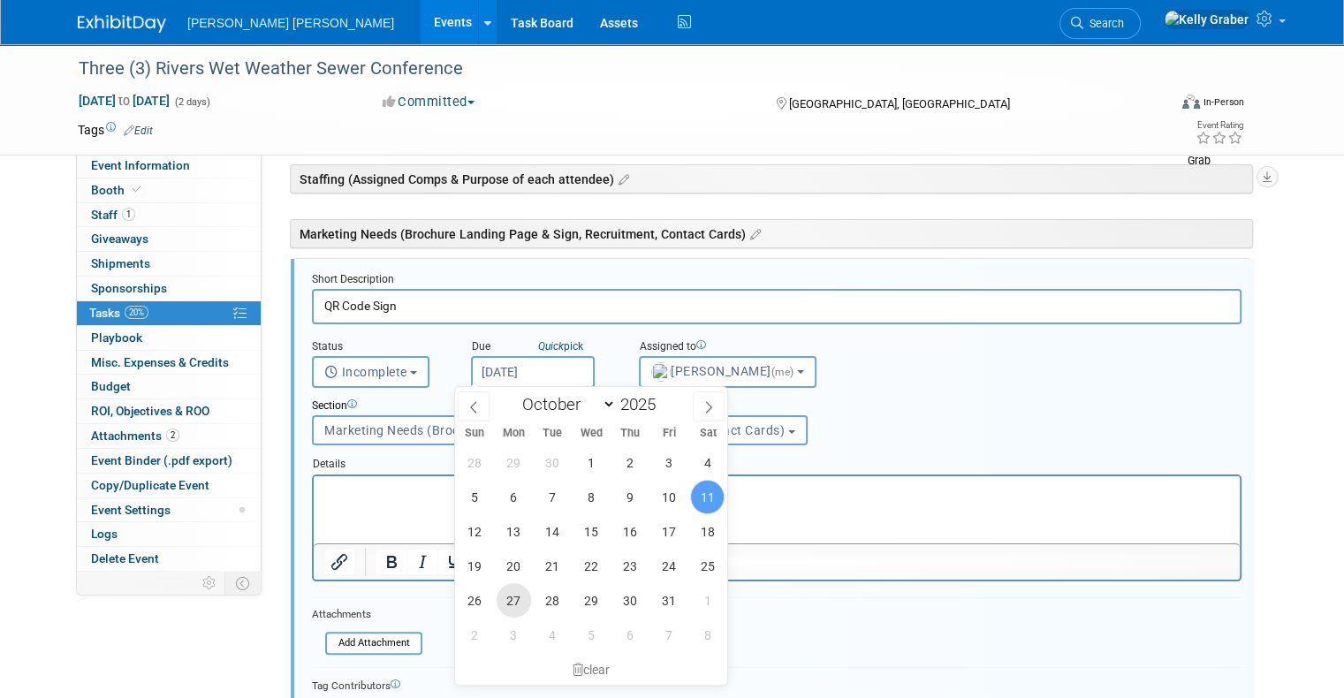
click at [510, 602] on span "27" at bounding box center [514, 600] width 34 height 34
type input "Oct 27, 2025"
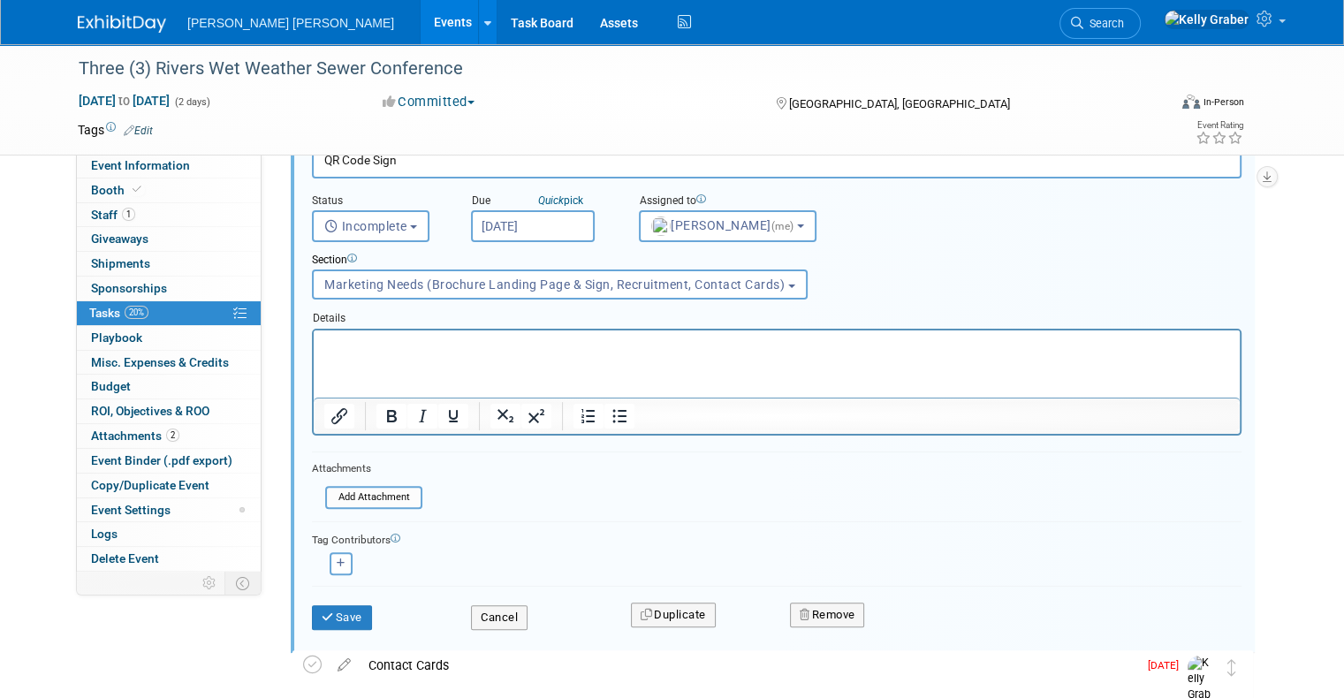
scroll to position [414, 0]
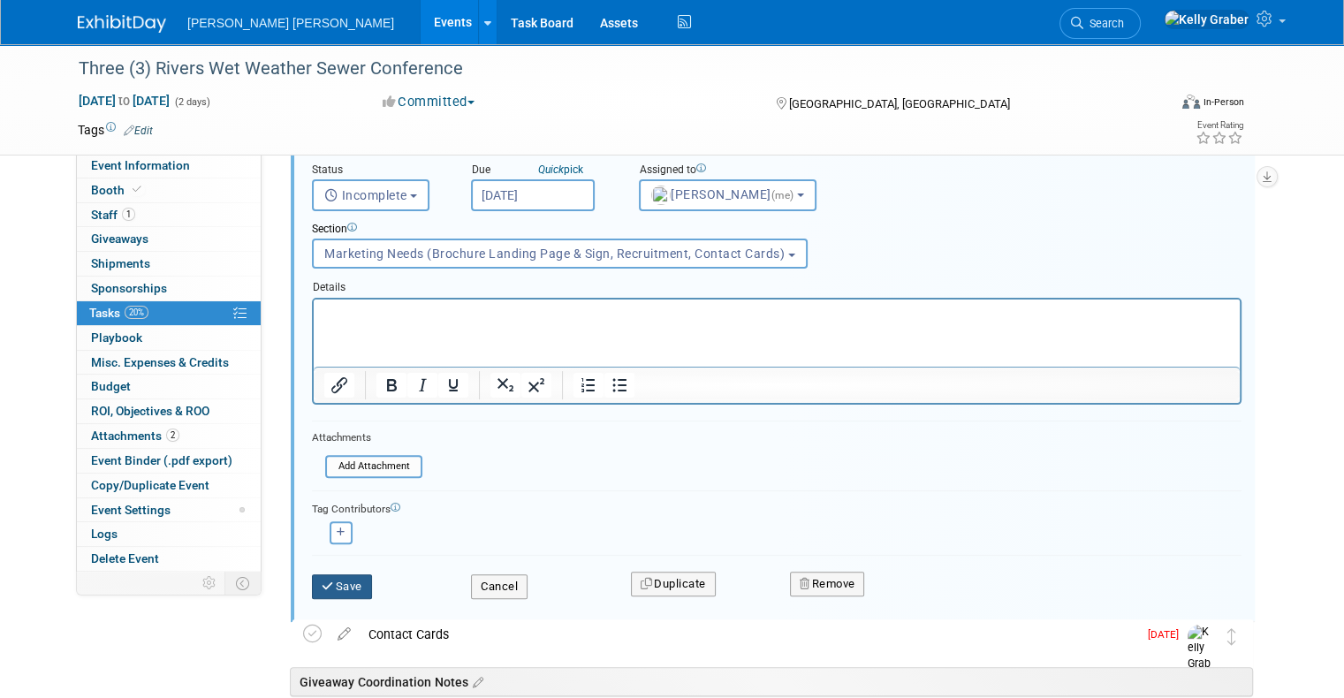
click at [338, 583] on button "Save" at bounding box center [342, 586] width 60 height 25
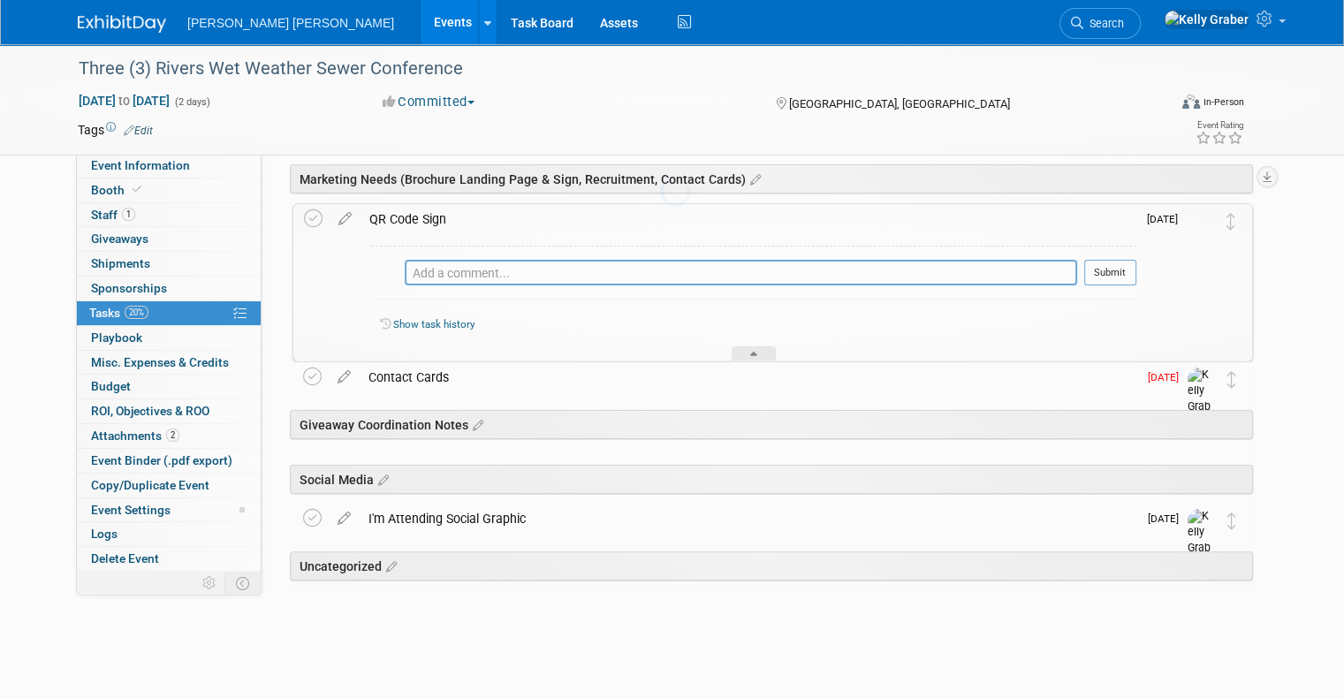
scroll to position [290, 0]
click at [754, 349] on div at bounding box center [754, 355] width 44 height 15
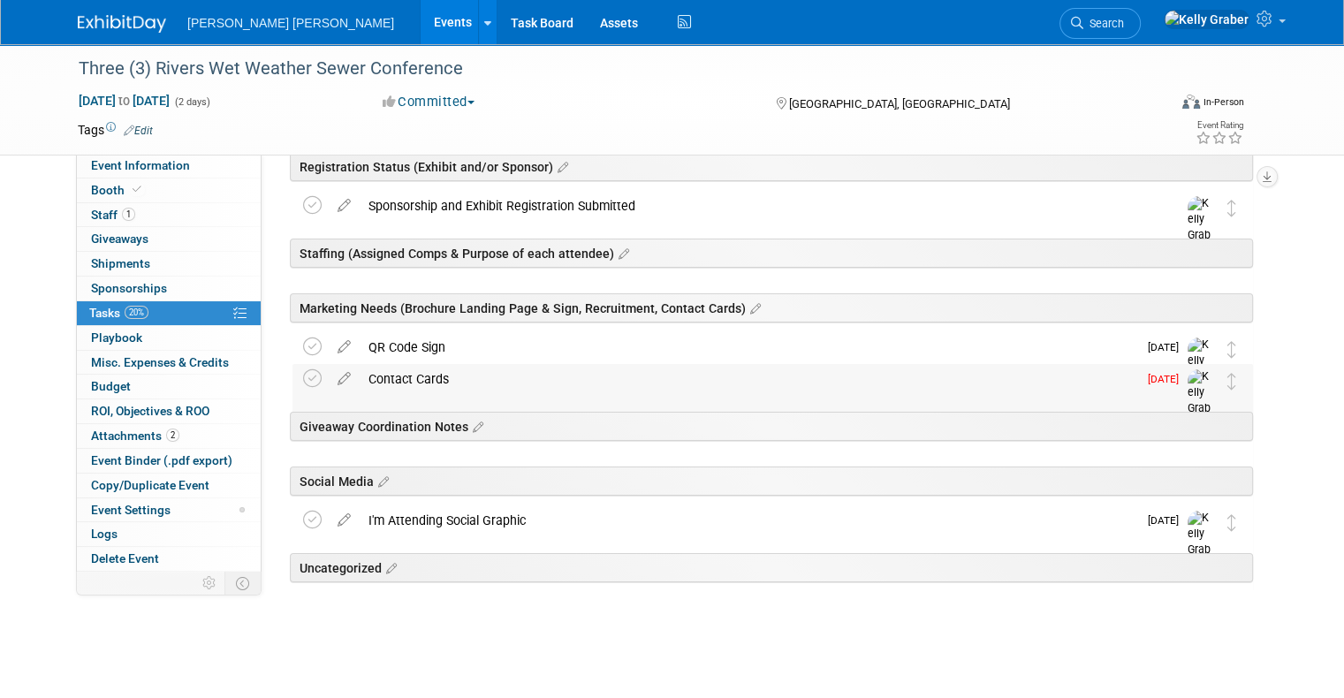
click at [401, 371] on div "Contact Cards" at bounding box center [749, 379] width 778 height 30
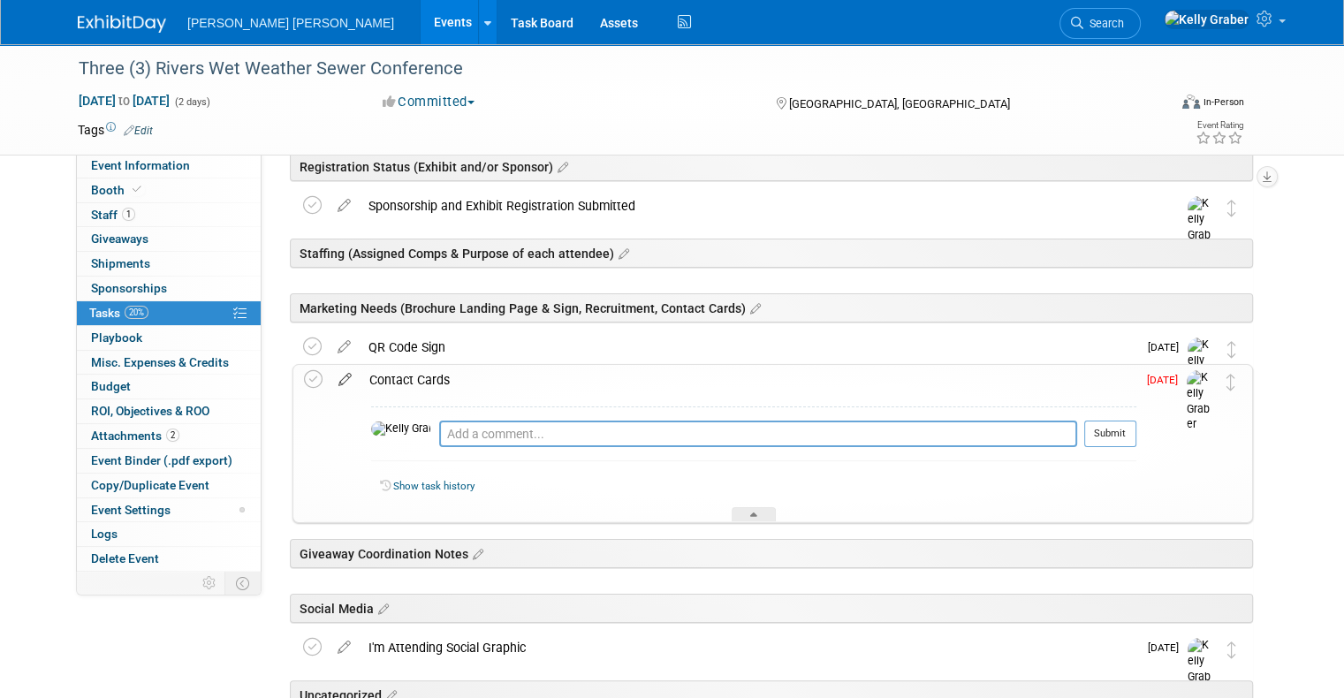
click at [330, 380] on icon at bounding box center [345, 376] width 31 height 22
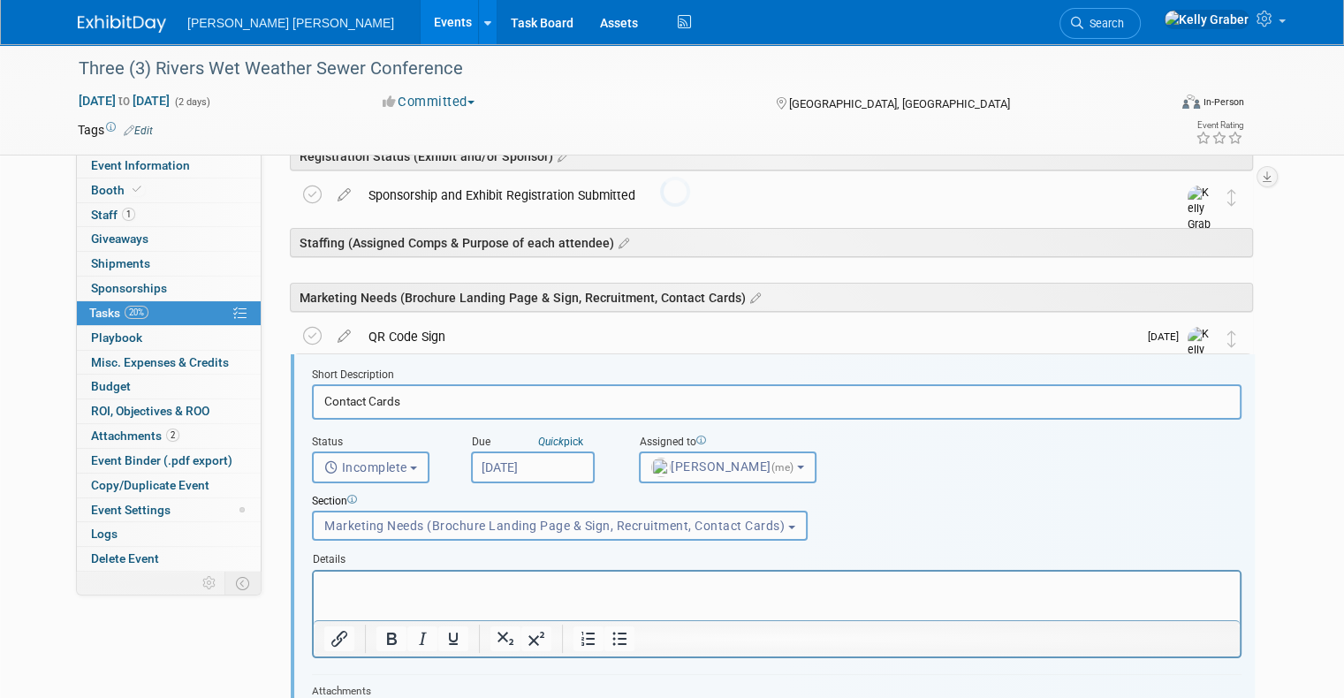
scroll to position [269, 0]
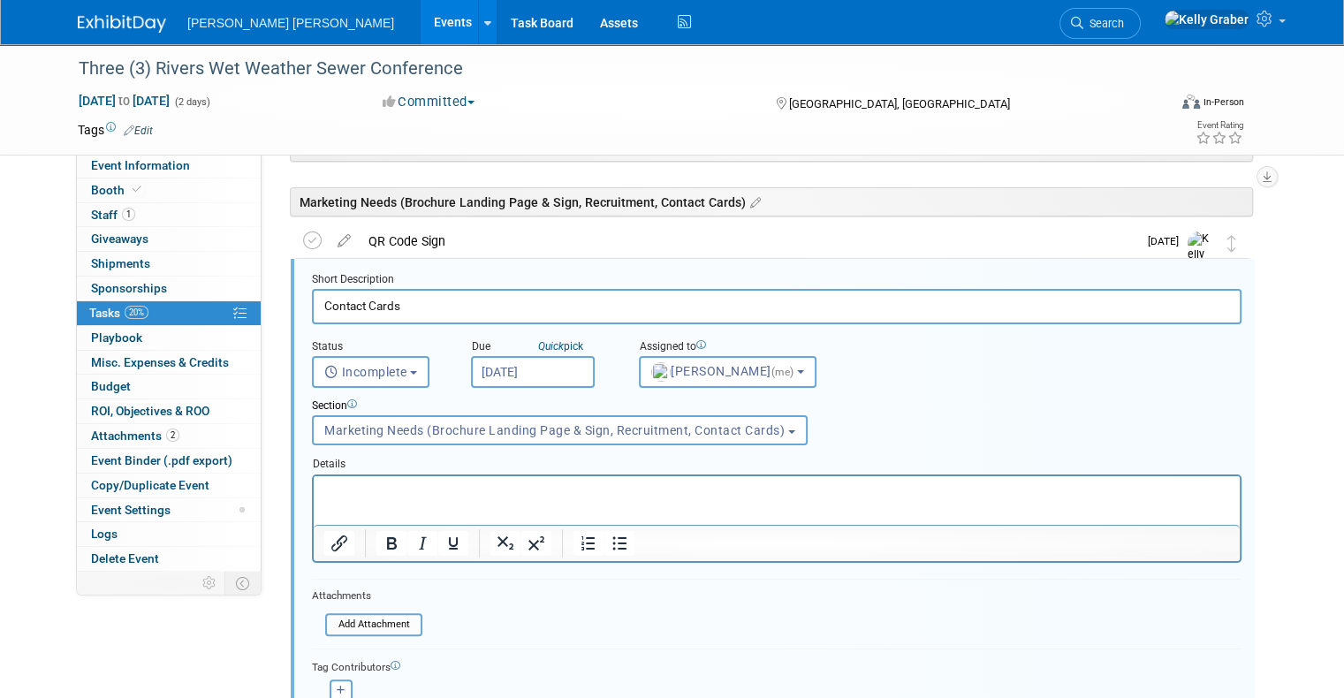
click at [518, 373] on input "Oct 11, 2025" at bounding box center [533, 372] width 124 height 32
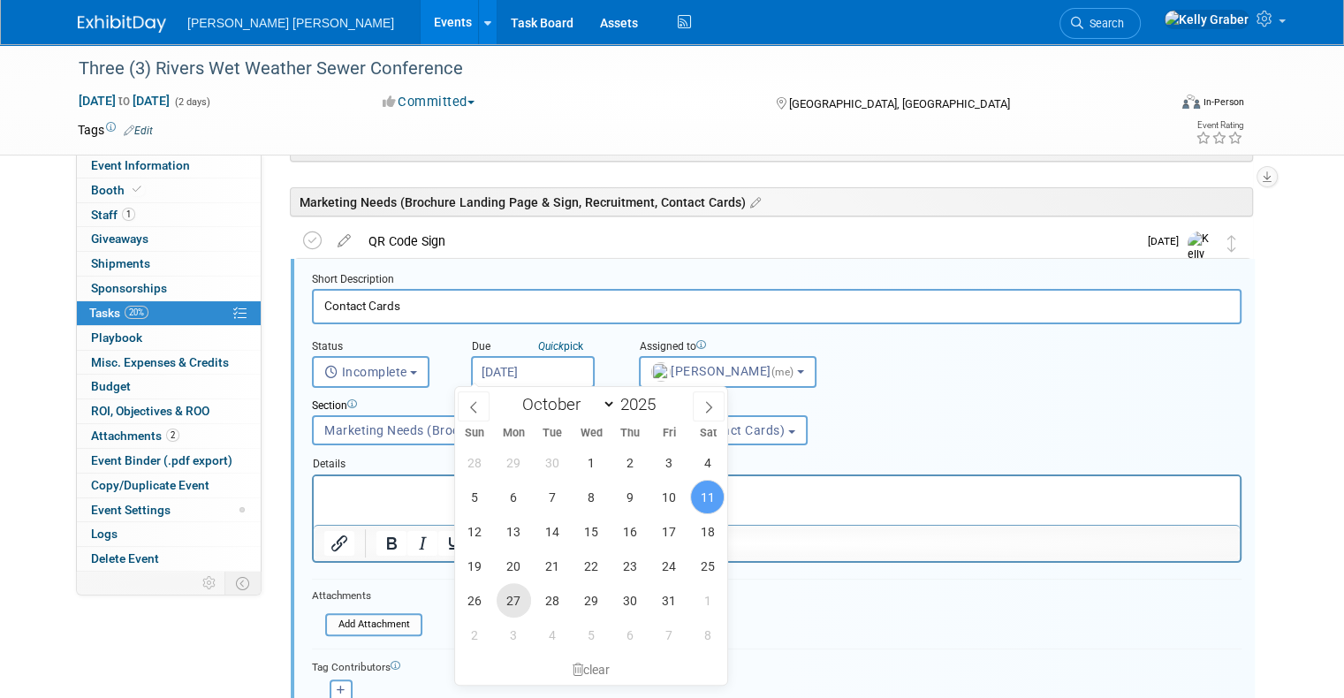
click at [502, 602] on span "27" at bounding box center [514, 600] width 34 height 34
type input "Oct 27, 2025"
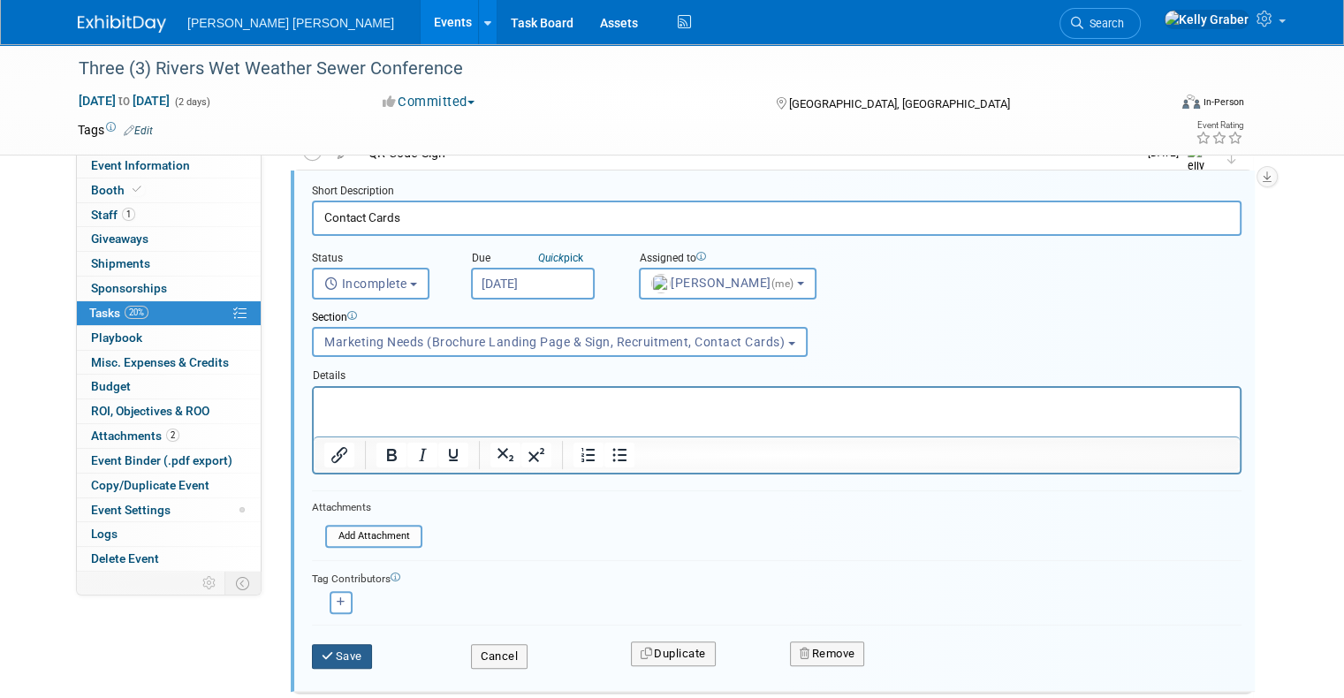
click at [333, 656] on button "Save" at bounding box center [342, 656] width 60 height 25
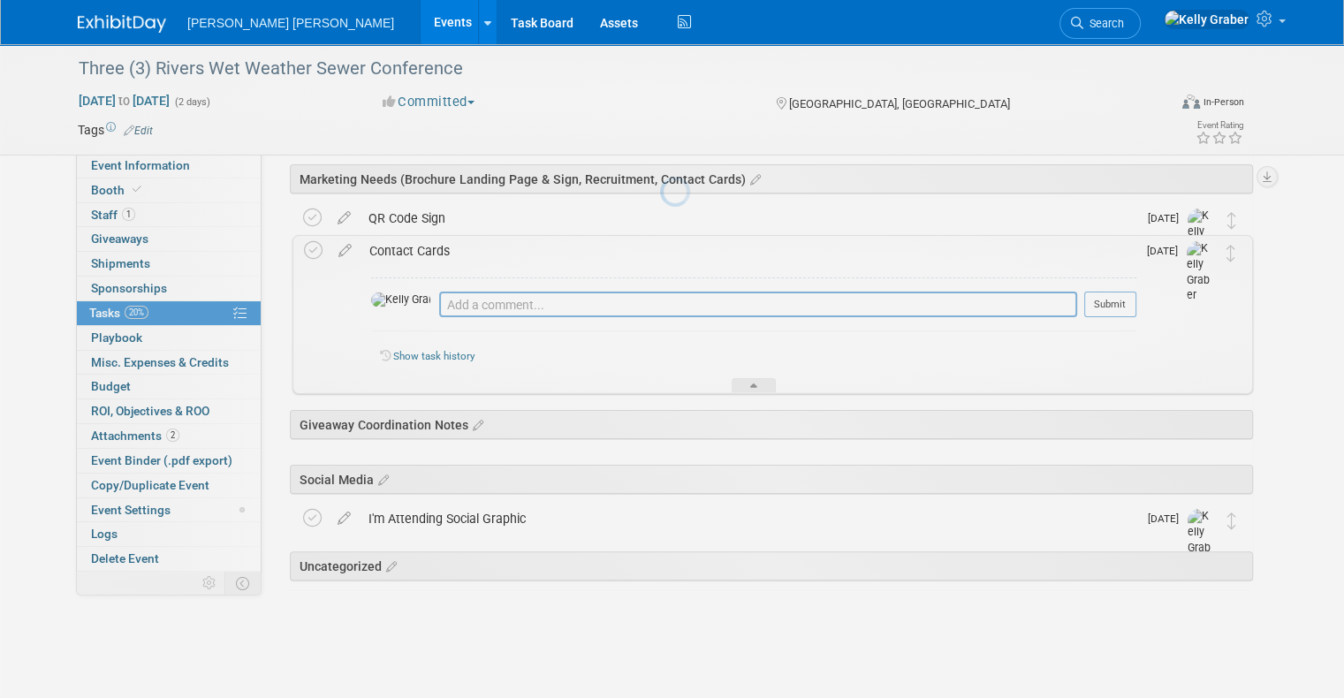
scroll to position [290, 0]
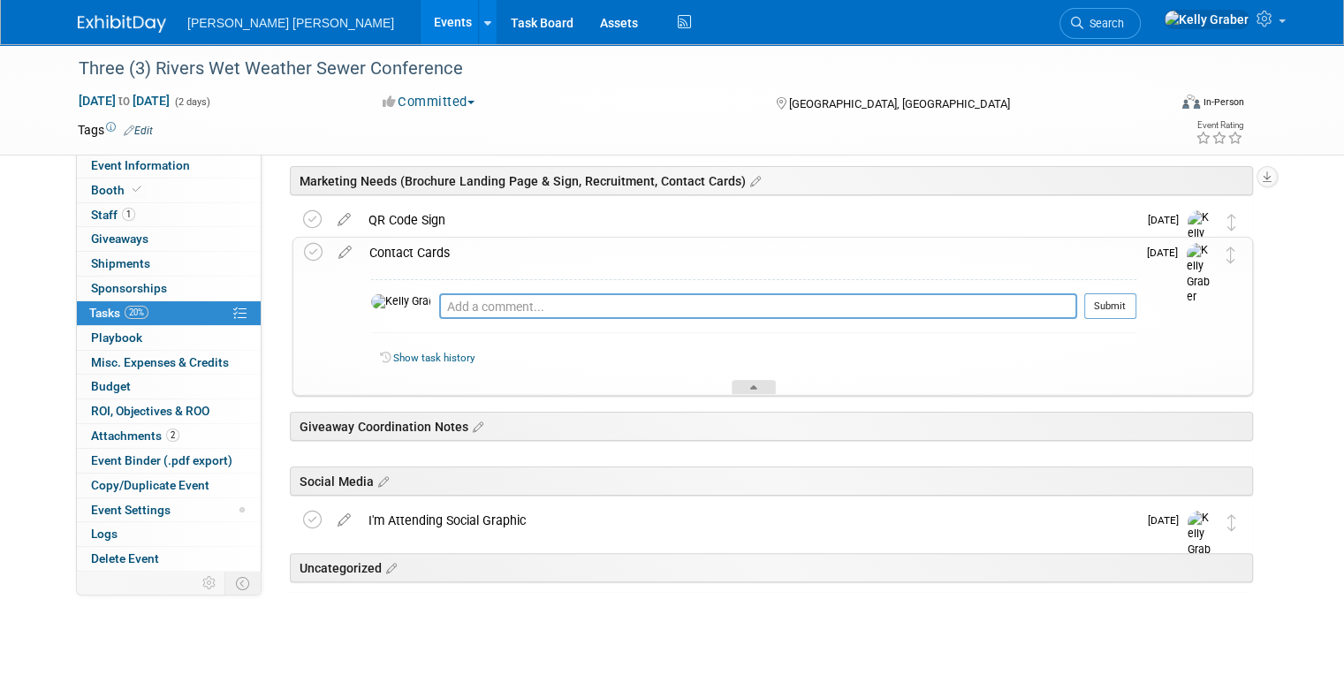
click at [752, 387] on icon at bounding box center [753, 390] width 7 height 11
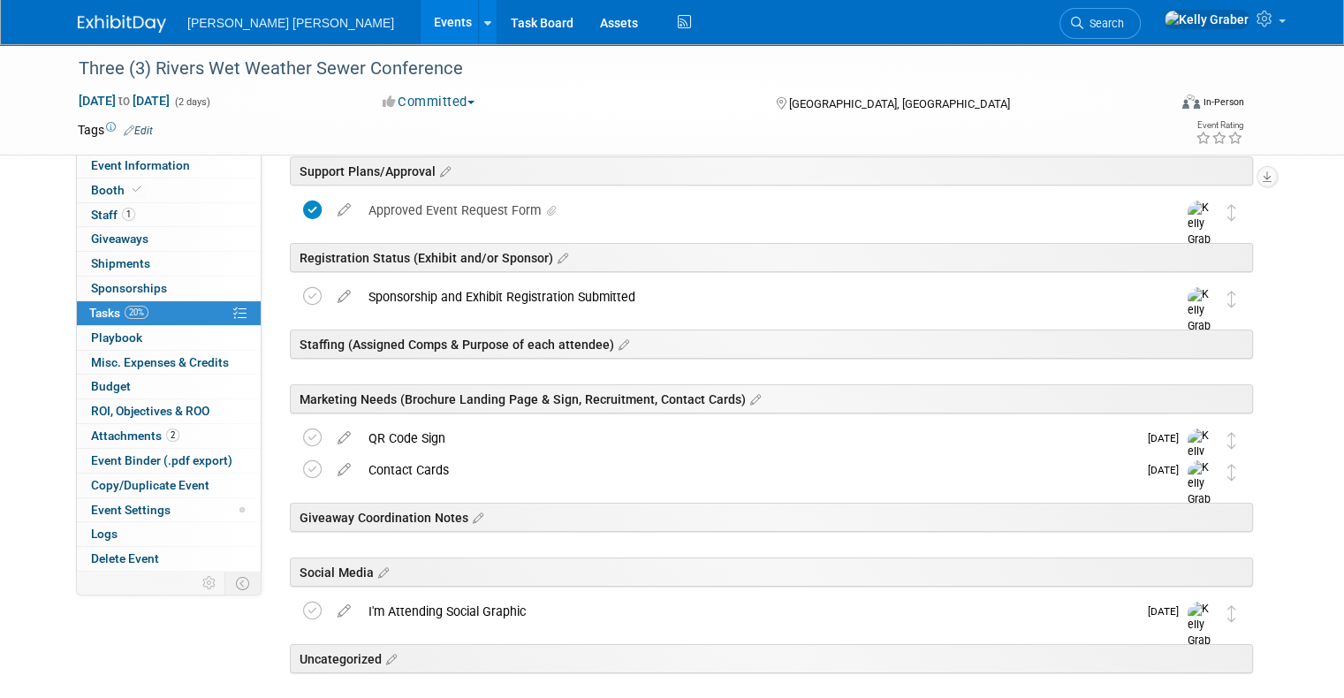
scroll to position [0, 0]
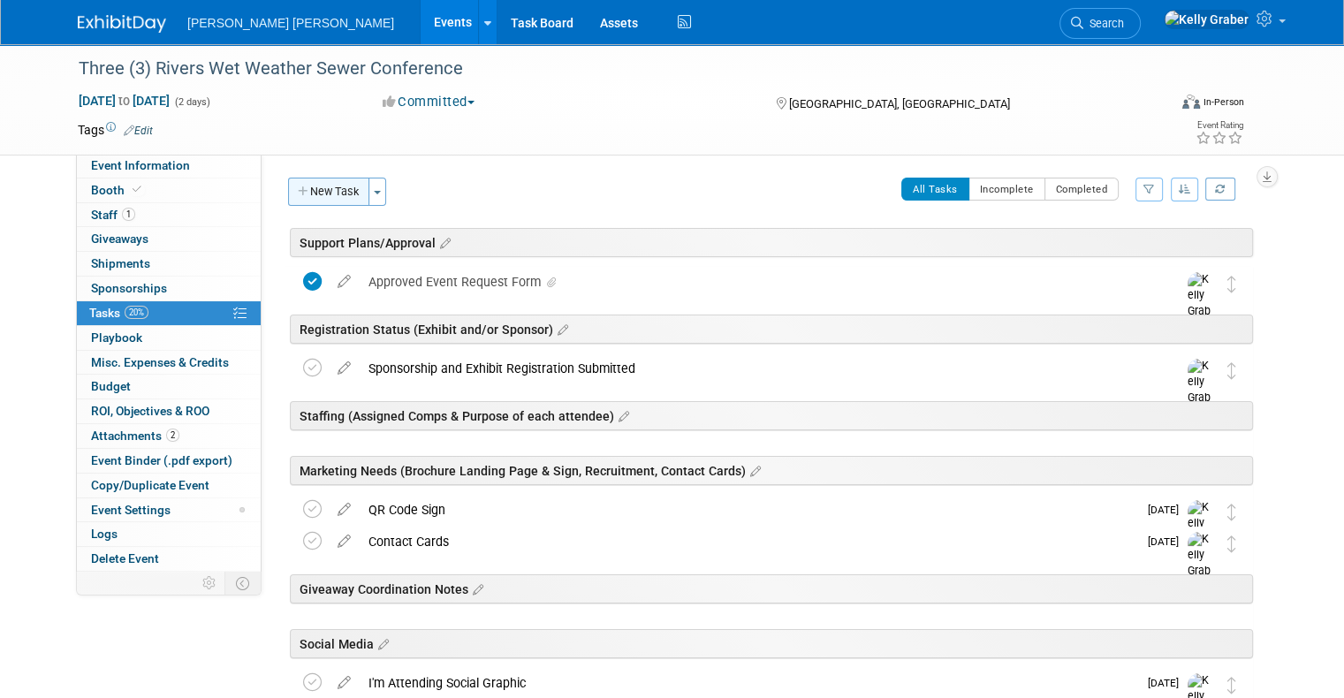
click at [317, 186] on button "New Task" at bounding box center [328, 192] width 81 height 28
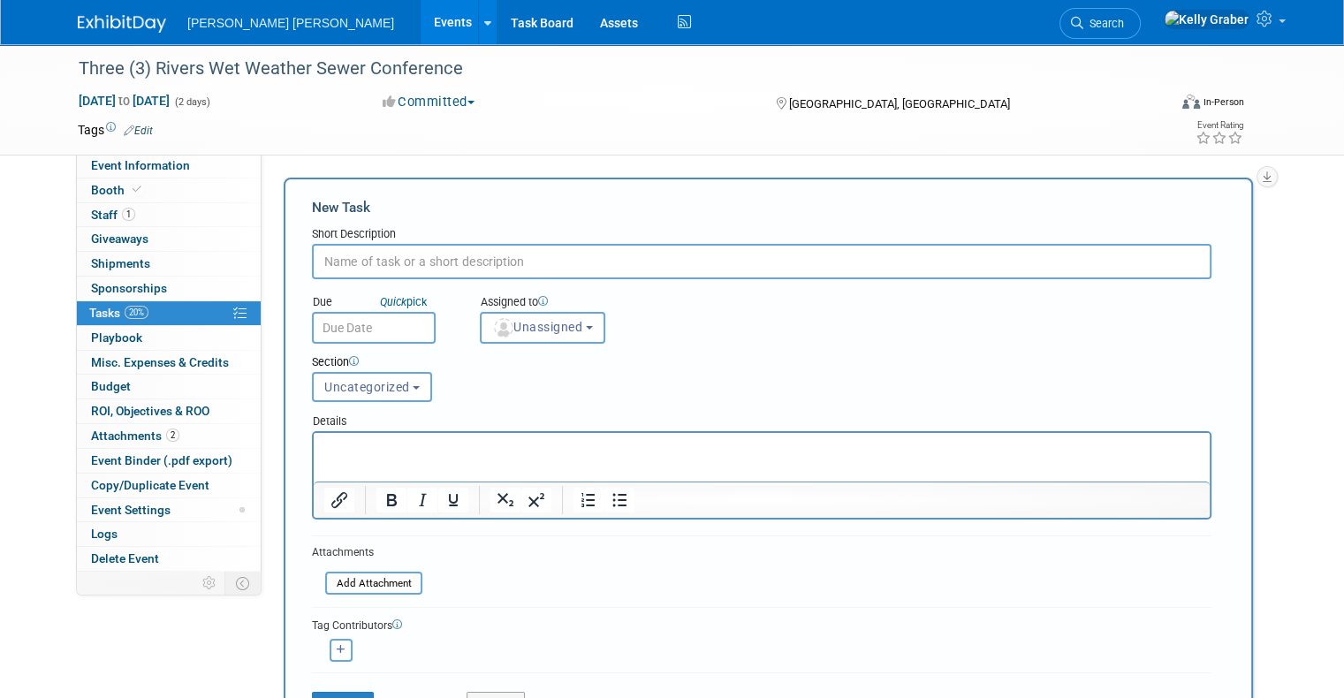
click at [368, 262] on input "text" at bounding box center [762, 261] width 900 height 35
type input "AIA Order"
click at [375, 325] on input "text" at bounding box center [374, 328] width 124 height 32
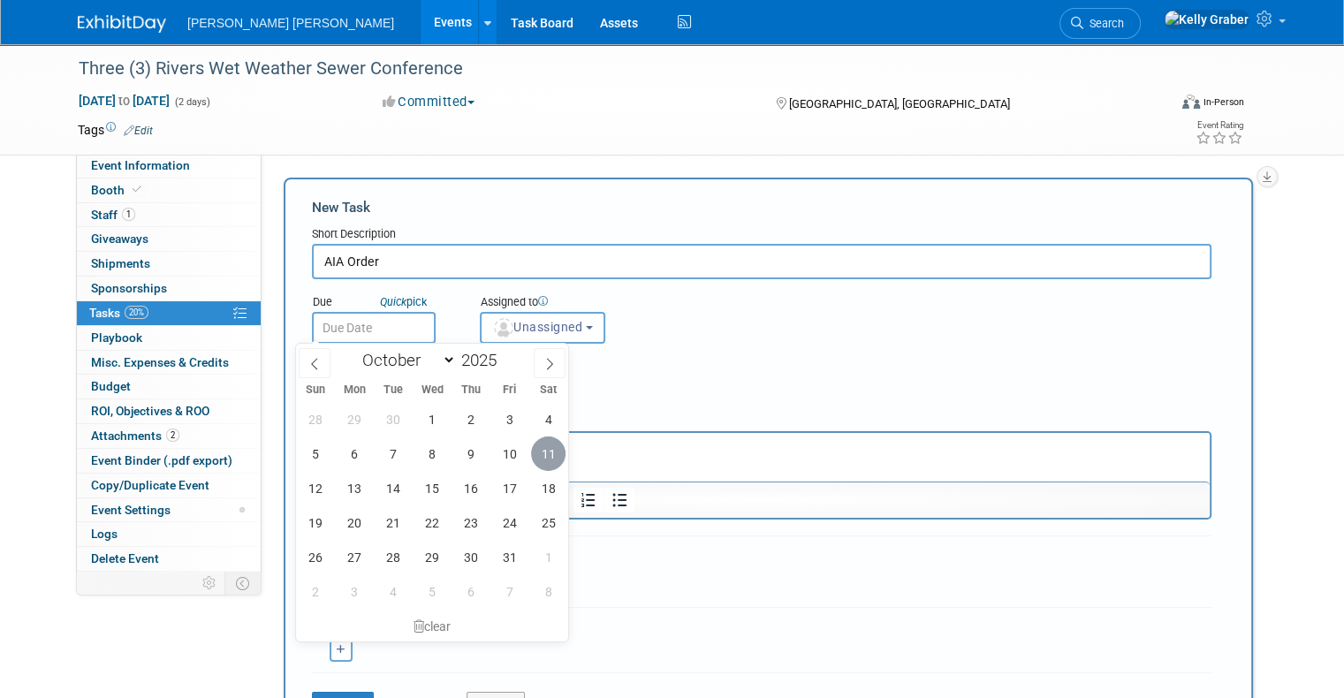
click at [551, 450] on span "11" at bounding box center [548, 454] width 34 height 34
type input "Oct 11, 2025"
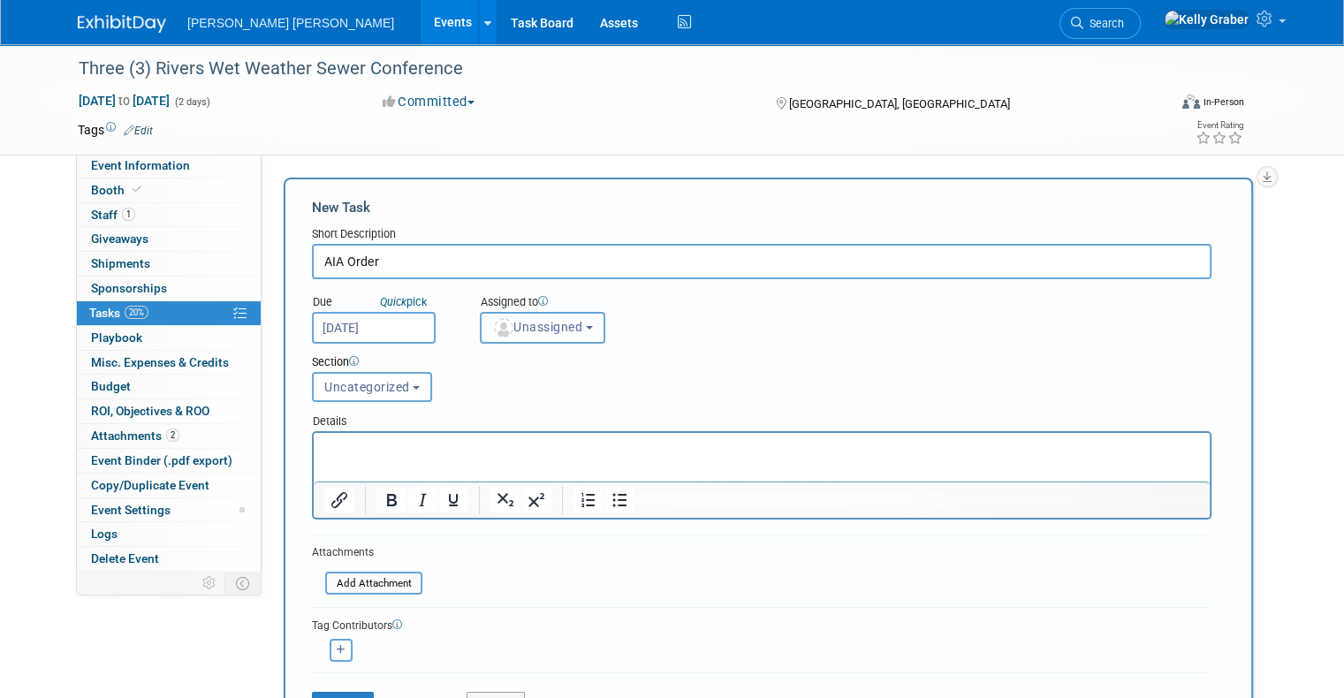
click at [525, 331] on span "Unassigned" at bounding box center [537, 327] width 90 height 14
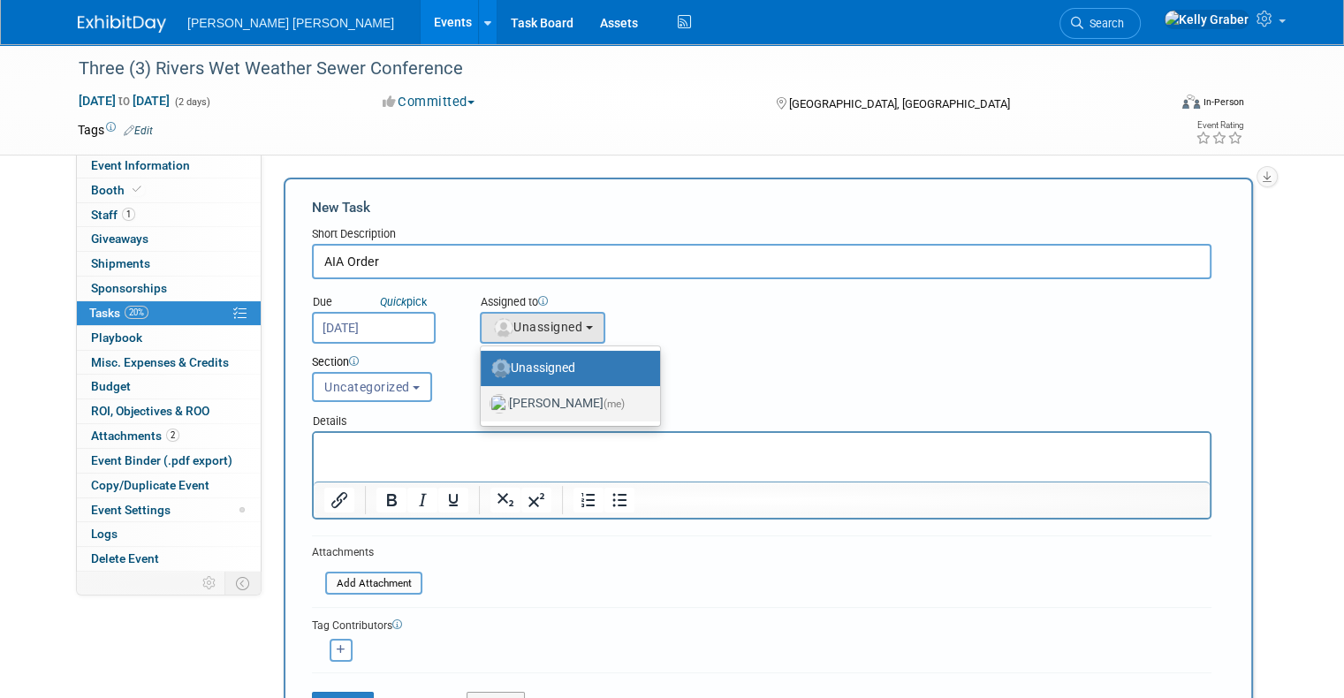
click at [526, 399] on label "Kelly Graber (me)" at bounding box center [566, 404] width 153 height 28
click at [483, 399] on input "Kelly Graber (me)" at bounding box center [477, 401] width 11 height 11
select select "ec37184c-c01f-4f21-939d-fe7fd02e2e7e"
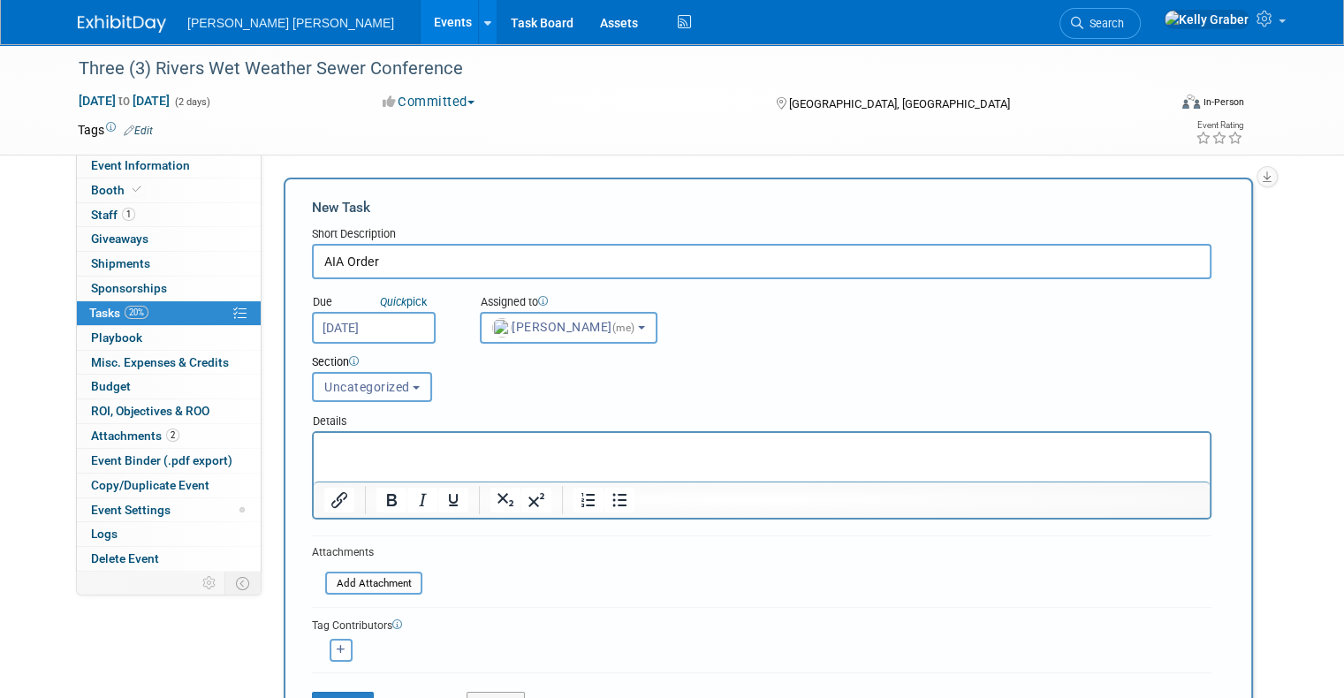
click at [370, 387] on span "Uncategorized" at bounding box center [367, 387] width 86 height 14
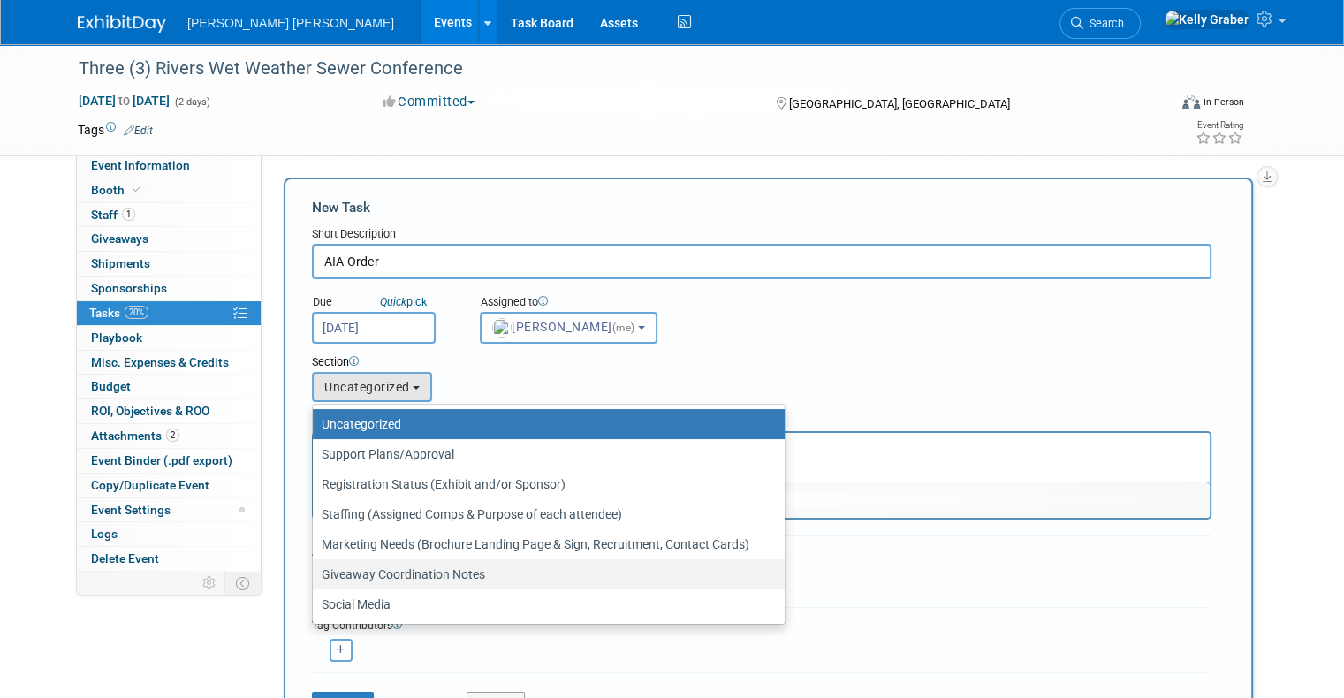
click at [374, 570] on label "Giveaway Coordination Notes" at bounding box center [544, 574] width 445 height 23
click at [315, 570] on input "Giveaway Coordination Notes" at bounding box center [309, 574] width 11 height 11
select select "11274364"
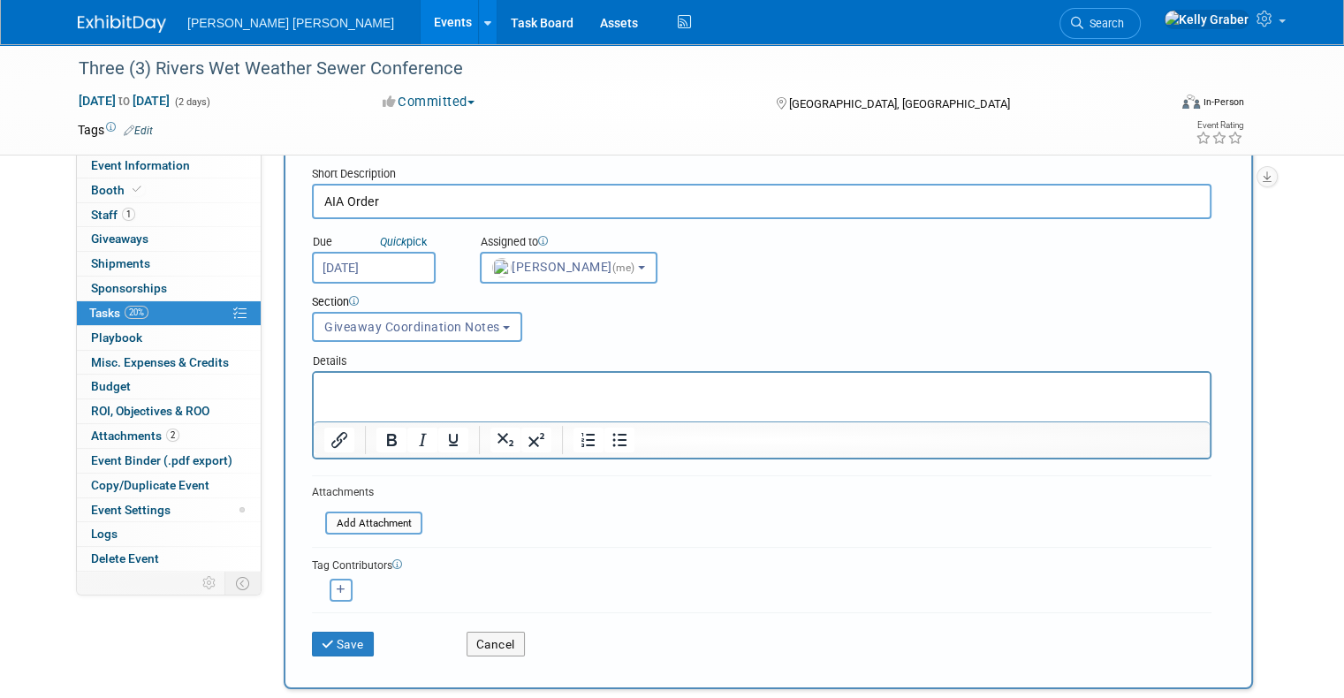
scroll to position [177, 0]
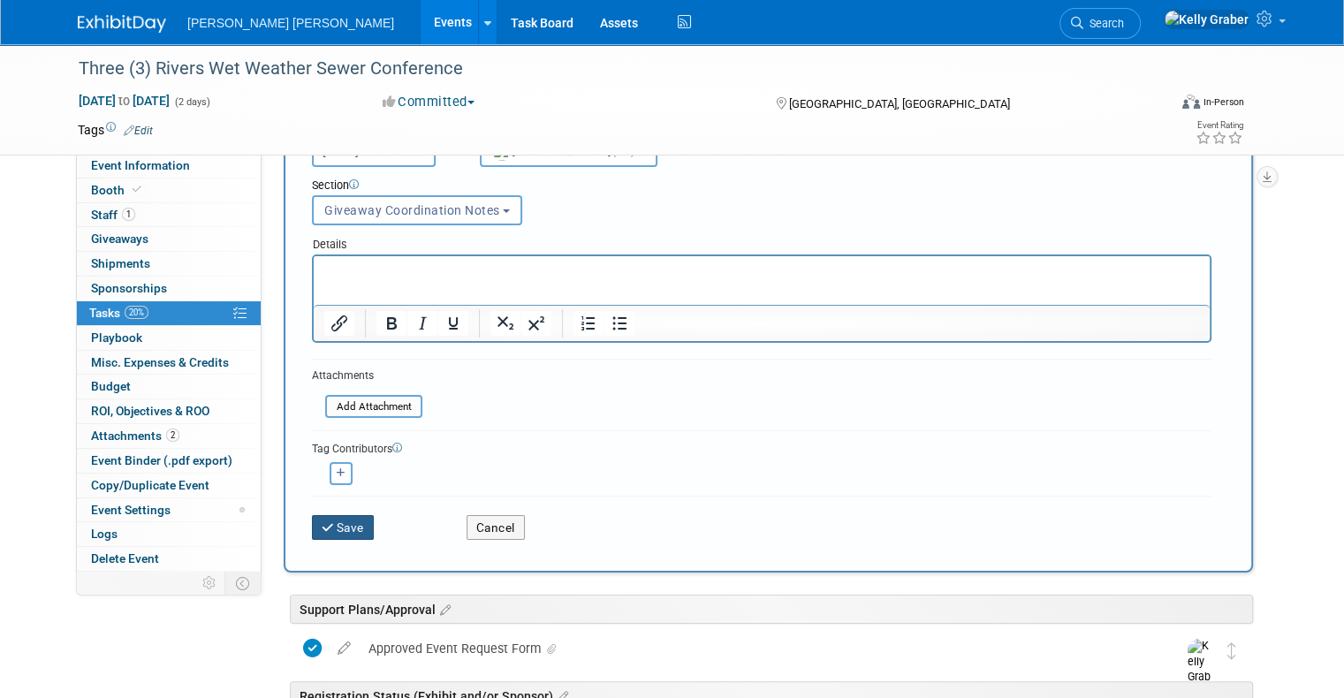
click at [337, 528] on button "Save" at bounding box center [343, 527] width 62 height 25
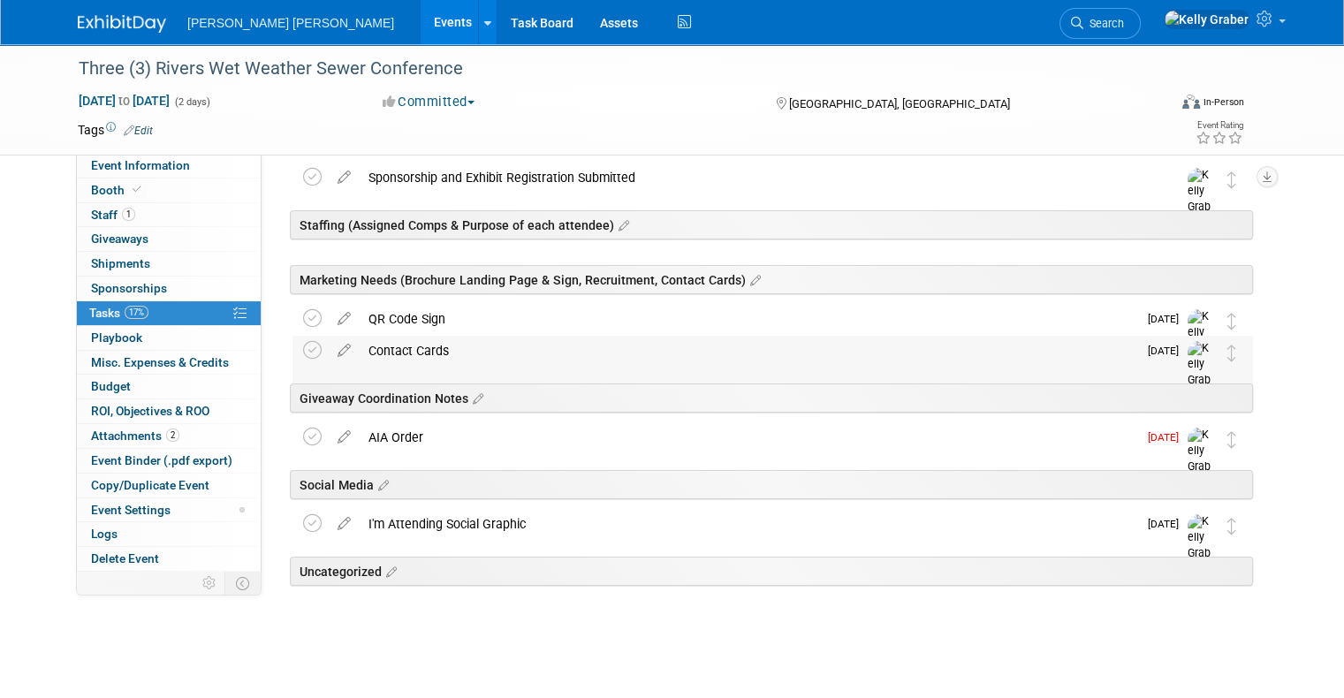
scroll to position [194, 0]
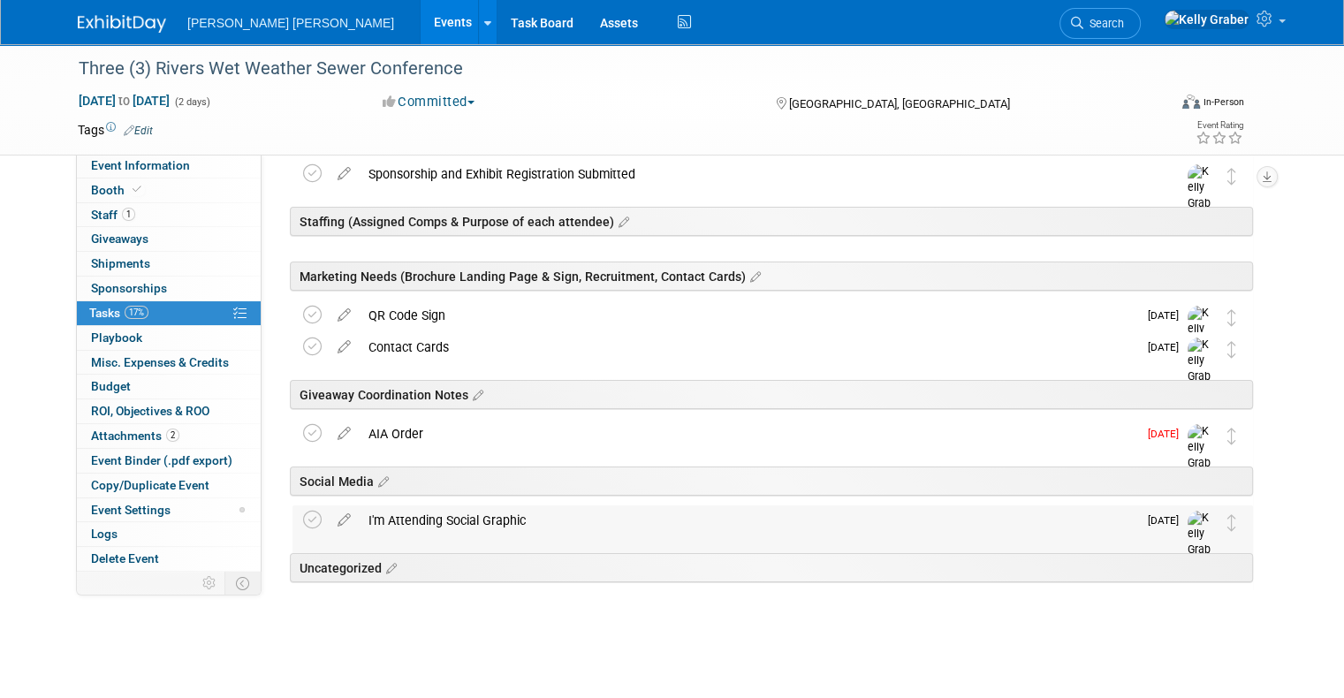
click at [523, 518] on div "I'm Attending Social Graphic" at bounding box center [749, 520] width 778 height 30
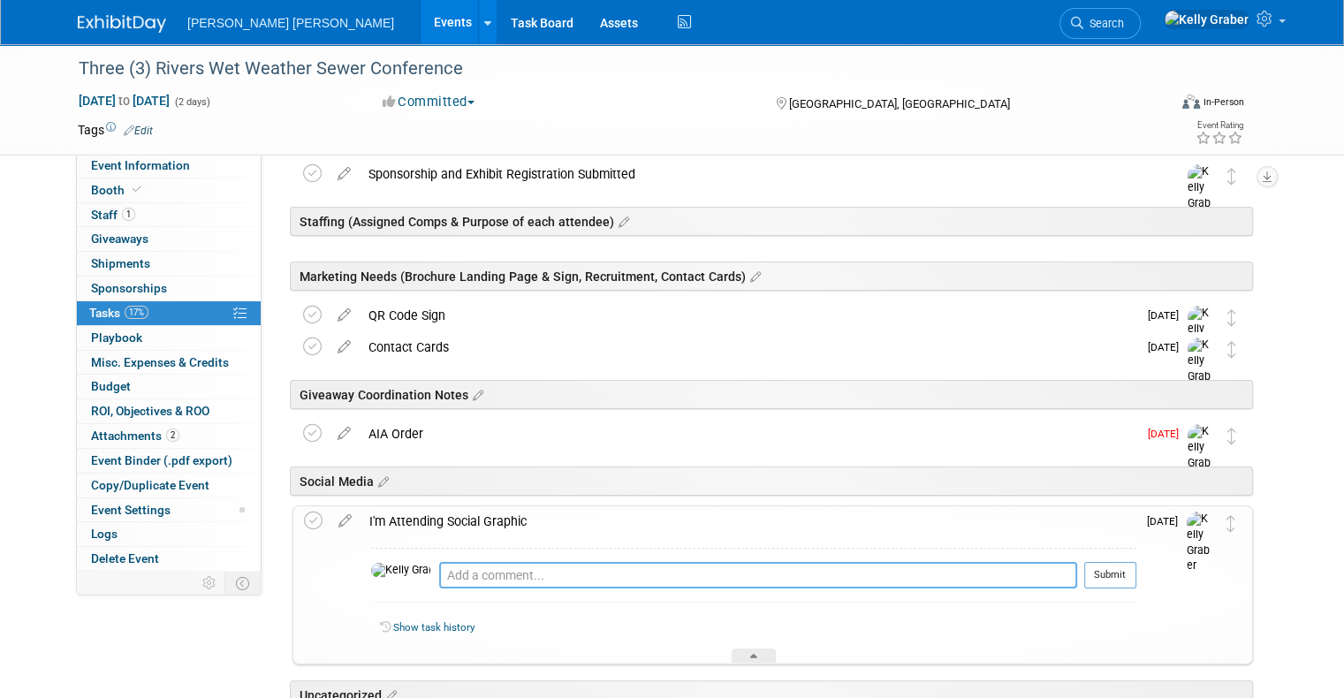
click at [517, 571] on textarea at bounding box center [758, 575] width 638 height 27
type textarea "3"
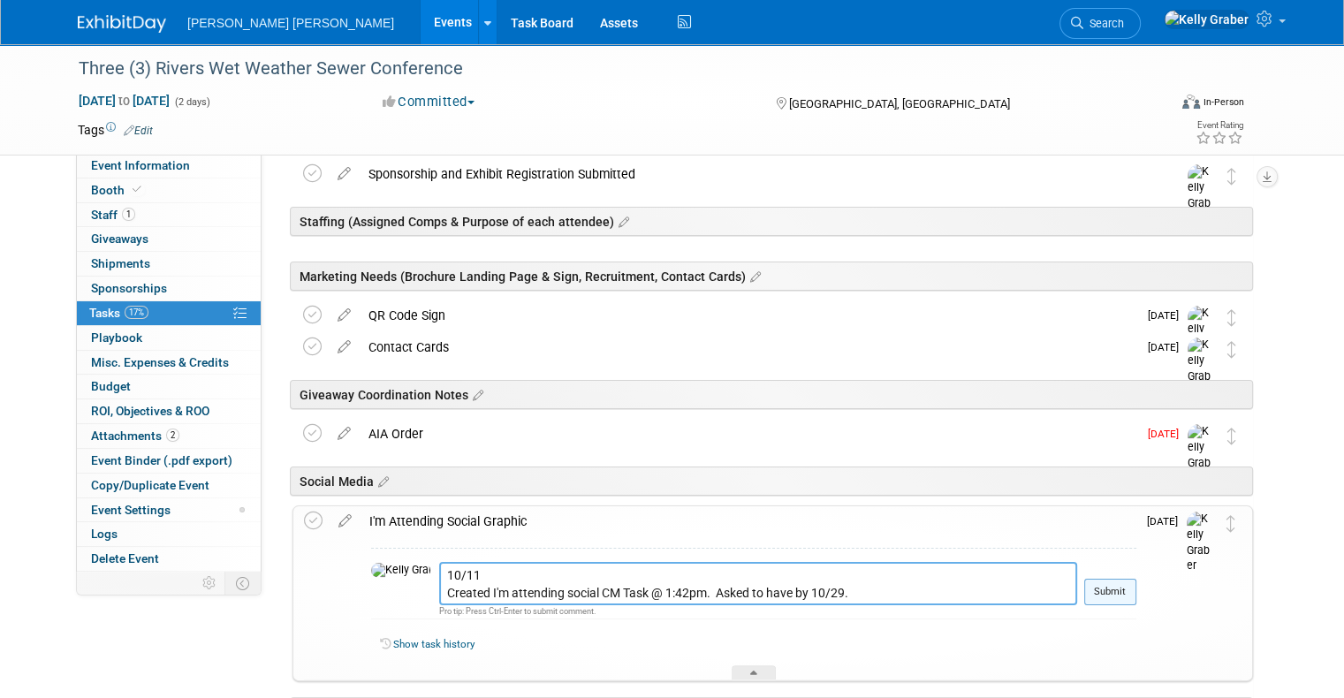
type textarea "10/11 Created I'm attending social CM Task @ 1:42pm. Asked to have by 10/29."
click at [1125, 589] on button "Submit" at bounding box center [1110, 592] width 52 height 27
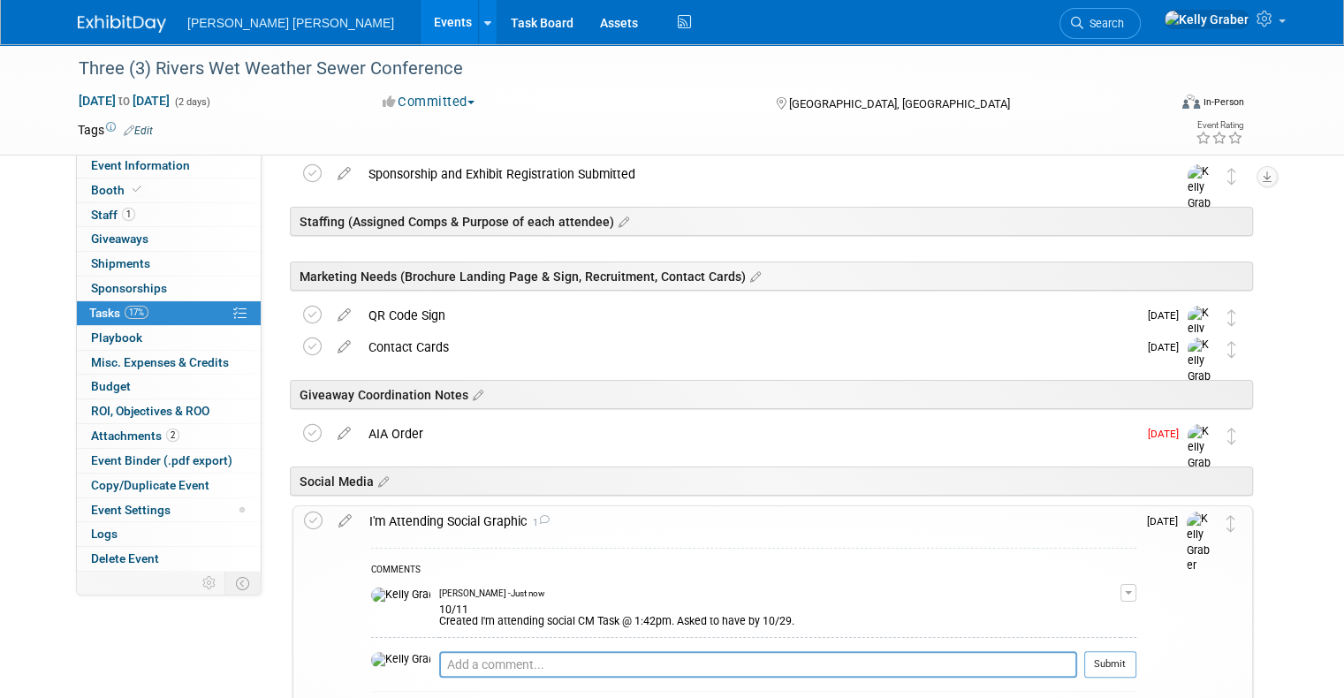
scroll to position [106, 0]
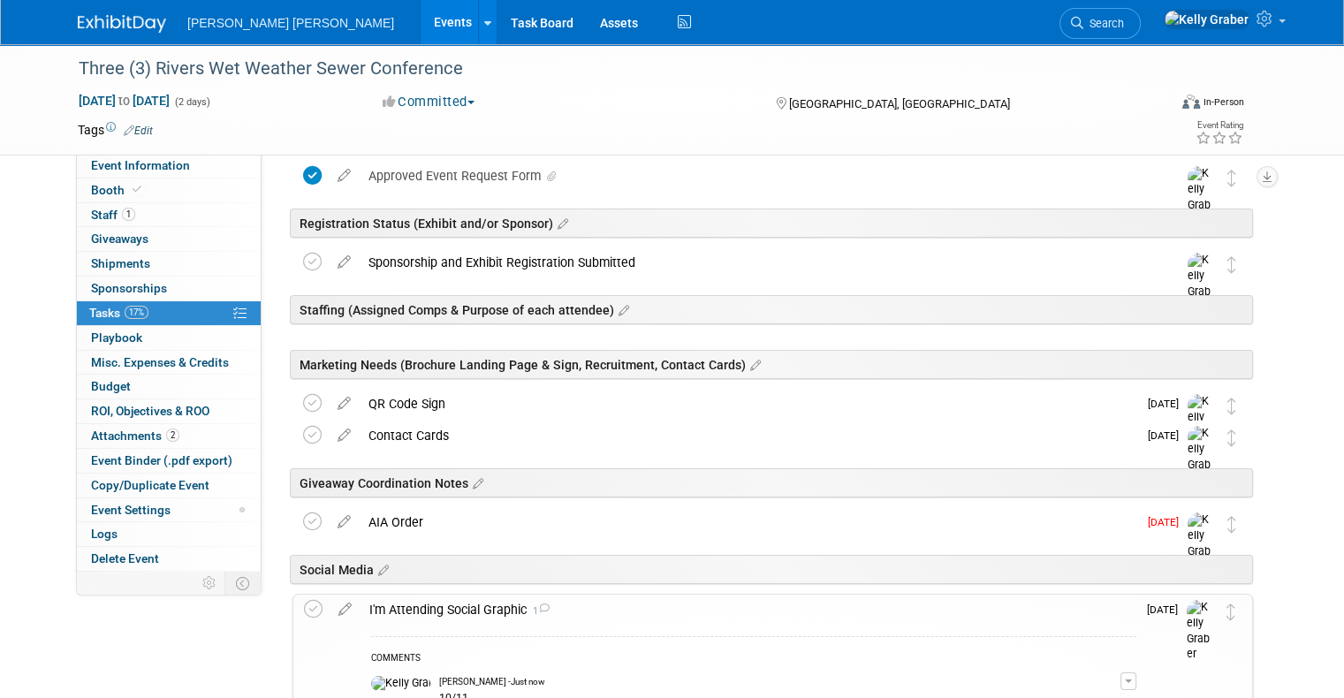
click at [560, 521] on div "AIA Order" at bounding box center [749, 522] width 778 height 30
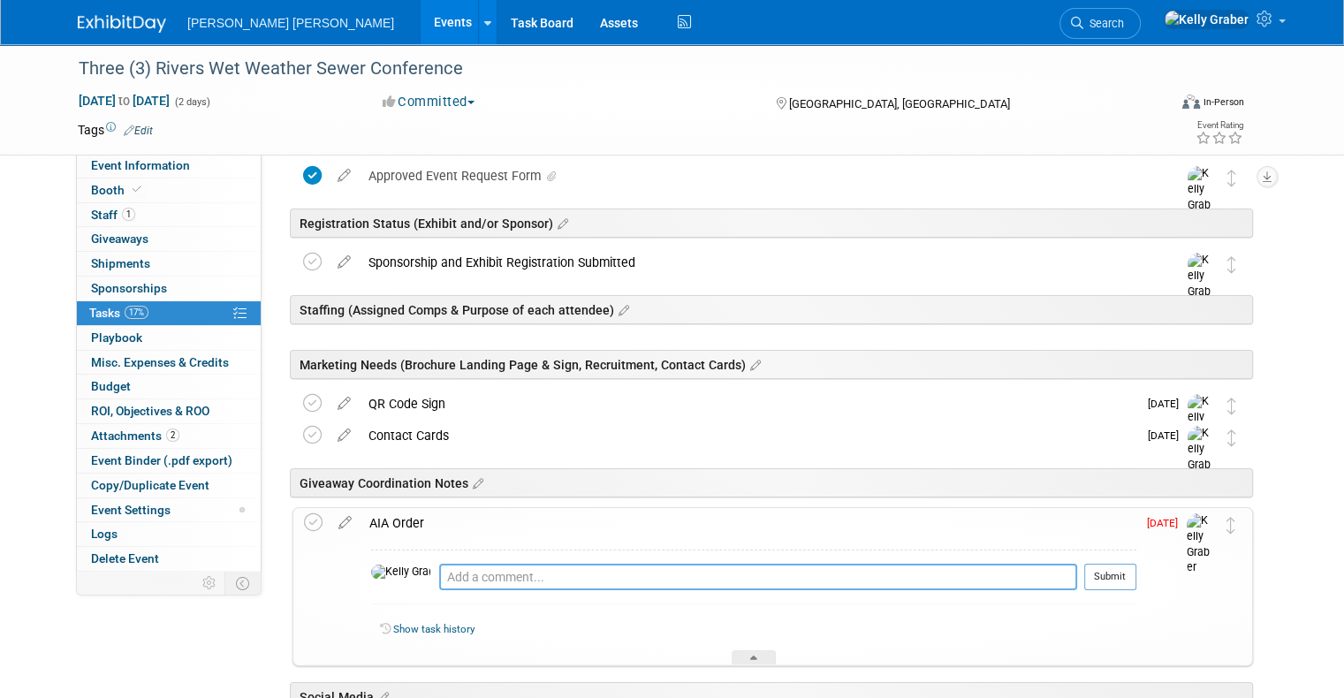
click at [541, 564] on textarea at bounding box center [758, 577] width 638 height 27
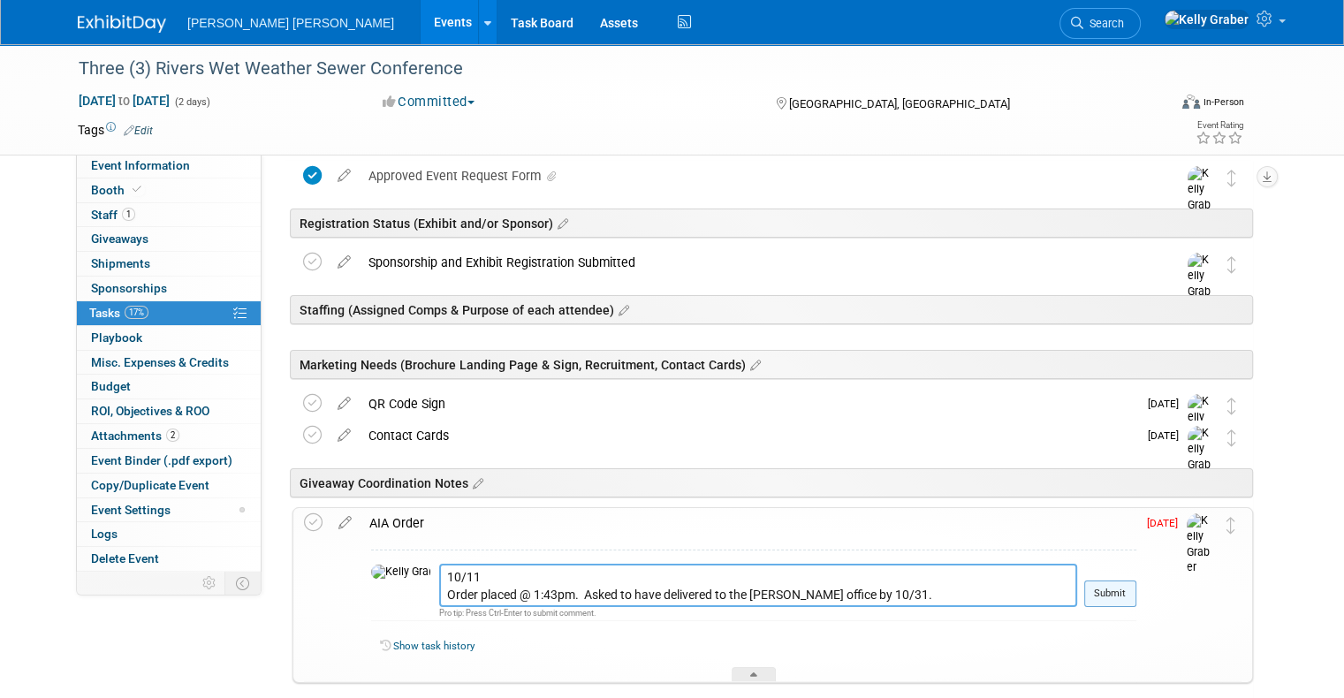
type textarea "10/11 Order placed @ 1:43pm. Asked to have delivered to the Pitts office by 10/…"
click at [1126, 599] on button "Submit" at bounding box center [1110, 594] width 52 height 27
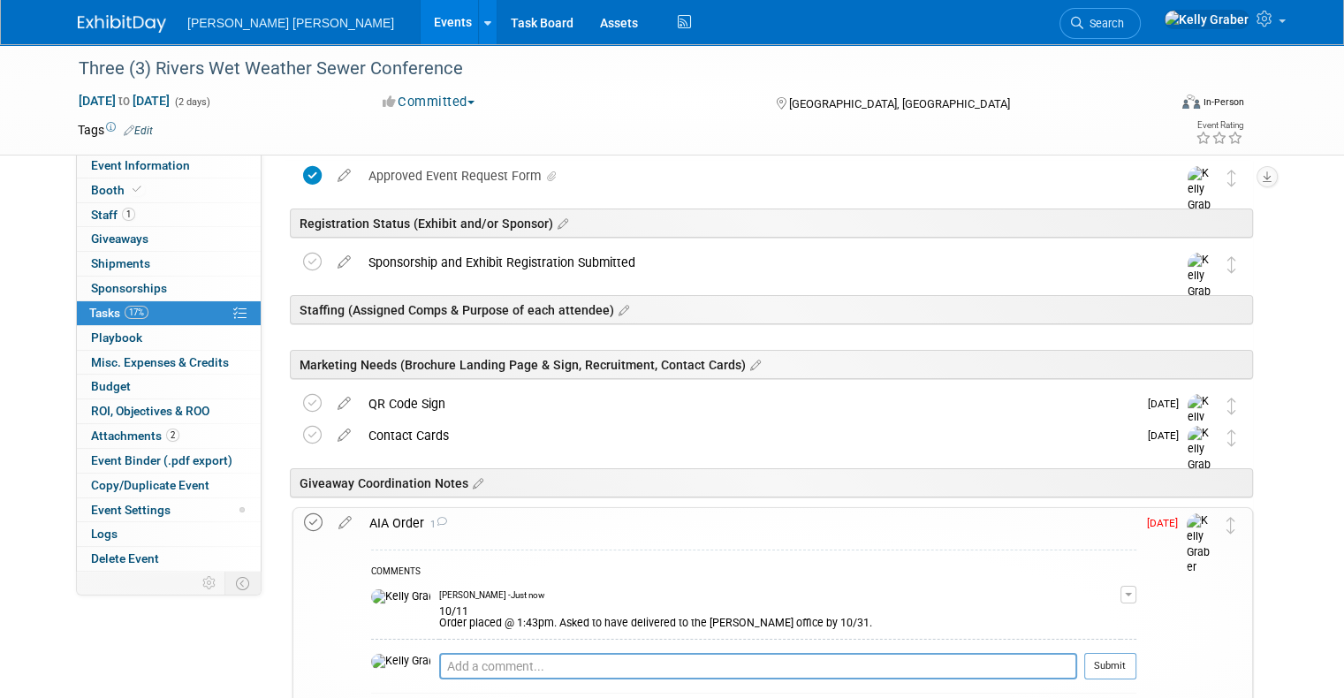
click at [304, 520] on icon at bounding box center [313, 522] width 19 height 19
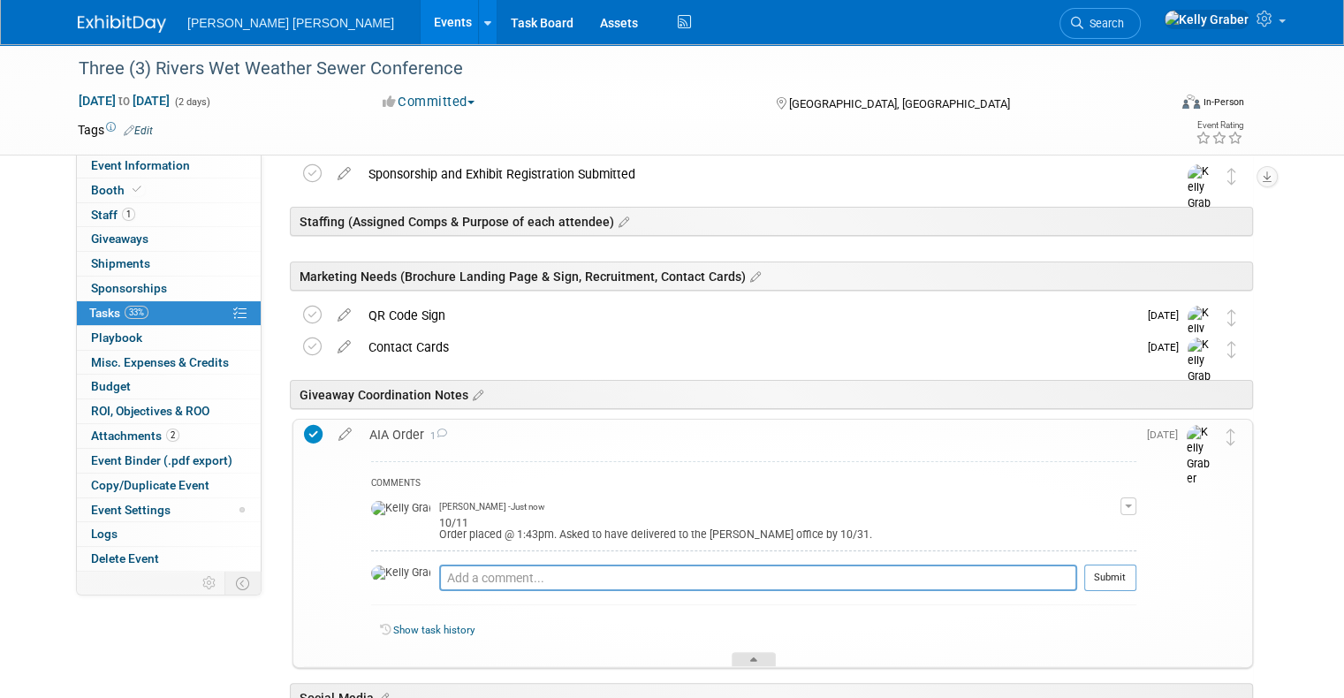
click at [764, 652] on div at bounding box center [754, 659] width 44 height 15
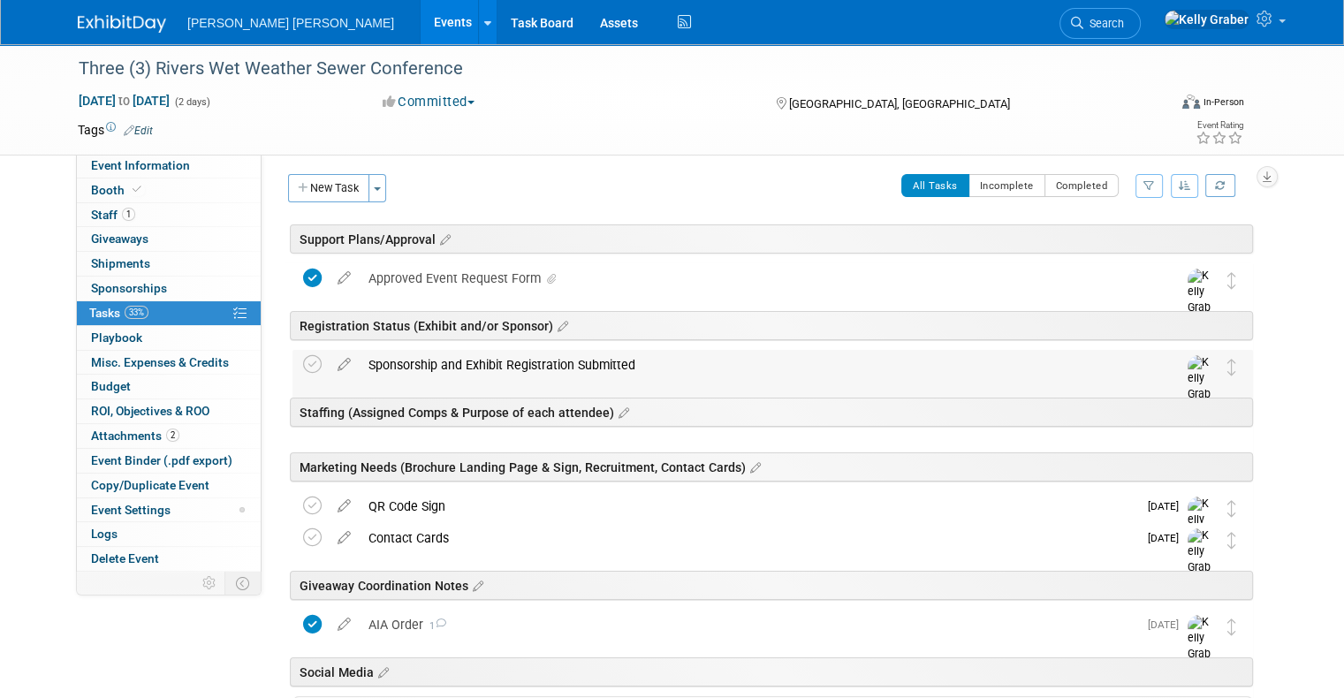
scroll to position [0, 0]
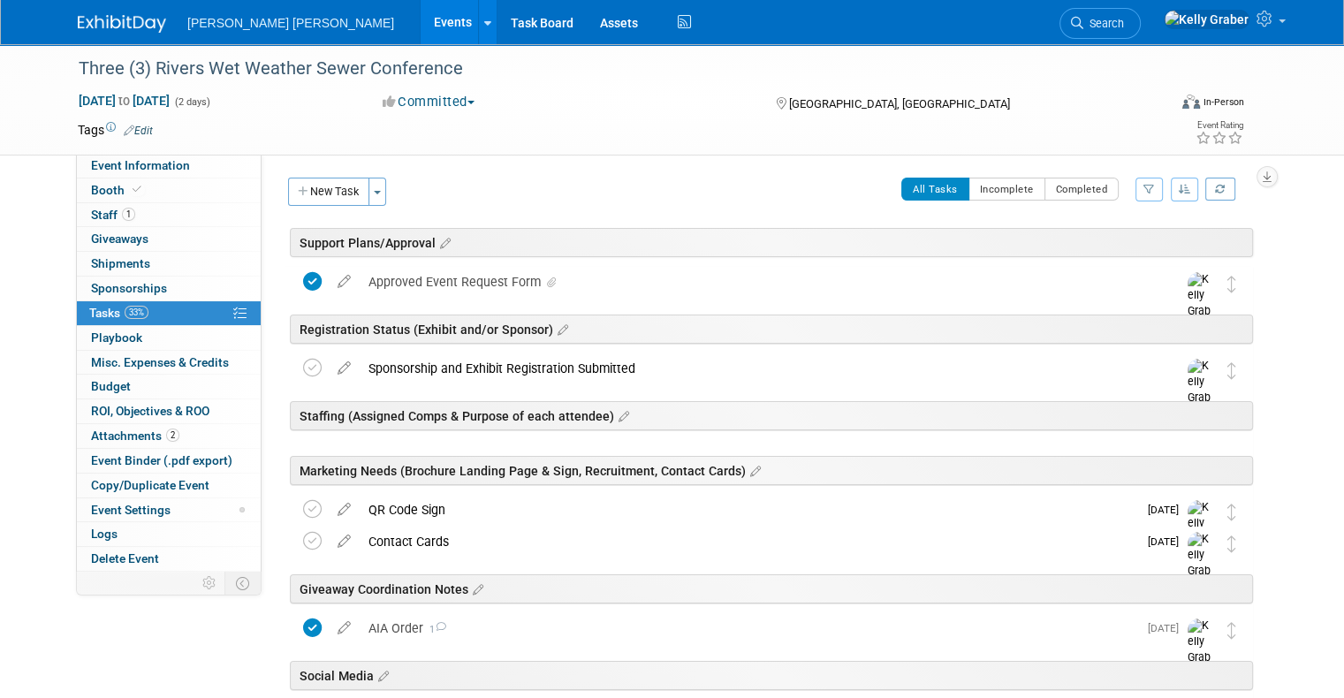
click at [325, 196] on button "New Task" at bounding box center [328, 192] width 81 height 28
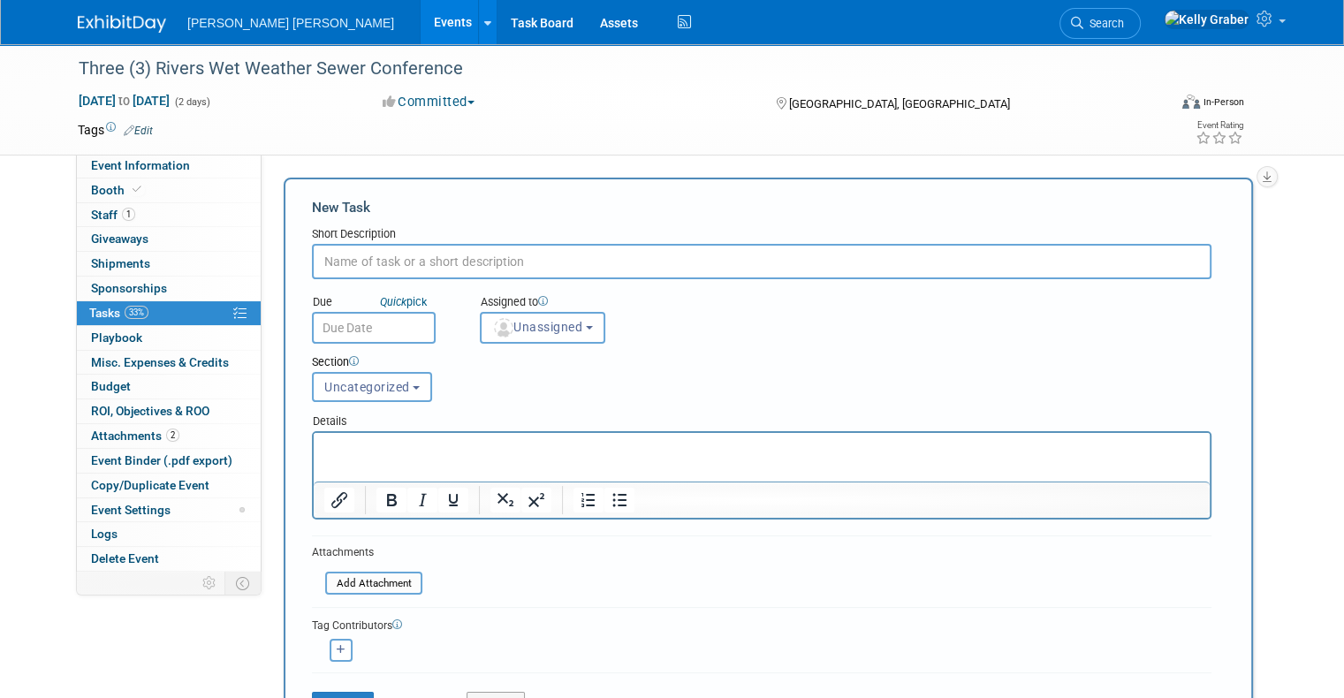
click at [375, 262] on input "text" at bounding box center [762, 261] width 900 height 35
type input "Banner and Table Cloth"
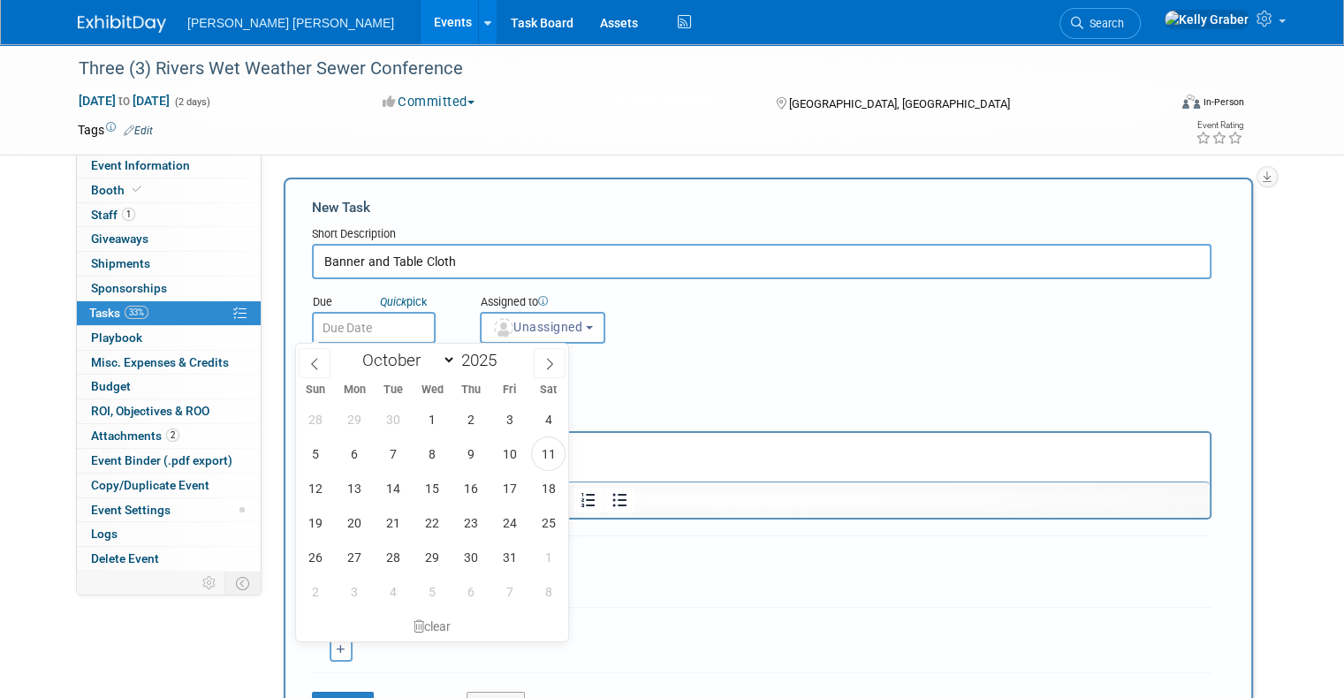
click at [353, 323] on input "text" at bounding box center [374, 328] width 124 height 32
click at [545, 459] on span "11" at bounding box center [548, 454] width 34 height 34
type input "Oct 11, 2025"
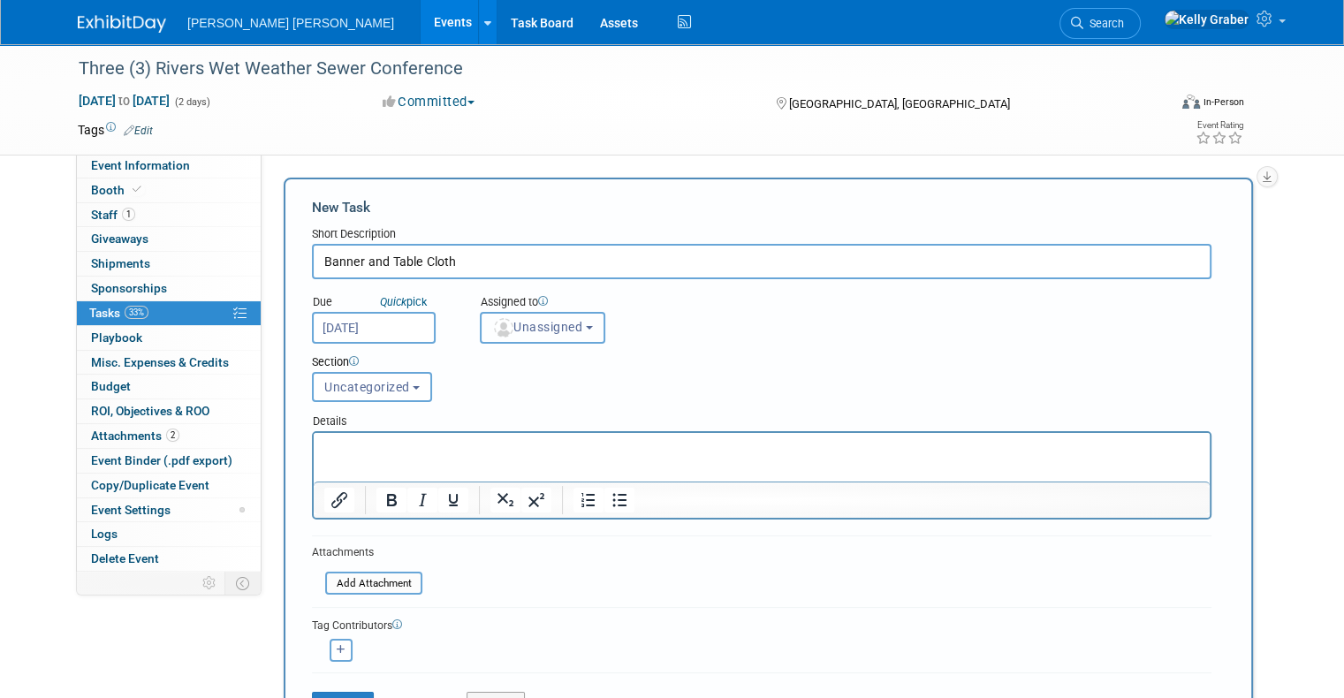
click at [535, 334] on button "Unassigned" at bounding box center [542, 328] width 125 height 32
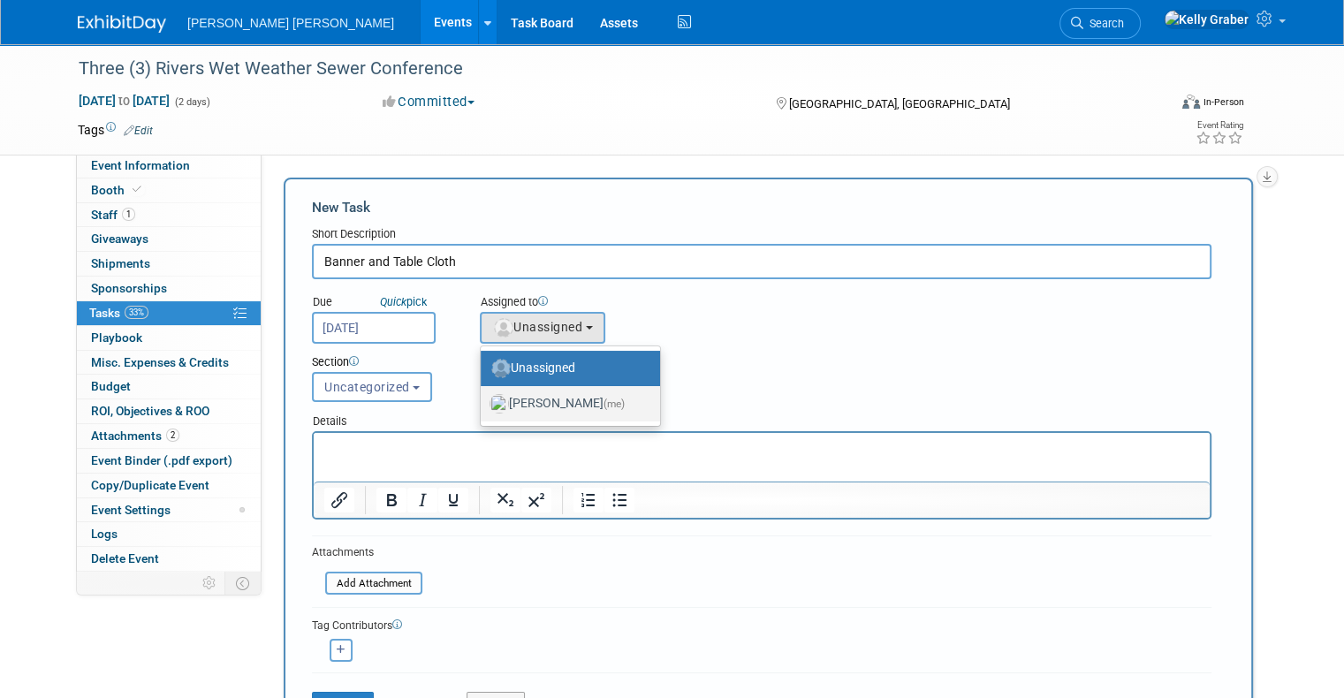
click at [532, 398] on label "Kelly Graber (me)" at bounding box center [566, 404] width 153 height 28
click at [483, 398] on input "Kelly Graber (me)" at bounding box center [477, 401] width 11 height 11
select select "ec37184c-c01f-4f21-939d-fe7fd02e2e7e"
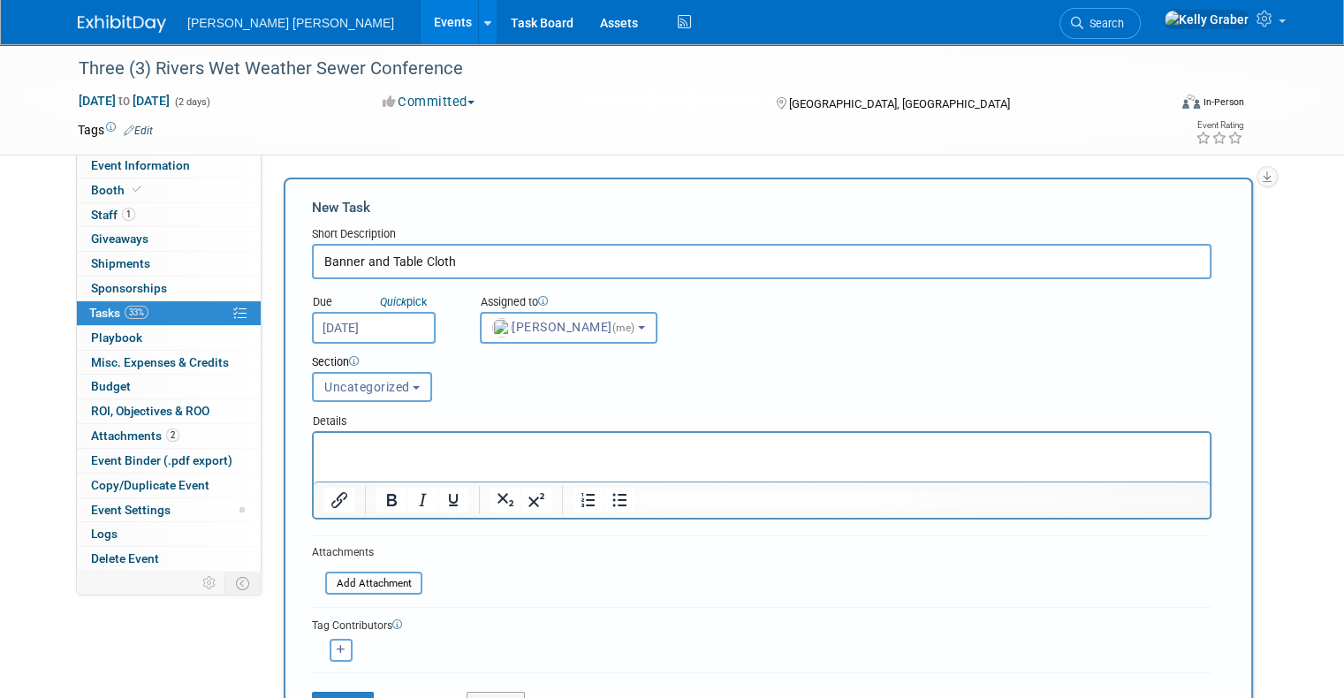
click at [382, 395] on button "Uncategorized" at bounding box center [372, 387] width 120 height 30
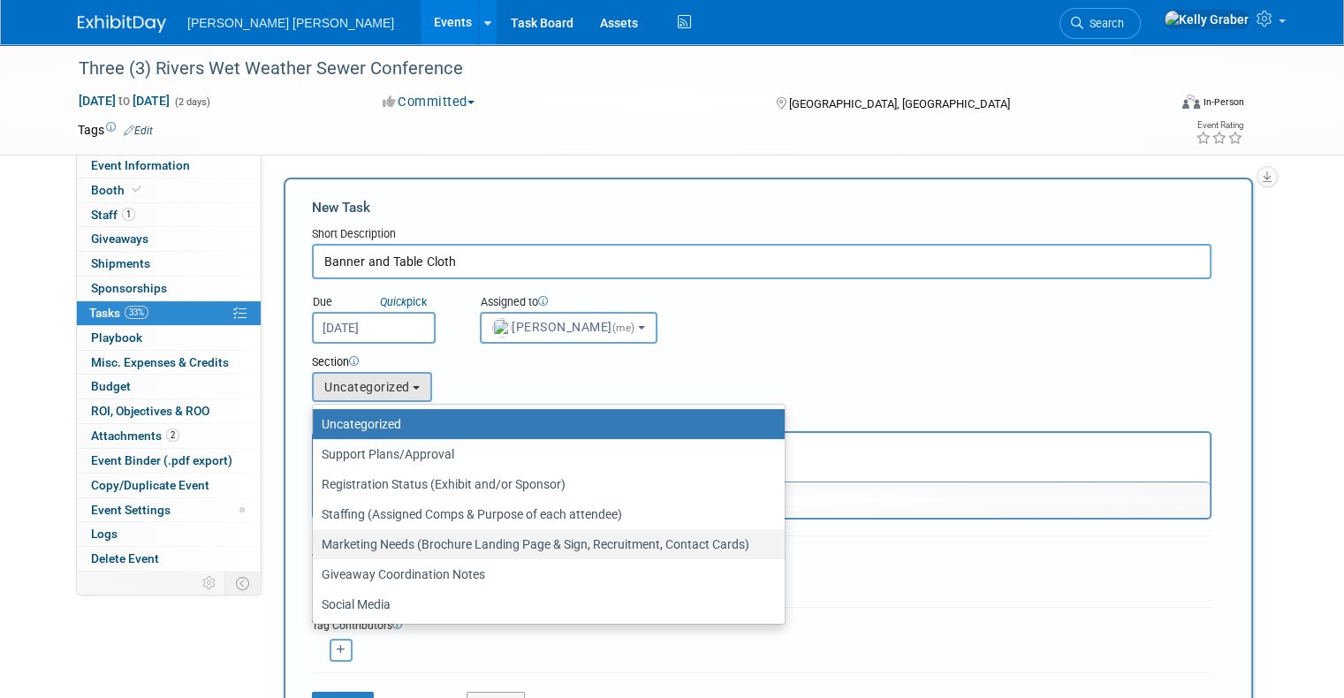
click at [369, 543] on label "Marketing Needs (Brochure Landing Page & Sign, Recruitment, Contact Cards)" at bounding box center [544, 544] width 445 height 23
click at [315, 543] on input "Marketing Needs (Brochure Landing Page & Sign, Recruitment, Contact Cards)" at bounding box center [309, 544] width 11 height 11
select select "11274372"
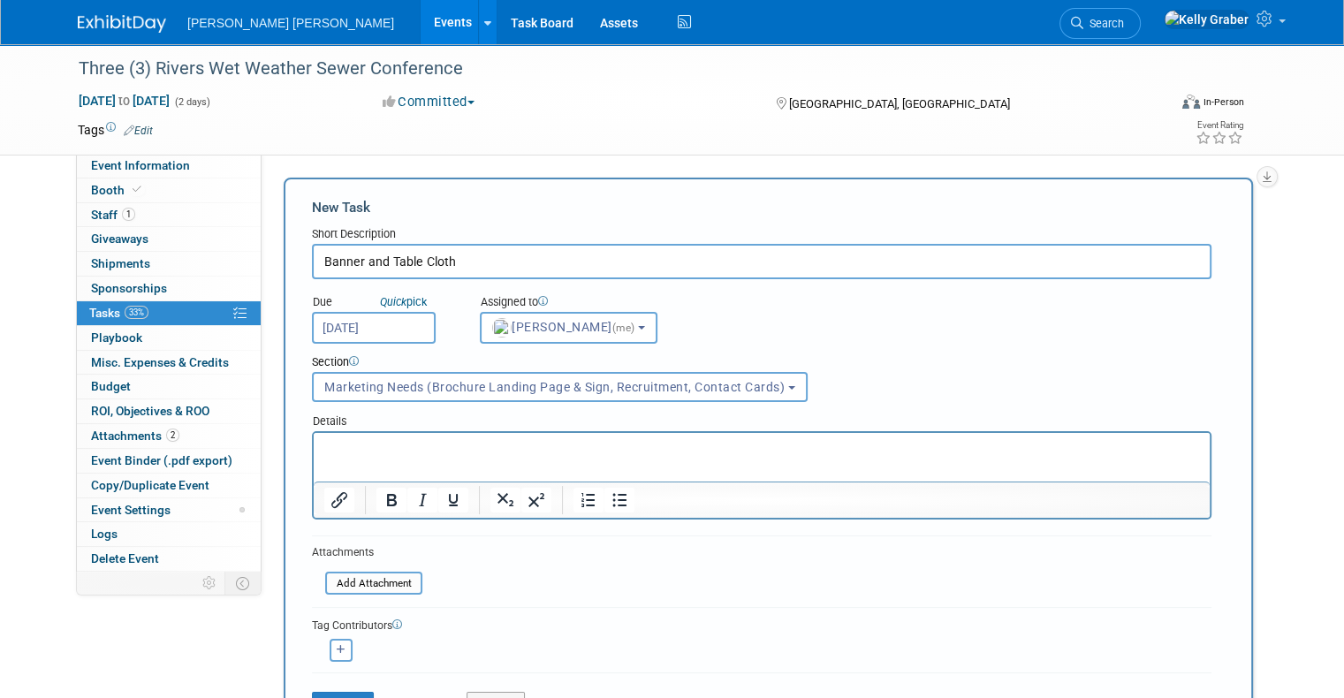
scroll to position [88, 0]
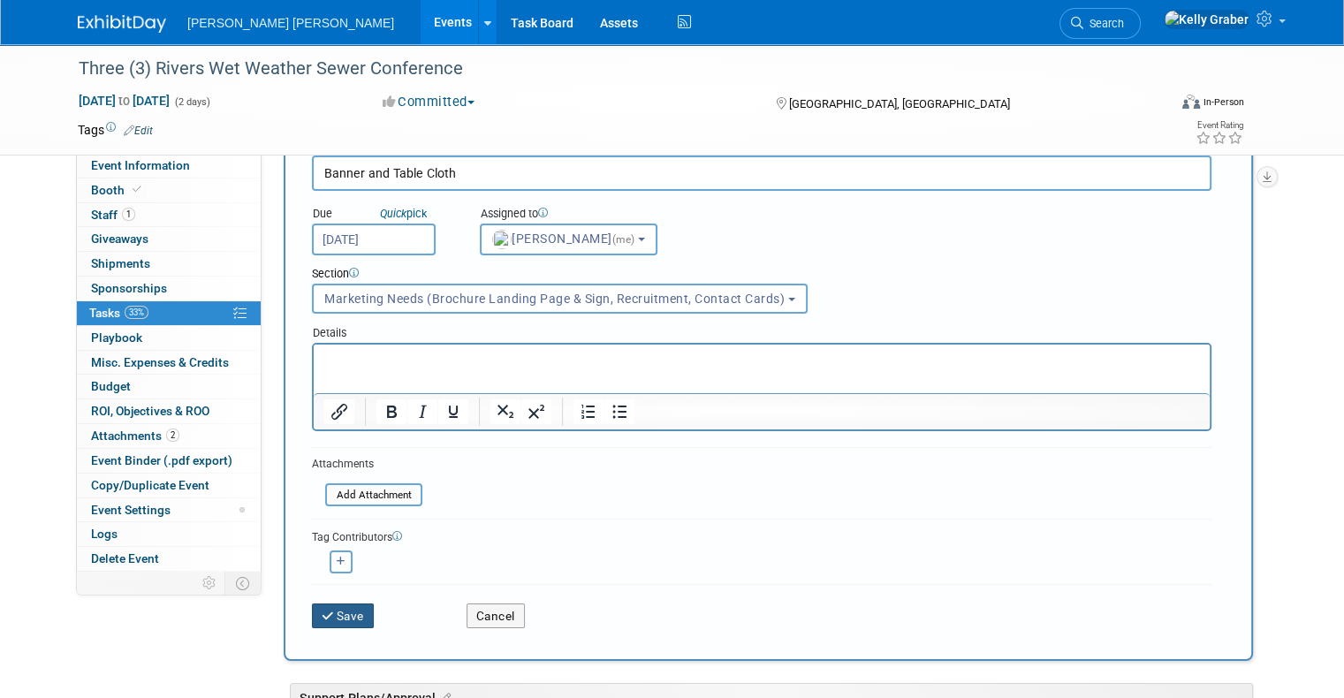
click at [323, 609] on button "Save" at bounding box center [343, 616] width 62 height 25
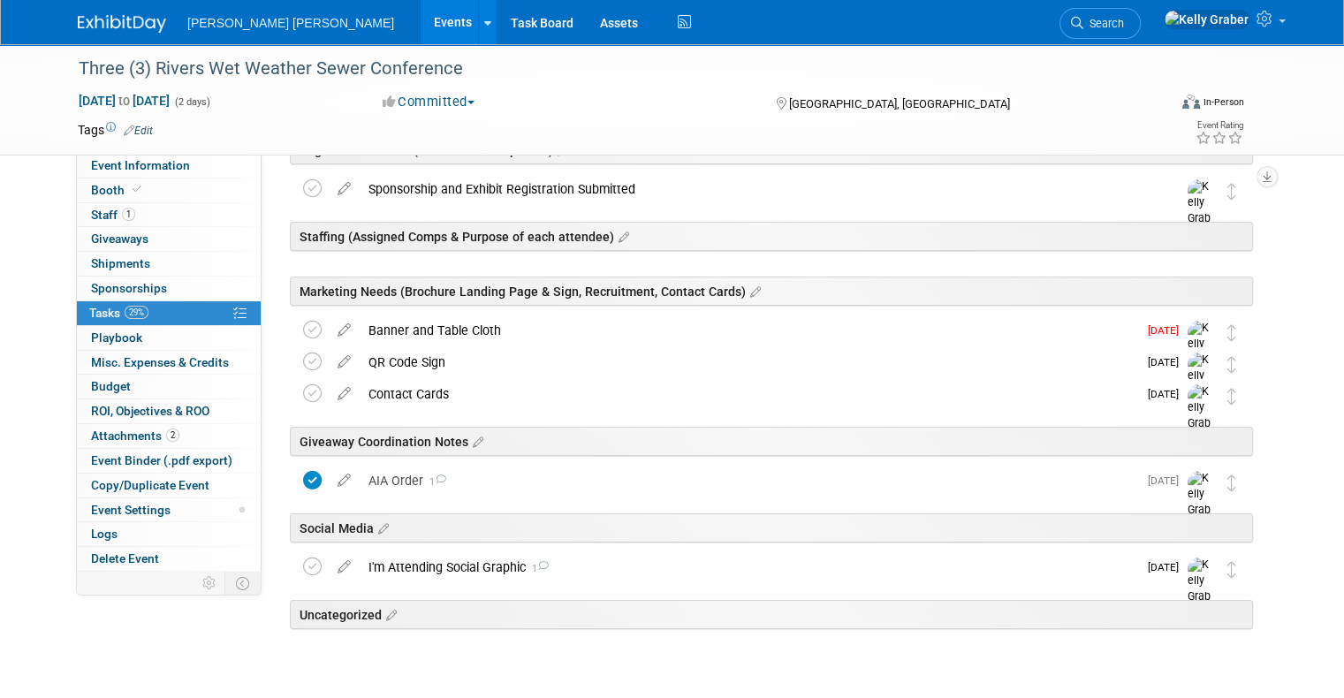
scroll to position [138, 0]
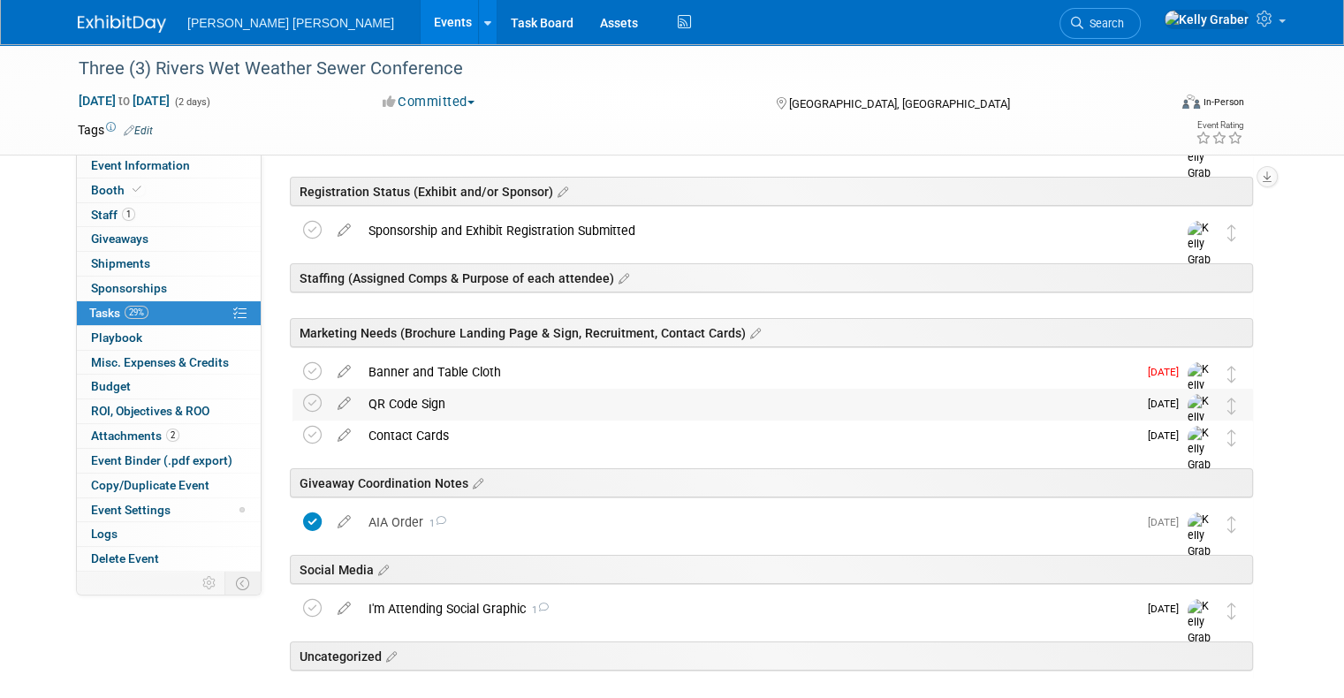
click at [437, 406] on div "QR Code Sign" at bounding box center [749, 404] width 778 height 30
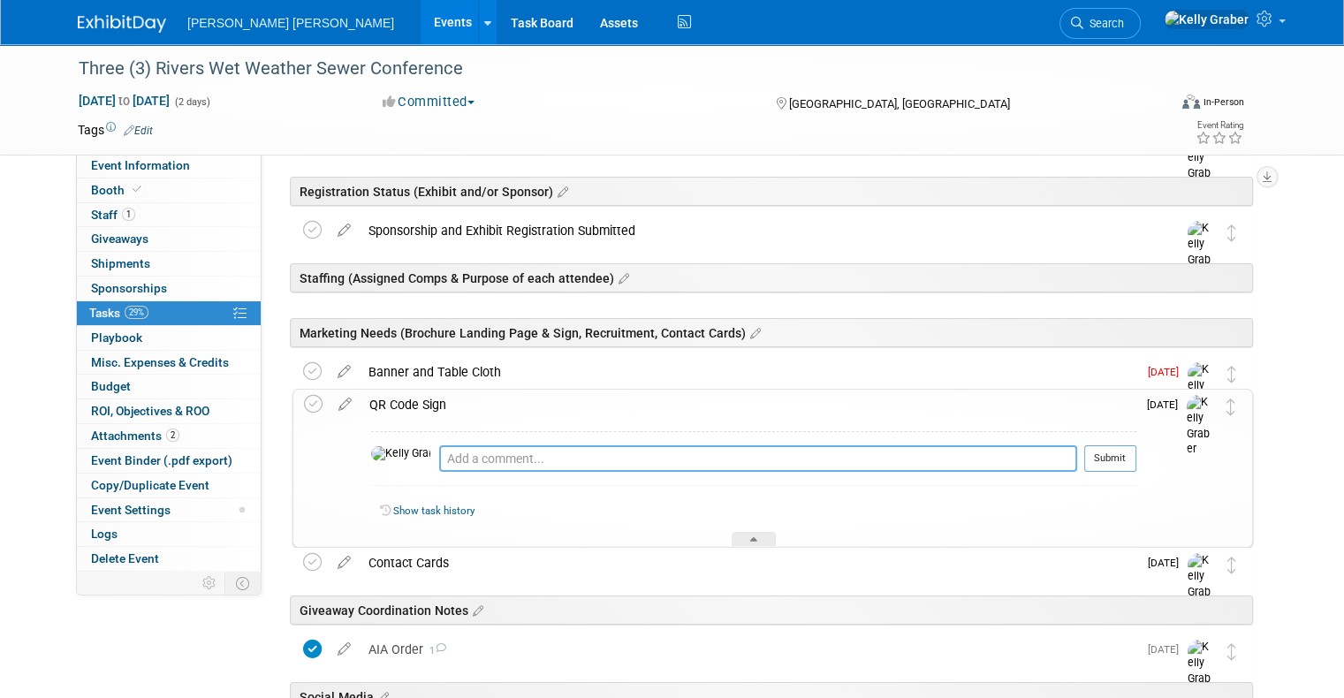
click at [444, 459] on textarea at bounding box center [758, 458] width 638 height 27
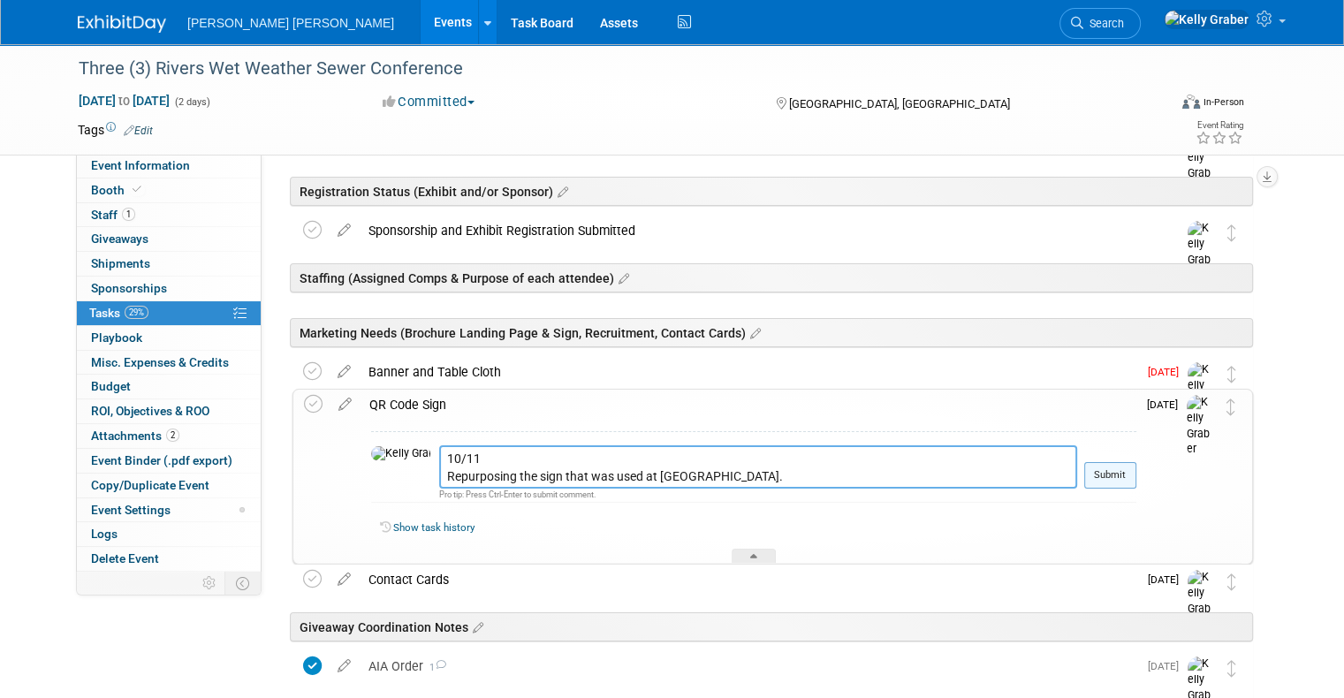
type textarea "10/11 Repurposing the sign that was used at PennTec."
click at [1131, 470] on button "Submit" at bounding box center [1110, 475] width 52 height 27
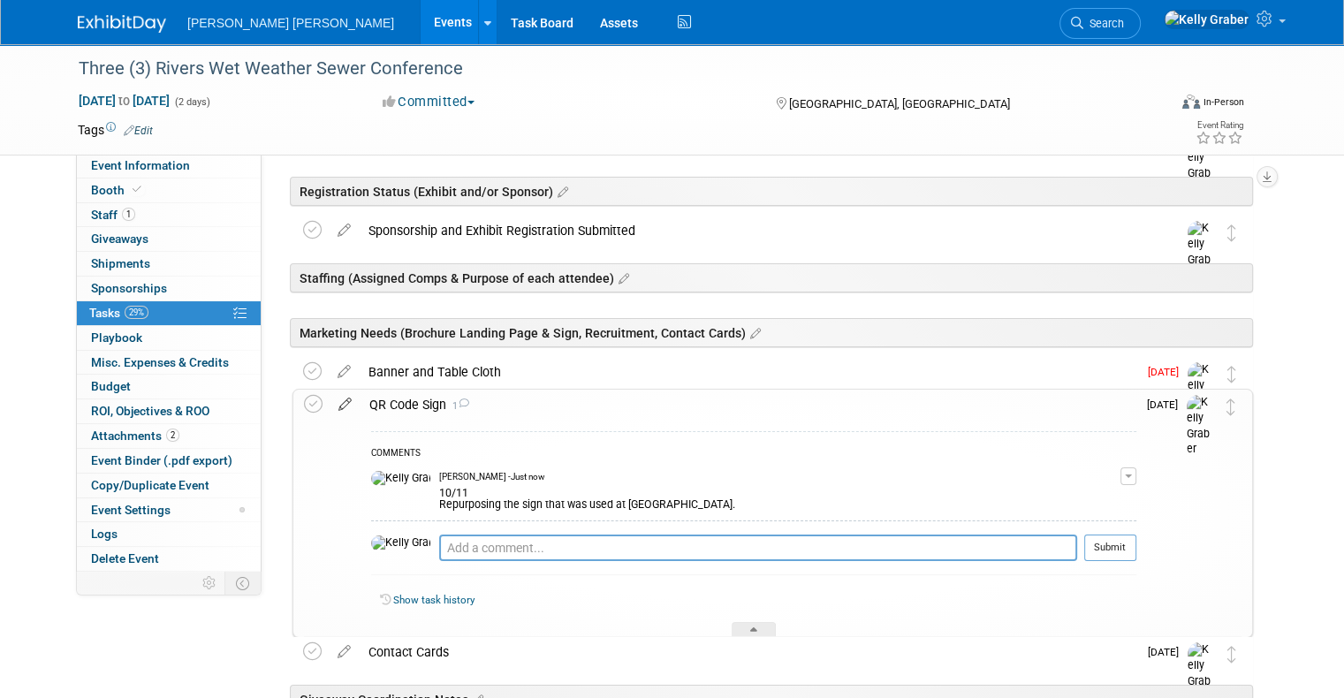
click at [331, 396] on icon at bounding box center [345, 401] width 31 height 22
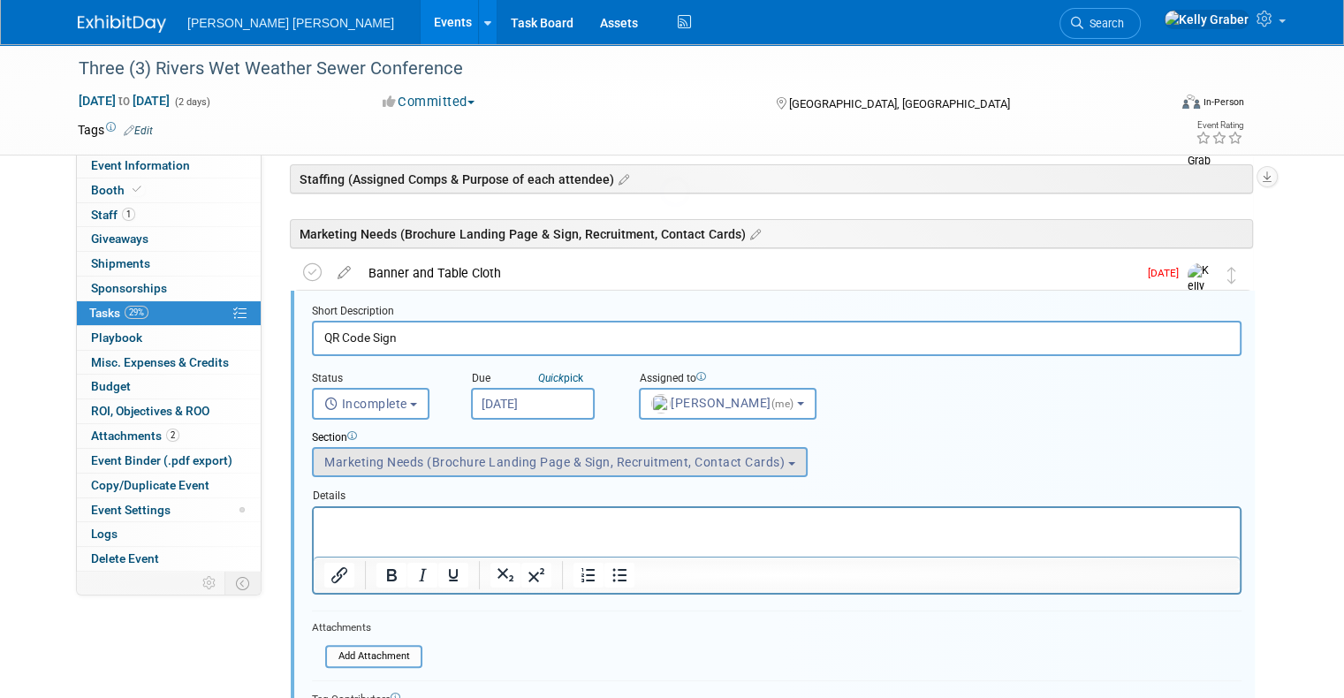
scroll to position [269, 0]
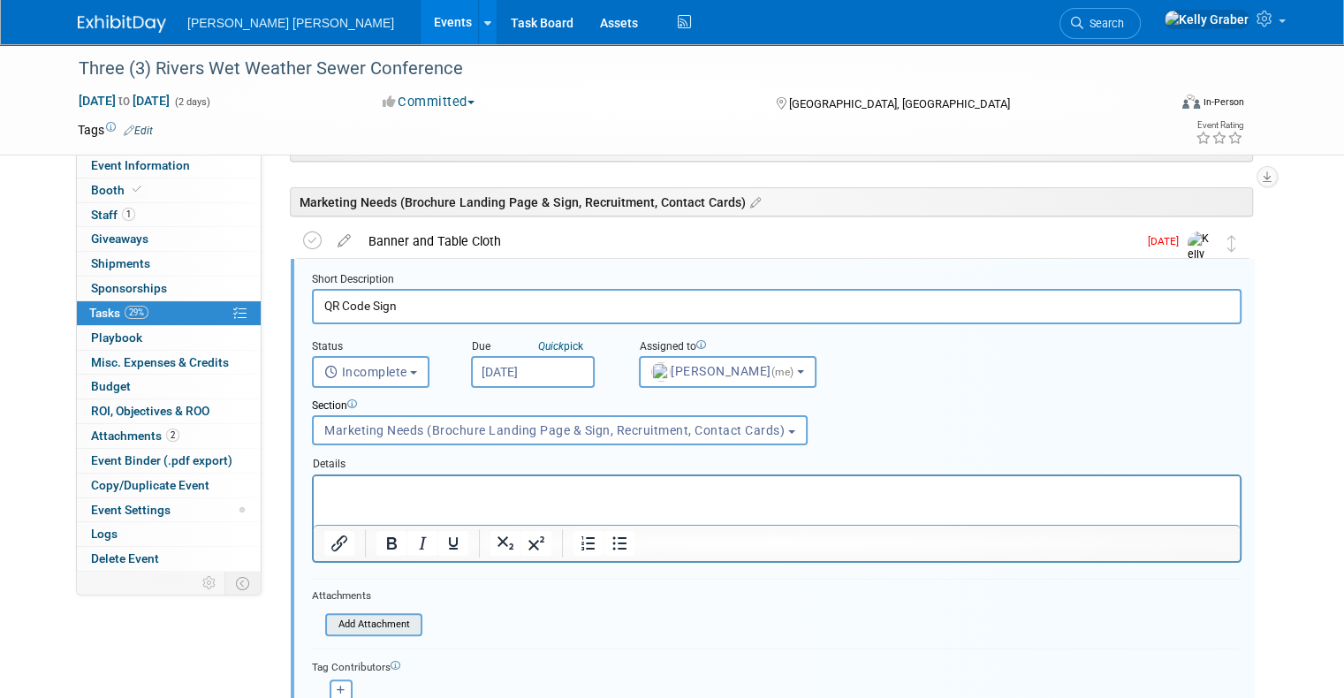
click at [378, 619] on input "file" at bounding box center [330, 624] width 180 height 19
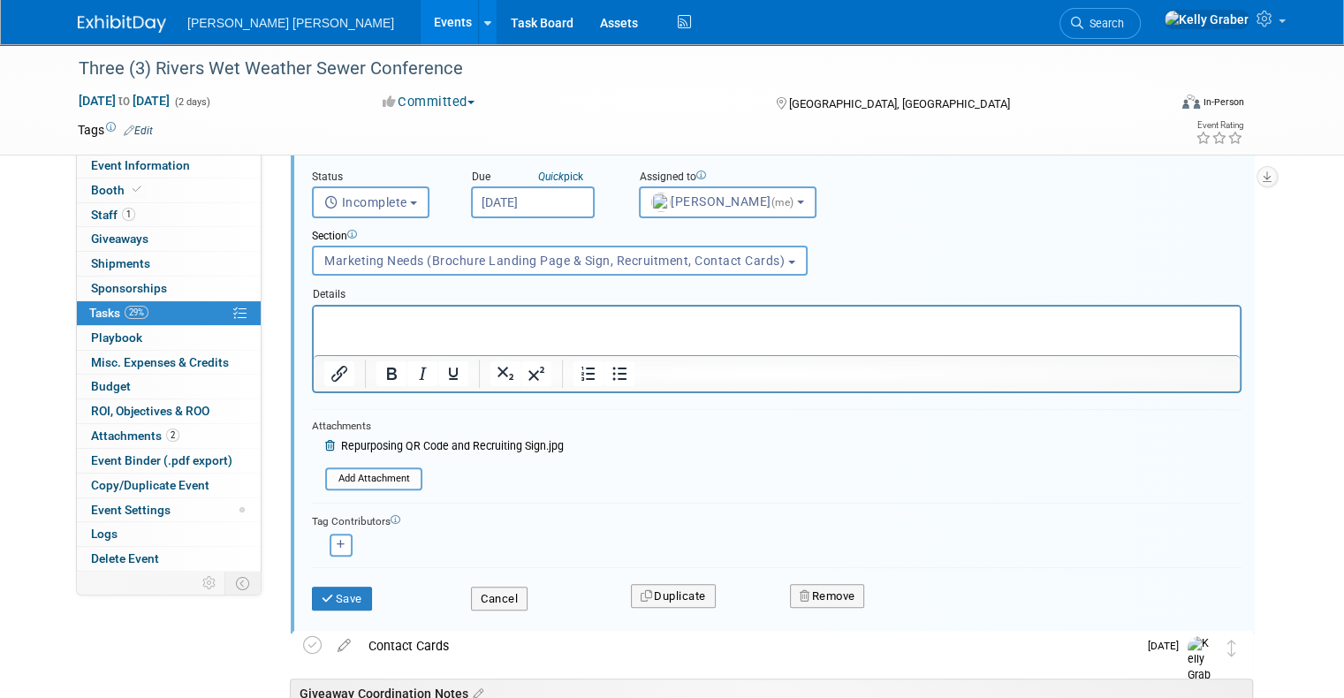
scroll to position [445, 0]
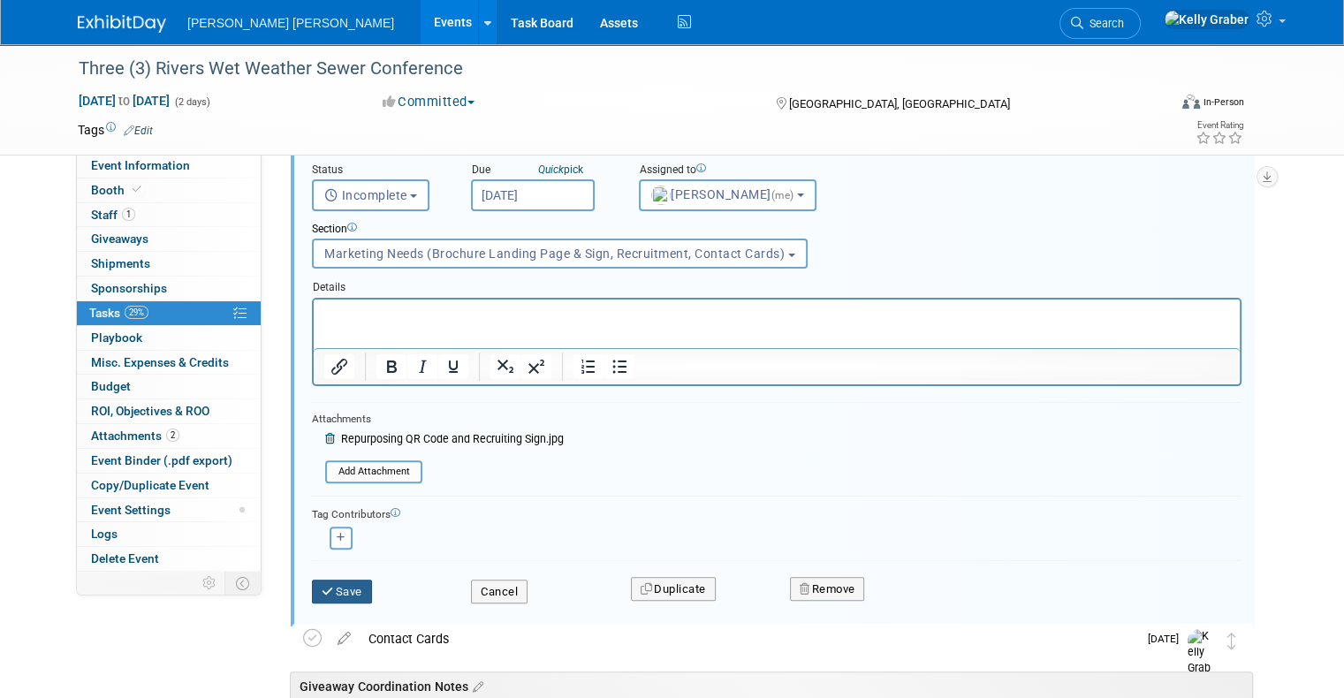
click at [322, 582] on button "Save" at bounding box center [342, 592] width 60 height 25
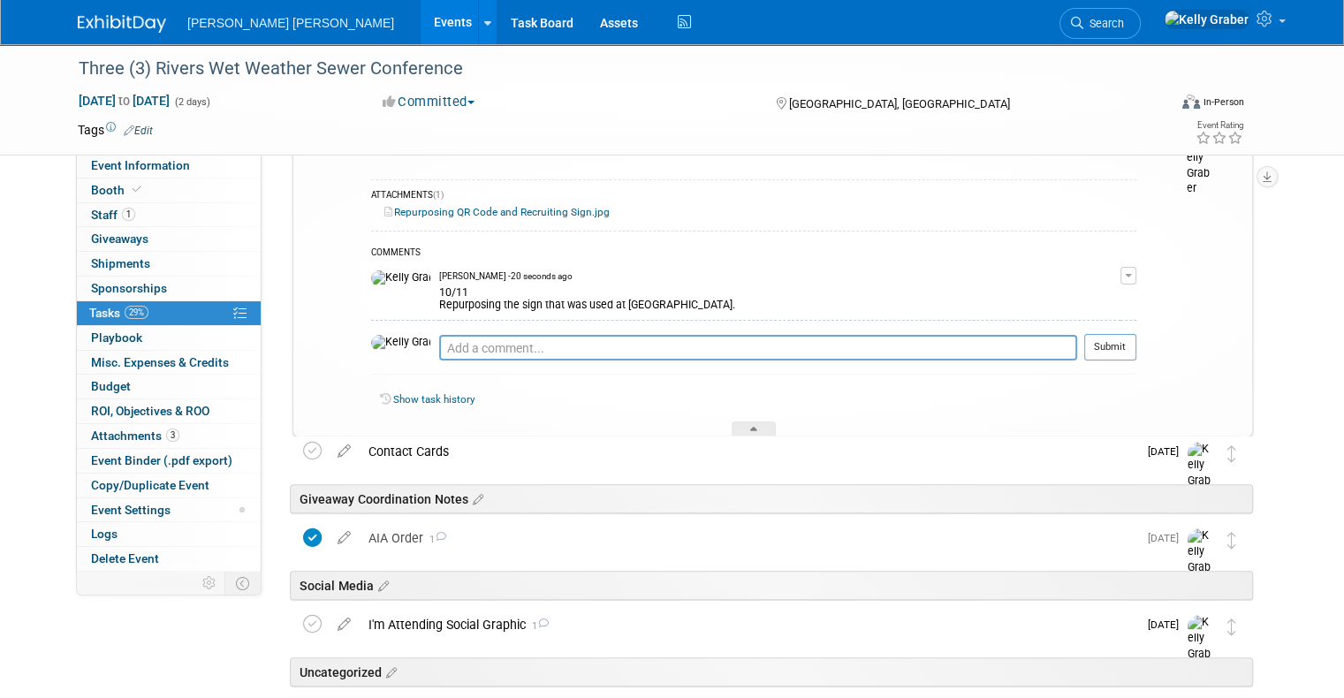
scroll to position [357, 0]
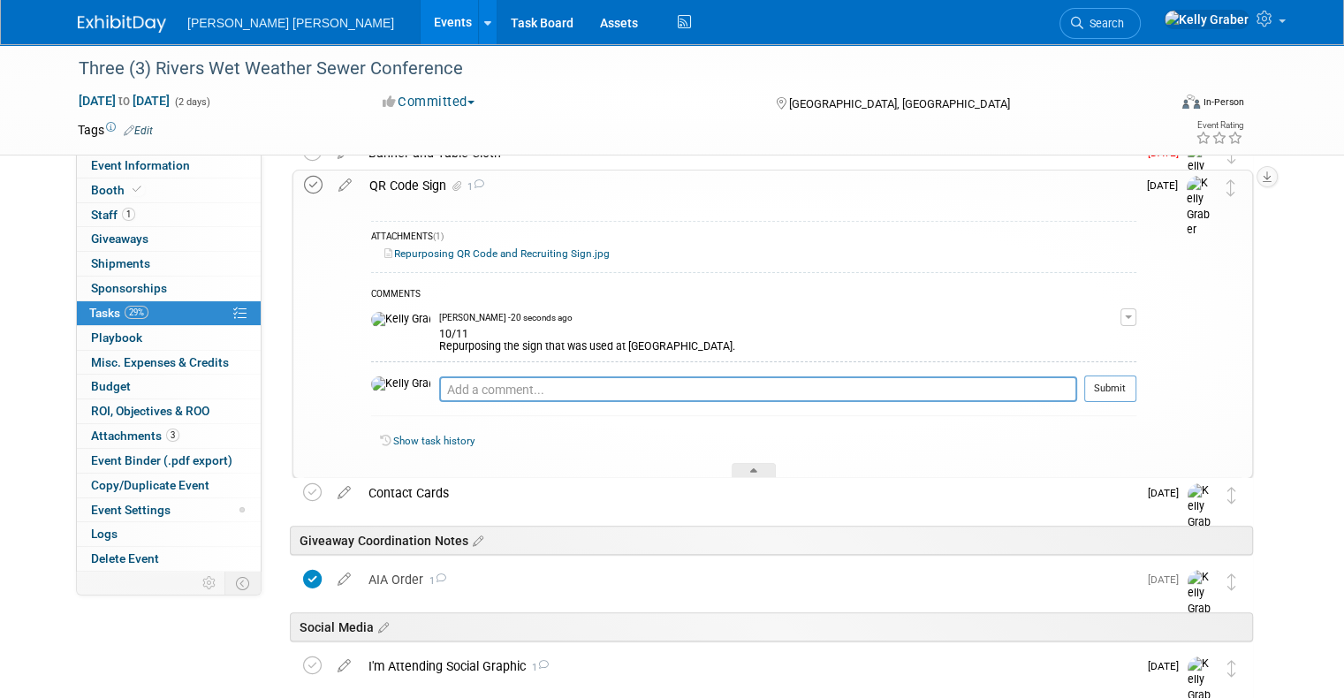
click at [304, 180] on icon at bounding box center [313, 185] width 19 height 19
click at [753, 463] on div at bounding box center [754, 470] width 44 height 15
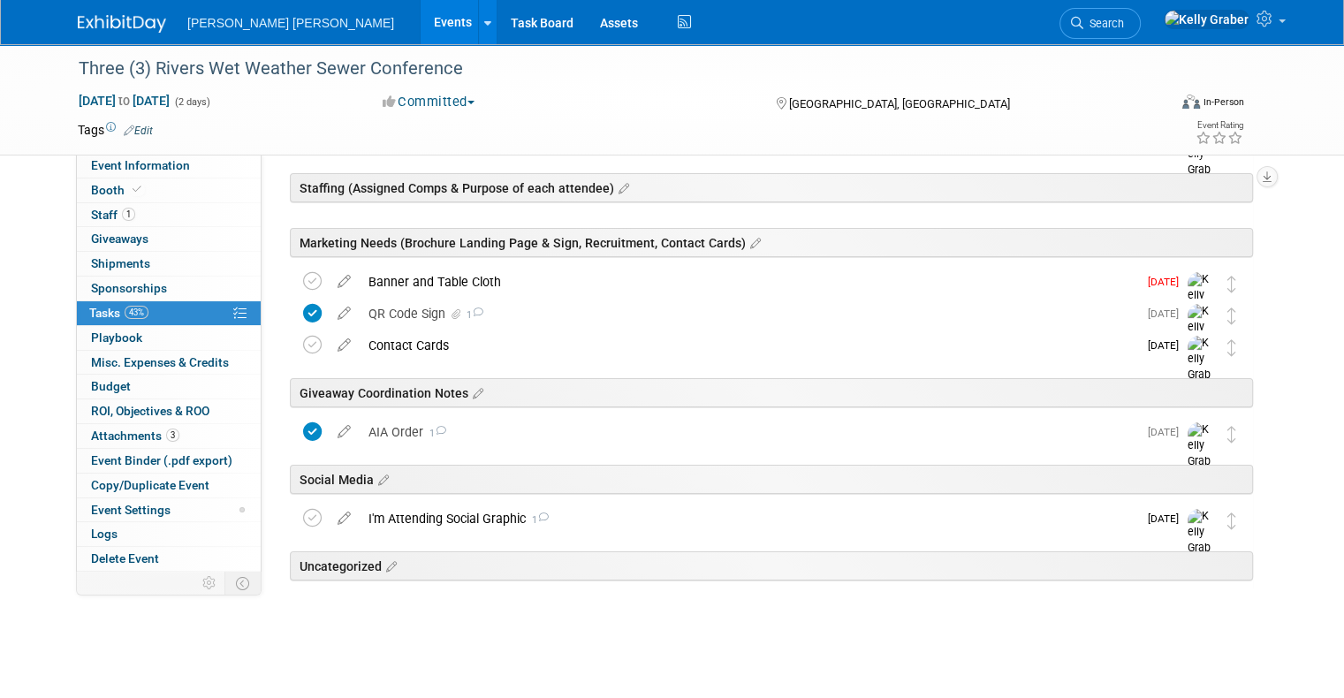
scroll to position [226, 0]
click at [406, 339] on div "Contact Cards" at bounding box center [749, 347] width 778 height 30
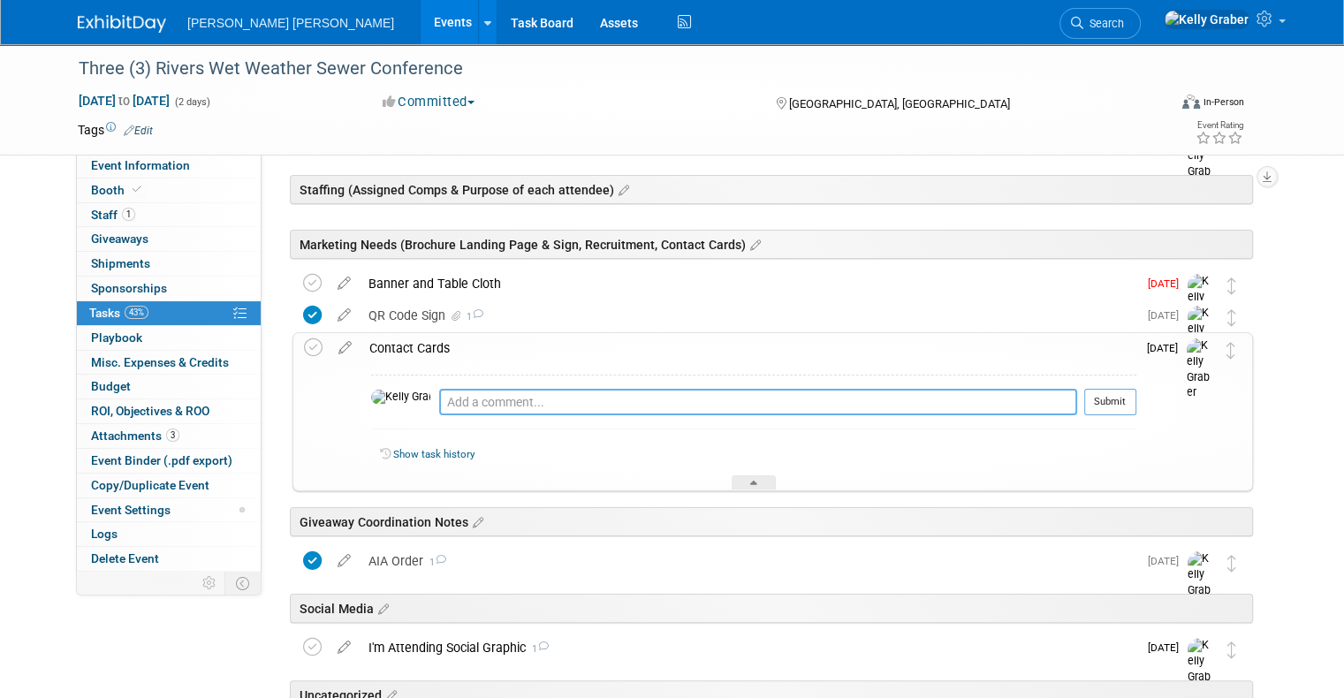
click at [439, 406] on textarea at bounding box center [758, 402] width 638 height 27
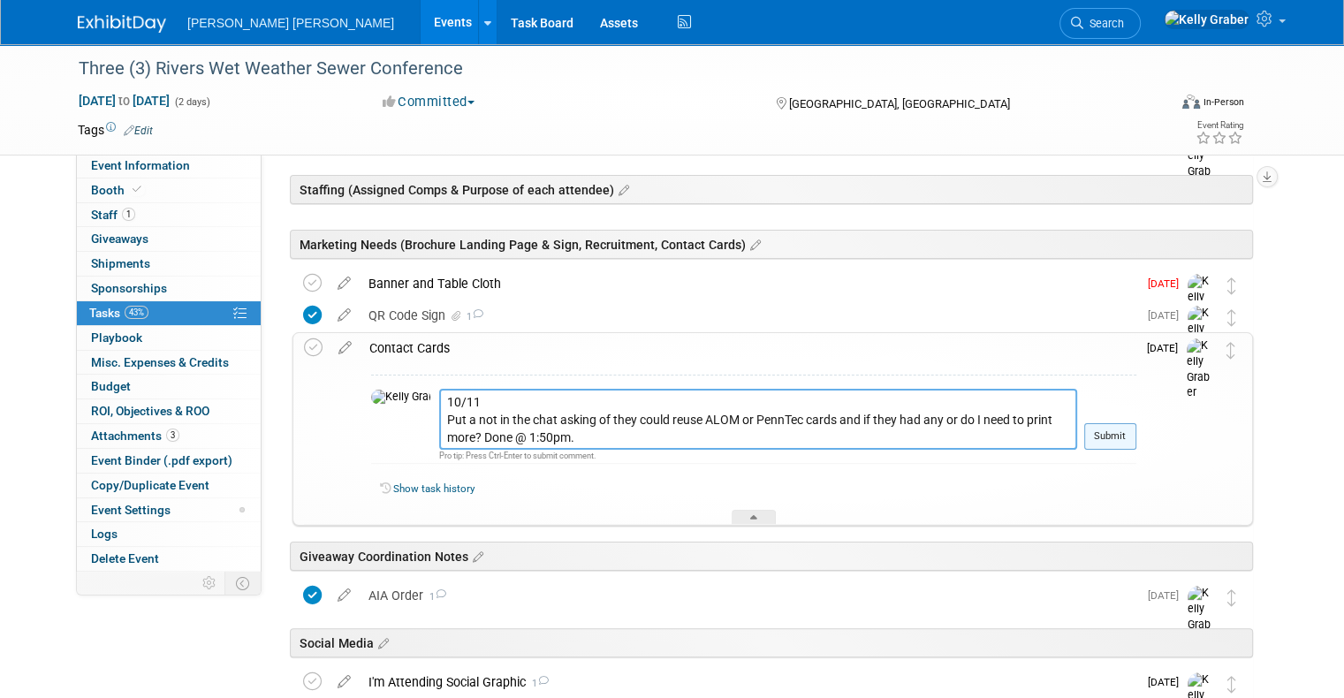
type textarea "10/11 Put a not in the chat asking of they could reuse ALOM or PennTec cards an…"
click at [1128, 438] on button "Submit" at bounding box center [1110, 436] width 52 height 27
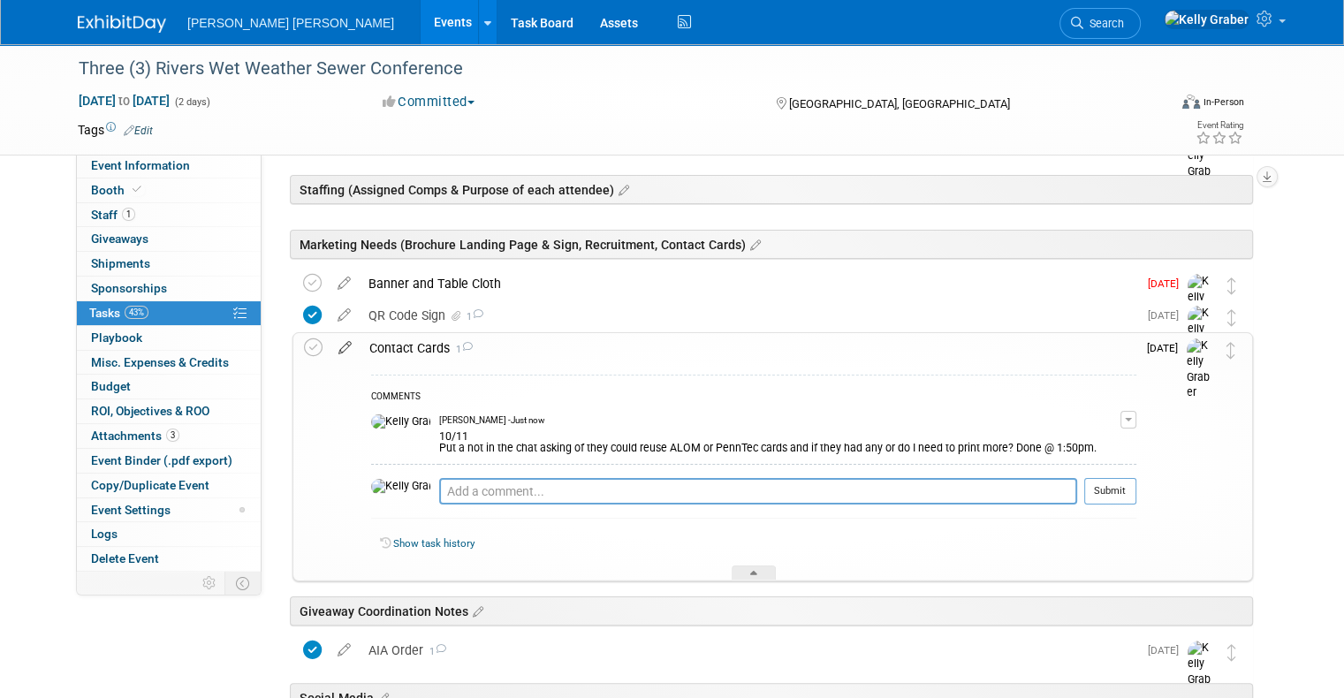
click at [330, 345] on icon at bounding box center [345, 344] width 31 height 22
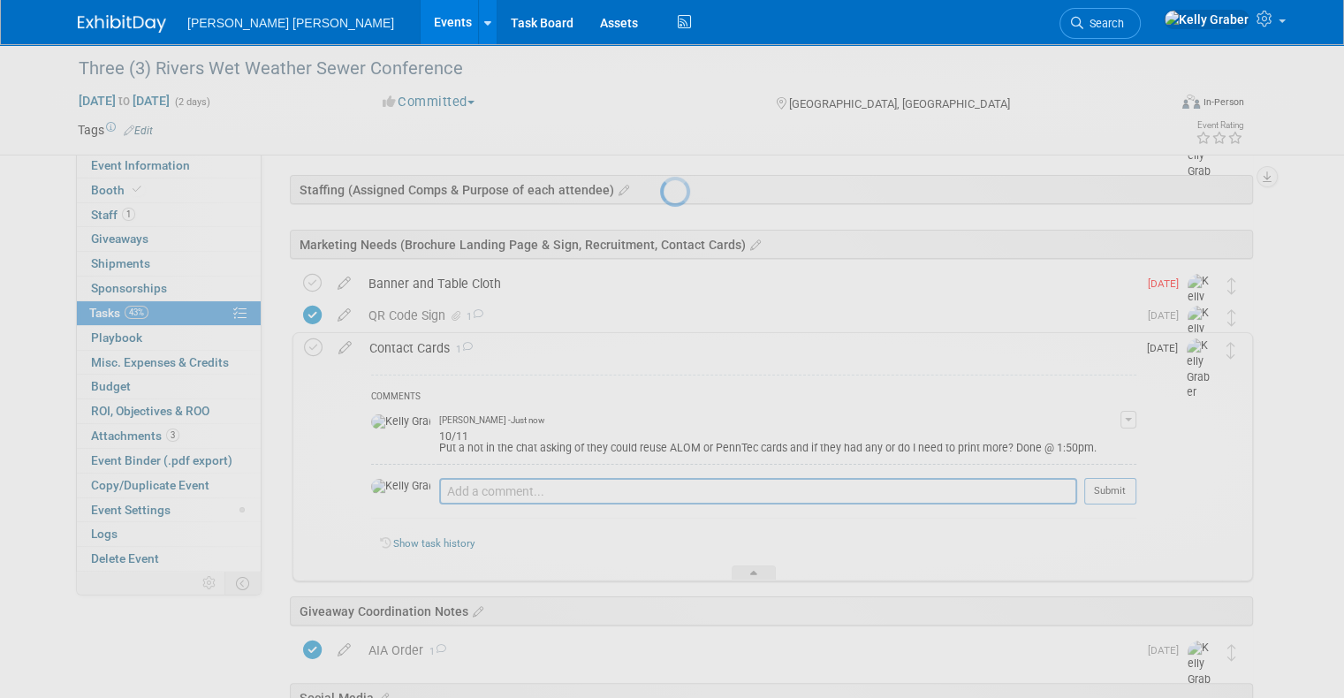
select select "9"
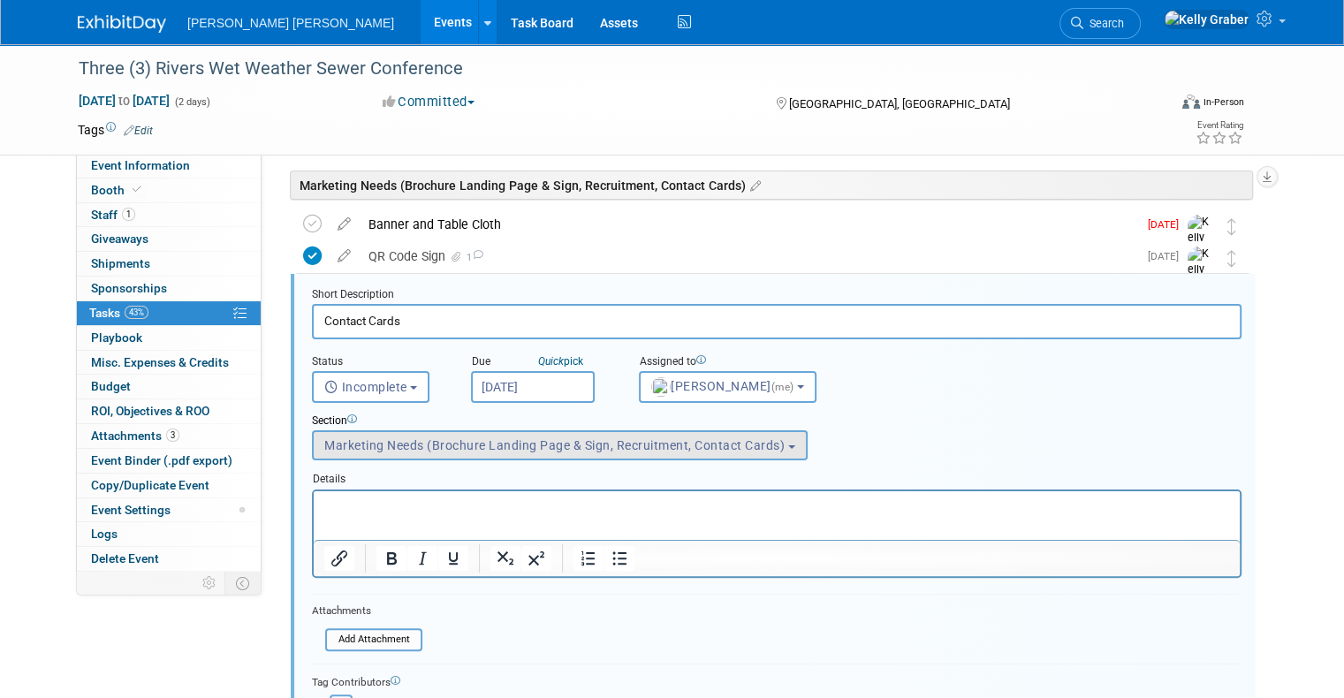
scroll to position [300, 0]
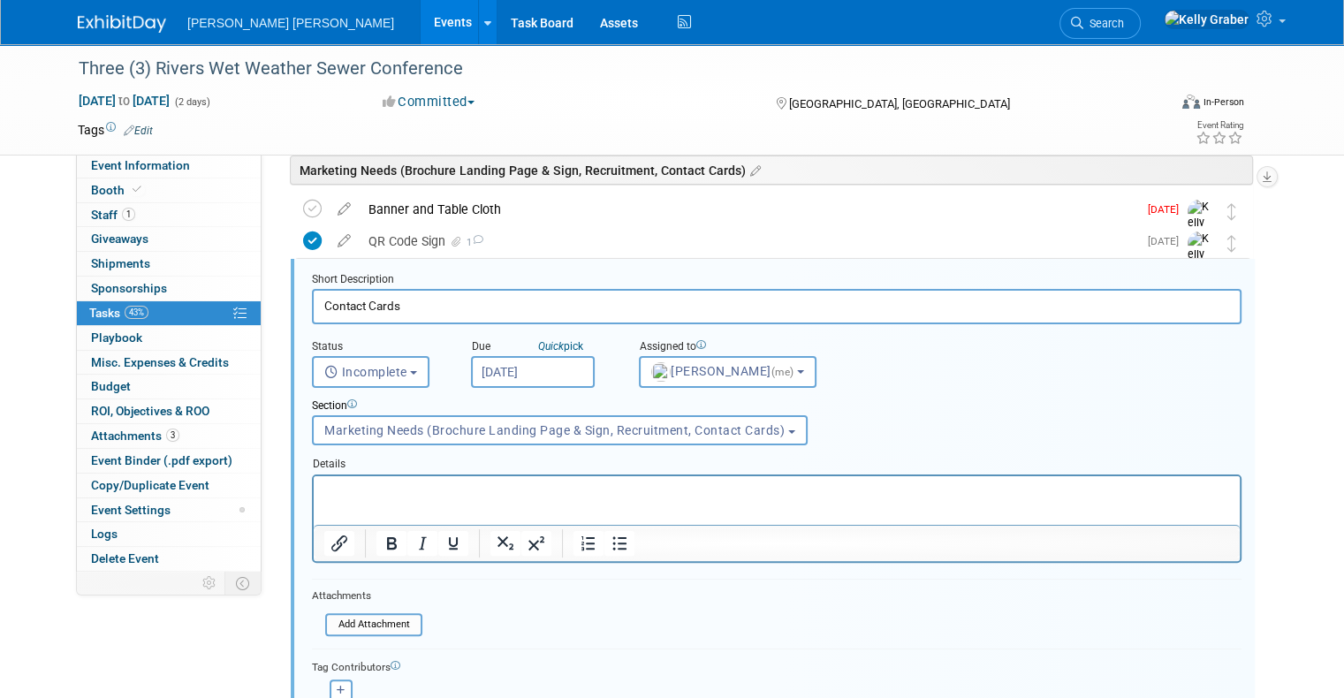
click at [513, 373] on input "Oct 27, 2025" at bounding box center [533, 372] width 124 height 32
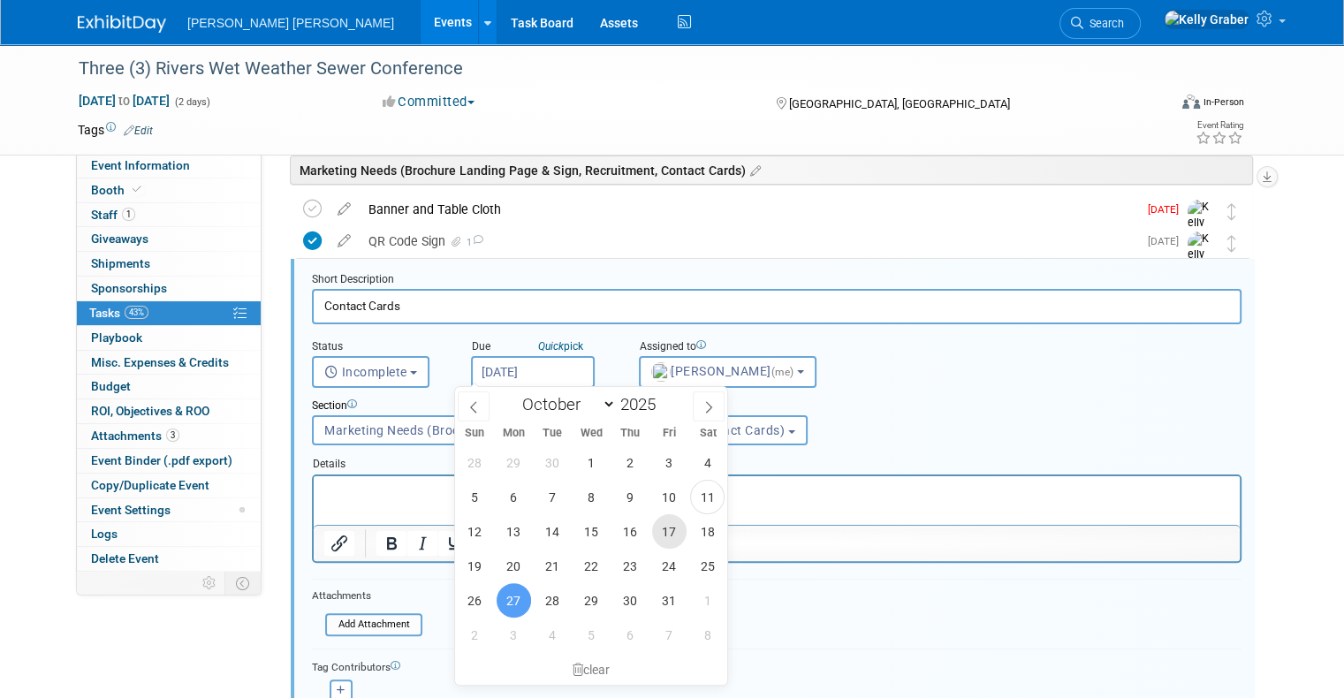
click at [665, 529] on span "17" at bounding box center [669, 531] width 34 height 34
type input "Oct 17, 2025"
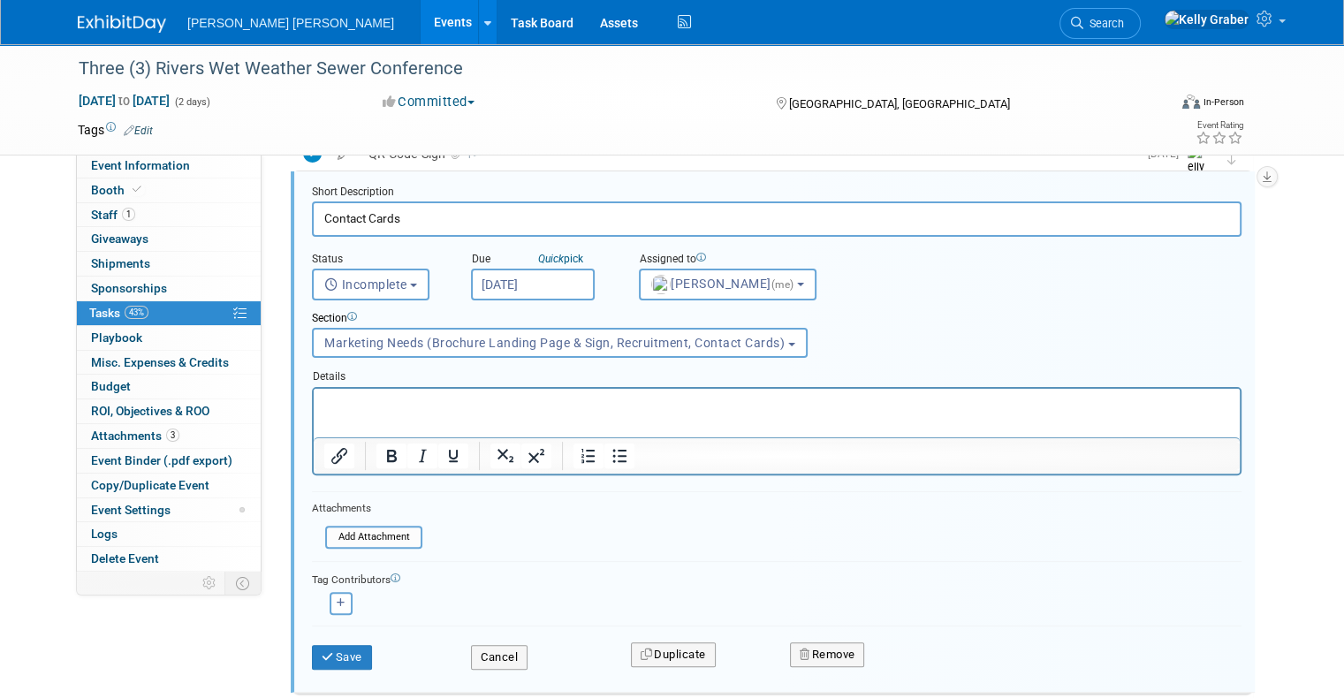
scroll to position [389, 0]
click at [356, 652] on button "Save" at bounding box center [342, 656] width 60 height 25
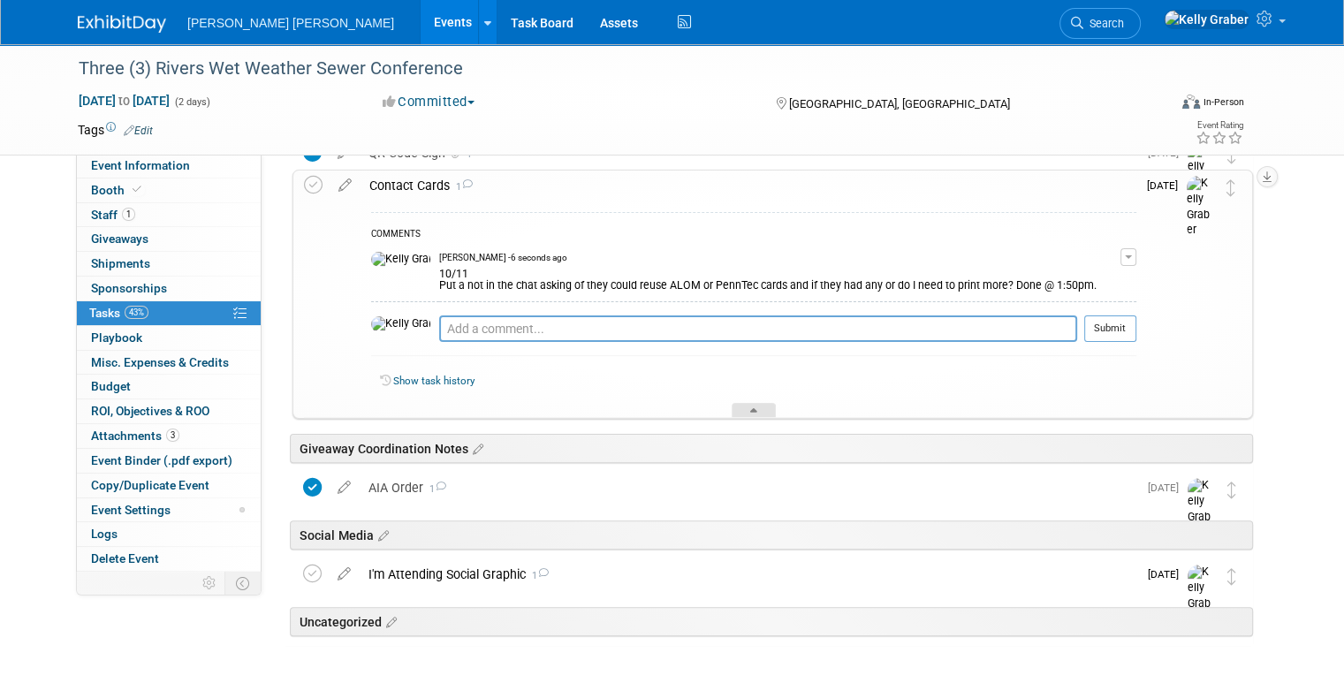
click at [756, 408] on icon at bounding box center [753, 413] width 7 height 11
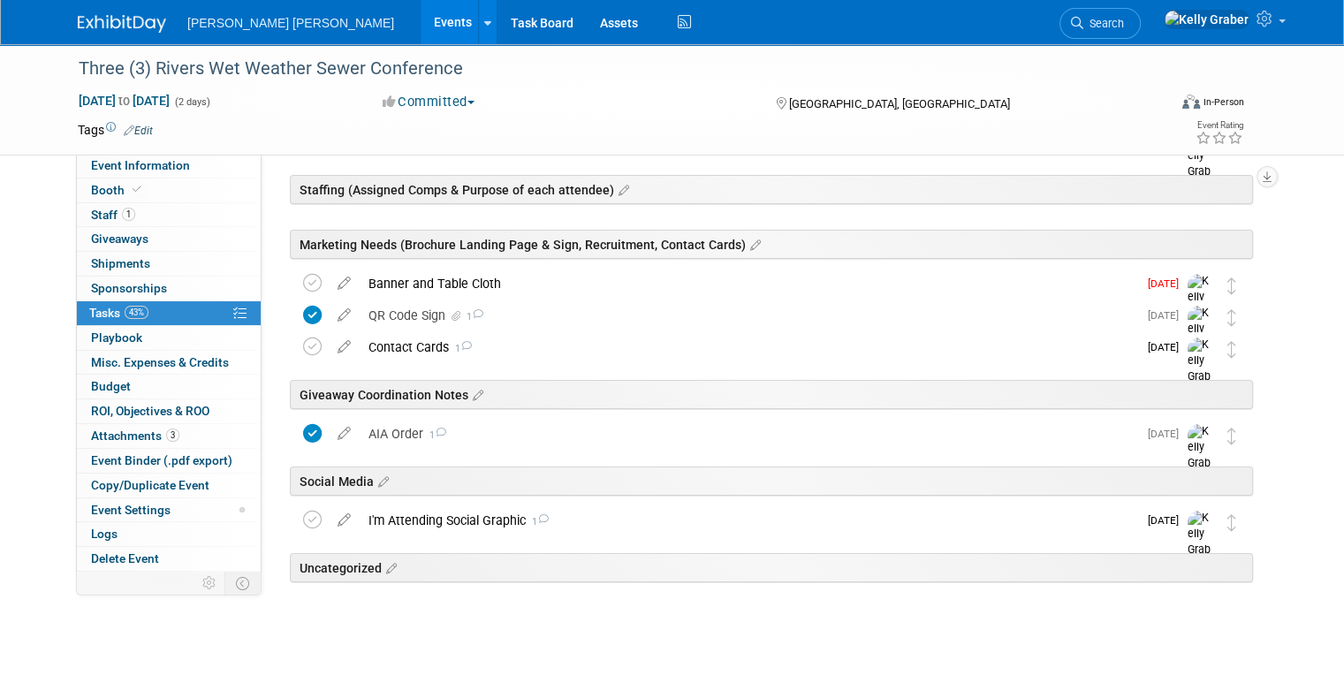
scroll to position [138, 0]
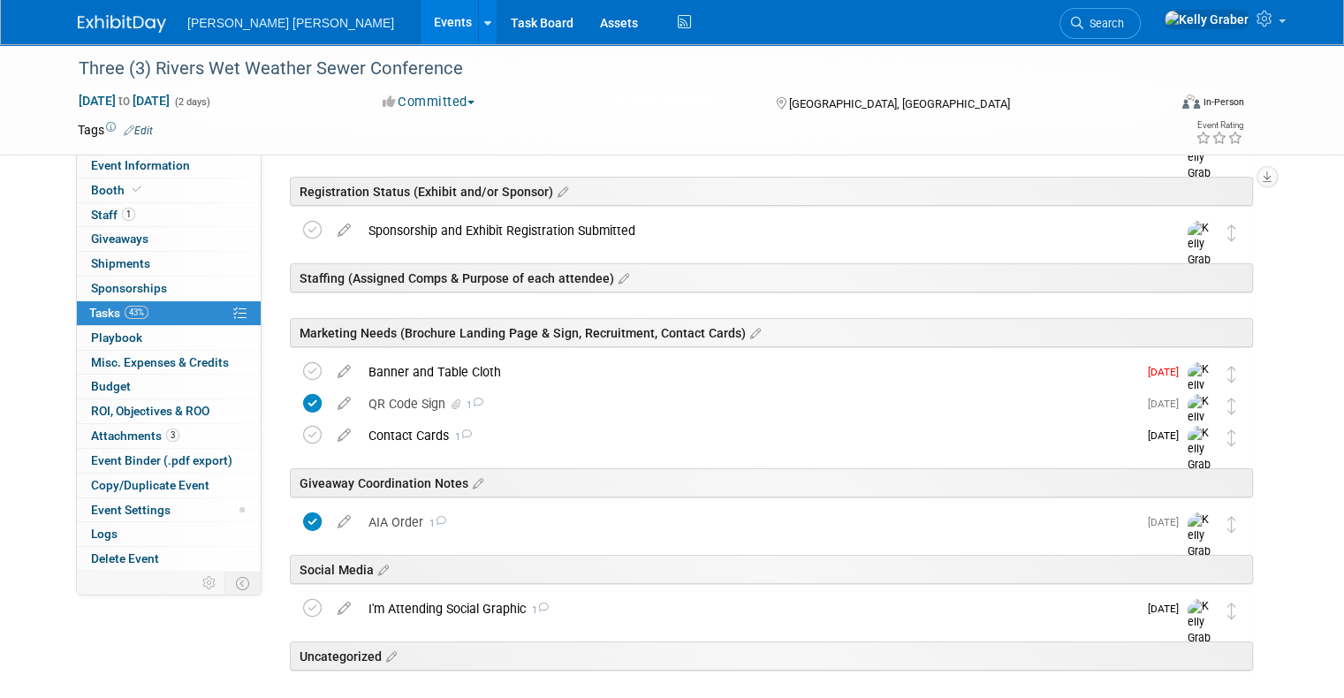
click at [504, 376] on div "Banner and Table Cloth" at bounding box center [749, 372] width 778 height 30
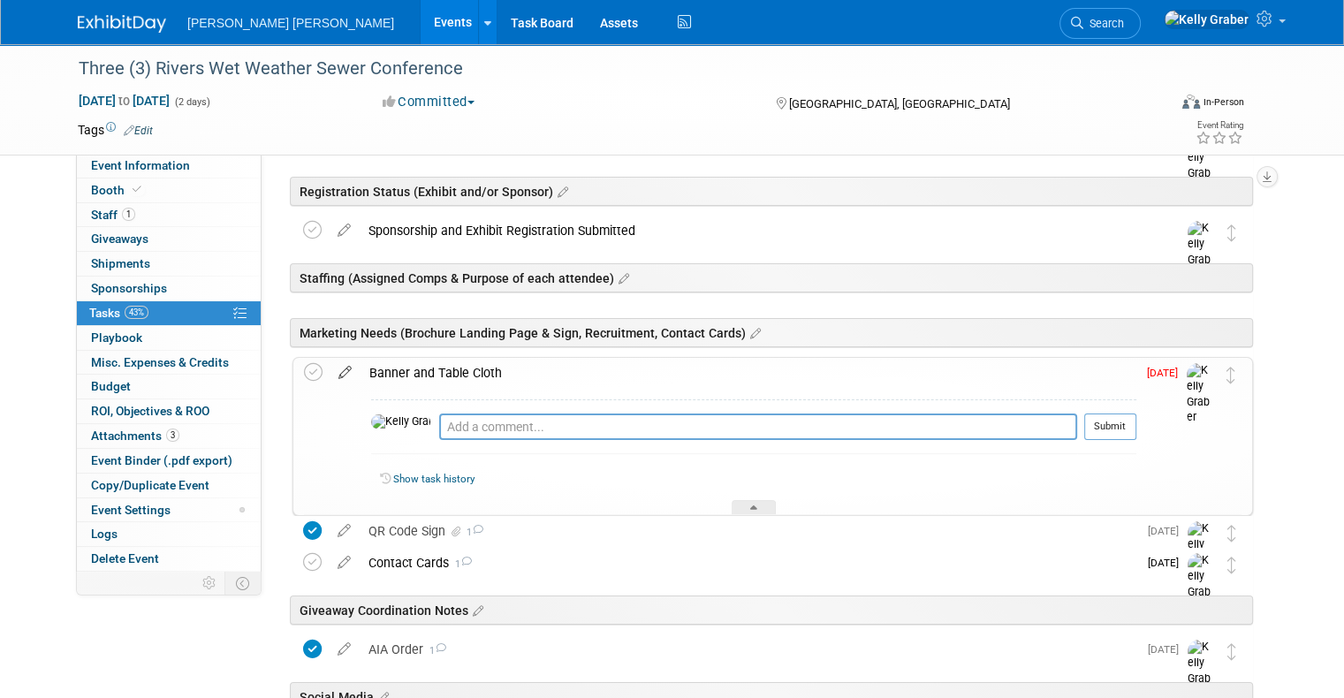
click at [331, 368] on icon at bounding box center [345, 369] width 31 height 22
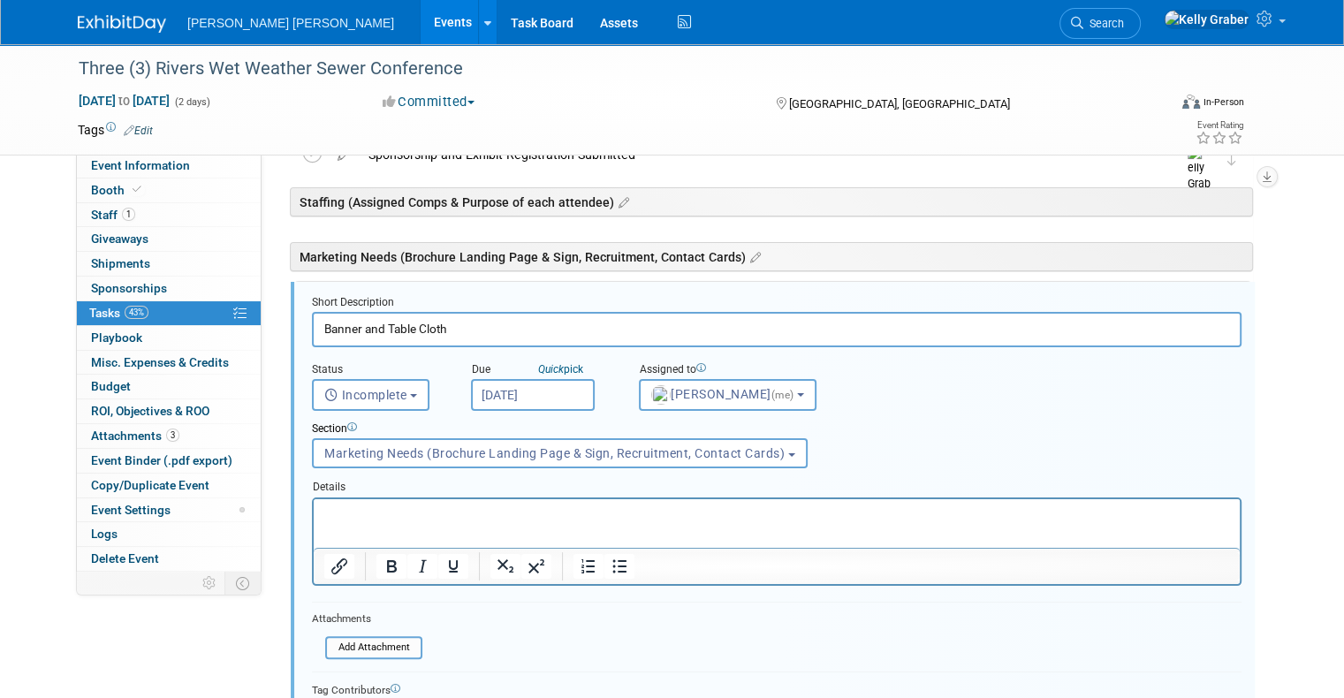
scroll to position [237, 0]
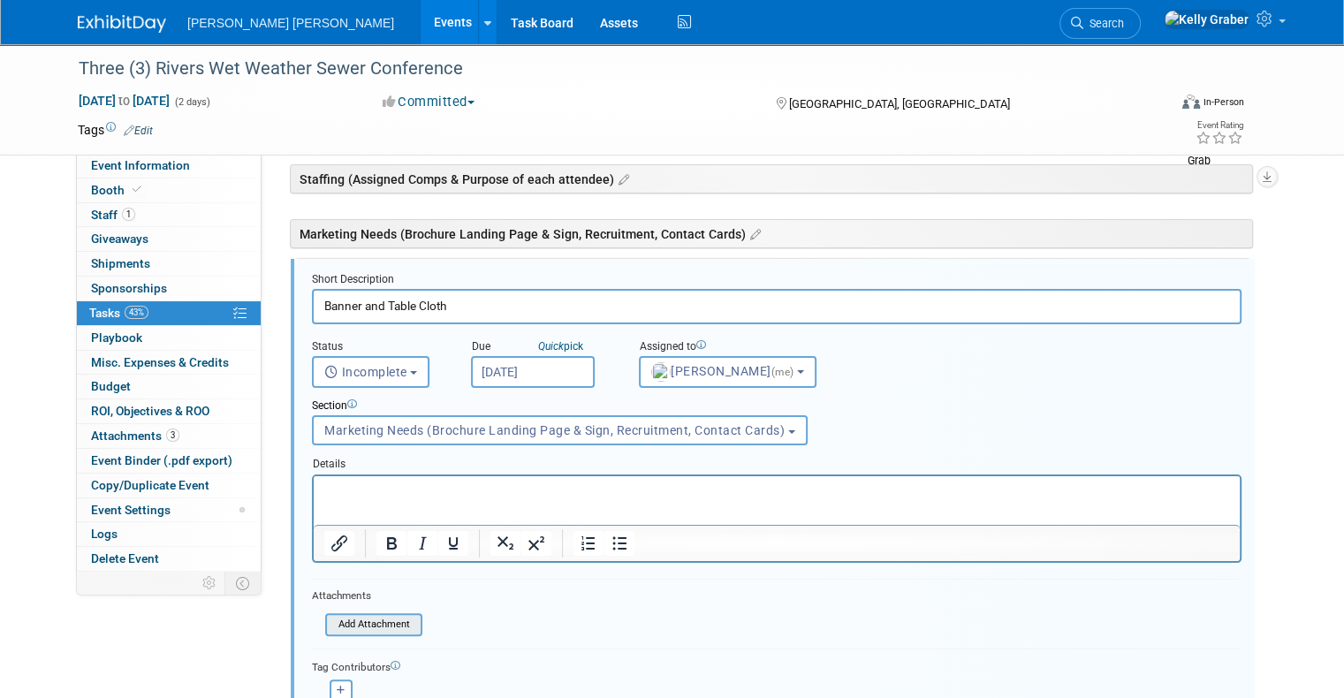
click at [357, 615] on input "file" at bounding box center [330, 624] width 180 height 19
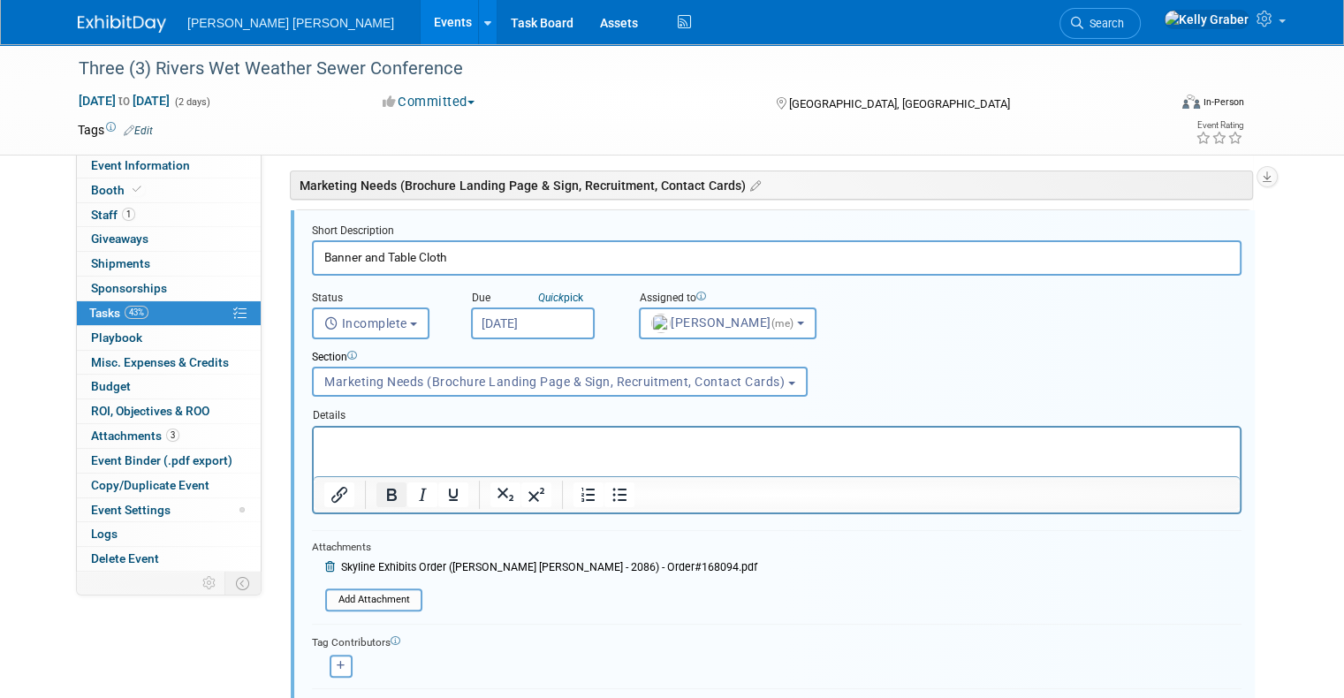
scroll to position [325, 0]
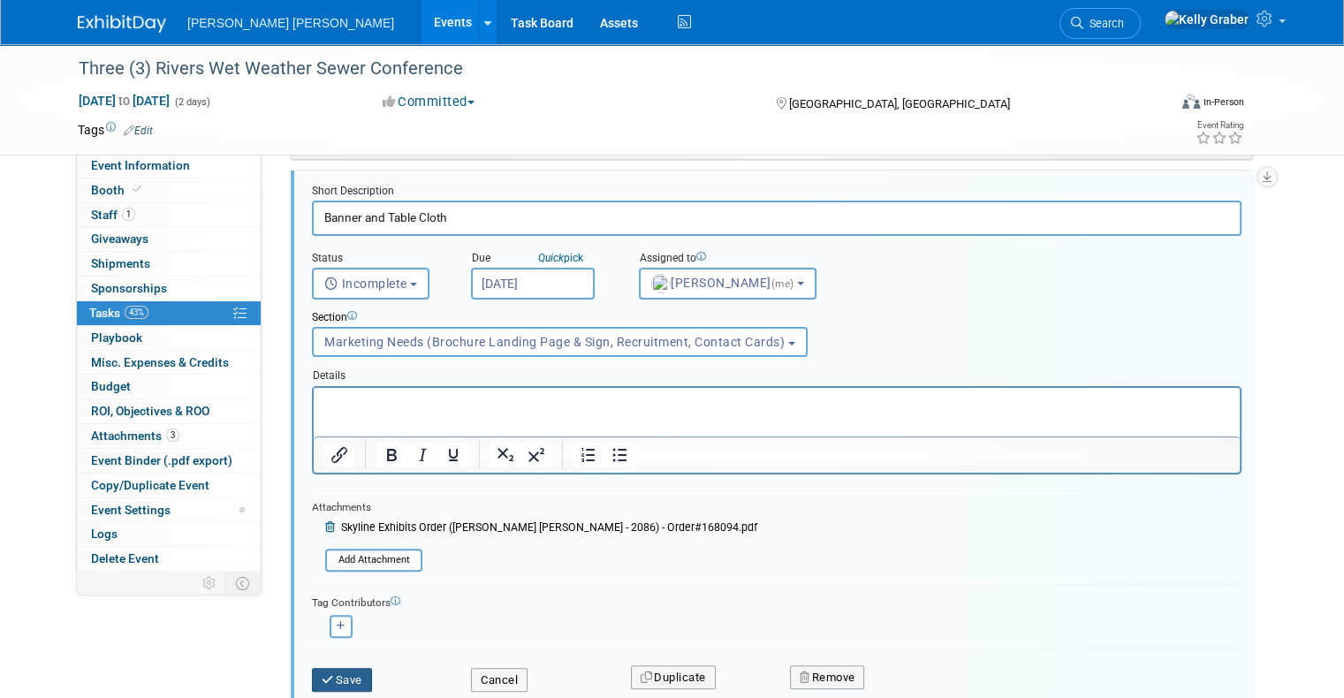
click at [334, 672] on button "Save" at bounding box center [342, 680] width 60 height 25
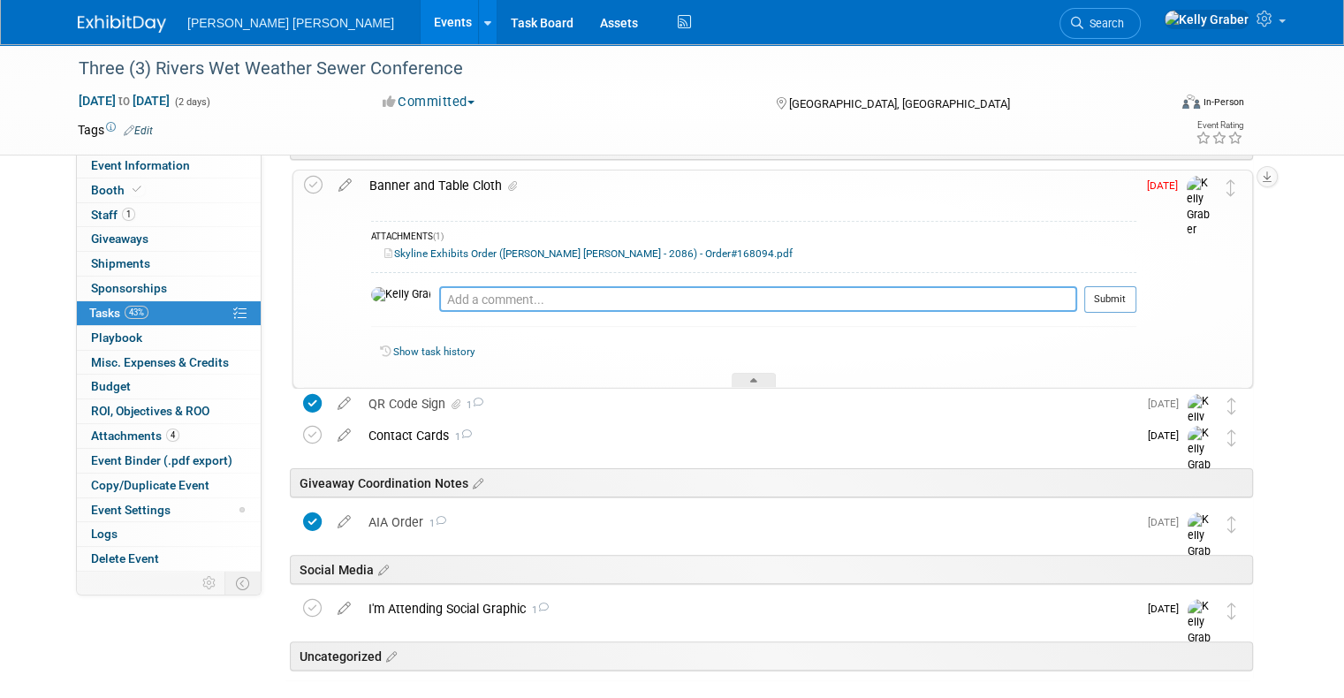
click at [464, 296] on textarea at bounding box center [758, 299] width 638 height 26
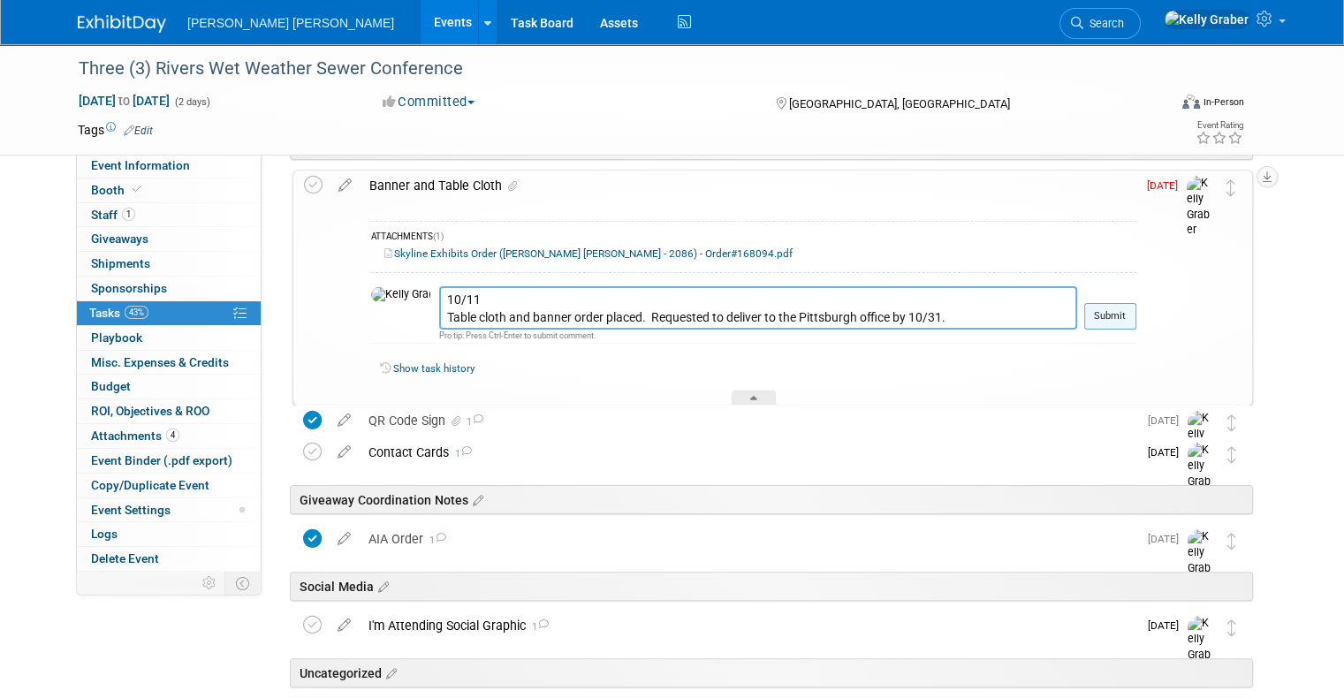
type textarea "10/11 Table cloth and banner order placed. Requested to deliver to the Pittsbur…"
click at [1119, 323] on button "Submit" at bounding box center [1110, 316] width 52 height 27
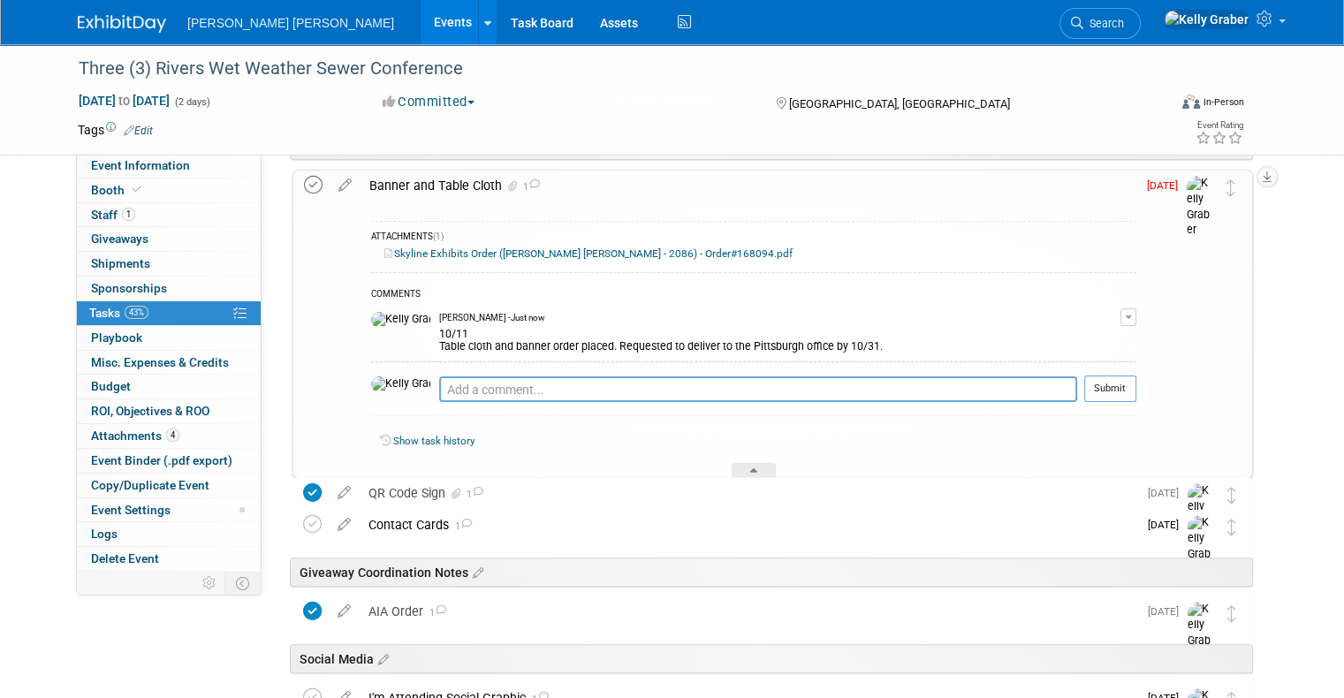
click at [304, 179] on icon at bounding box center [313, 185] width 19 height 19
click at [756, 463] on div at bounding box center [754, 470] width 44 height 15
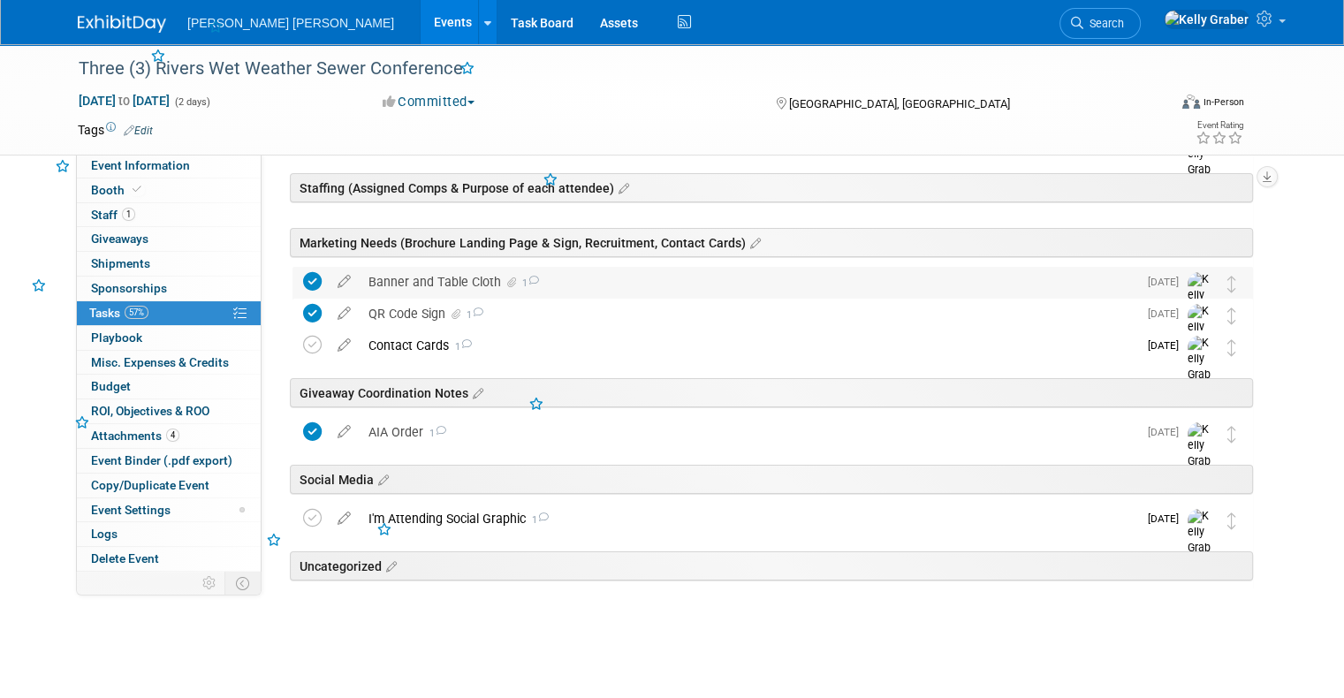
scroll to position [226, 0]
click at [483, 346] on div "Contact Cards 1" at bounding box center [749, 347] width 778 height 30
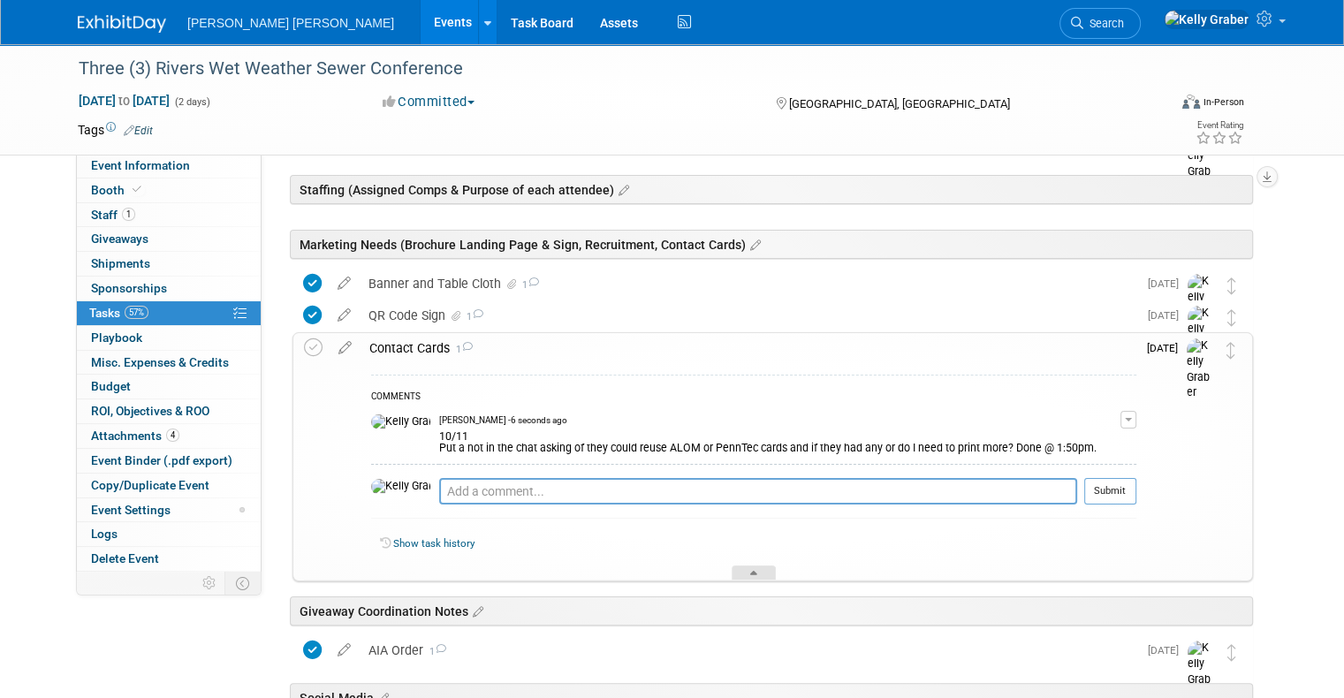
click at [760, 566] on div at bounding box center [754, 573] width 44 height 15
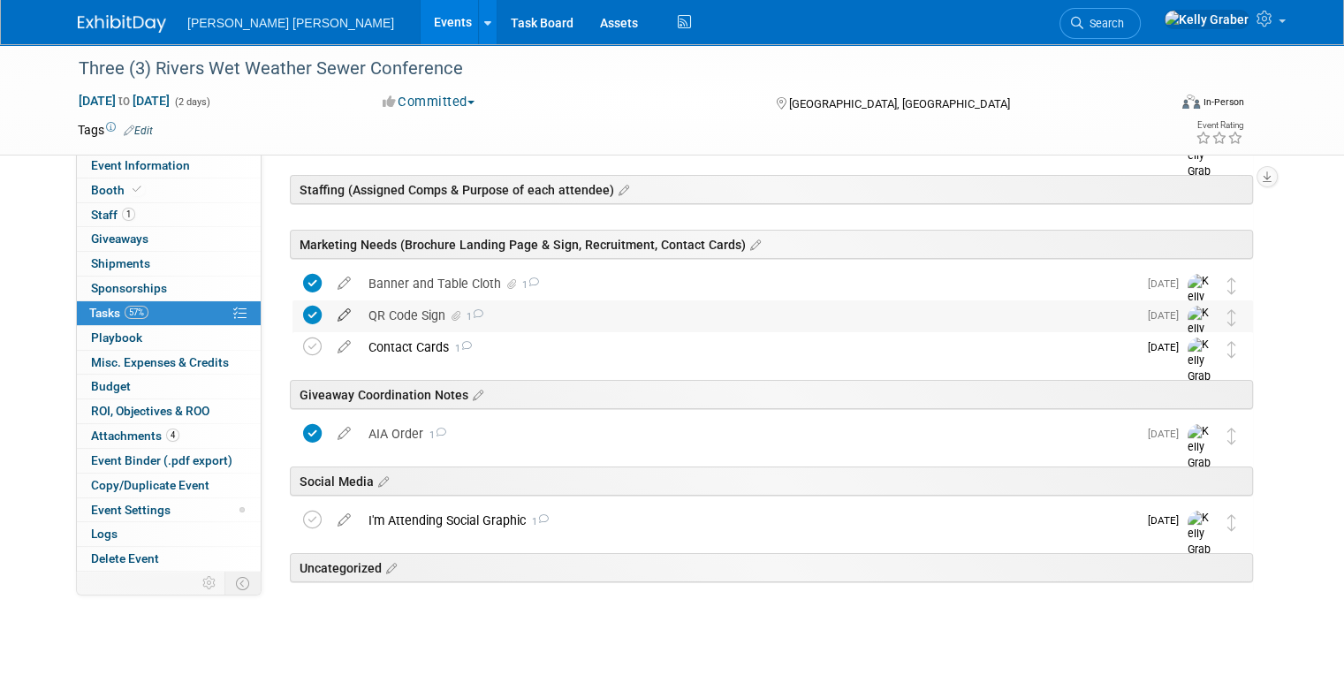
click at [329, 309] on icon at bounding box center [344, 311] width 31 height 22
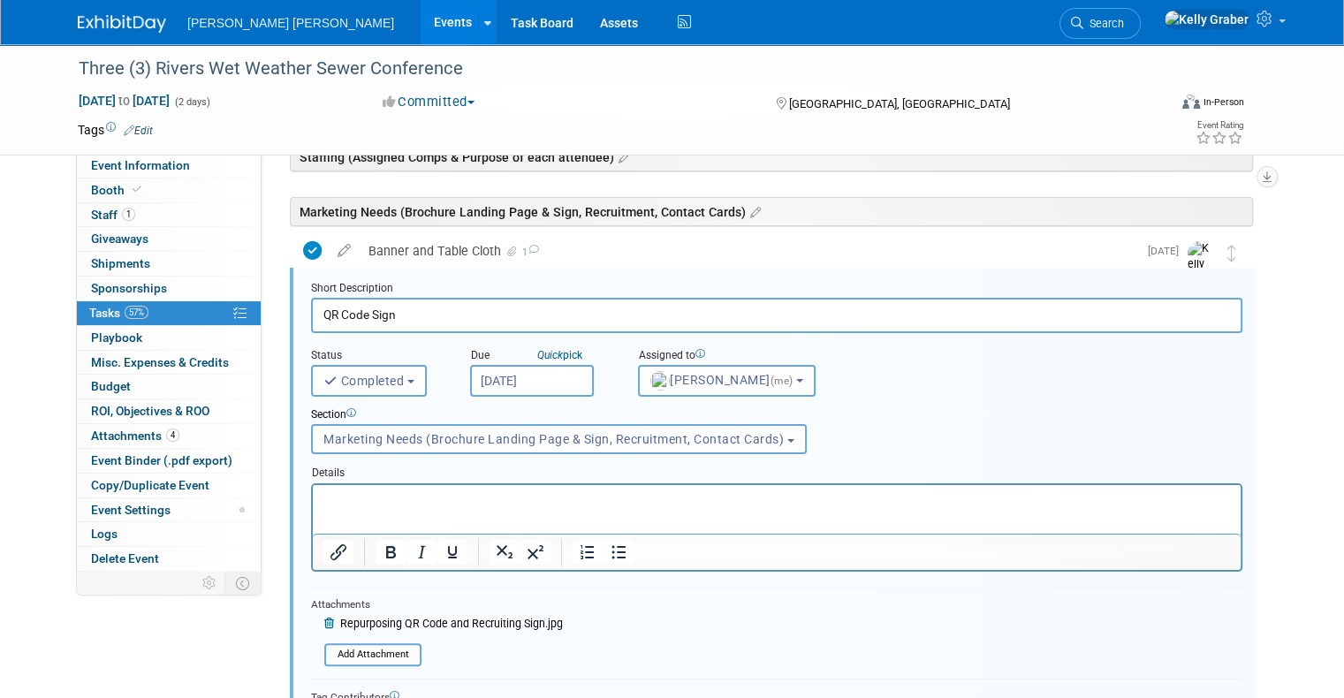
scroll to position [268, 0]
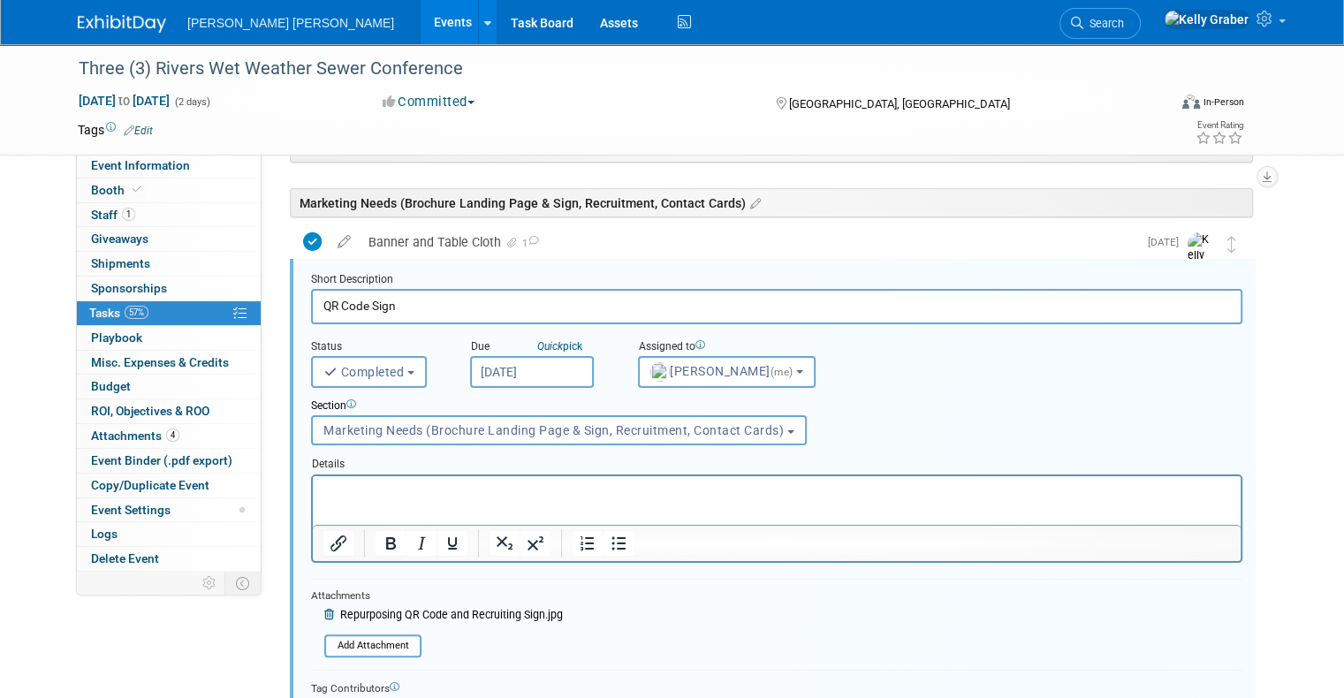
click at [434, 297] on input "QR Code Sign" at bounding box center [776, 306] width 931 height 34
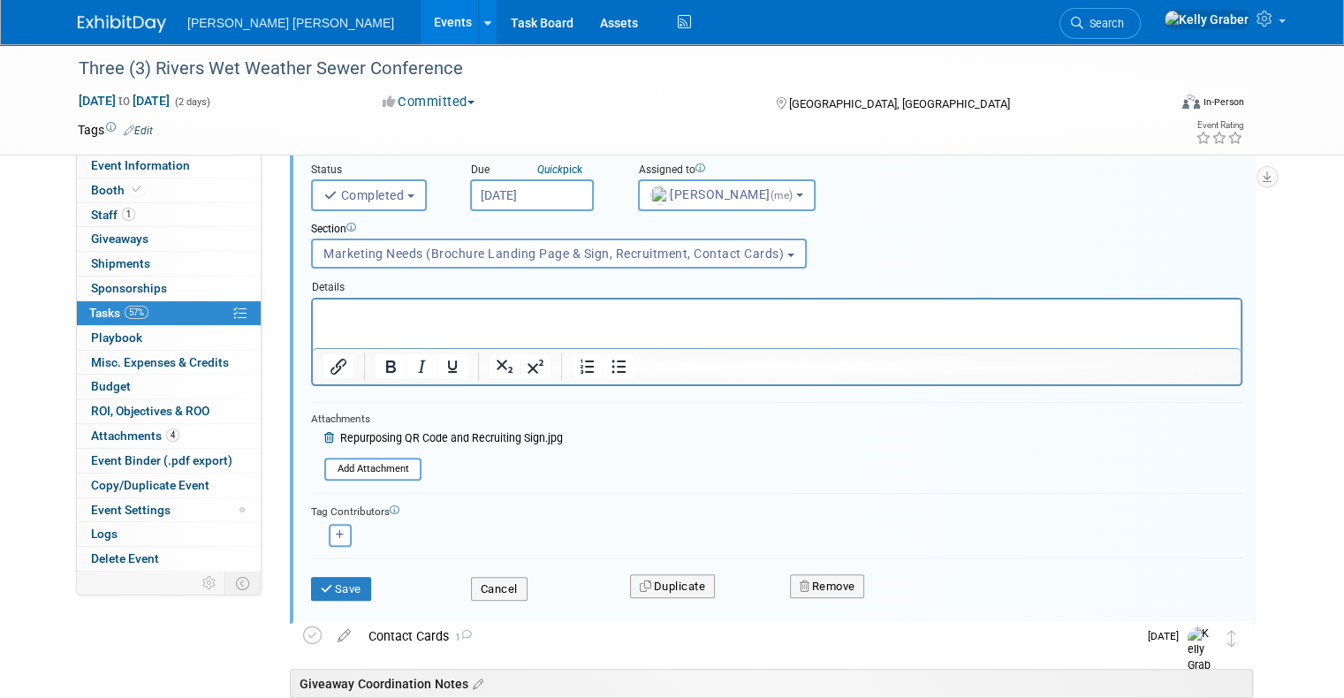
type input "QR Code Sign & Recruiting Sign"
click at [315, 570] on div "Save" at bounding box center [378, 584] width 160 height 36
click at [318, 590] on button "Save" at bounding box center [341, 589] width 60 height 25
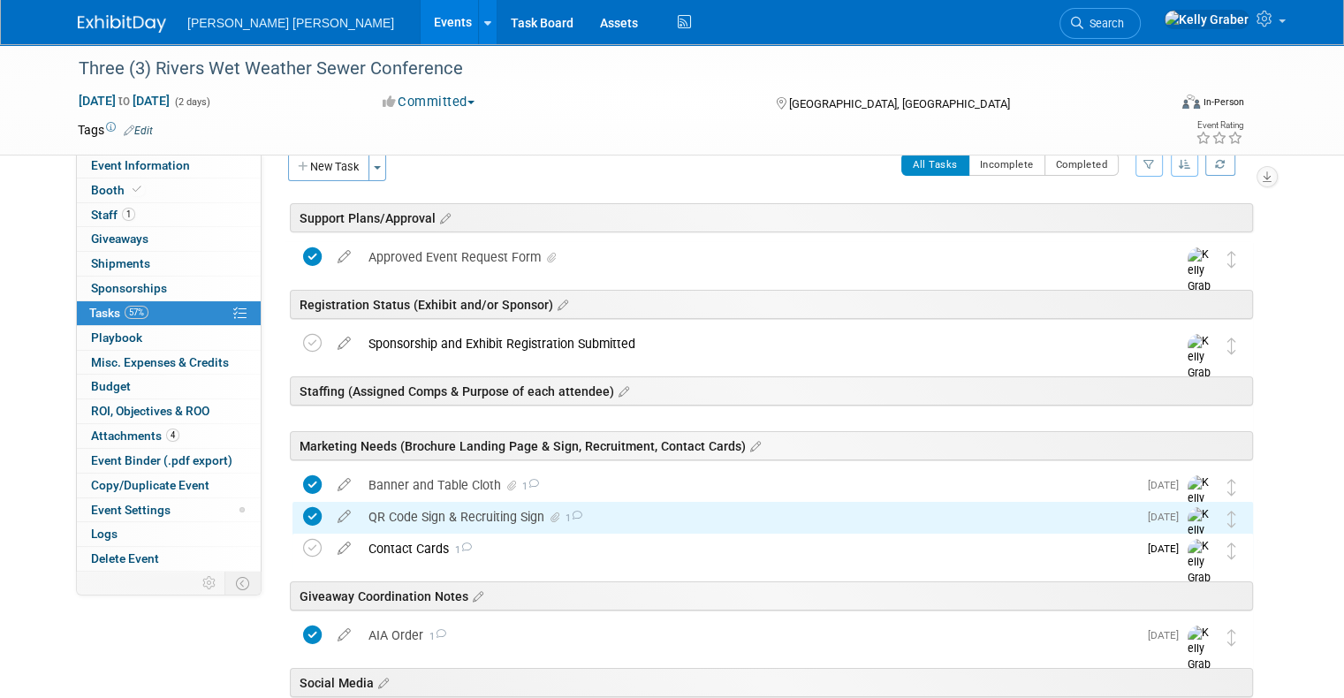
scroll to position [0, 0]
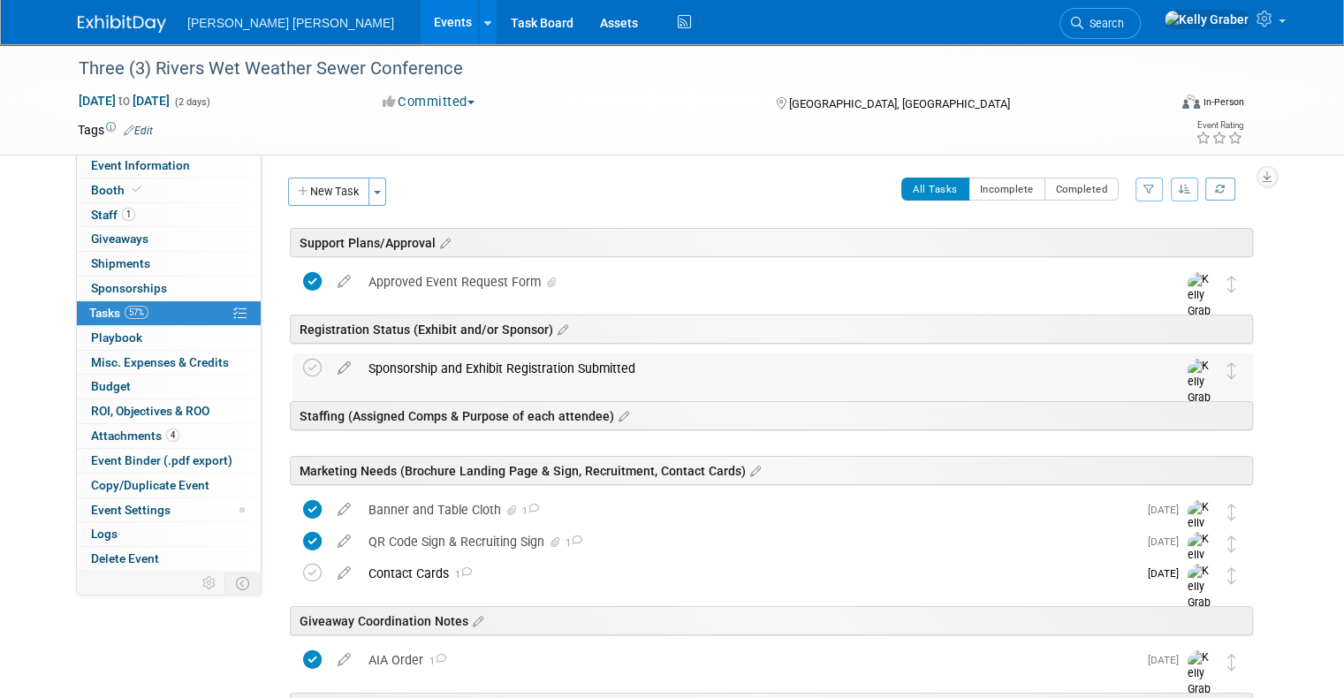
click at [518, 372] on div "Sponsorship and Exhibit Registration Submitted" at bounding box center [756, 368] width 793 height 30
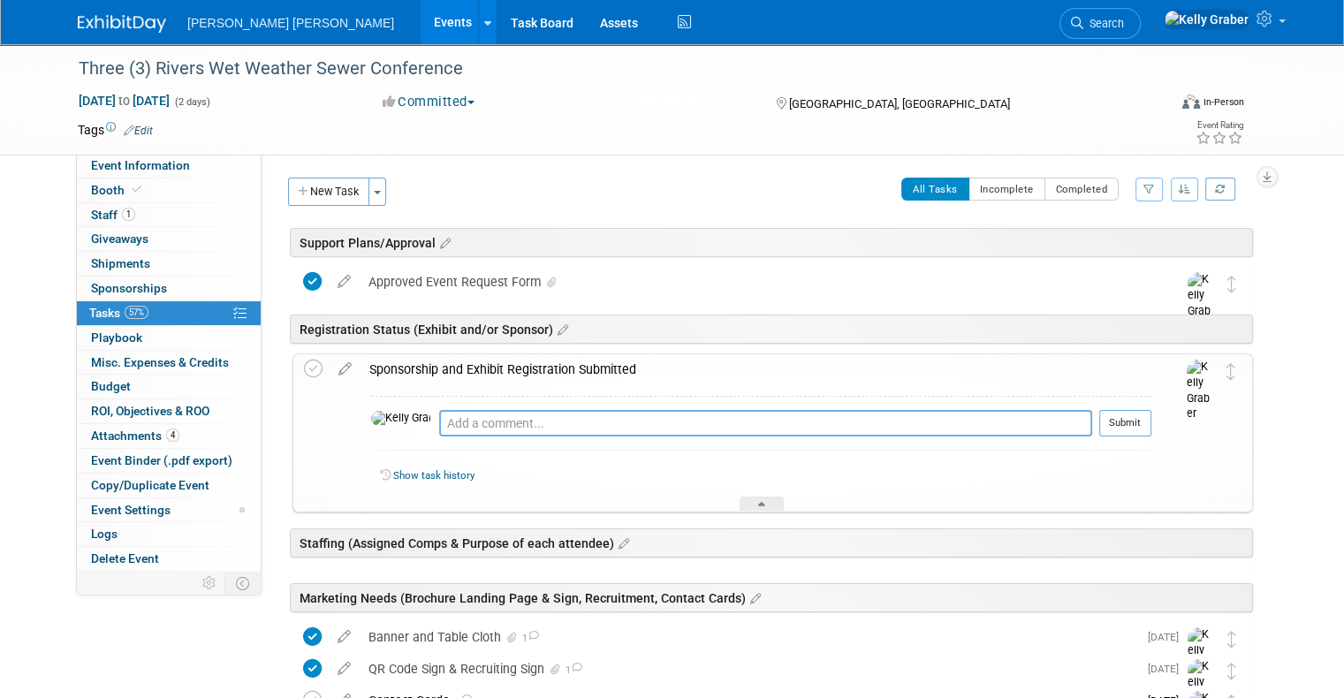
click at [516, 410] on textarea at bounding box center [765, 423] width 653 height 27
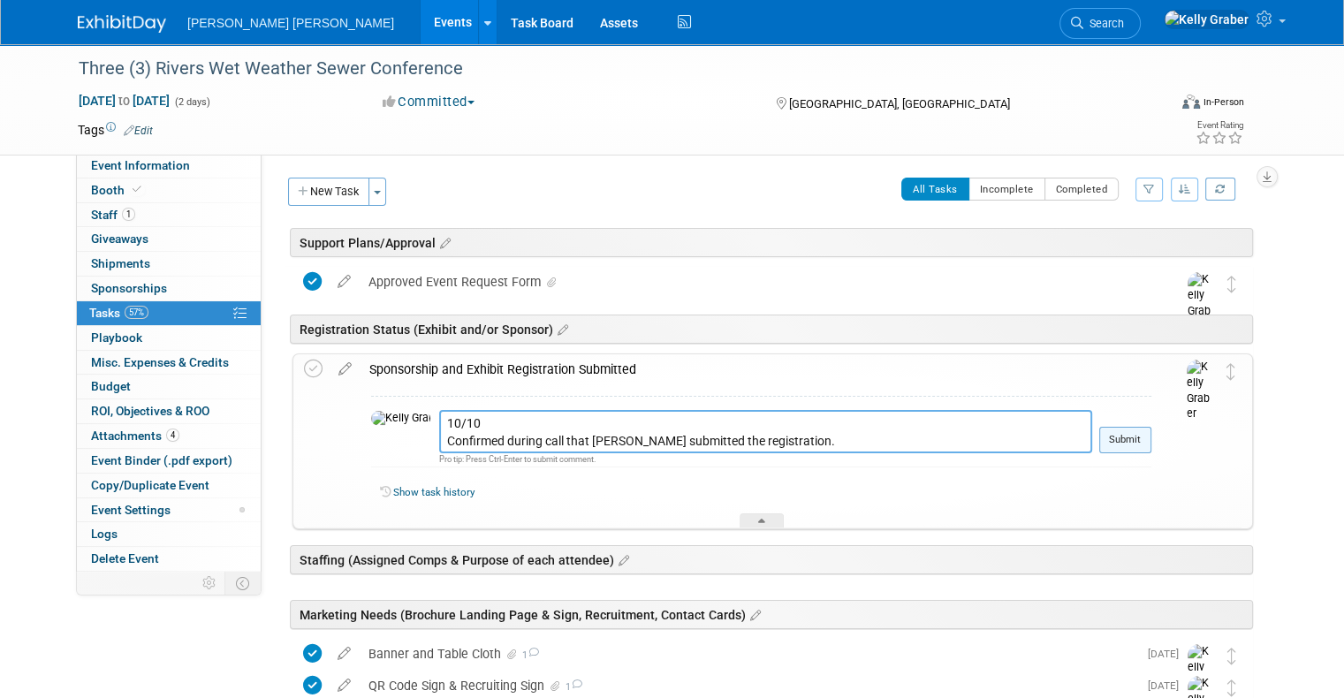
type textarea "10/10 Confirmed during call that Melissa submitted the registration."
click at [1148, 432] on button "Submit" at bounding box center [1125, 440] width 52 height 27
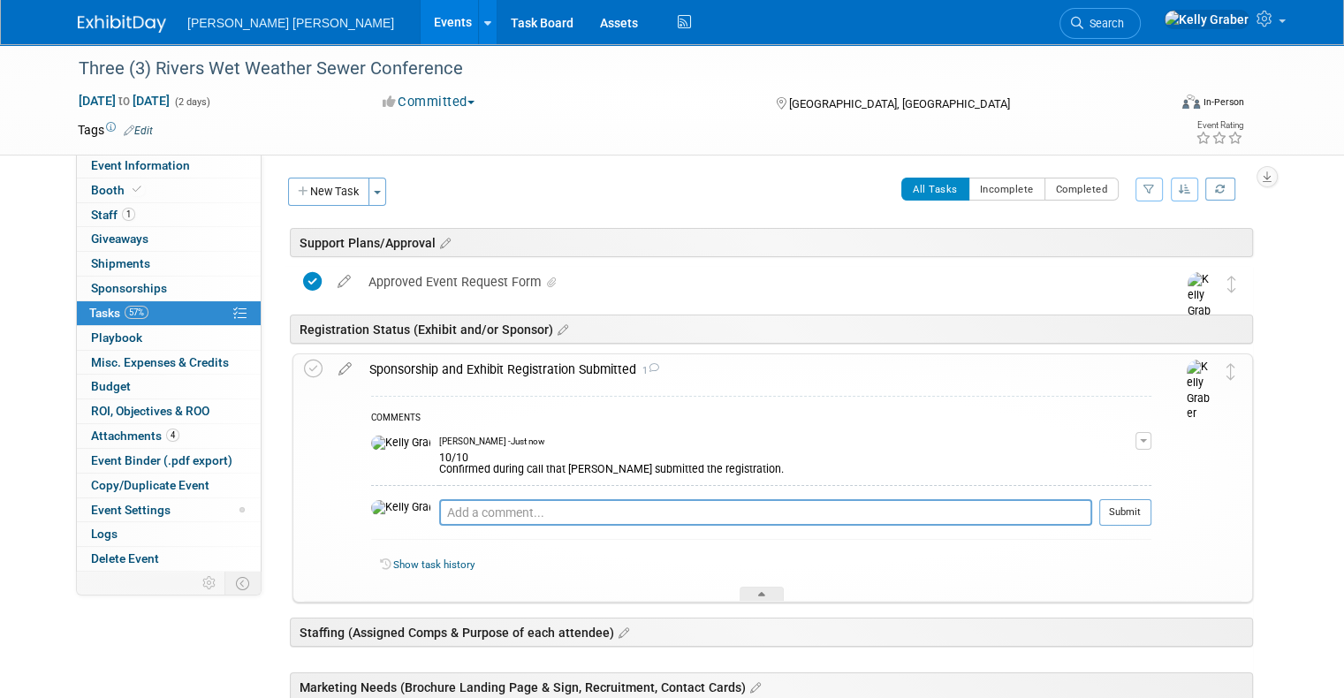
click at [293, 354] on div "Sponsorship and Exhibit Registration Submitted 1 COMMENTS Kelly Graber - Just n…" at bounding box center [773, 477] width 961 height 249
click at [304, 361] on icon at bounding box center [313, 369] width 19 height 19
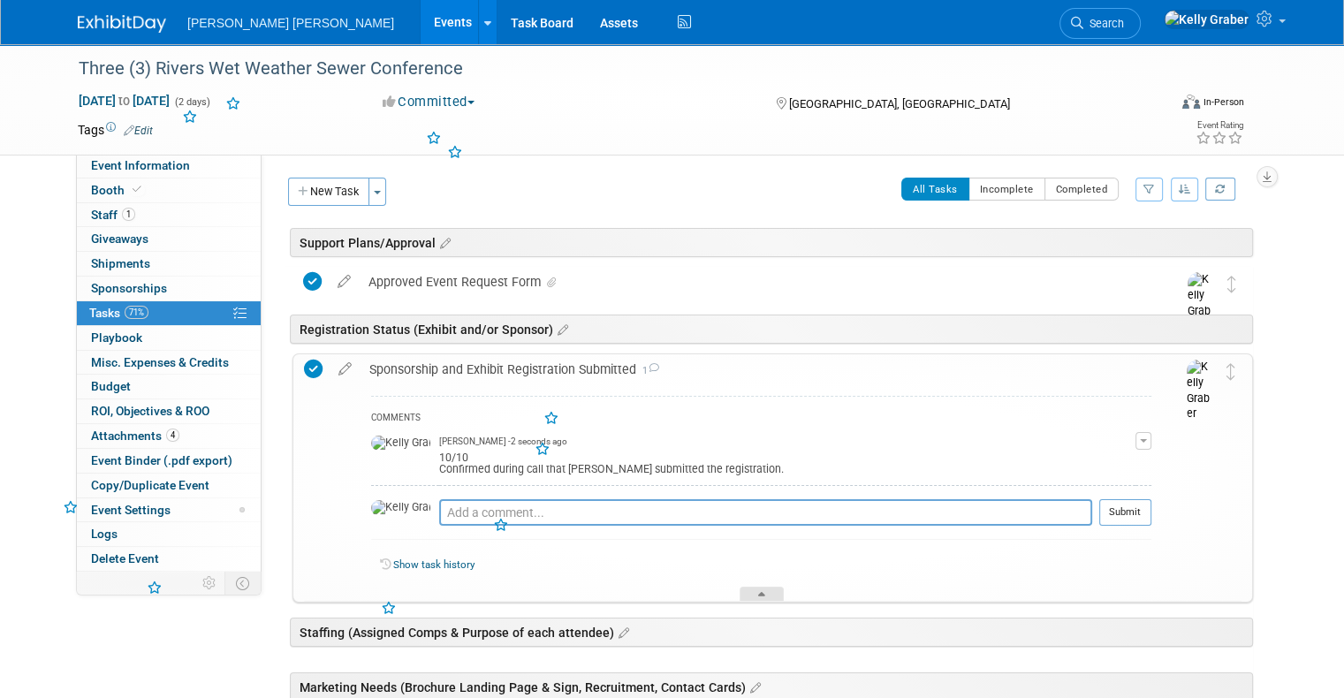
click at [767, 594] on div at bounding box center [762, 594] width 44 height 15
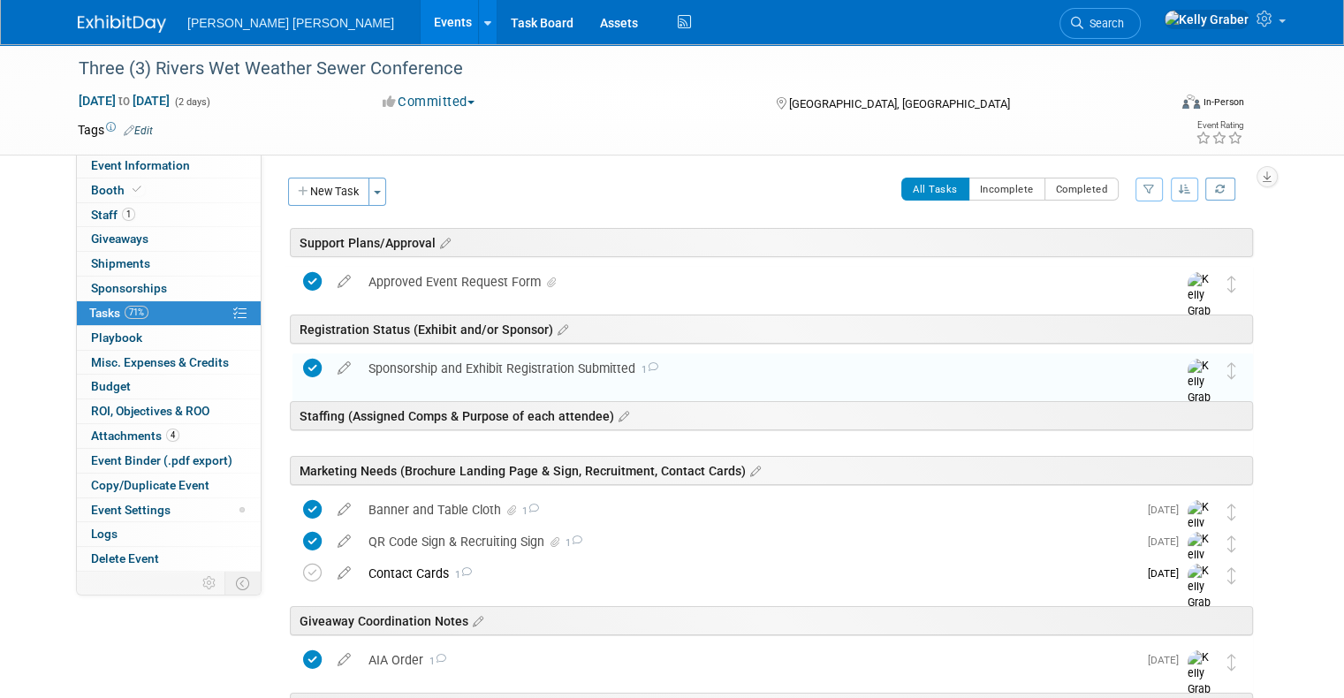
click at [566, 428] on div "Staffing (Assigned Comps & Purpose of each attendee)" at bounding box center [771, 415] width 963 height 29
click at [436, 240] on icon at bounding box center [443, 244] width 15 height 16
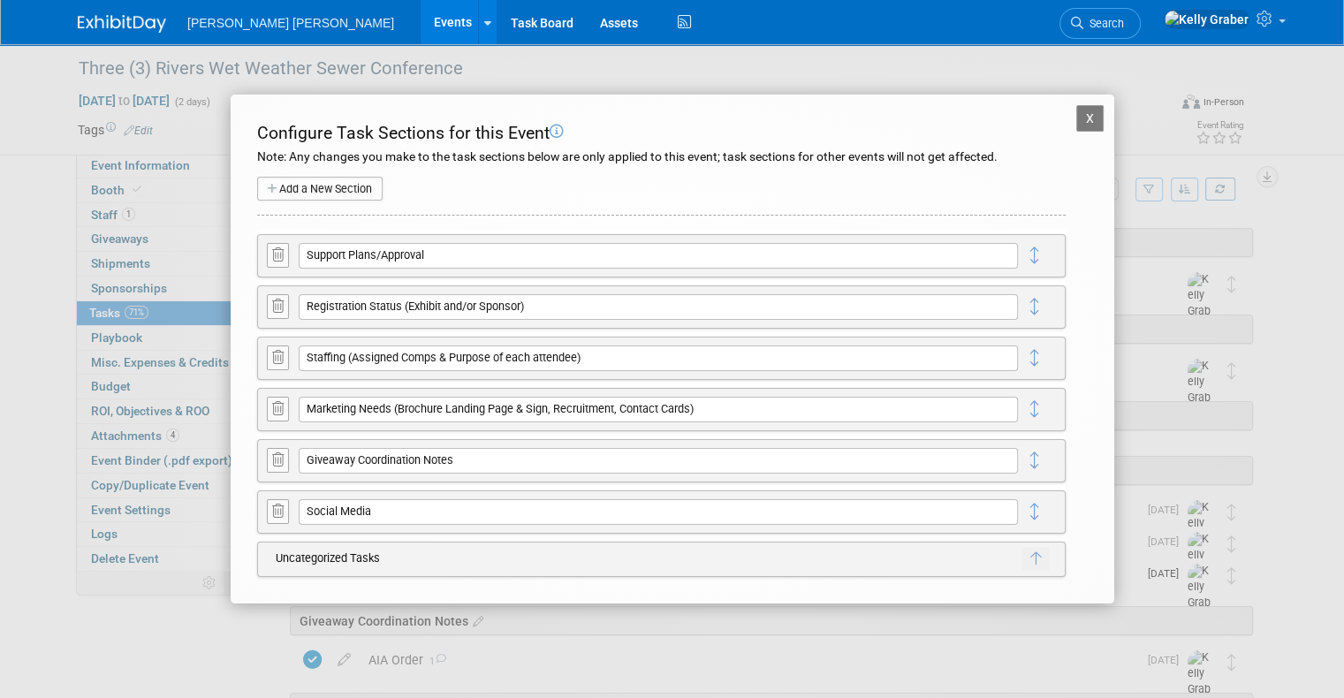
click at [272, 359] on icon at bounding box center [277, 357] width 11 height 13
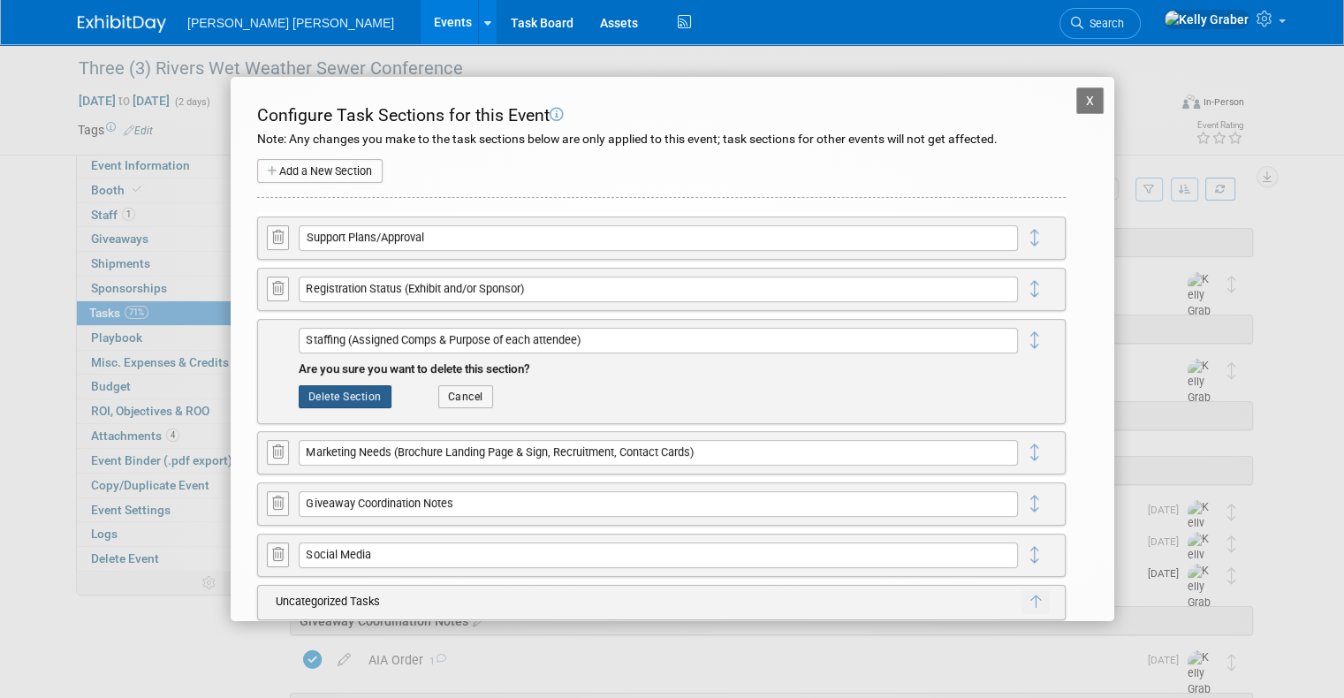
click at [353, 392] on button "Delete Section" at bounding box center [345, 396] width 93 height 23
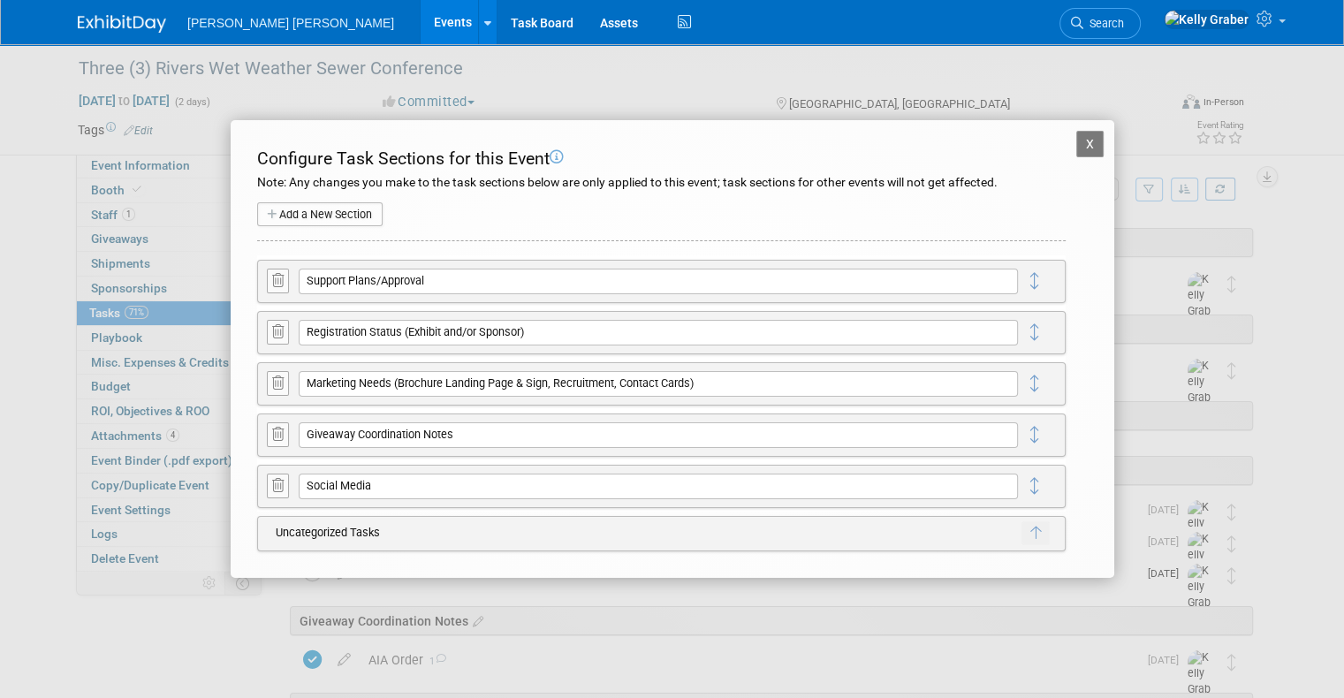
click at [1082, 138] on button "X" at bounding box center [1090, 144] width 28 height 27
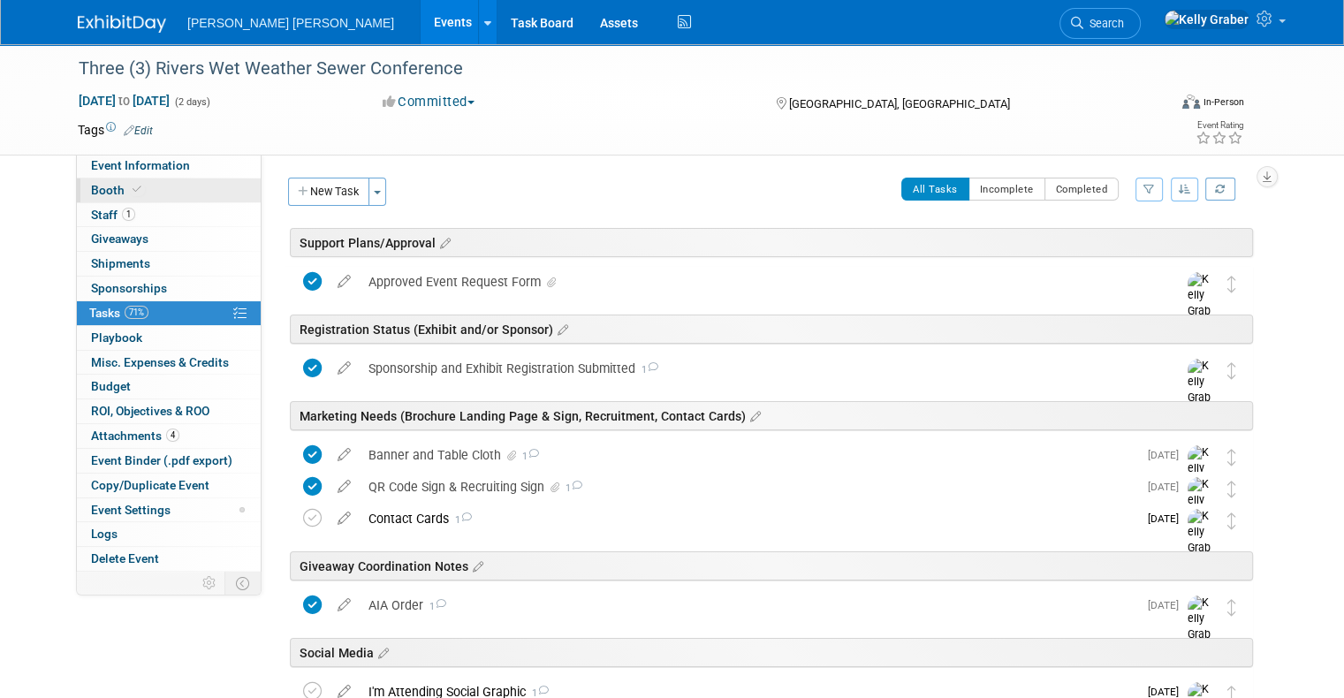
click at [91, 182] on link "Booth" at bounding box center [169, 191] width 184 height 24
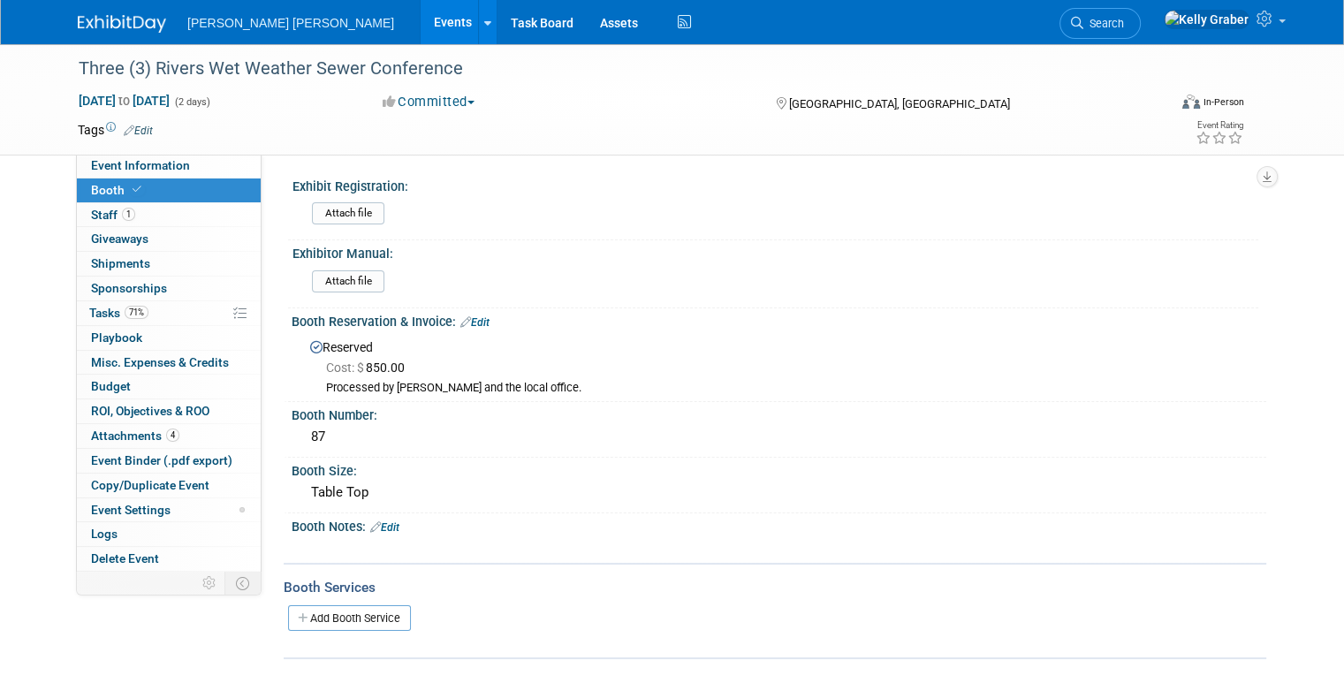
click at [83, 23] on img at bounding box center [122, 24] width 88 height 18
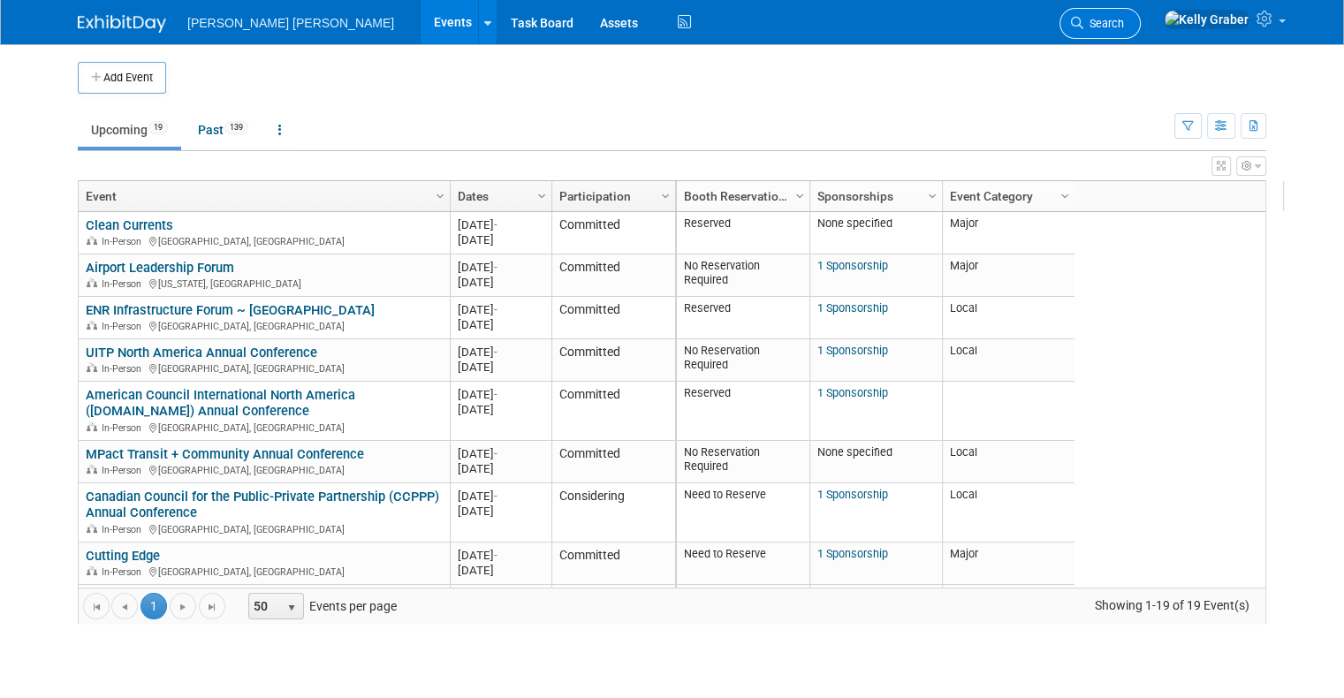
click at [1141, 20] on link "Search" at bounding box center [1100, 23] width 81 height 31
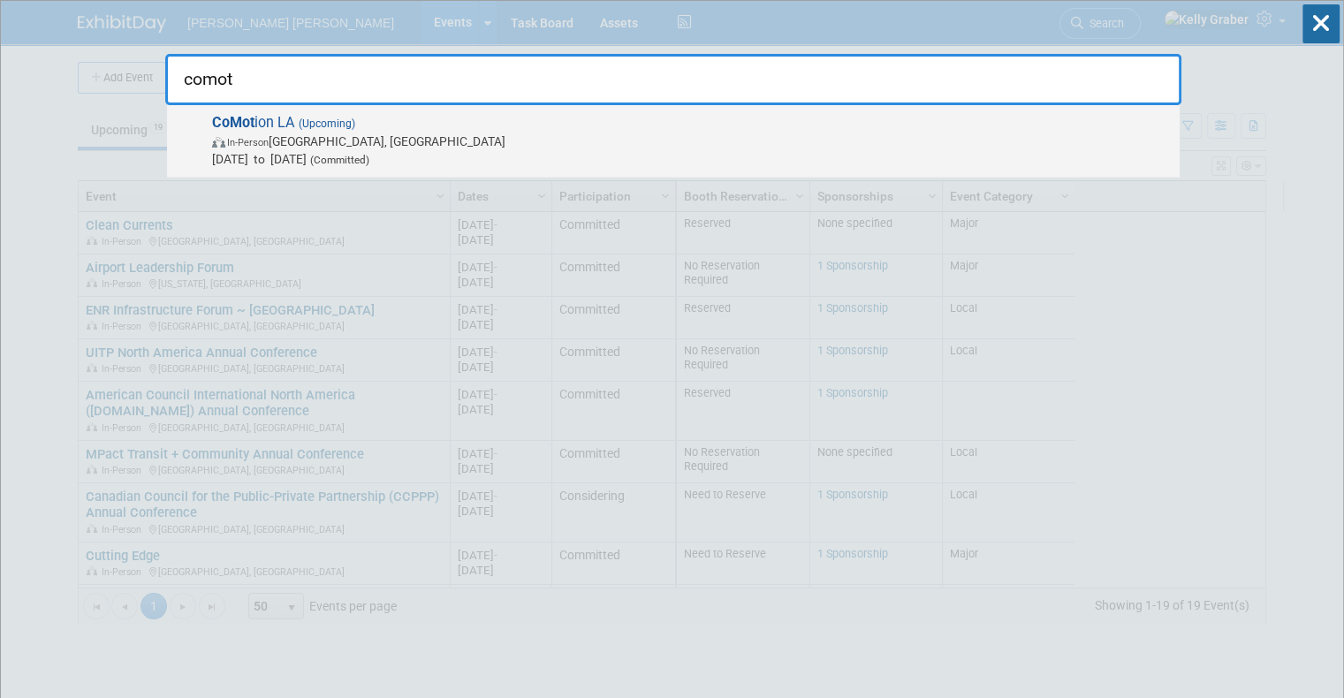
type input "comot"
click at [269, 129] on span "CoMot ion LA (Upcoming) In-Person Los Angeles, CA Nov 12, 2025 to Nov 13, 2025 …" at bounding box center [689, 141] width 964 height 54
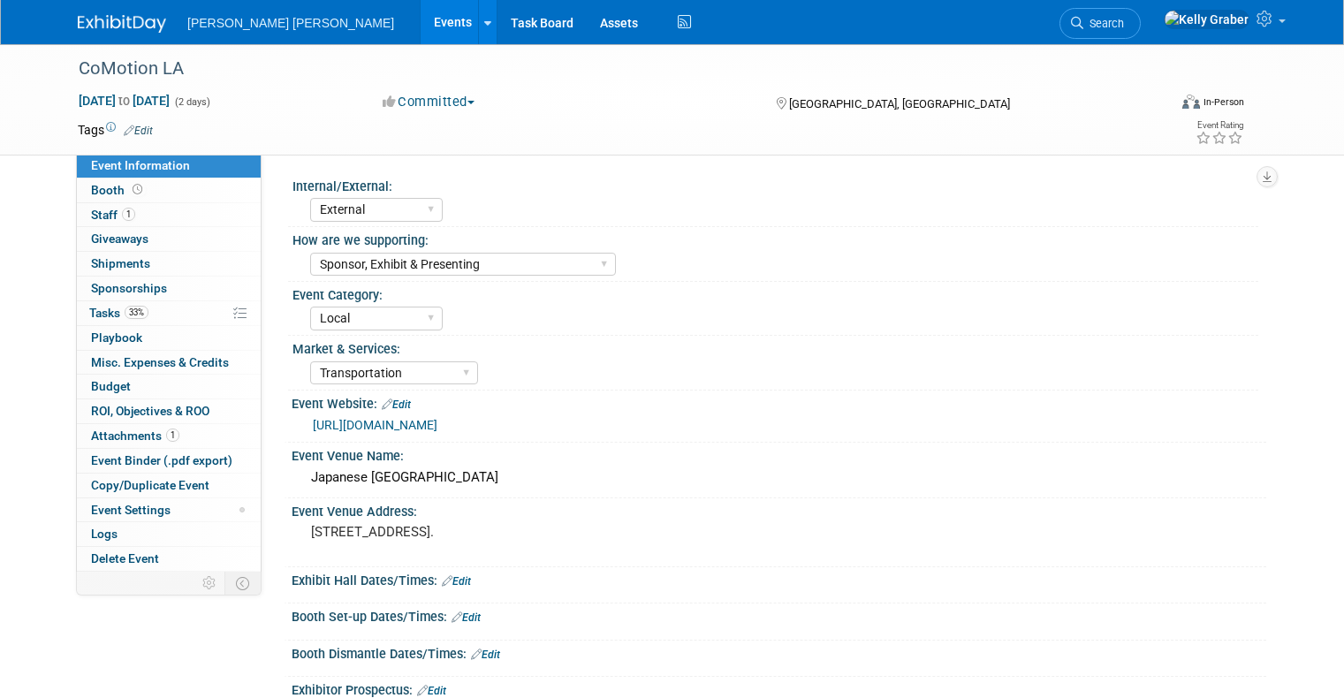
select select "External"
select select "Sponsor, Exhibit & Presenting"
select select "Local"
select select "Transportation"
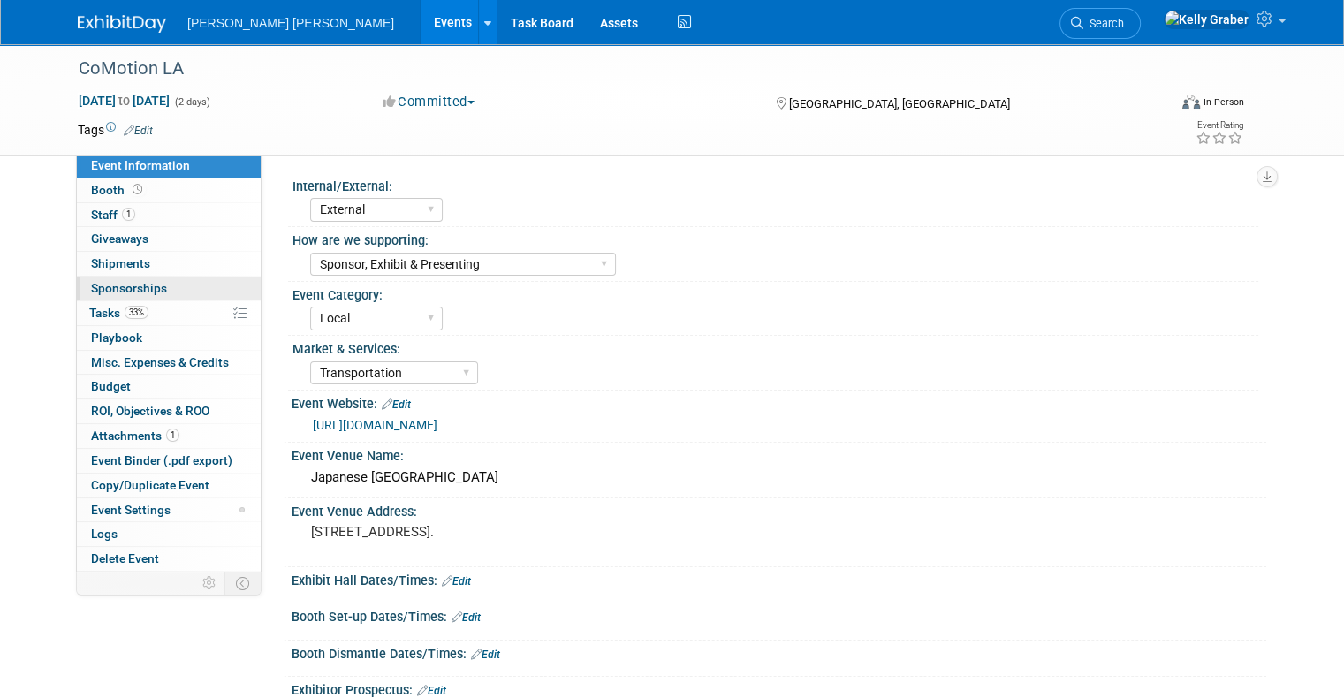
click at [118, 288] on span "Sponsorships 0" at bounding box center [129, 288] width 76 height 14
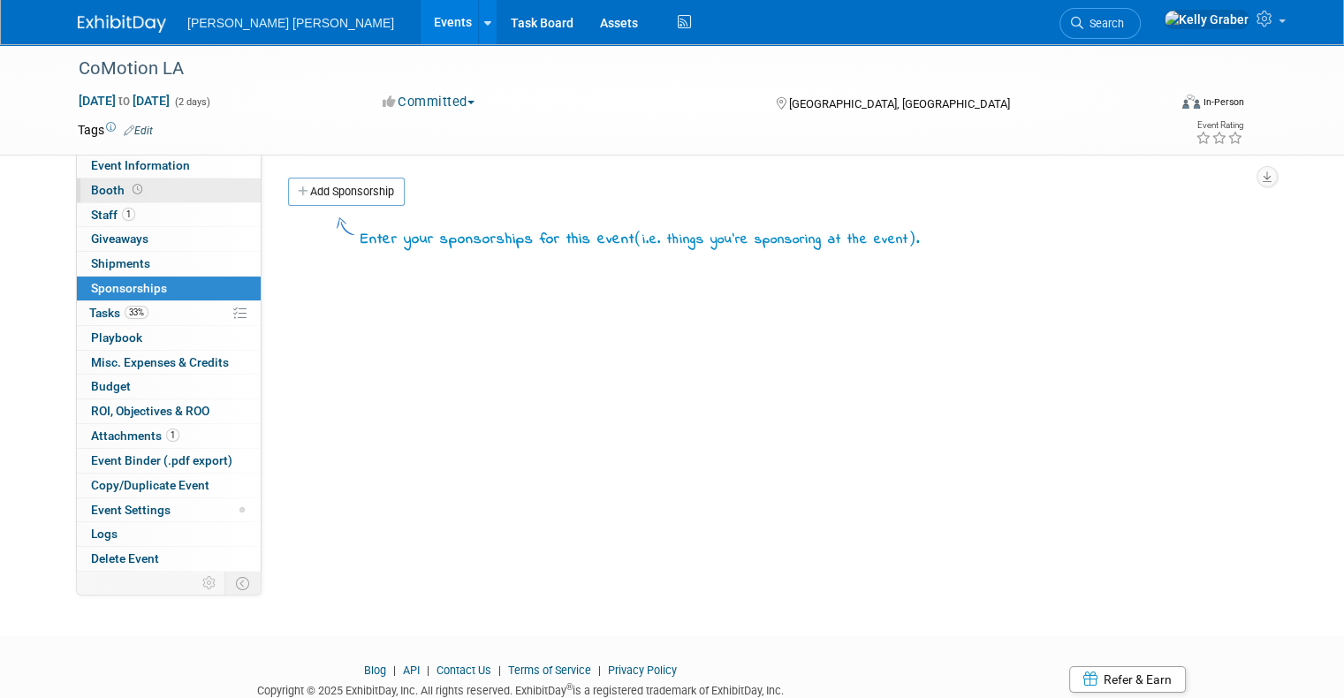
click at [99, 194] on span "Booth" at bounding box center [118, 190] width 55 height 14
